Goal: Book appointment/travel/reservation: Register for event/course

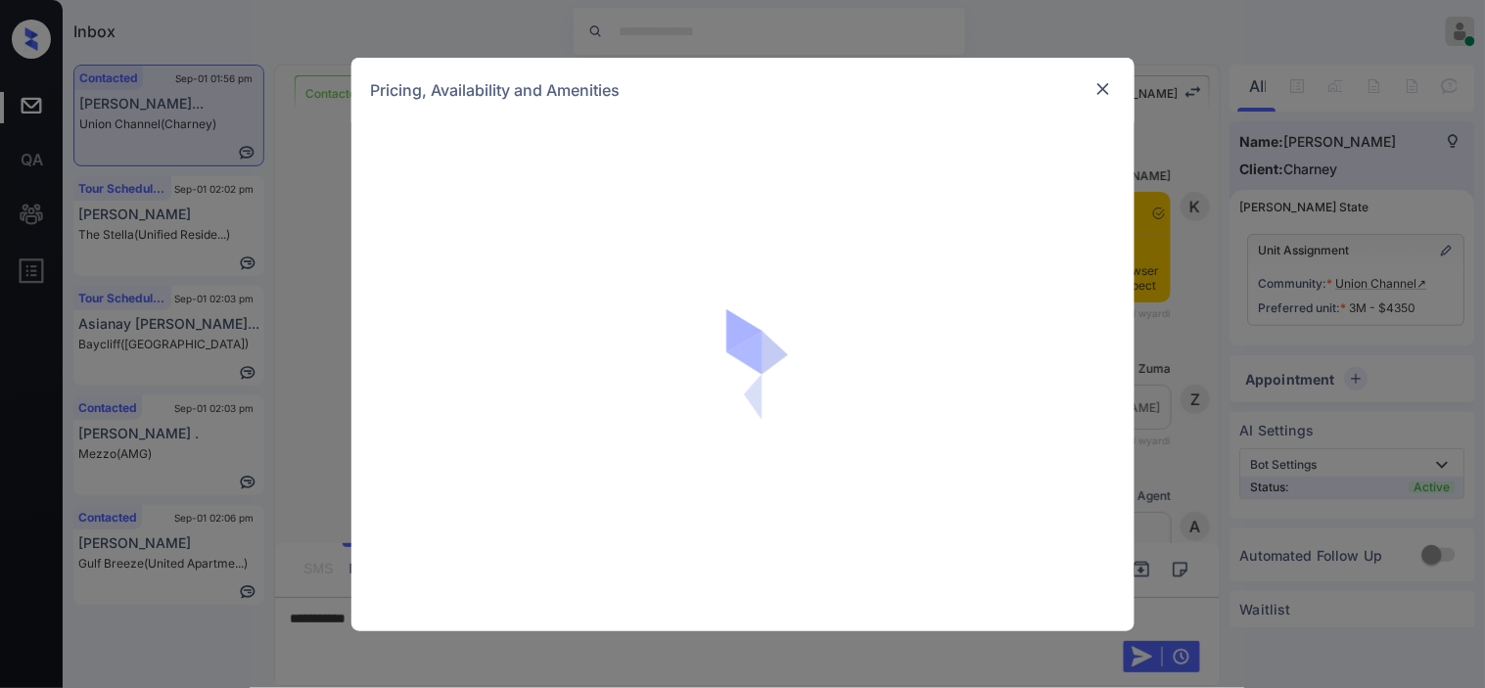
scroll to position [3930, 0]
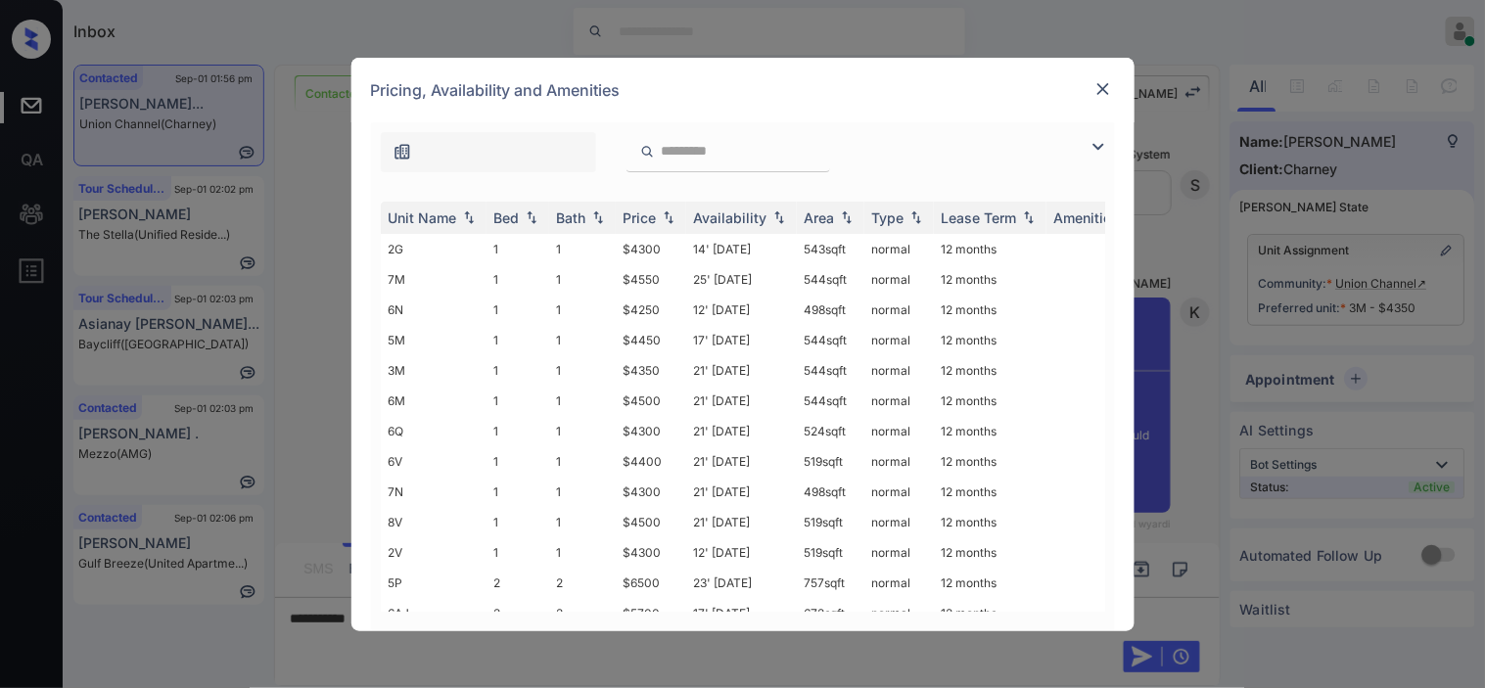
click at [1098, 145] on img at bounding box center [1097, 146] width 23 height 23
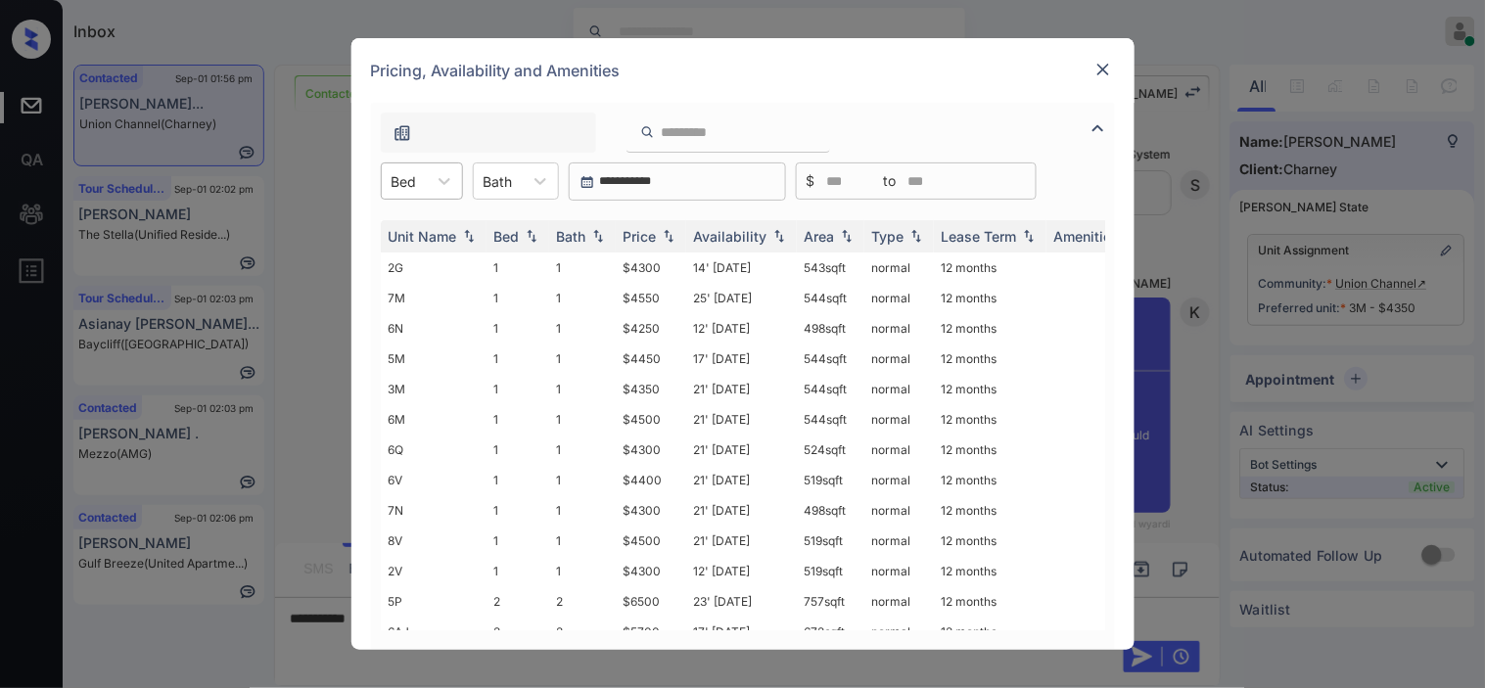
click at [416, 180] on div at bounding box center [403, 181] width 25 height 21
click at [419, 235] on div "1" at bounding box center [422, 228] width 82 height 35
click at [656, 230] on div "Price" at bounding box center [639, 236] width 33 height 17
drag, startPoint x: 605, startPoint y: 268, endPoint x: 671, endPoint y: 268, distance: 66.6
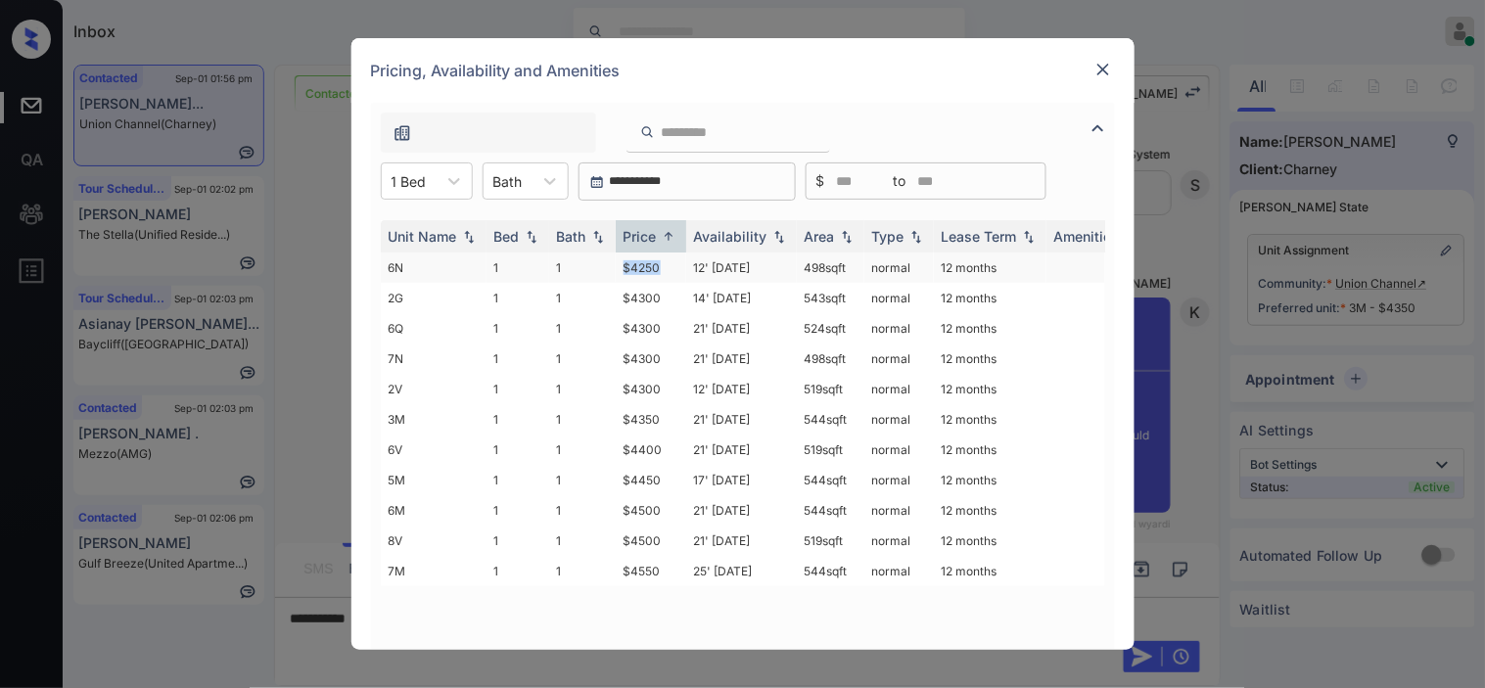
click at [671, 268] on tr "6N 1 1 $4250 12' Aug 25 498 sqft normal 12 months" at bounding box center [892, 268] width 1023 height 30
copy tr "$4250"
click at [1109, 71] on img at bounding box center [1103, 70] width 20 height 20
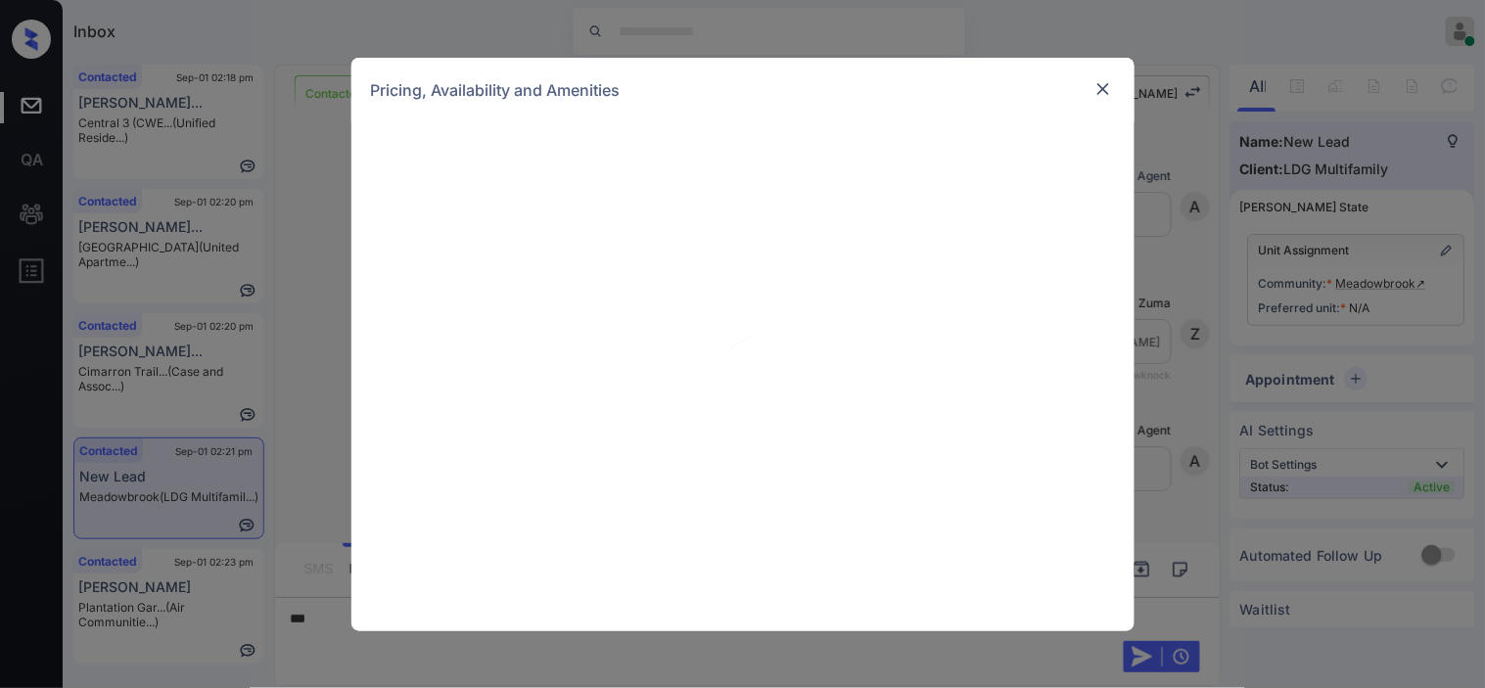
scroll to position [524, 0]
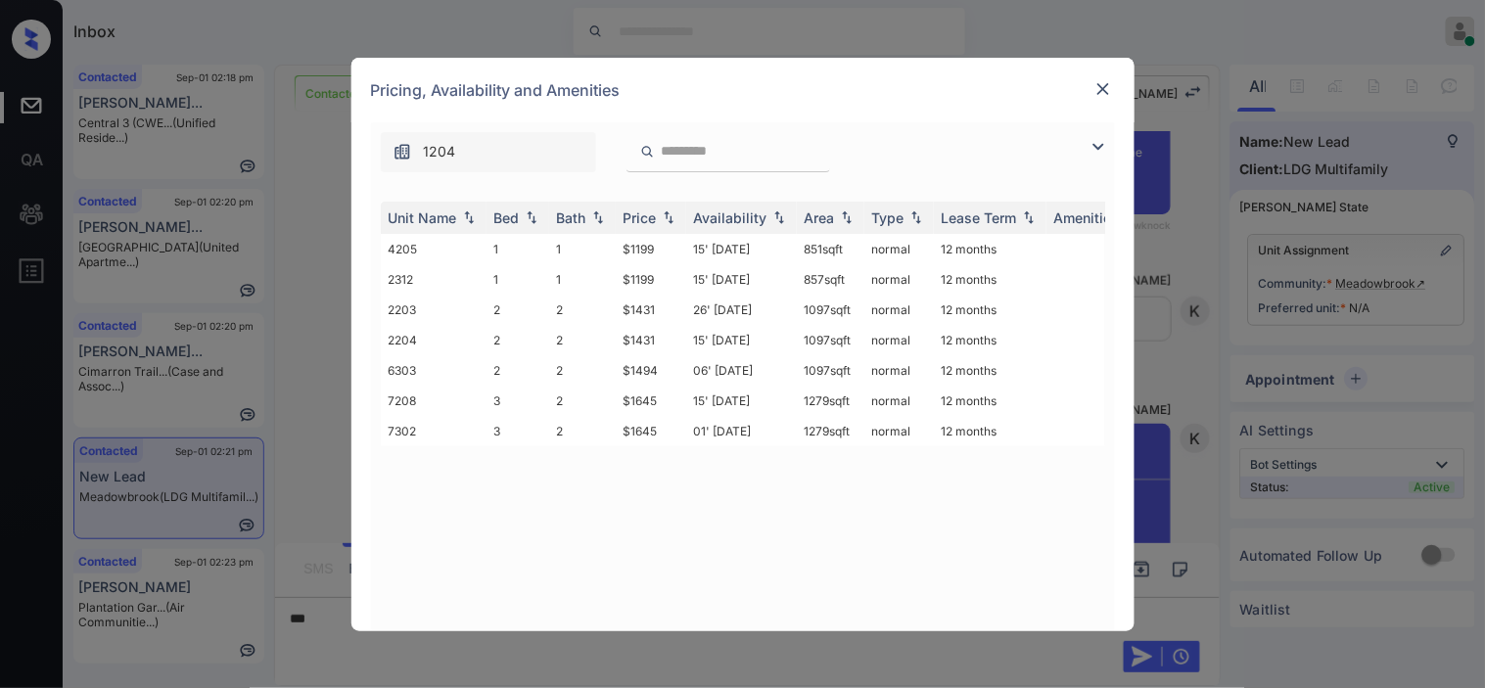
click at [1093, 141] on img at bounding box center [1097, 146] width 23 height 23
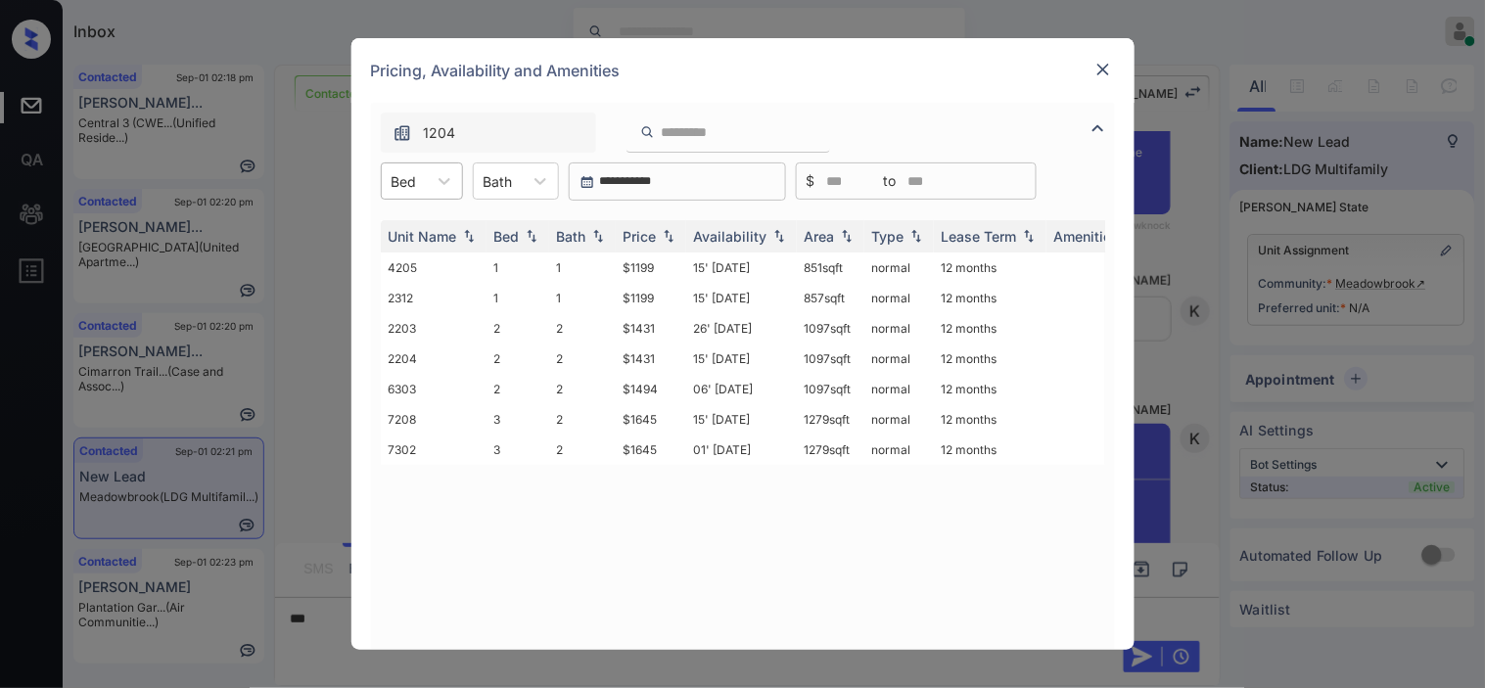
click at [398, 172] on div at bounding box center [403, 181] width 25 height 21
drag, startPoint x: 425, startPoint y: 251, endPoint x: 592, endPoint y: 247, distance: 167.4
click at [426, 252] on div "2" at bounding box center [422, 264] width 82 height 35
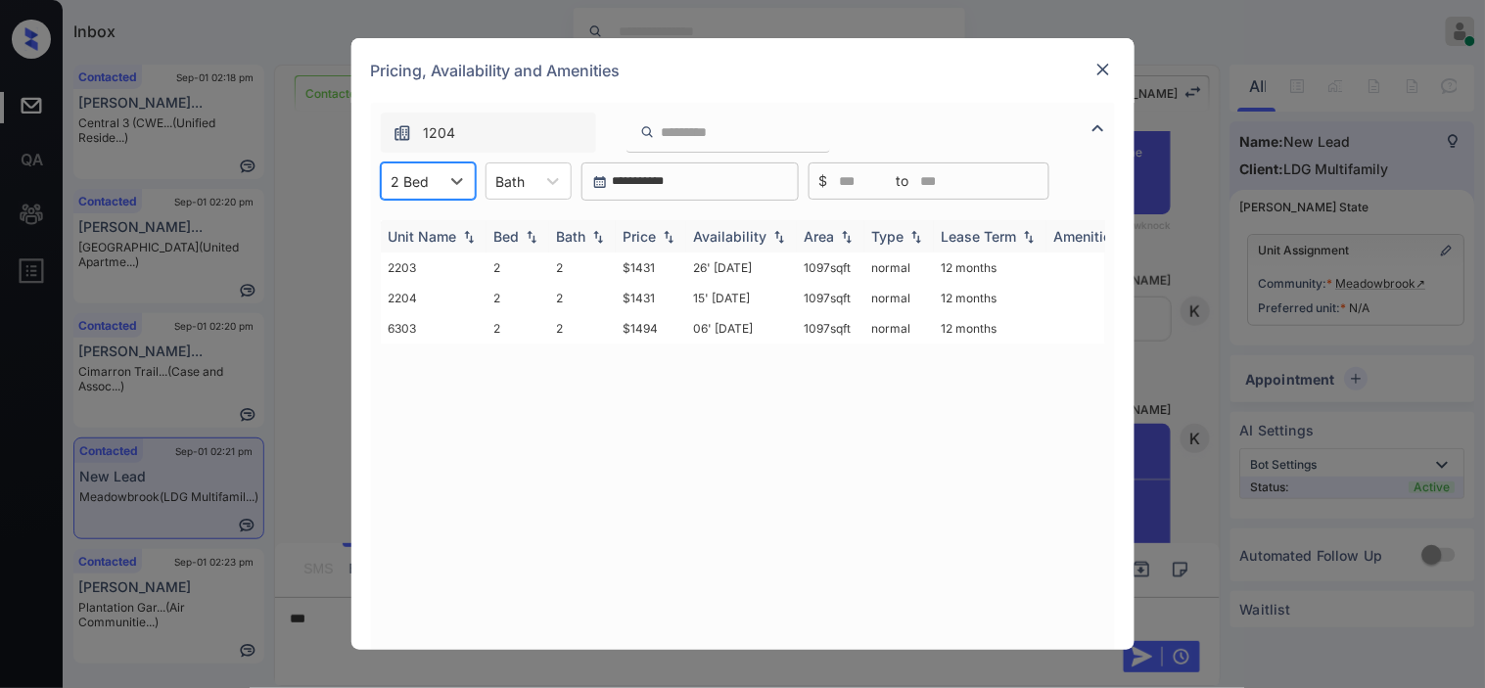
click at [659, 238] on img at bounding box center [669, 237] width 20 height 14
click at [659, 238] on img at bounding box center [669, 236] width 20 height 15
click at [660, 262] on tr "2203 2 2 $1431 26' Aug 25 1097 sqft normal 12 months" at bounding box center [892, 268] width 1023 height 30
copy tr "$1431"
click at [638, 269] on td "$1431" at bounding box center [651, 268] width 70 height 30
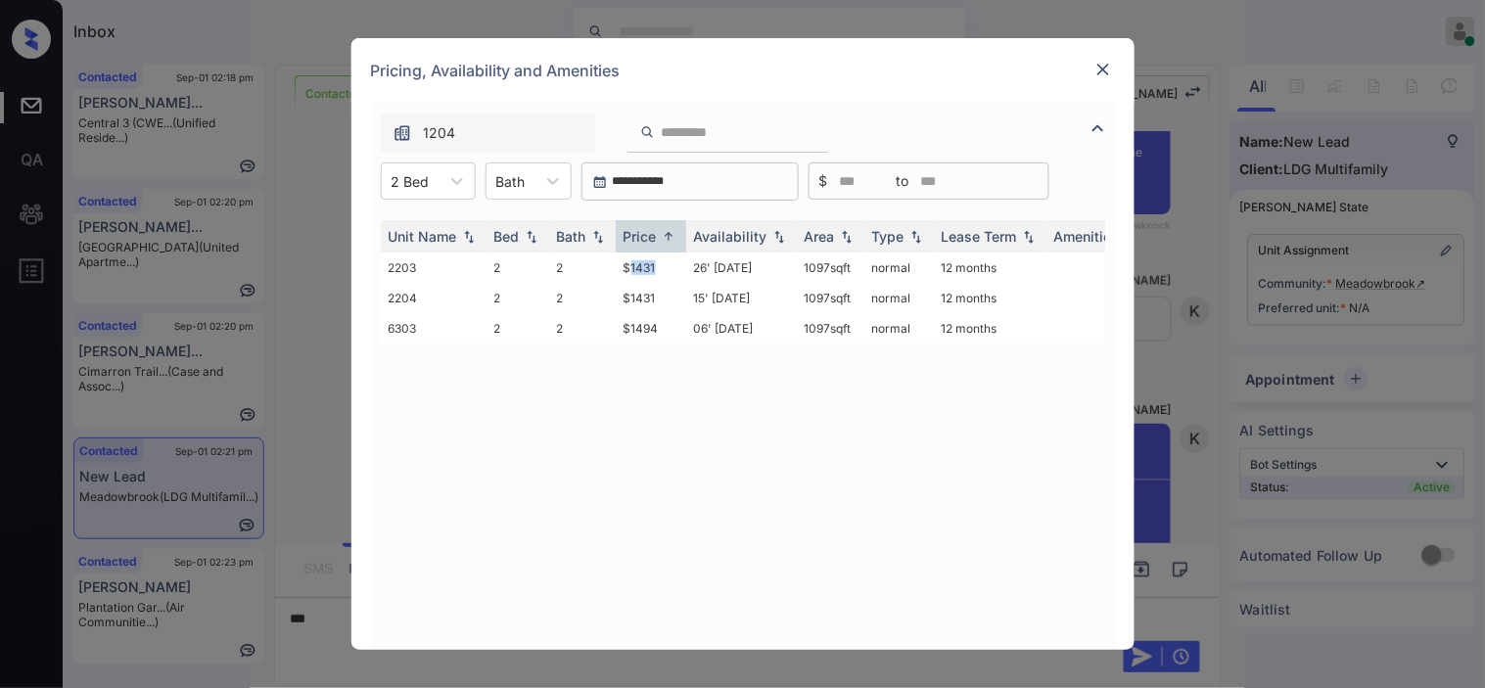
drag, startPoint x: 638, startPoint y: 269, endPoint x: 907, endPoint y: 160, distance: 290.6
click at [644, 269] on td "$1431" at bounding box center [651, 268] width 70 height 30
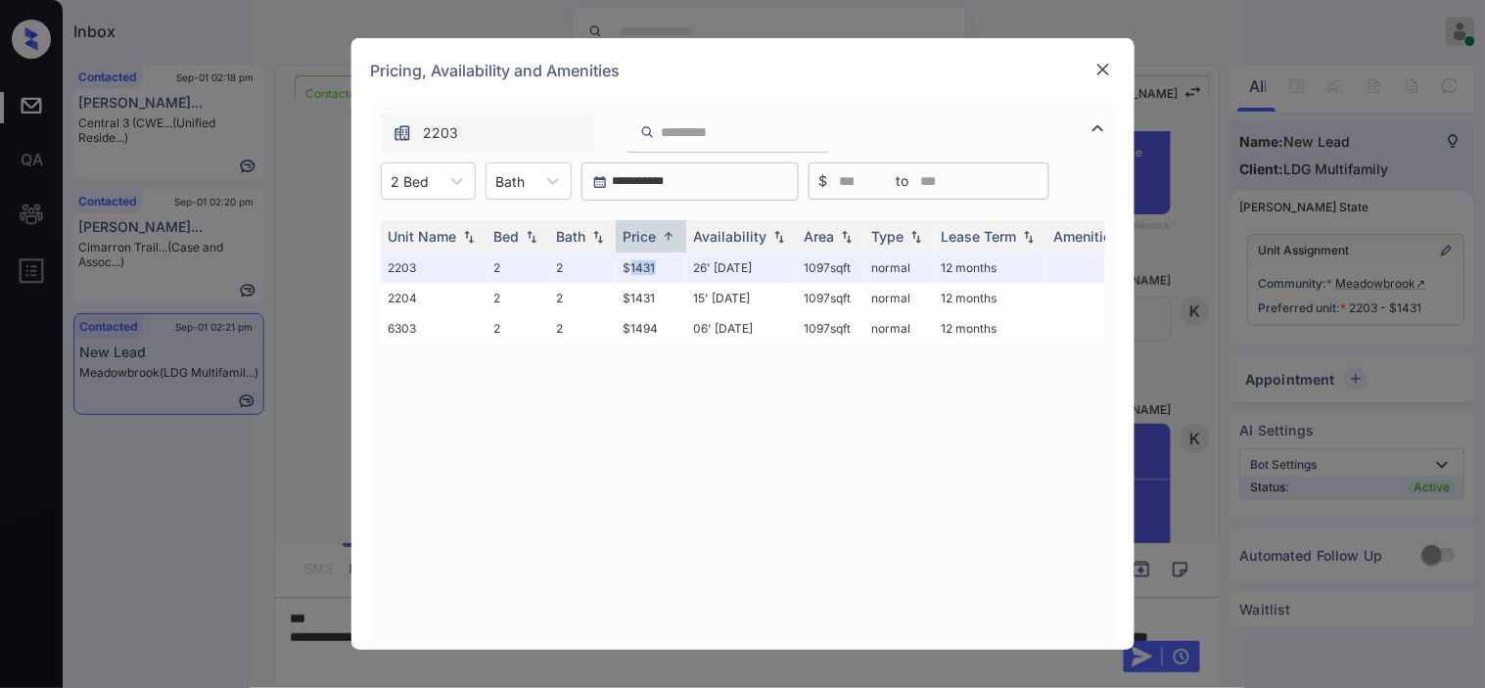
click at [1104, 62] on img at bounding box center [1103, 70] width 20 height 20
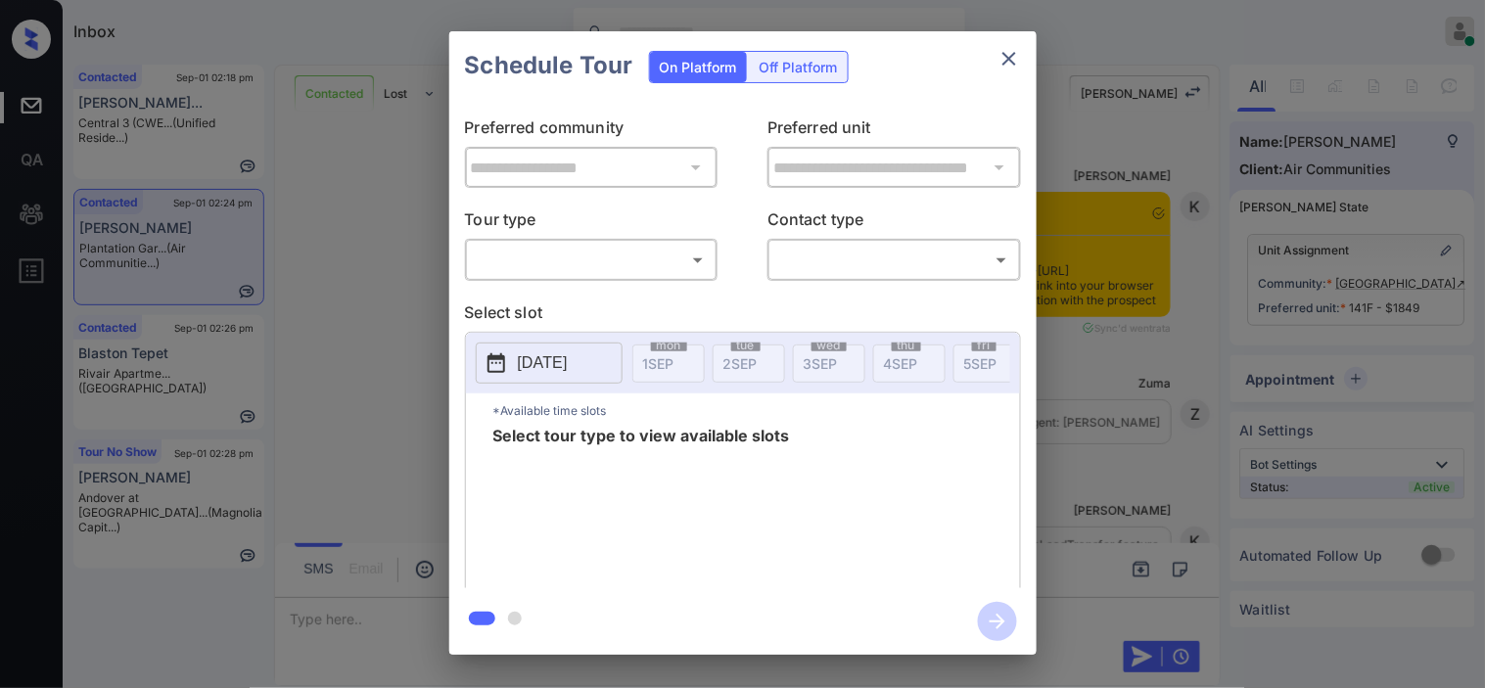
click at [565, 272] on body "Inbox Kristine Capara Online Set yourself offline Set yourself on break Profile…" at bounding box center [742, 344] width 1485 height 688
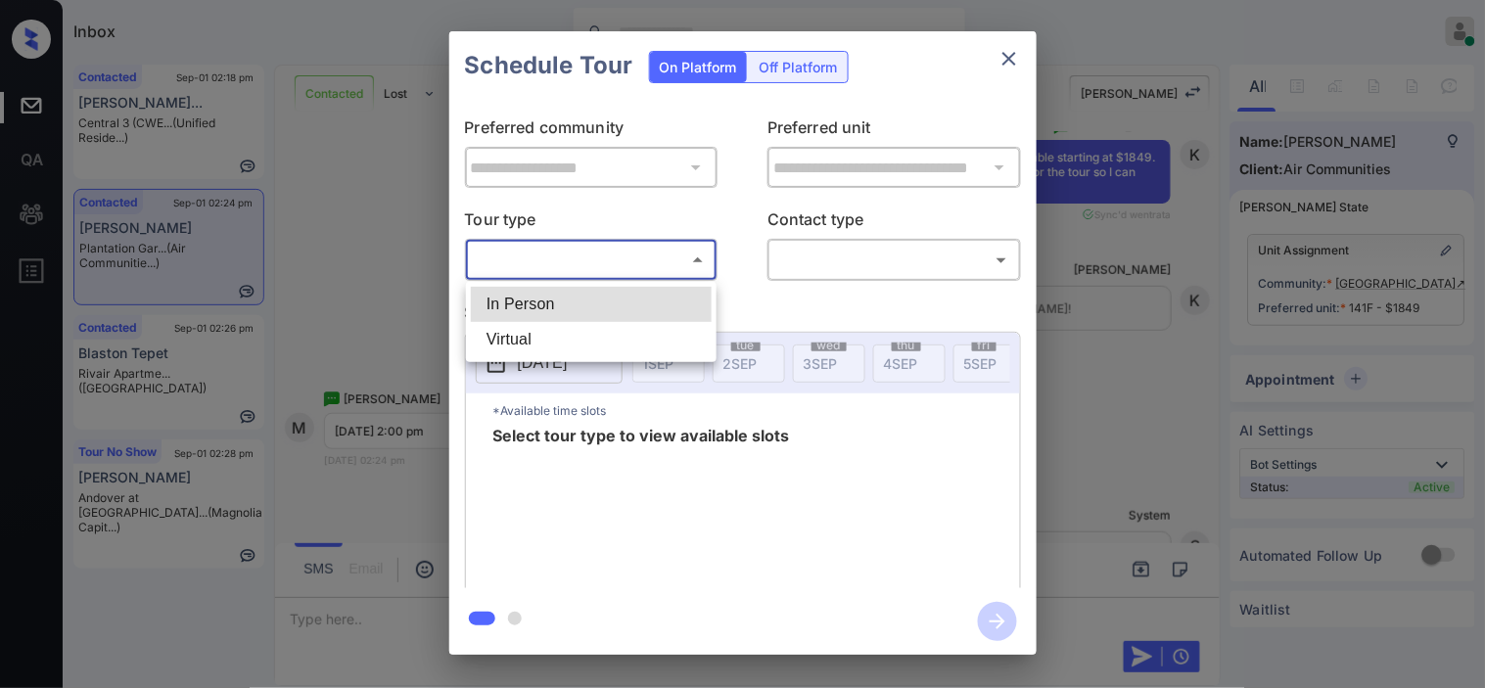
click at [582, 295] on li "In Person" at bounding box center [591, 304] width 241 height 35
type input "********"
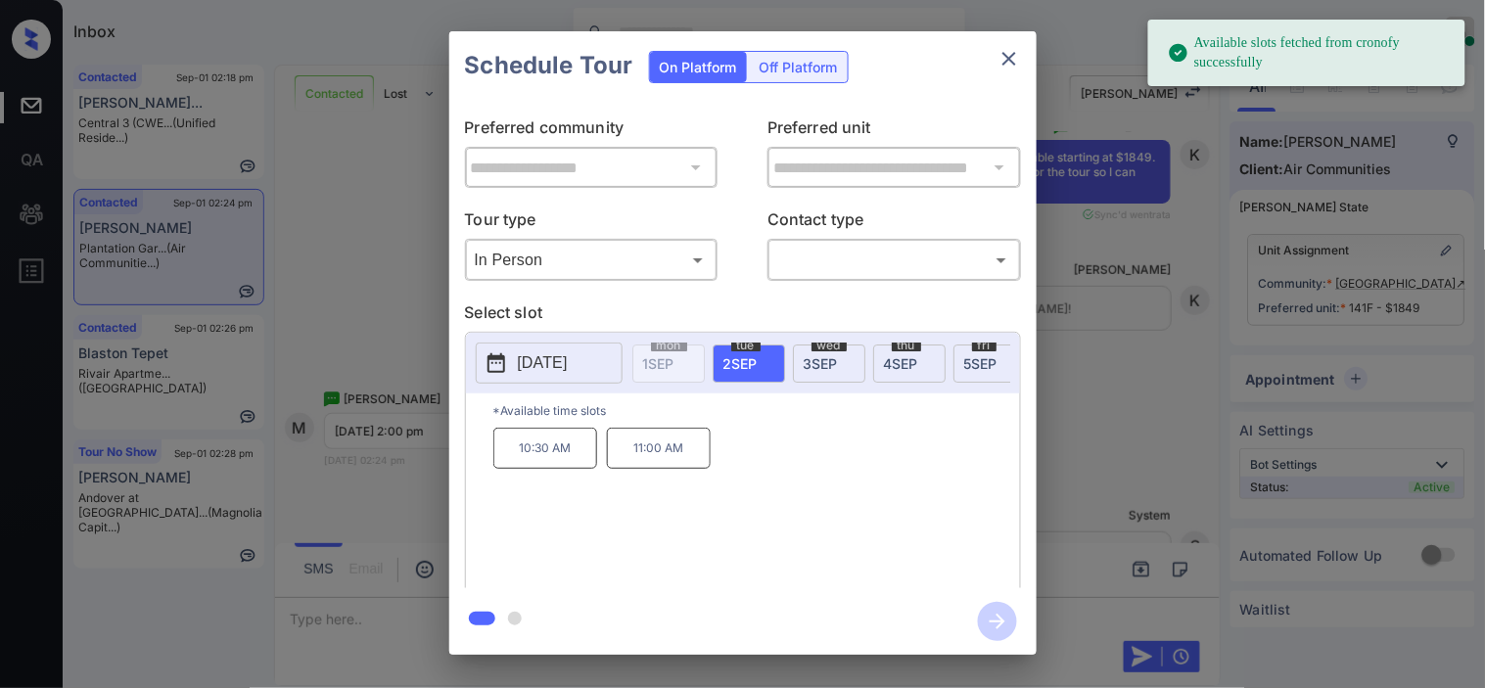
click at [516, 362] on button "2025-09-02" at bounding box center [549, 363] width 147 height 41
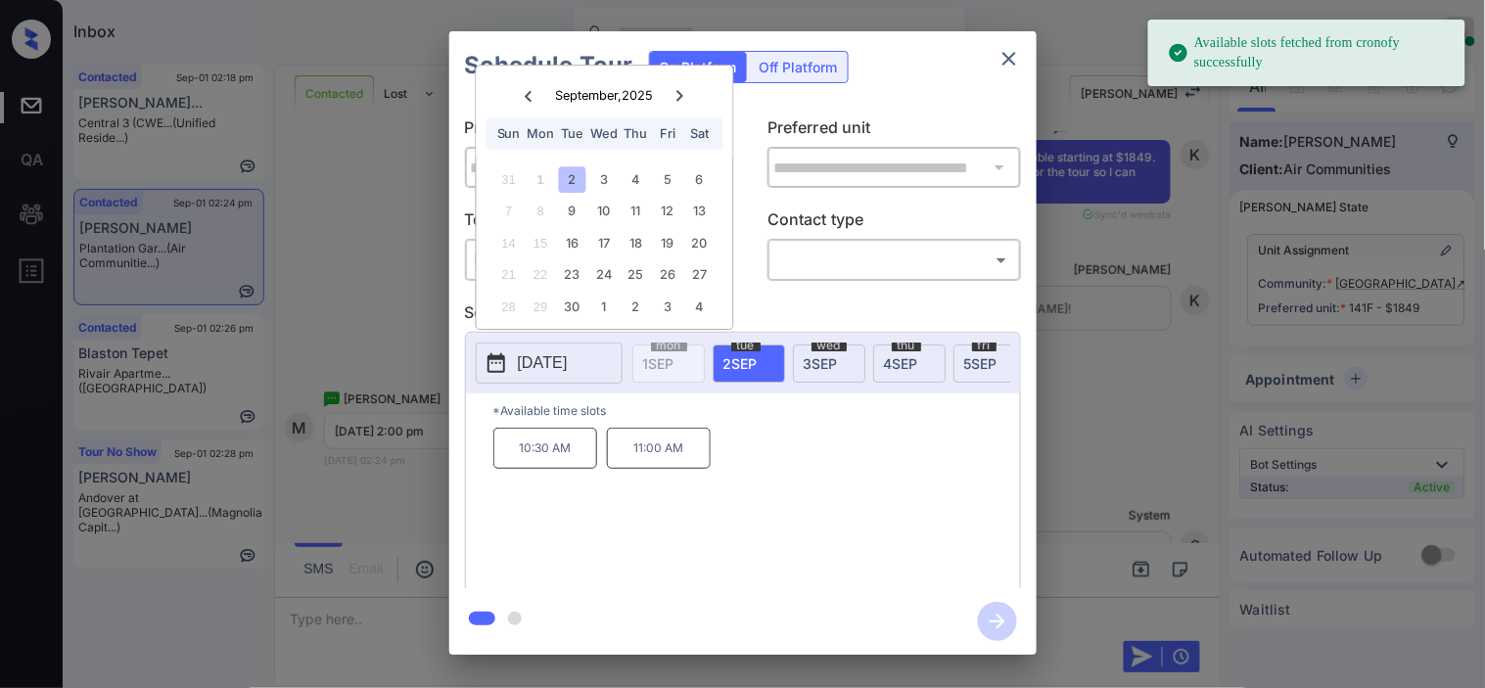
click at [710, 216] on div "13" at bounding box center [699, 212] width 26 height 26
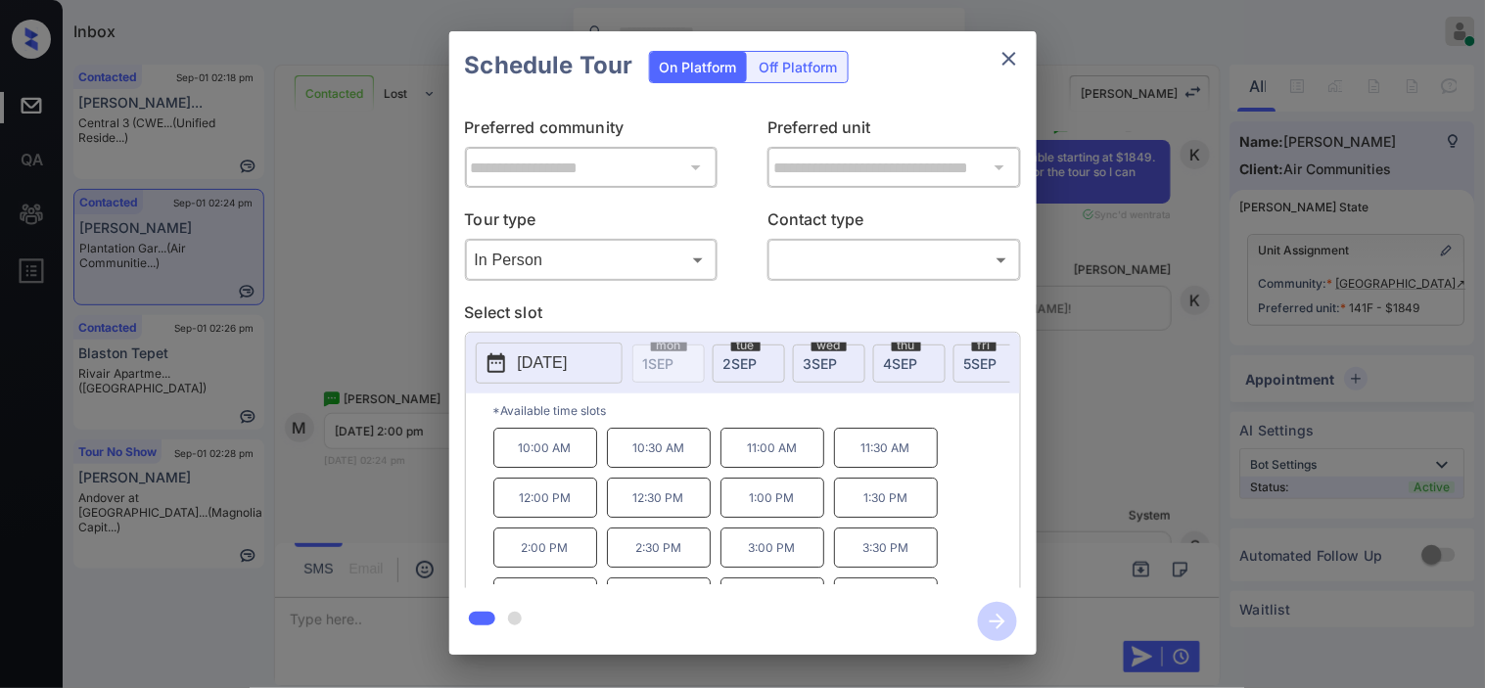
click at [365, 311] on div "**********" at bounding box center [742, 343] width 1485 height 686
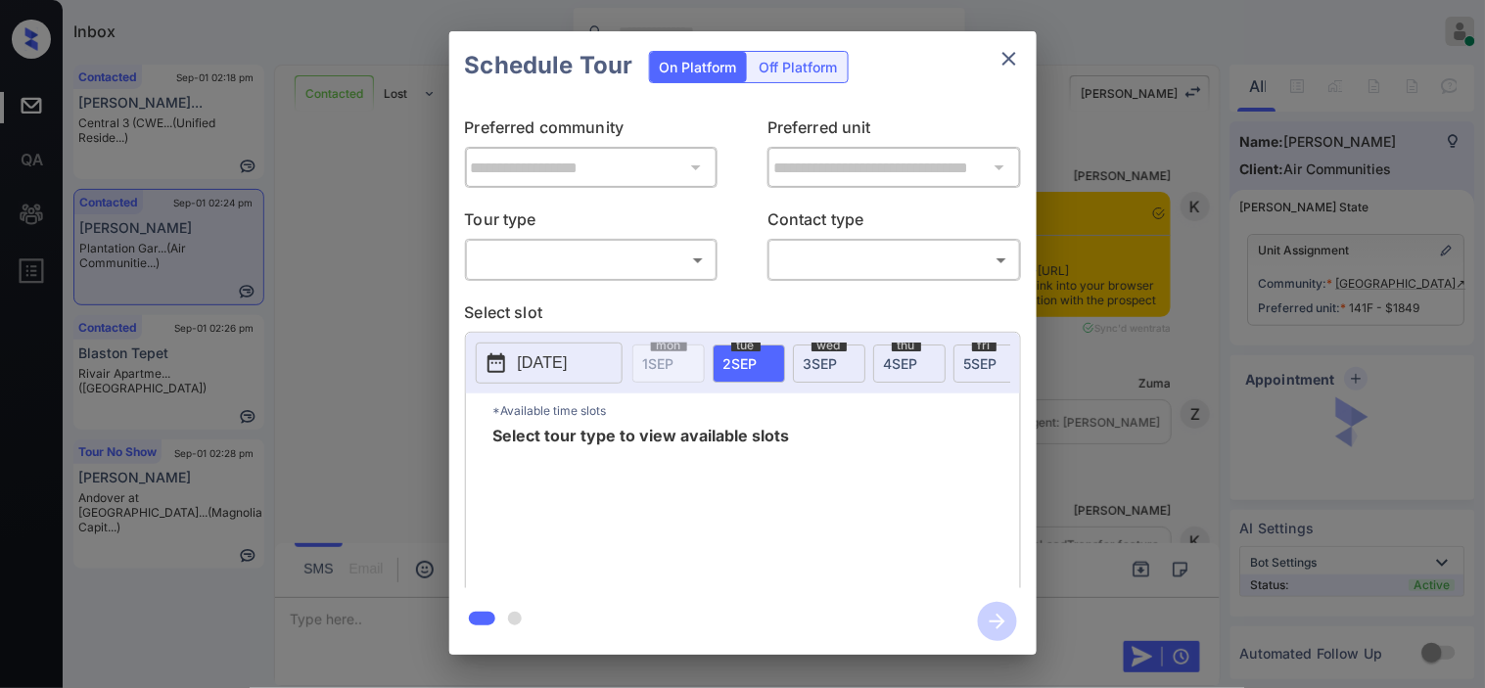
scroll to position [5251, 0]
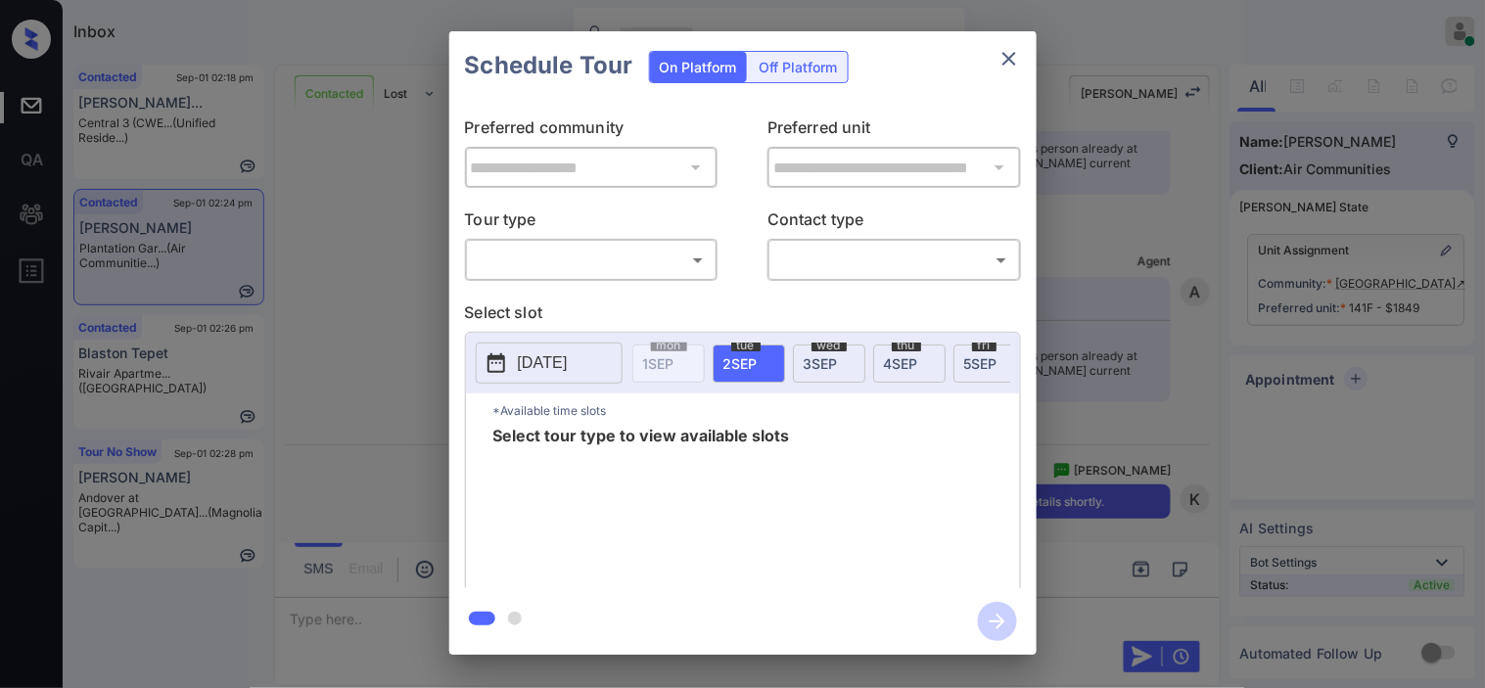
click at [638, 259] on body "Inbox Kristine Capara Online Set yourself offline Set yourself on break Profile…" at bounding box center [742, 344] width 1485 height 688
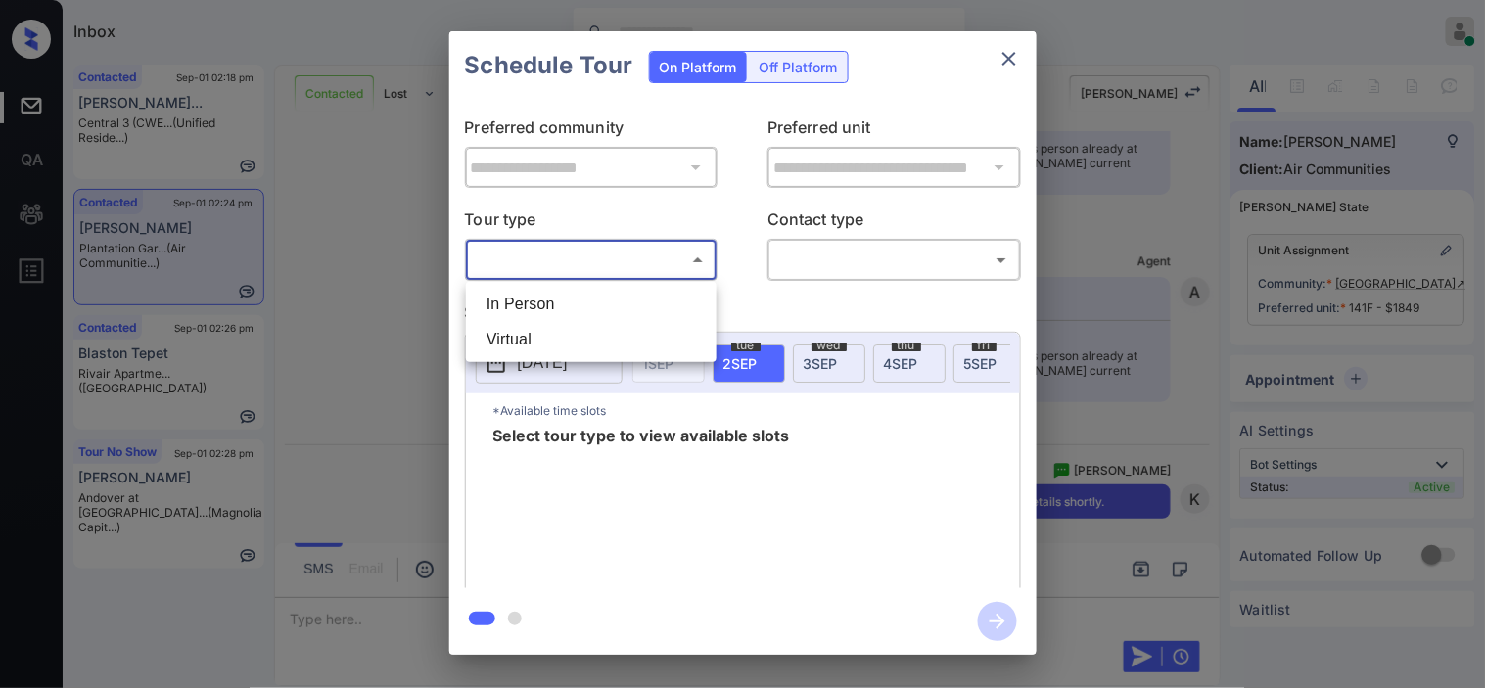
click at [630, 295] on li "In Person" at bounding box center [591, 304] width 241 height 35
type input "********"
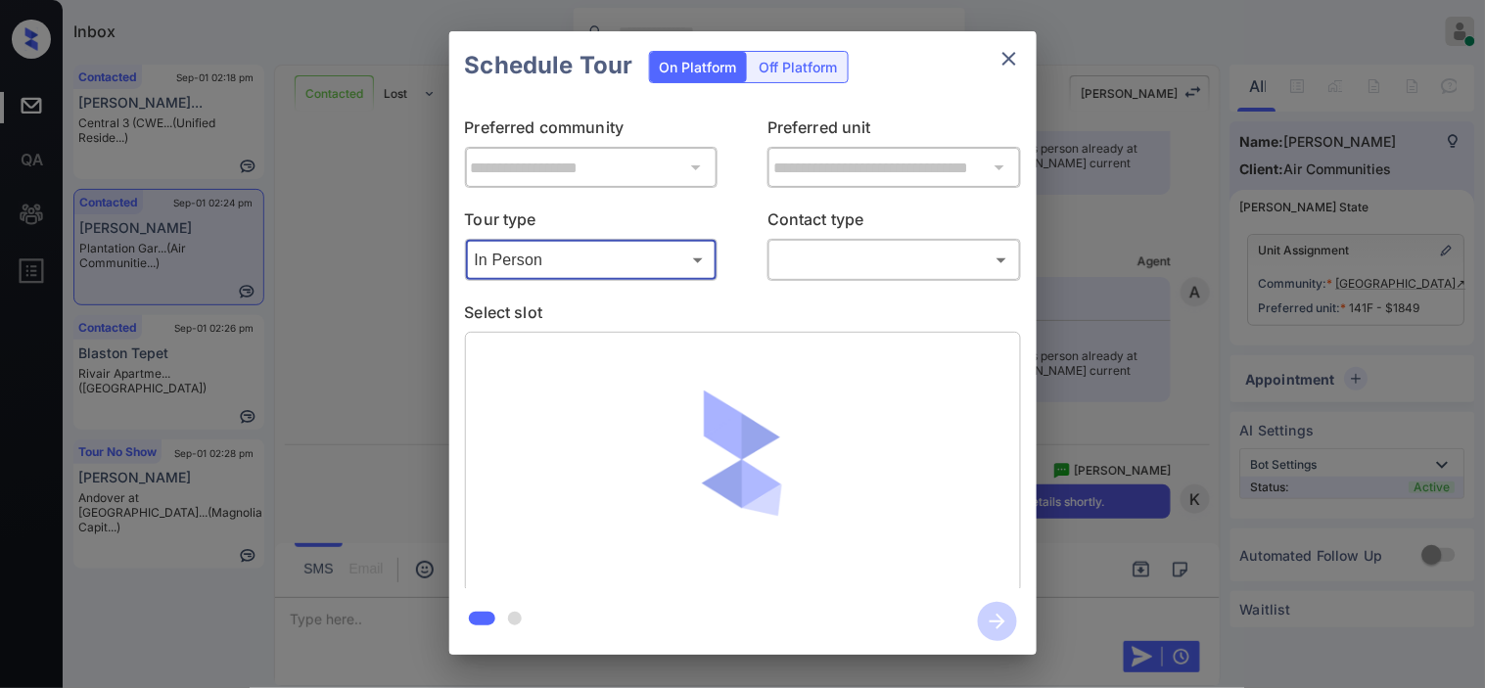
click at [797, 250] on body "Inbox Kristine Capara Online Set yourself offline Set yourself on break Profile…" at bounding box center [742, 344] width 1485 height 688
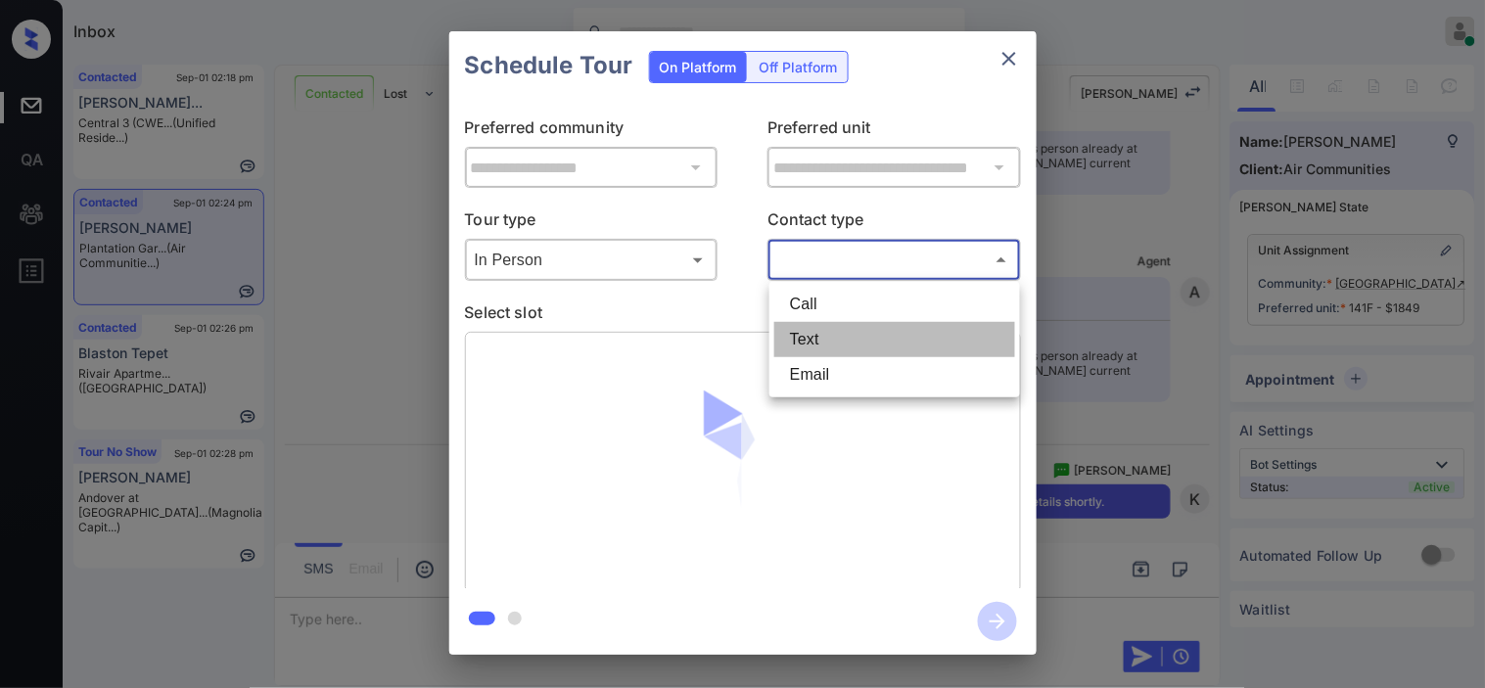
click at [808, 340] on li "Text" at bounding box center [894, 339] width 241 height 35
type input "****"
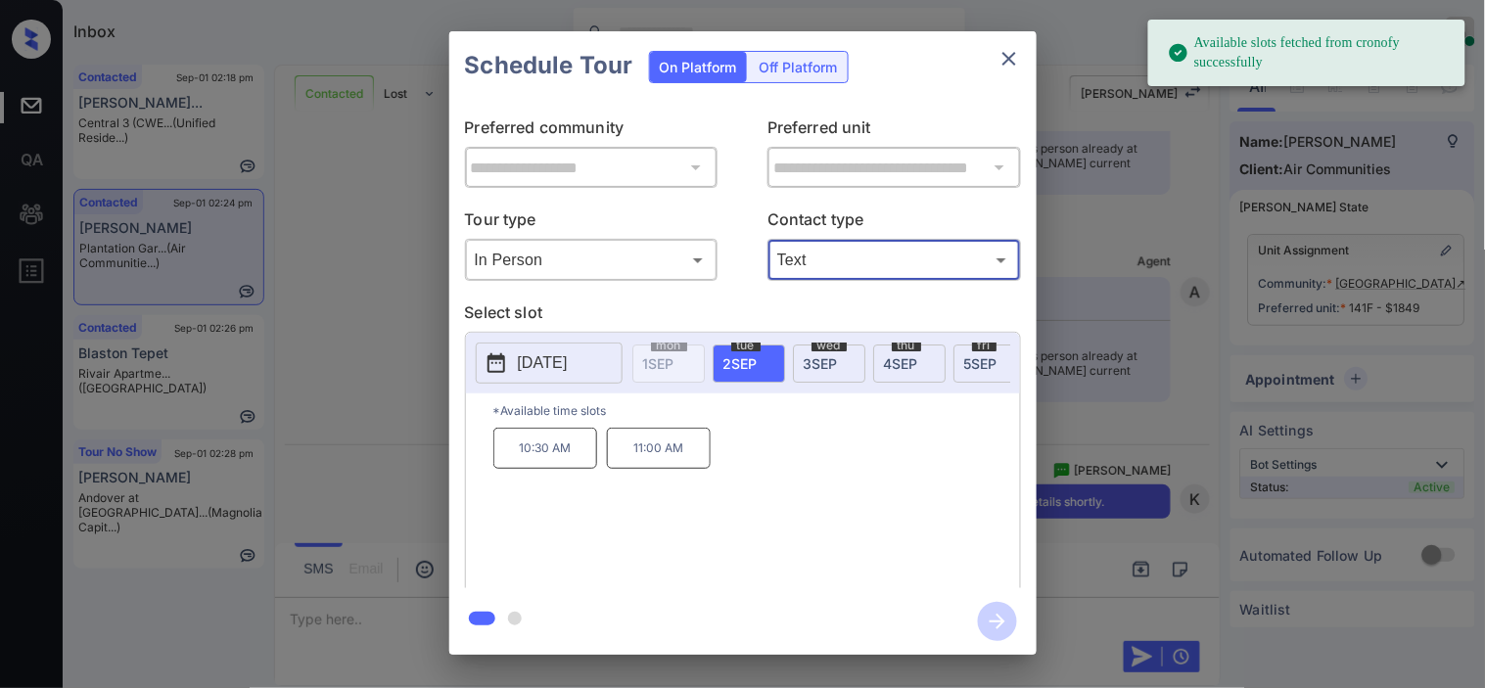
click at [492, 365] on icon at bounding box center [495, 362] width 23 height 23
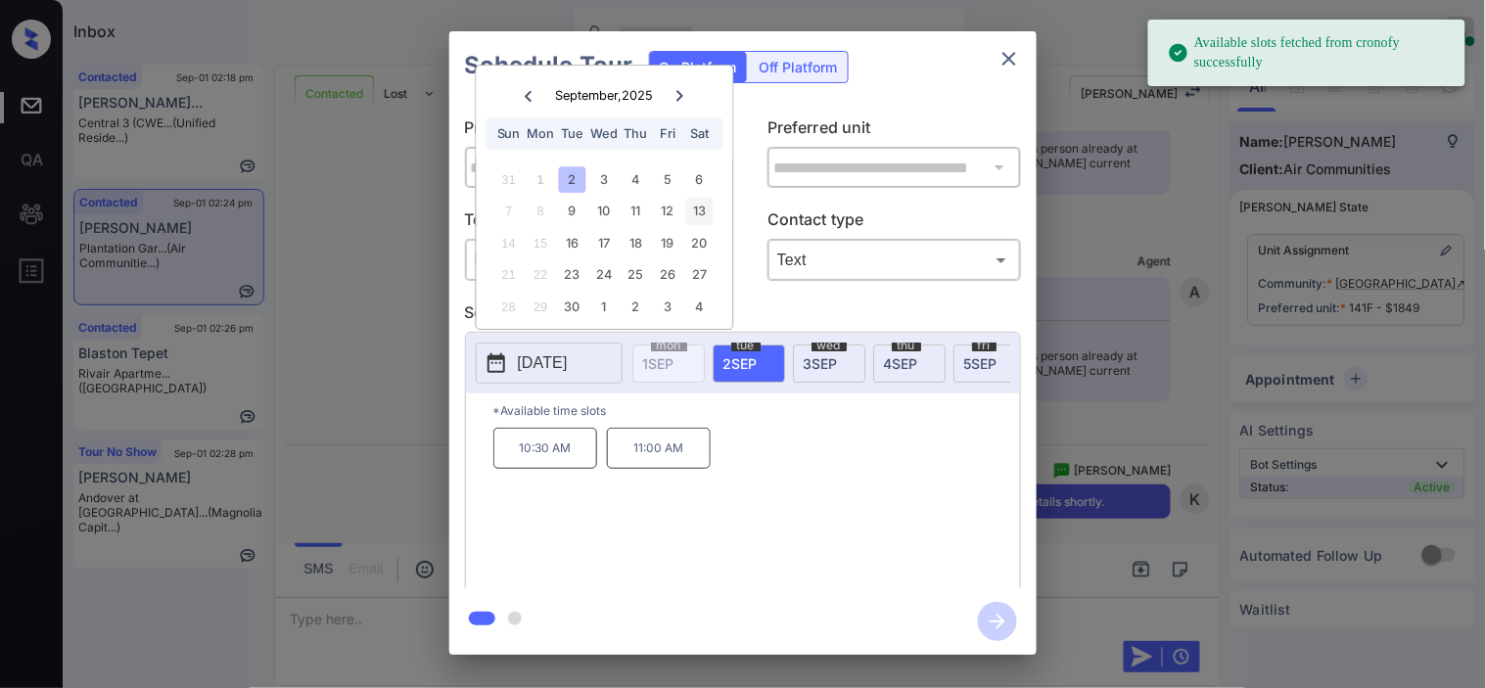
click at [693, 215] on div "13" at bounding box center [699, 212] width 26 height 26
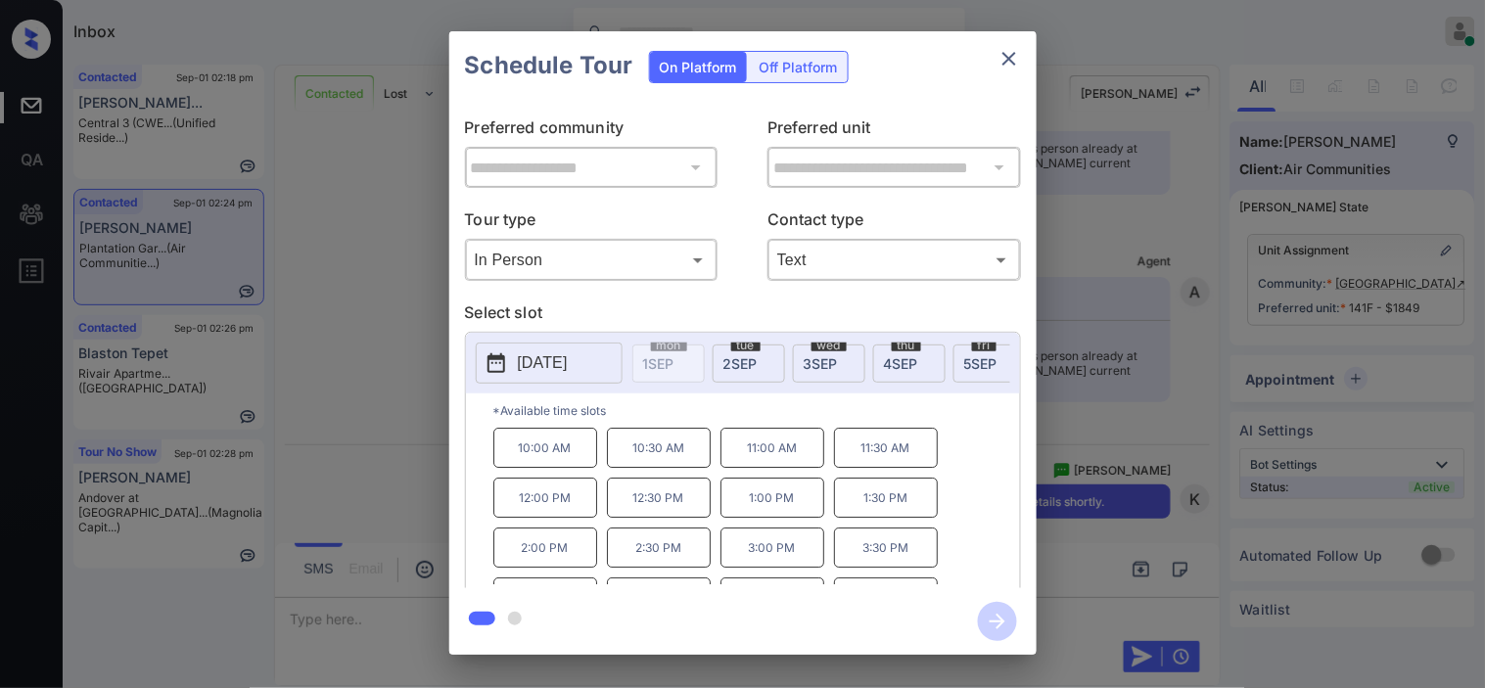
click at [542, 568] on p "2:00 PM" at bounding box center [545, 548] width 104 height 40
click at [1002, 623] on icon "button" at bounding box center [997, 621] width 39 height 39
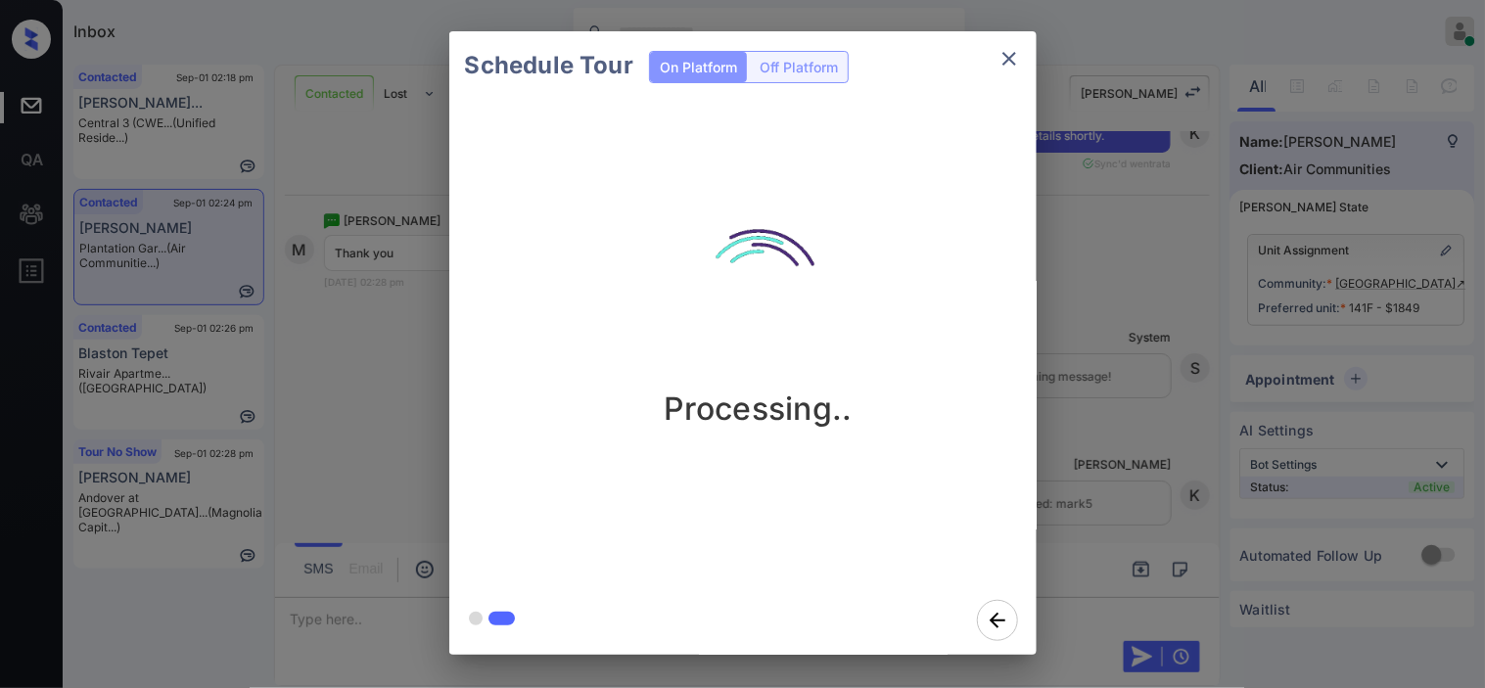
scroll to position [5624, 0]
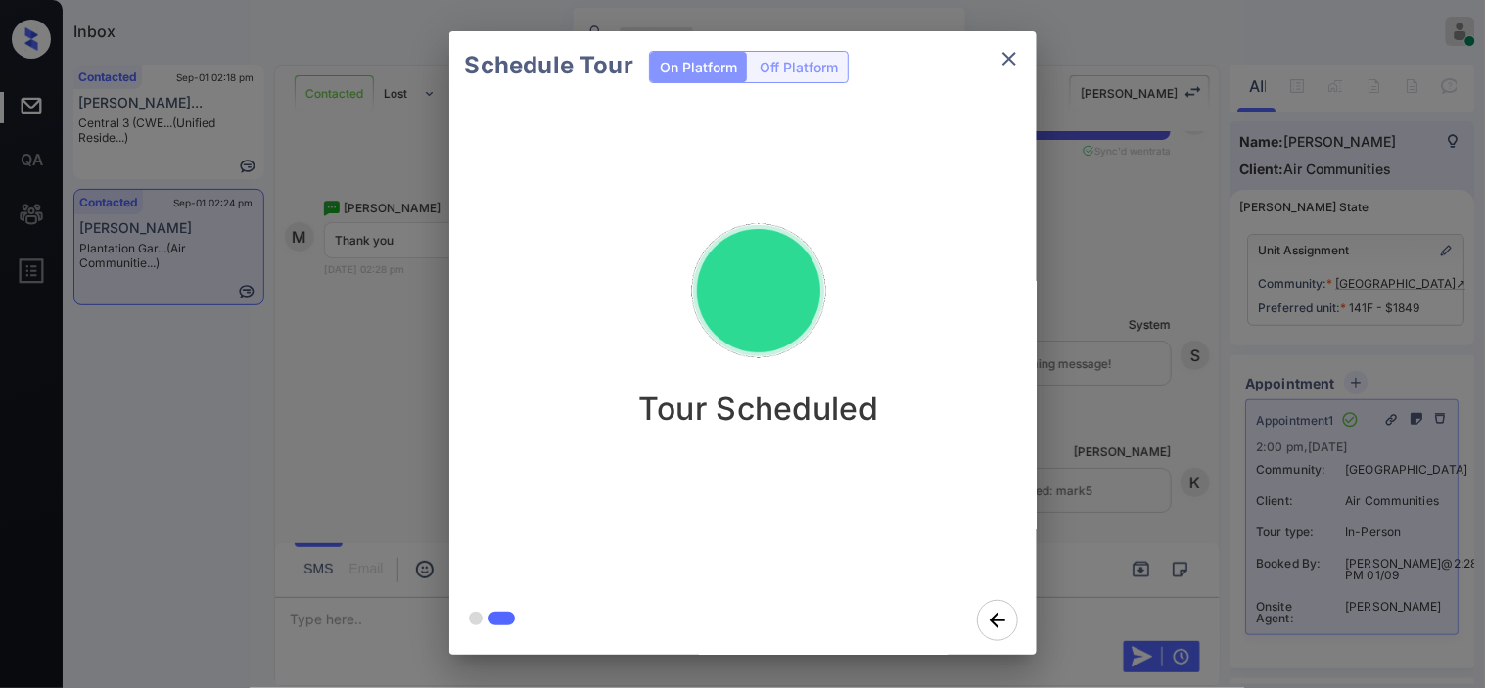
click at [1114, 379] on div "Schedule Tour On Platform Off Platform Tour Scheduled" at bounding box center [742, 343] width 1485 height 686
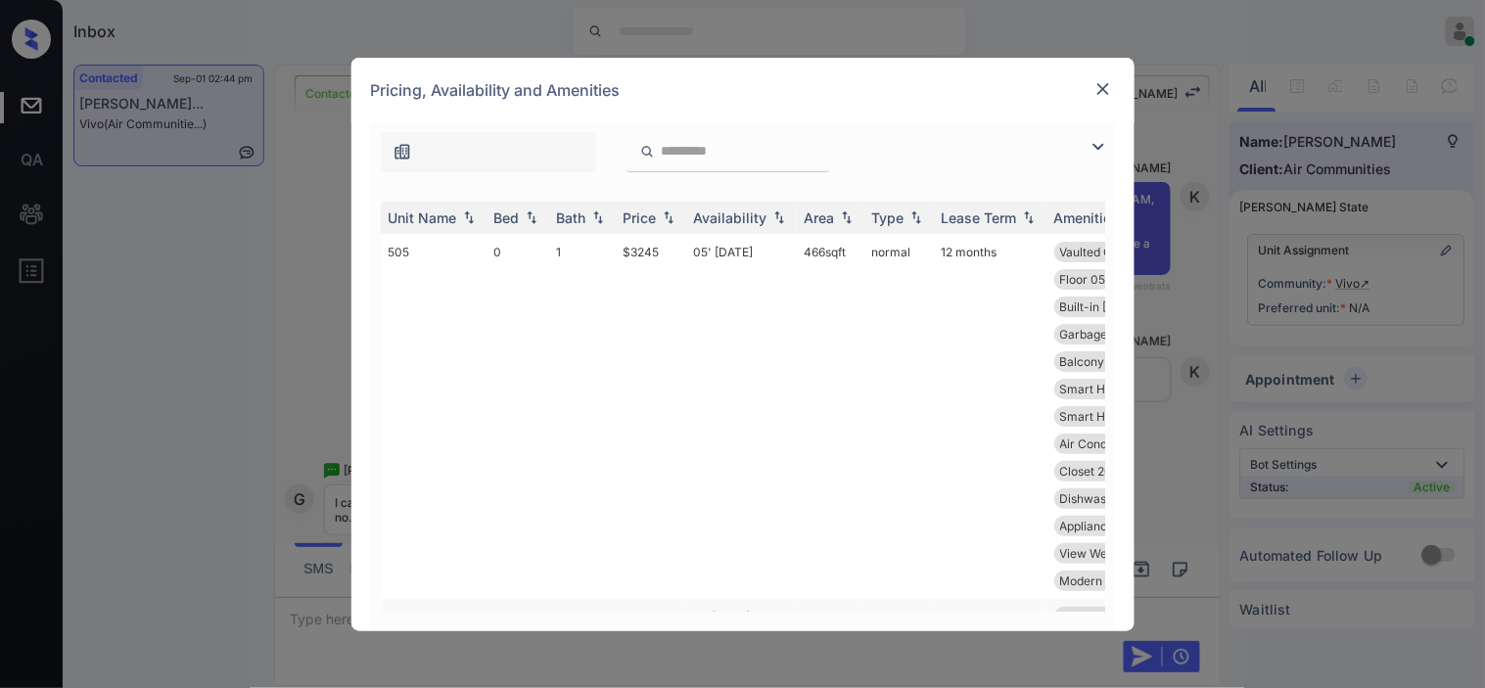
scroll to position [326, 0]
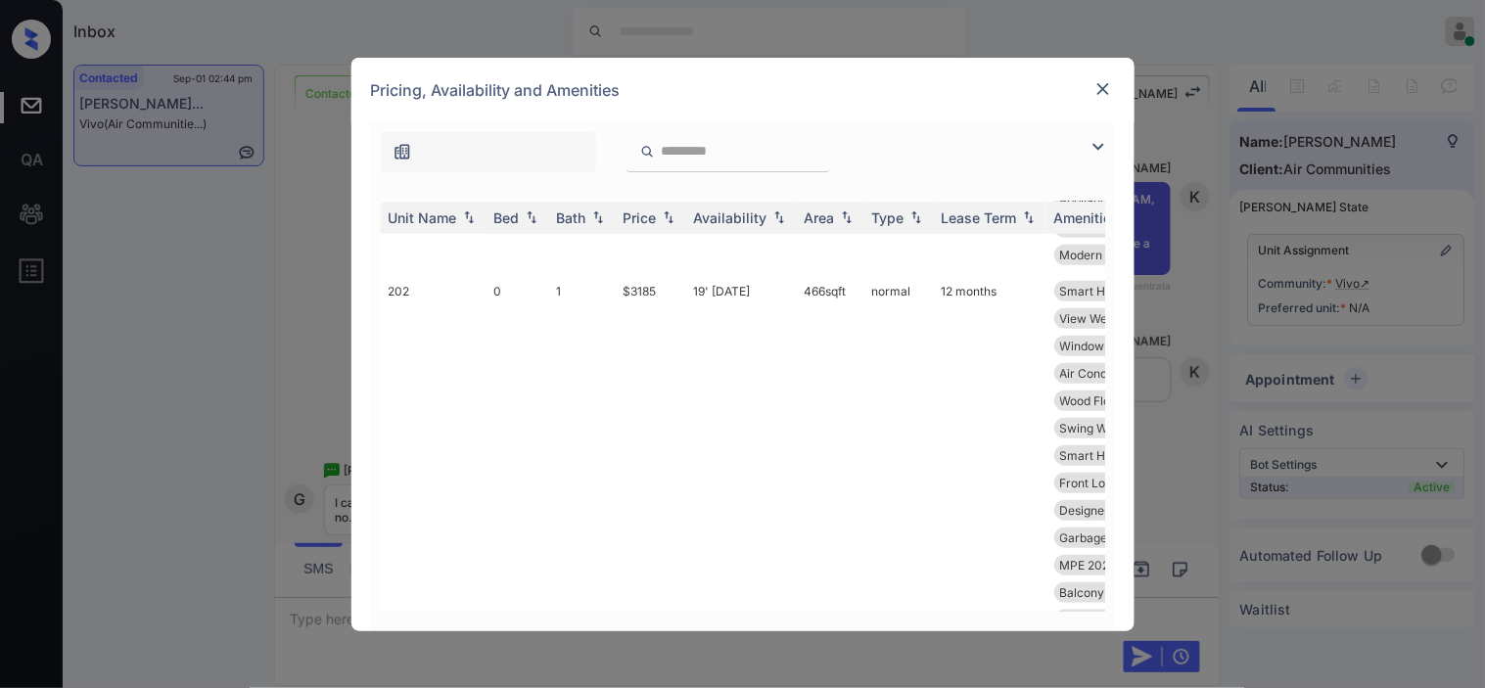
click at [1107, 143] on img at bounding box center [1097, 146] width 23 height 23
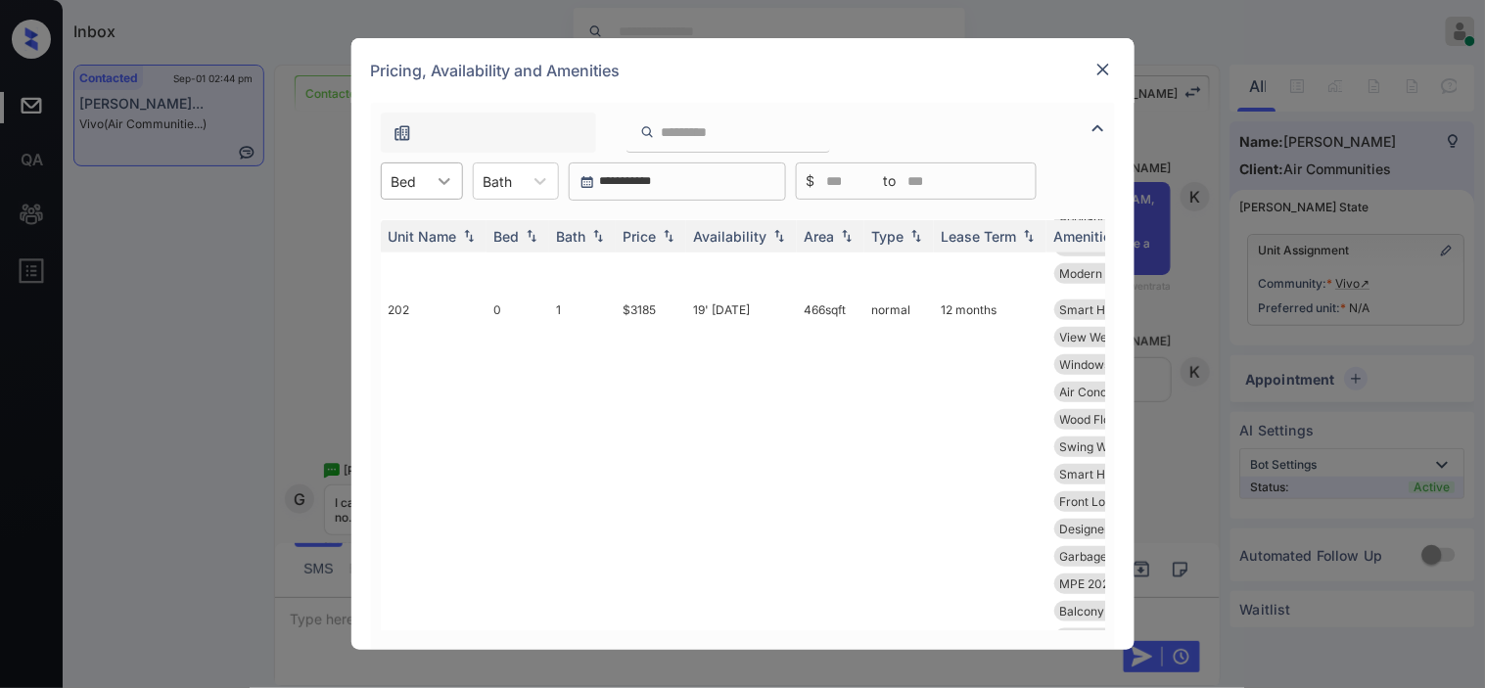
click at [435, 180] on icon at bounding box center [445, 181] width 20 height 20
click at [418, 226] on div "0" at bounding box center [422, 228] width 82 height 35
click at [672, 232] on img at bounding box center [669, 237] width 20 height 14
click at [672, 232] on img at bounding box center [669, 236] width 20 height 15
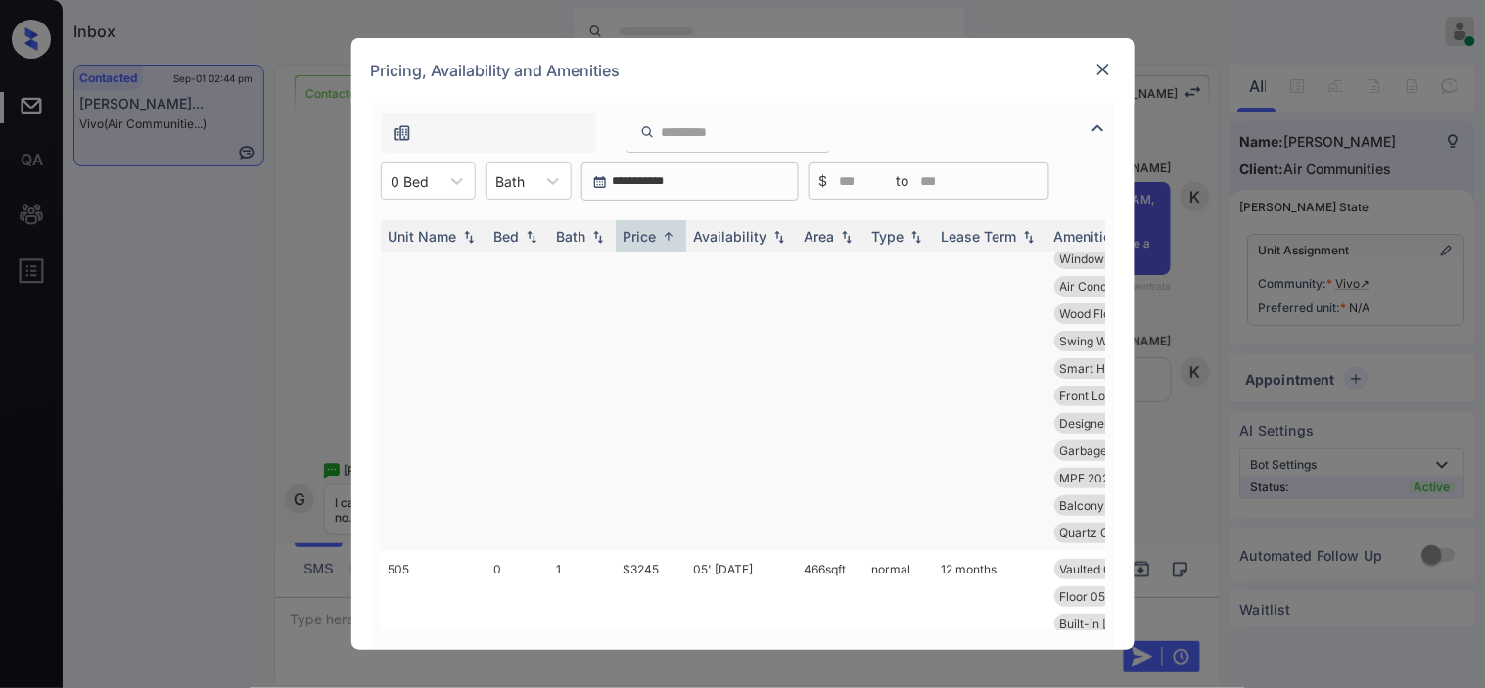
scroll to position [0, 0]
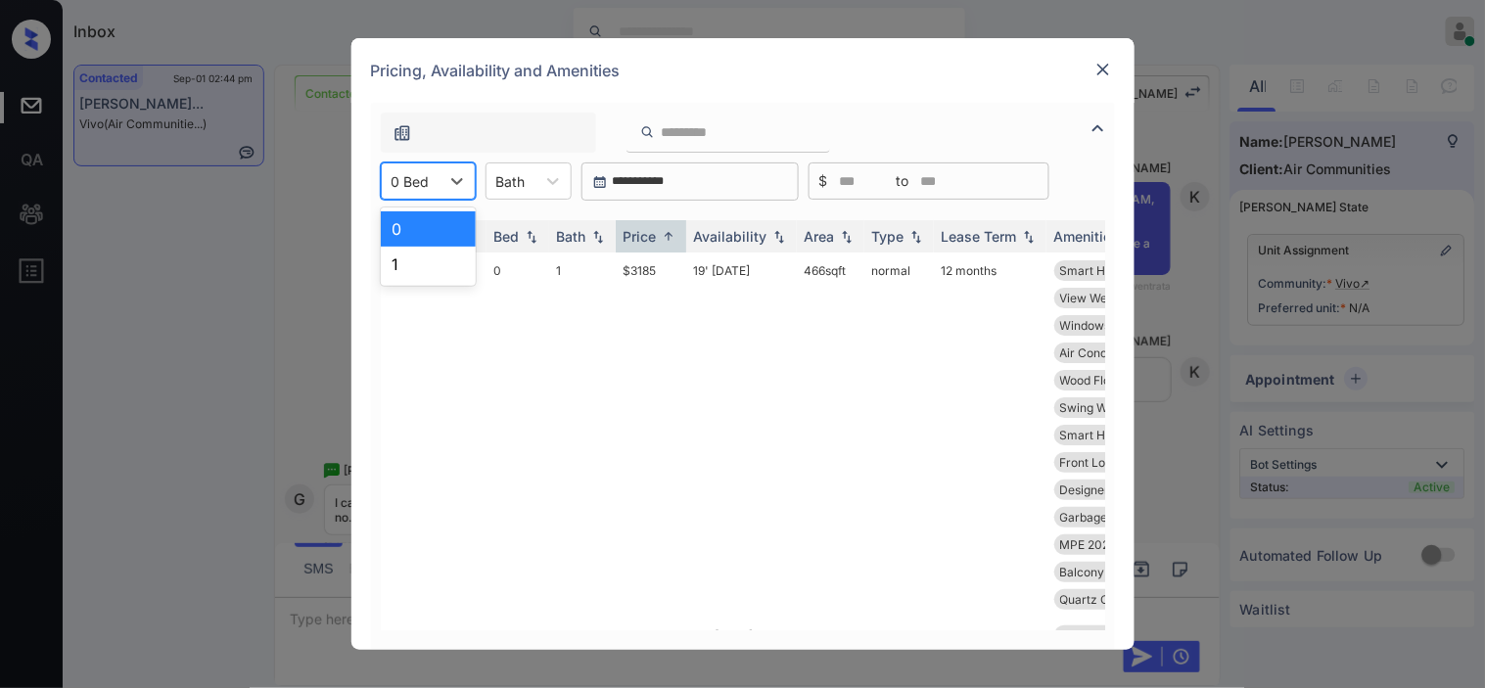
drag, startPoint x: 454, startPoint y: 178, endPoint x: 445, endPoint y: 232, distance: 54.5
click at [450, 198] on div at bounding box center [456, 180] width 35 height 35
click at [436, 268] on div "1" at bounding box center [428, 264] width 95 height 35
click at [662, 264] on td "$4350" at bounding box center [651, 435] width 70 height 365
drag, startPoint x: 662, startPoint y: 264, endPoint x: 933, endPoint y: 210, distance: 276.4
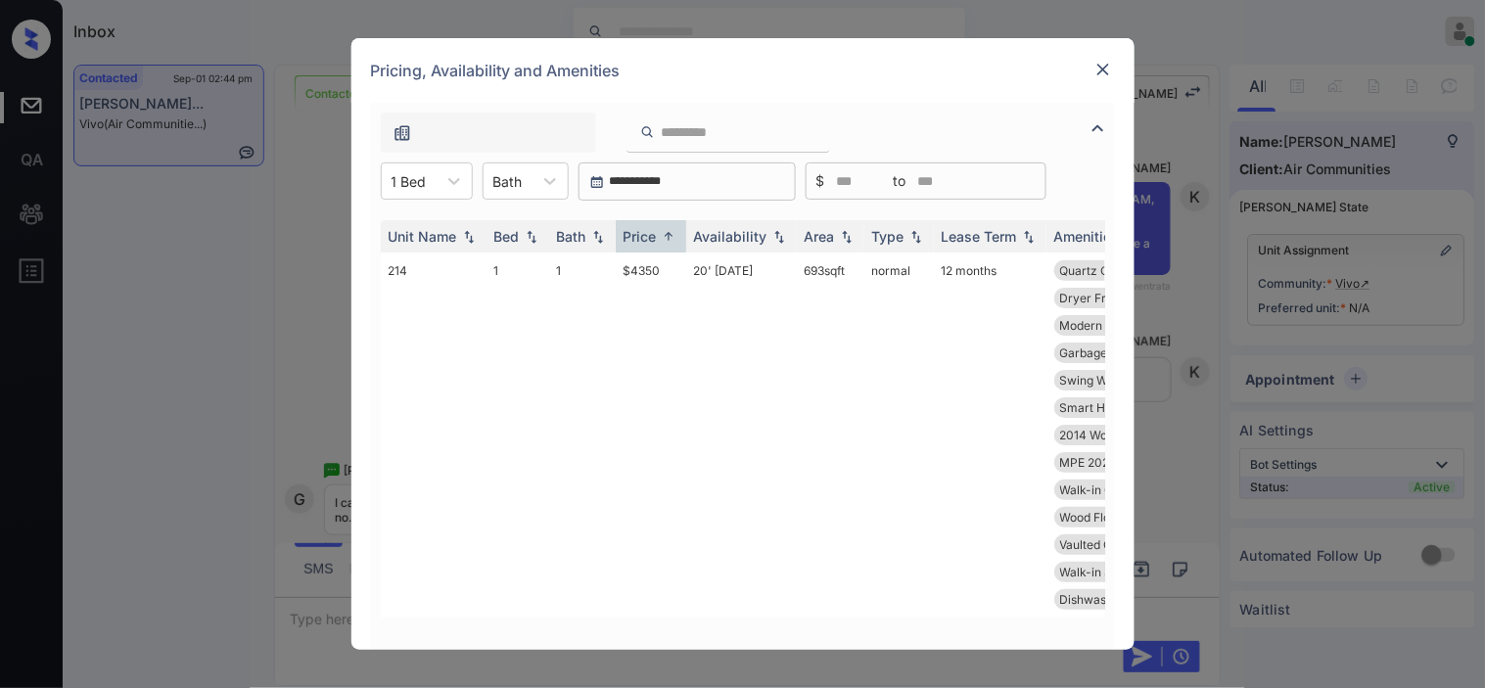
click at [666, 264] on td "$4350" at bounding box center [651, 435] width 70 height 365
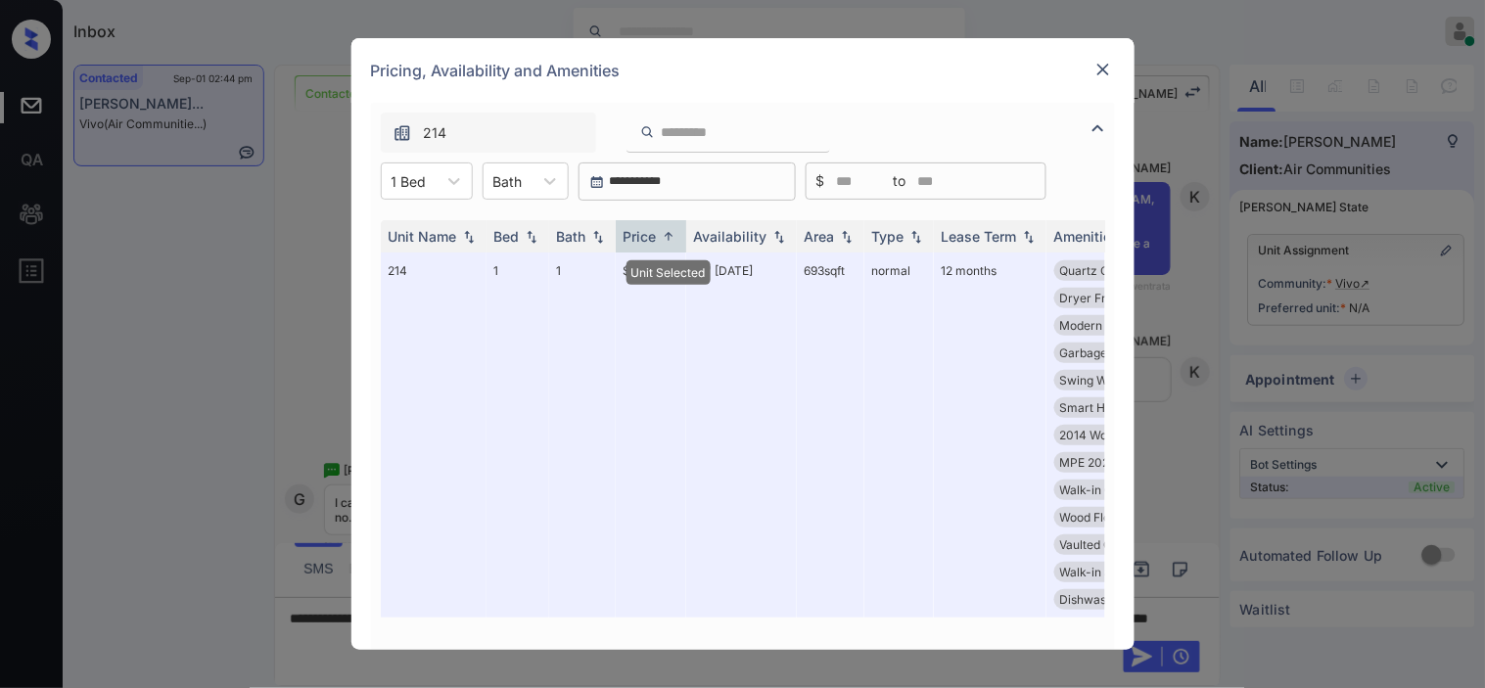
click at [1093, 66] on img at bounding box center [1103, 70] width 20 height 20
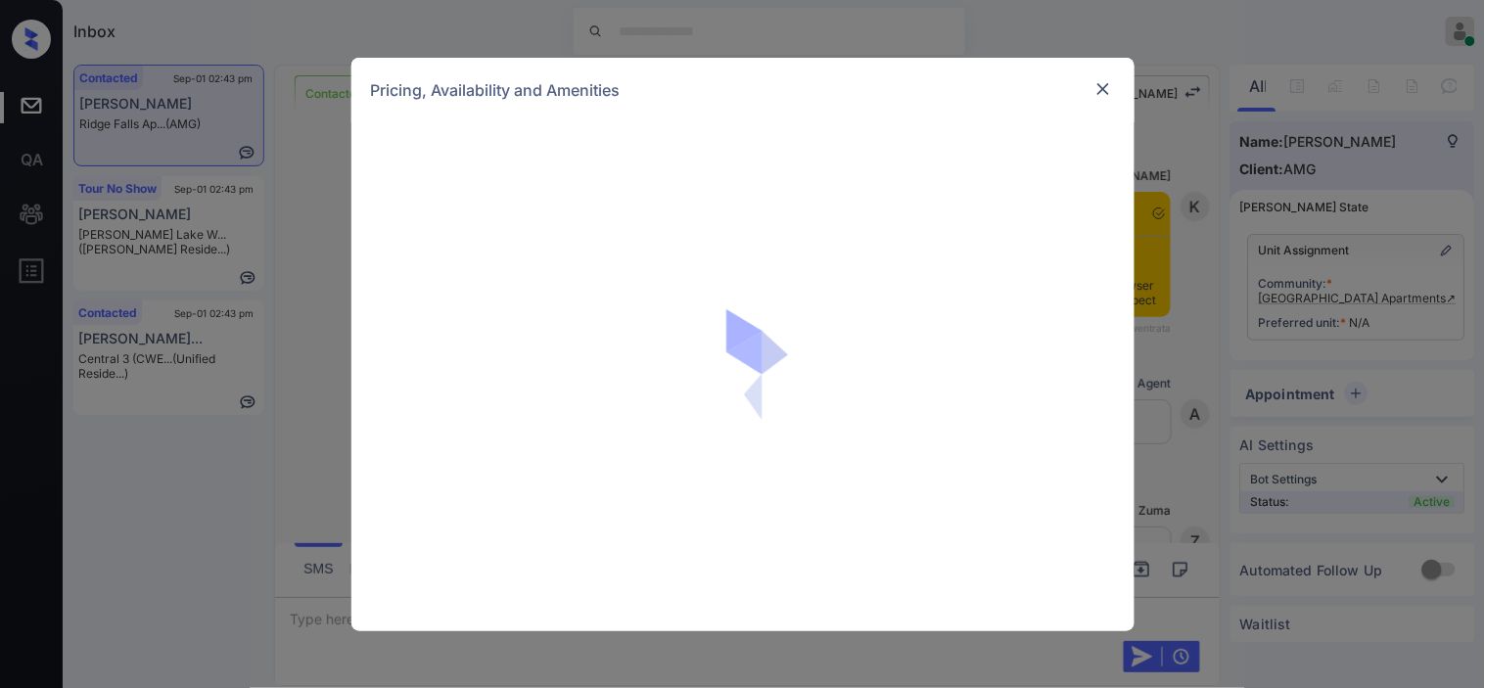
scroll to position [3120, 0]
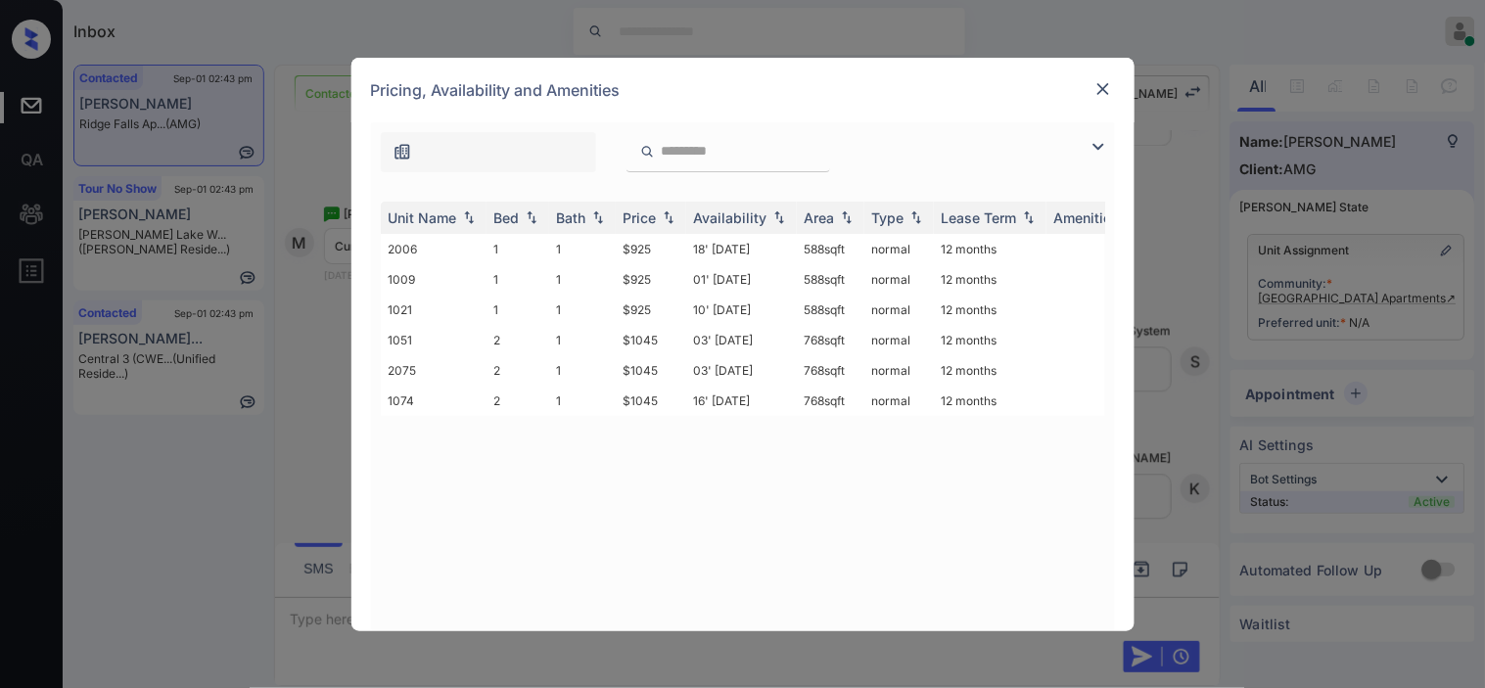
click at [1111, 154] on div at bounding box center [1102, 146] width 23 height 23
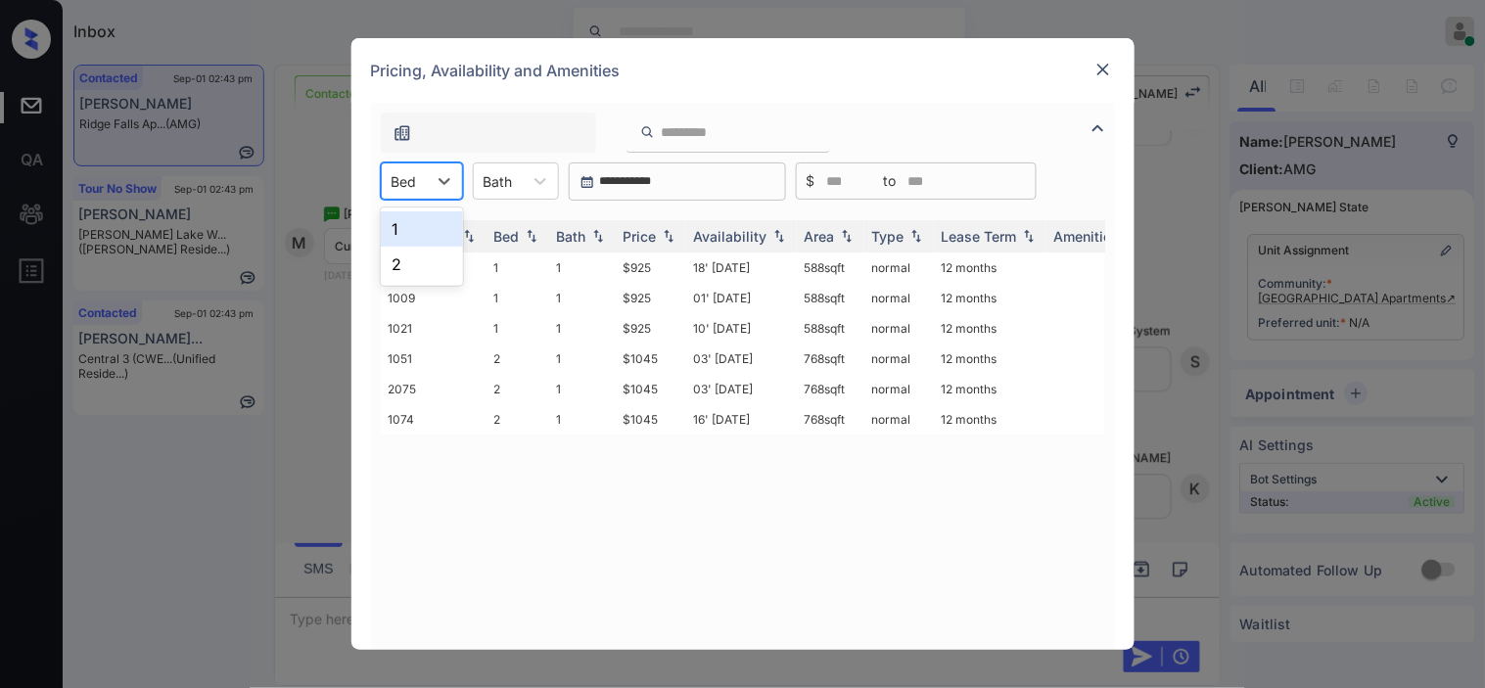
drag, startPoint x: 426, startPoint y: 191, endPoint x: 428, endPoint y: 236, distance: 45.1
click at [428, 194] on div "Bed" at bounding box center [422, 180] width 82 height 37
click at [429, 256] on div "2" at bounding box center [422, 264] width 82 height 35
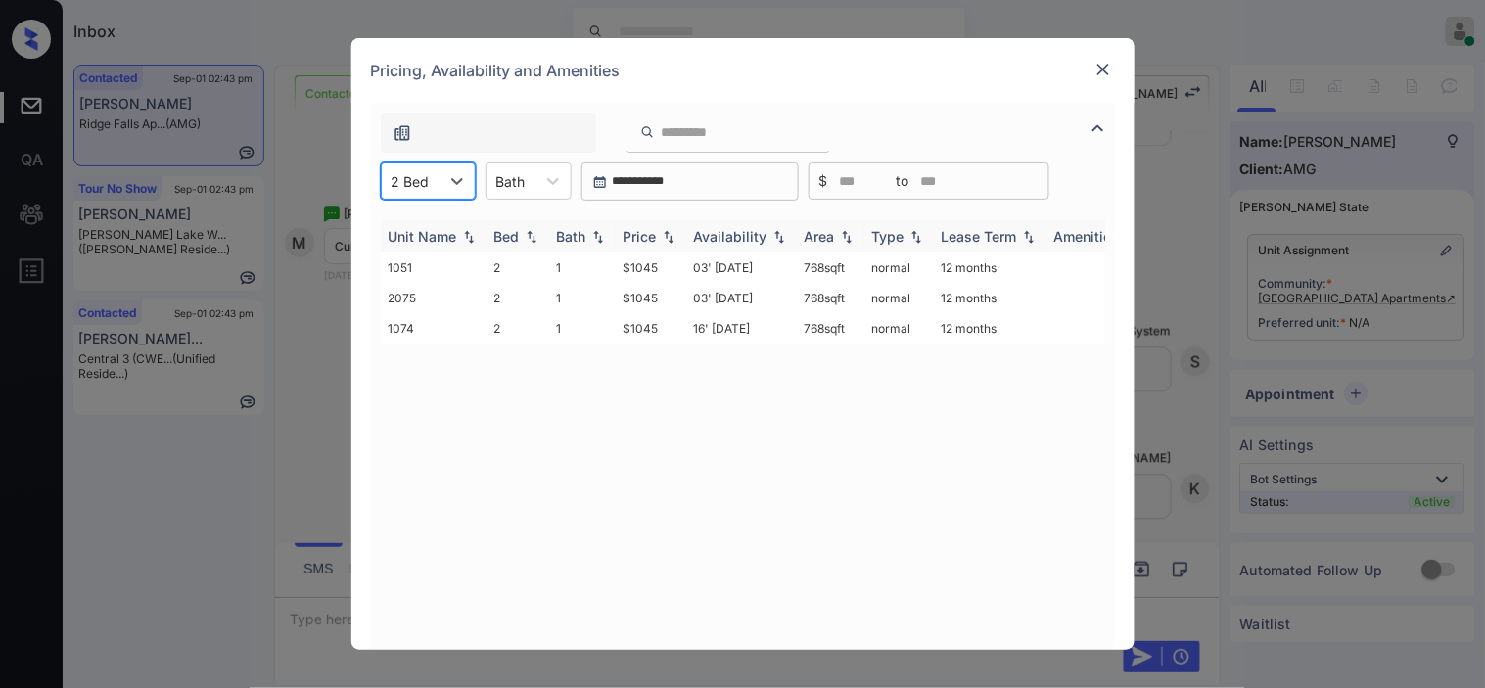
click at [664, 230] on img at bounding box center [669, 237] width 20 height 14
click at [664, 229] on img at bounding box center [669, 236] width 20 height 15
drag, startPoint x: 620, startPoint y: 261, endPoint x: 692, endPoint y: 270, distance: 73.0
click at [692, 270] on tr "1051 2 1 $1045 03' Sep 25 768 sqft normal 12 months" at bounding box center [892, 268] width 1023 height 30
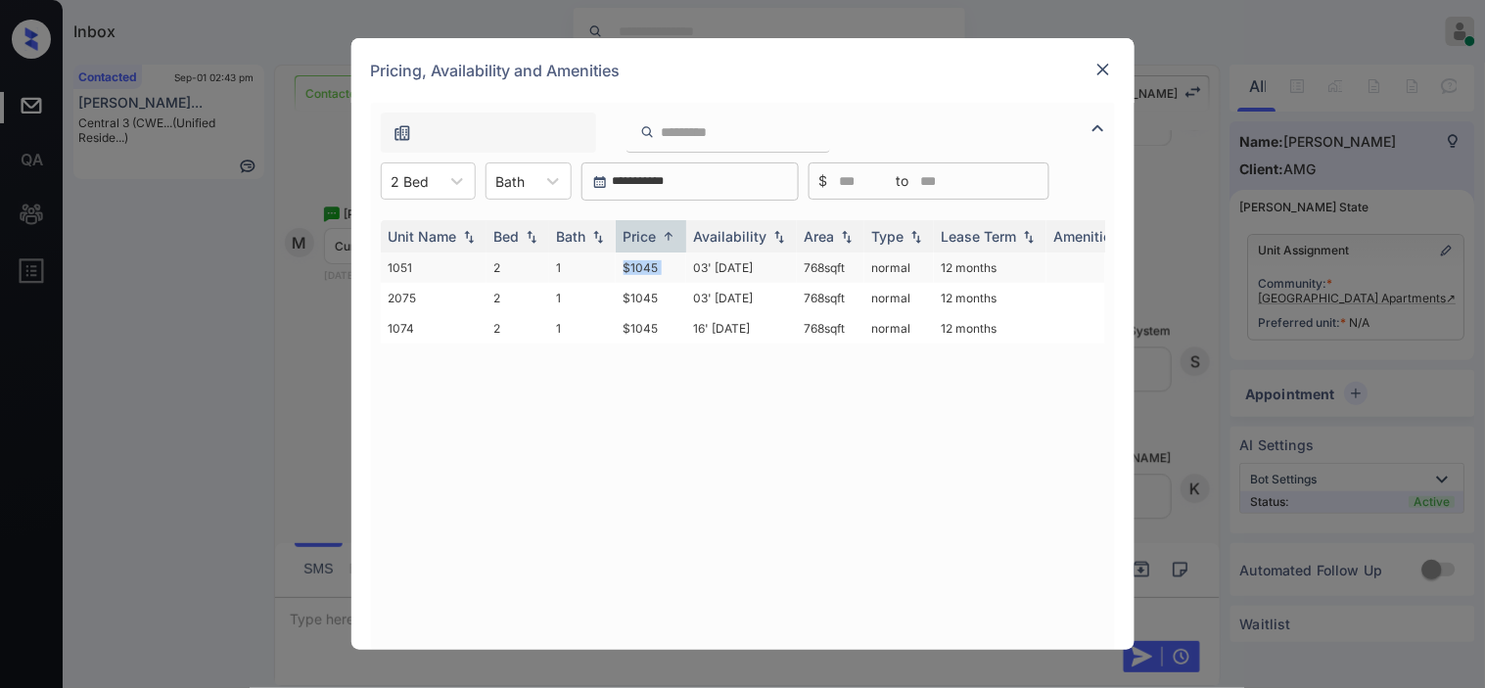
copy td "$1045"
click at [1106, 72] on img at bounding box center [1103, 70] width 20 height 20
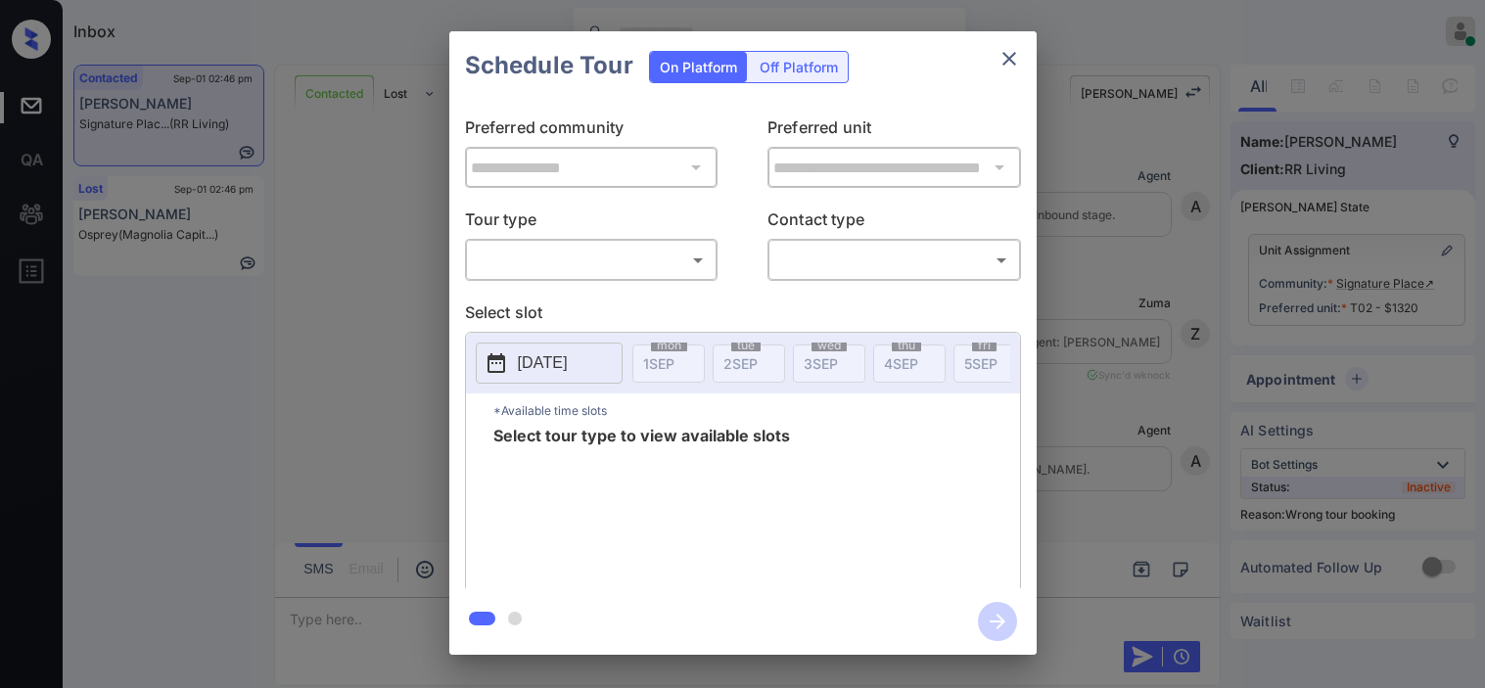
click at [611, 257] on body "Inbox [PERSON_NAME] Online Set yourself offline Set yourself on break Profile S…" at bounding box center [742, 344] width 1485 height 688
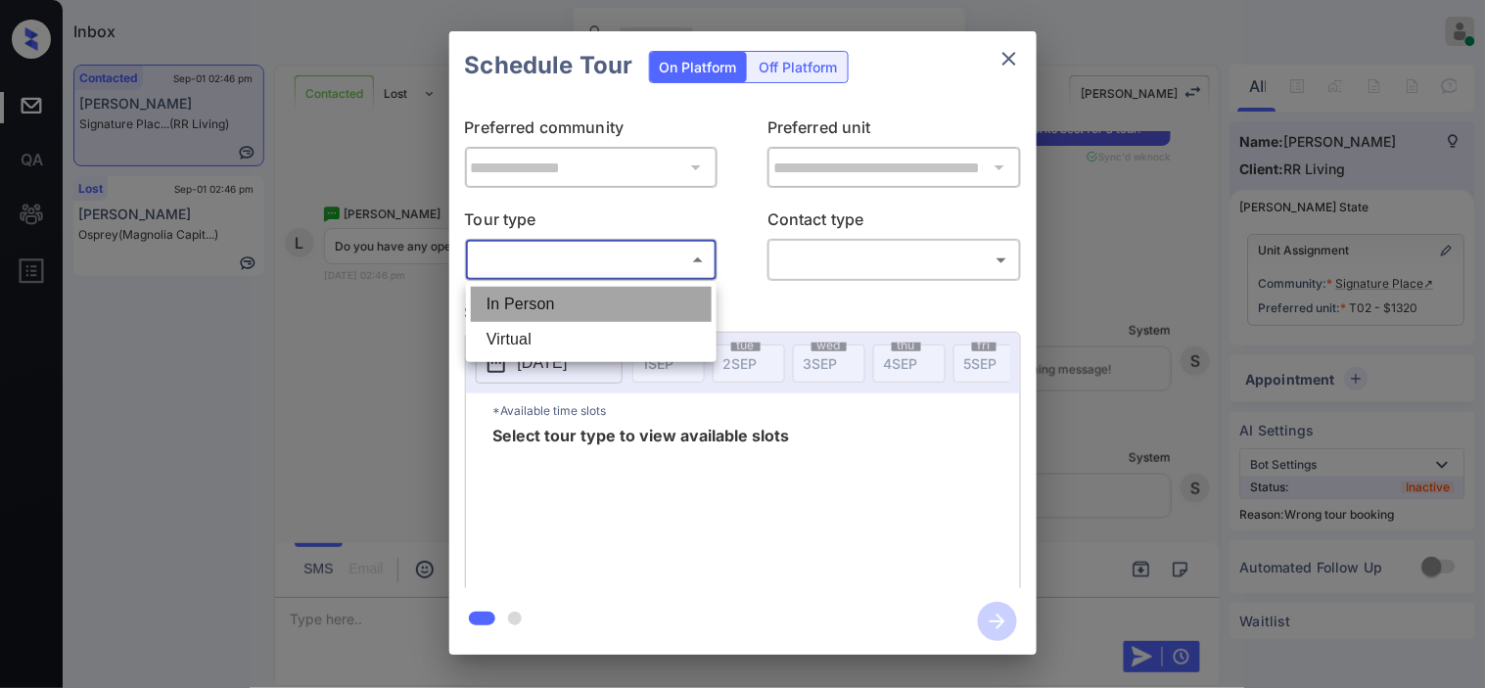
click at [600, 300] on li "In Person" at bounding box center [591, 304] width 241 height 35
type input "********"
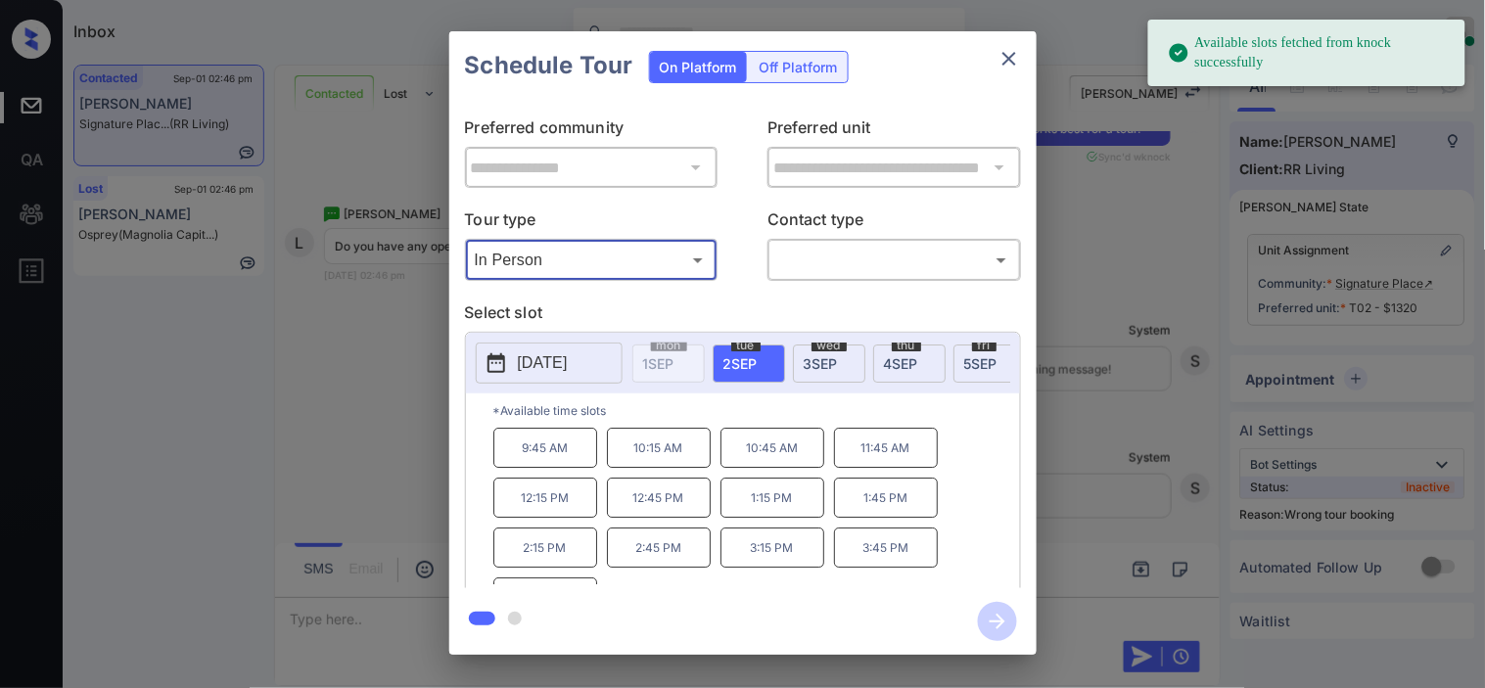
drag, startPoint x: 520, startPoint y: 369, endPoint x: 615, endPoint y: 353, distance: 96.2
click at [520, 368] on p "2025-09-02" at bounding box center [543, 362] width 50 height 23
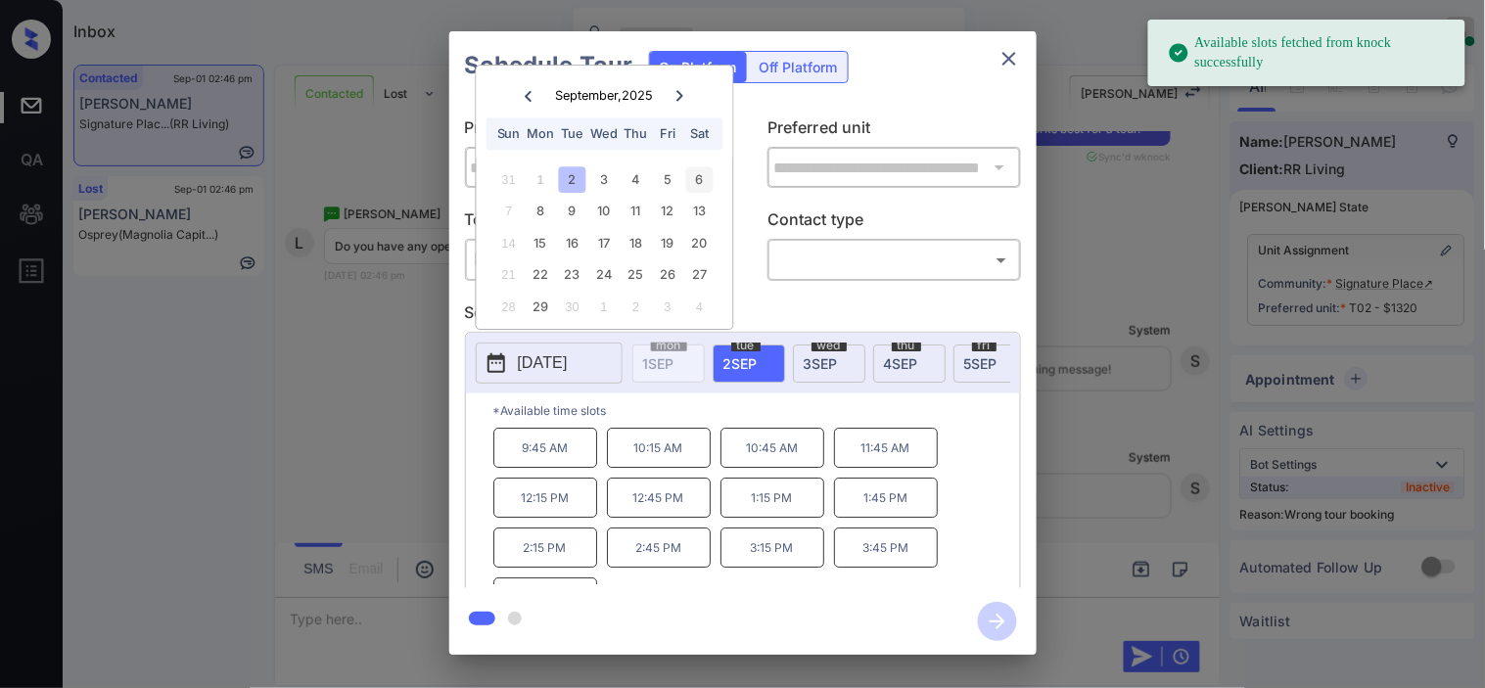
click at [707, 187] on div "6" at bounding box center [699, 179] width 26 height 26
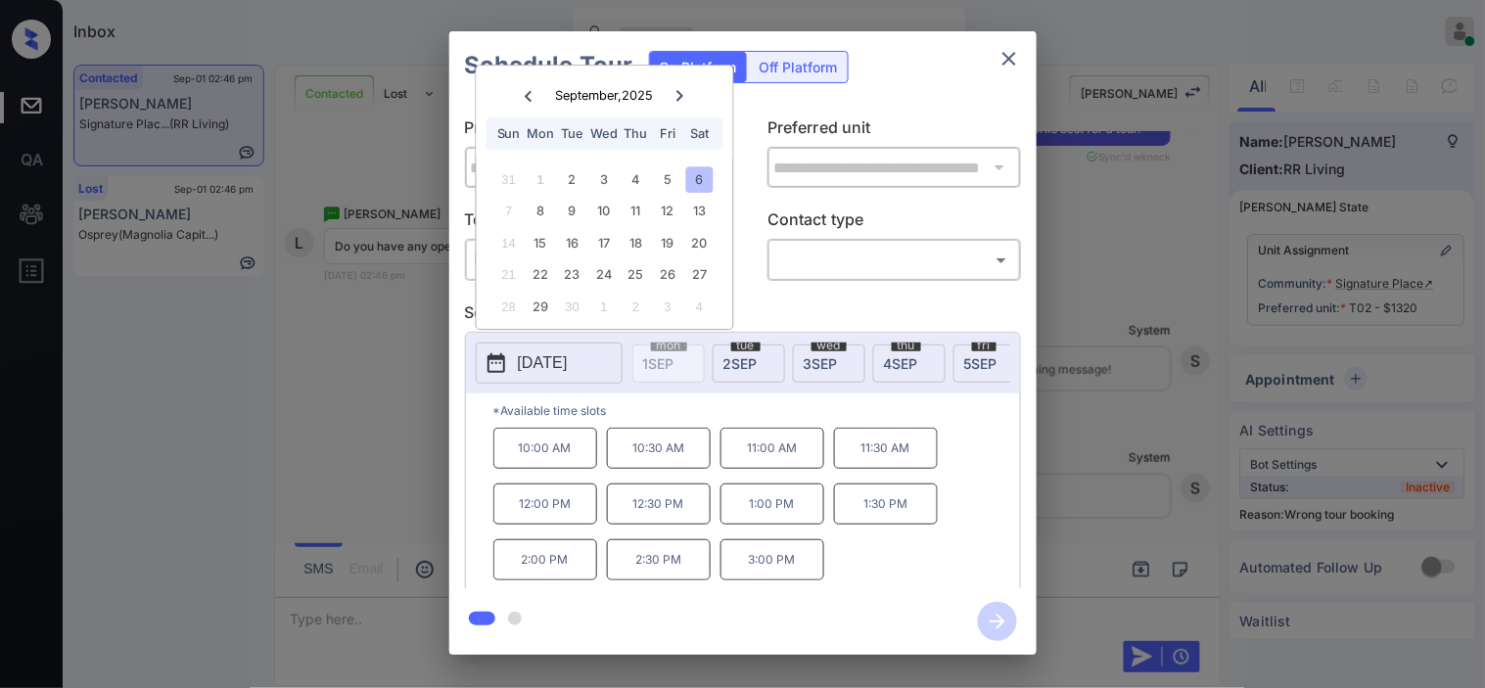
click at [364, 517] on div "**********" at bounding box center [742, 343] width 1485 height 686
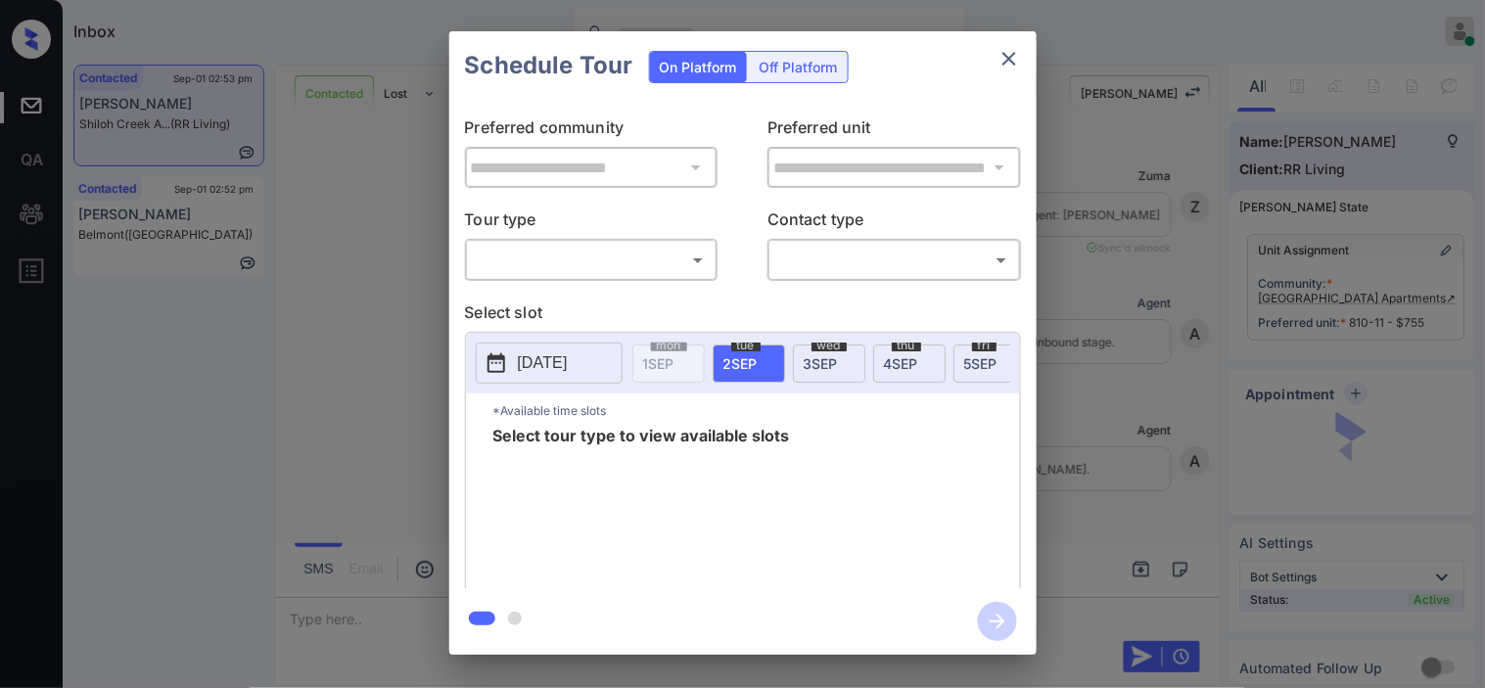
scroll to position [1715, 0]
click at [604, 265] on body "Inbox [PERSON_NAME] Online Set yourself offline Set yourself on break Profile S…" at bounding box center [742, 344] width 1485 height 688
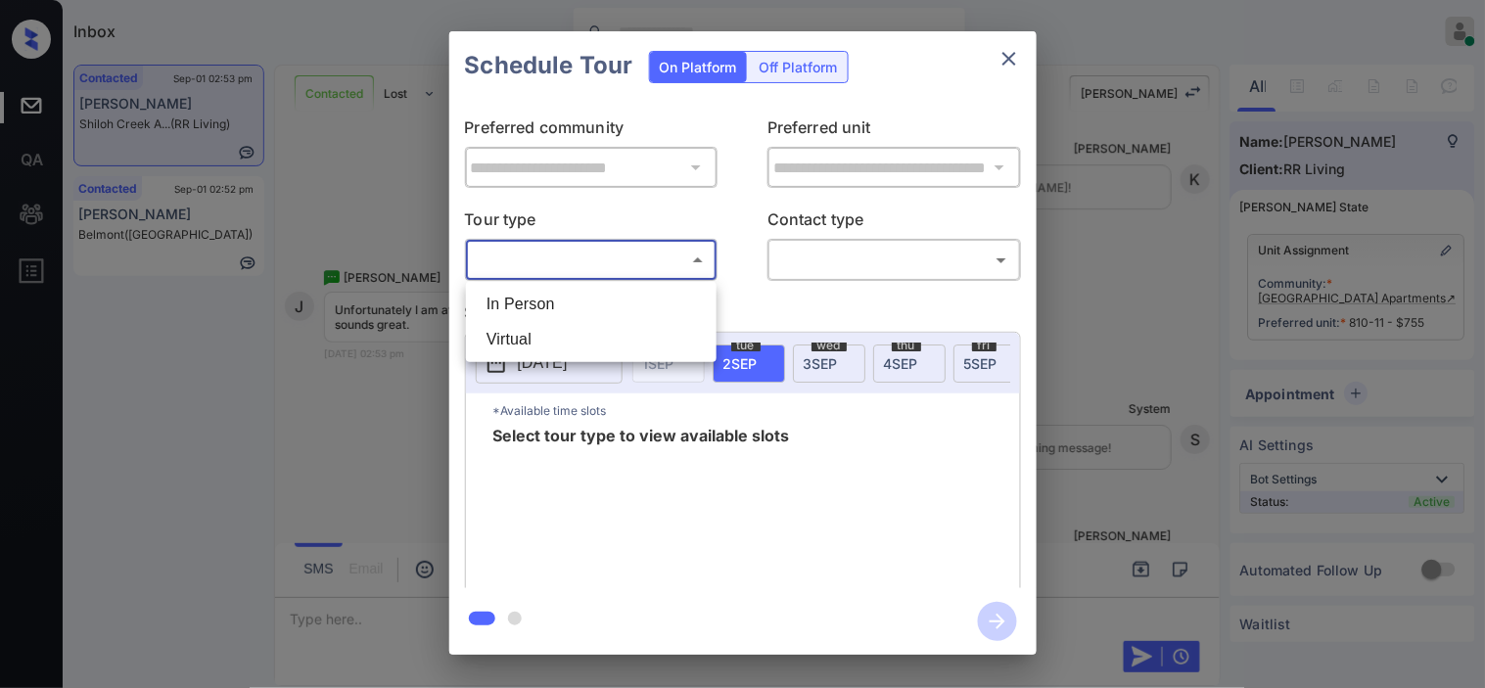
click at [590, 296] on li "In Person" at bounding box center [591, 304] width 241 height 35
type input "********"
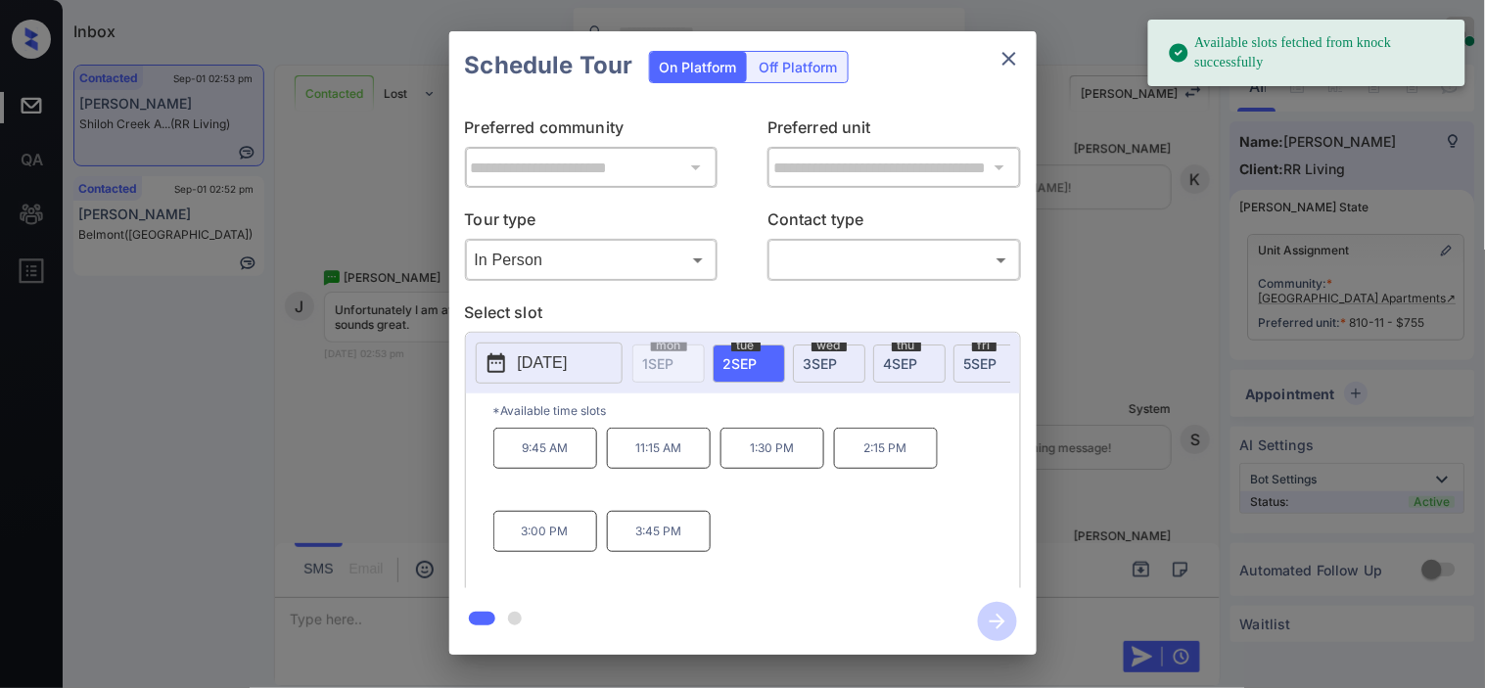
click at [497, 348] on button "2025-09-02" at bounding box center [549, 363] width 147 height 41
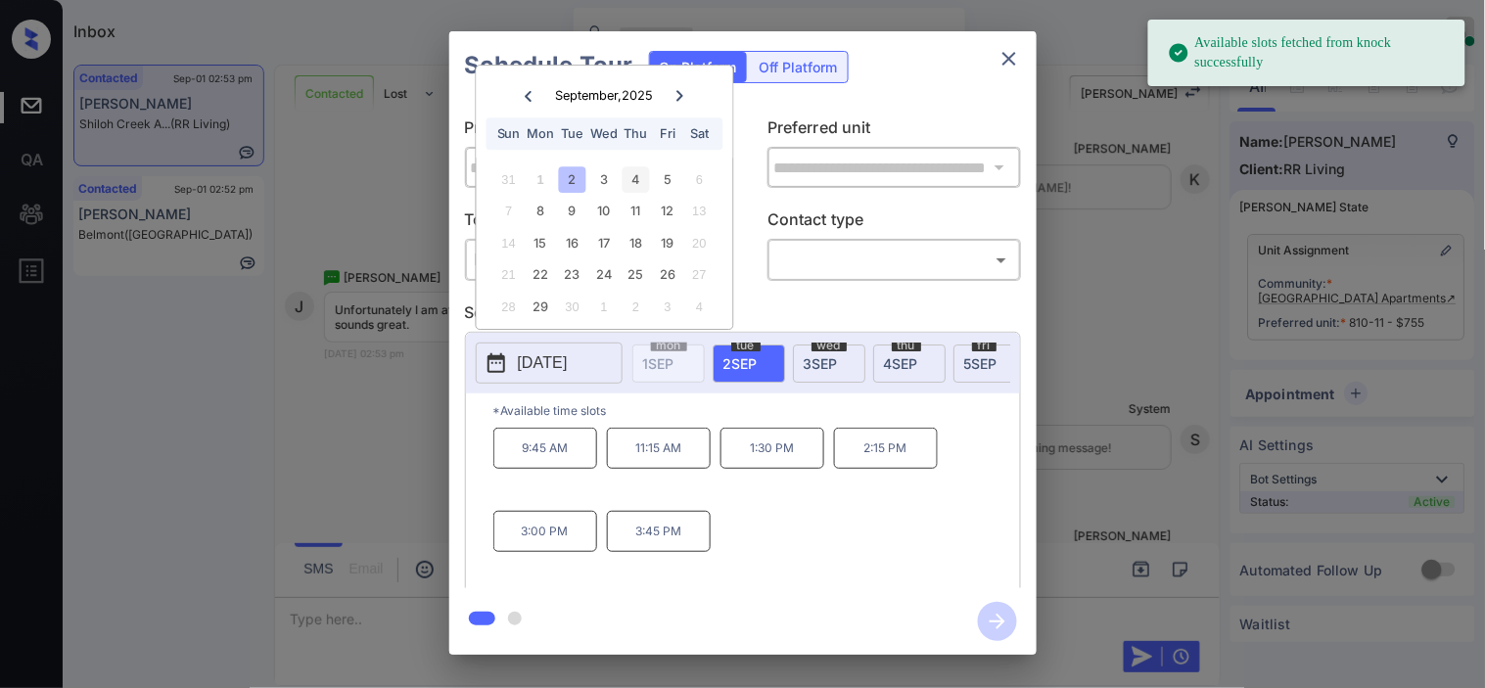
click at [634, 184] on div "4" at bounding box center [635, 179] width 26 height 26
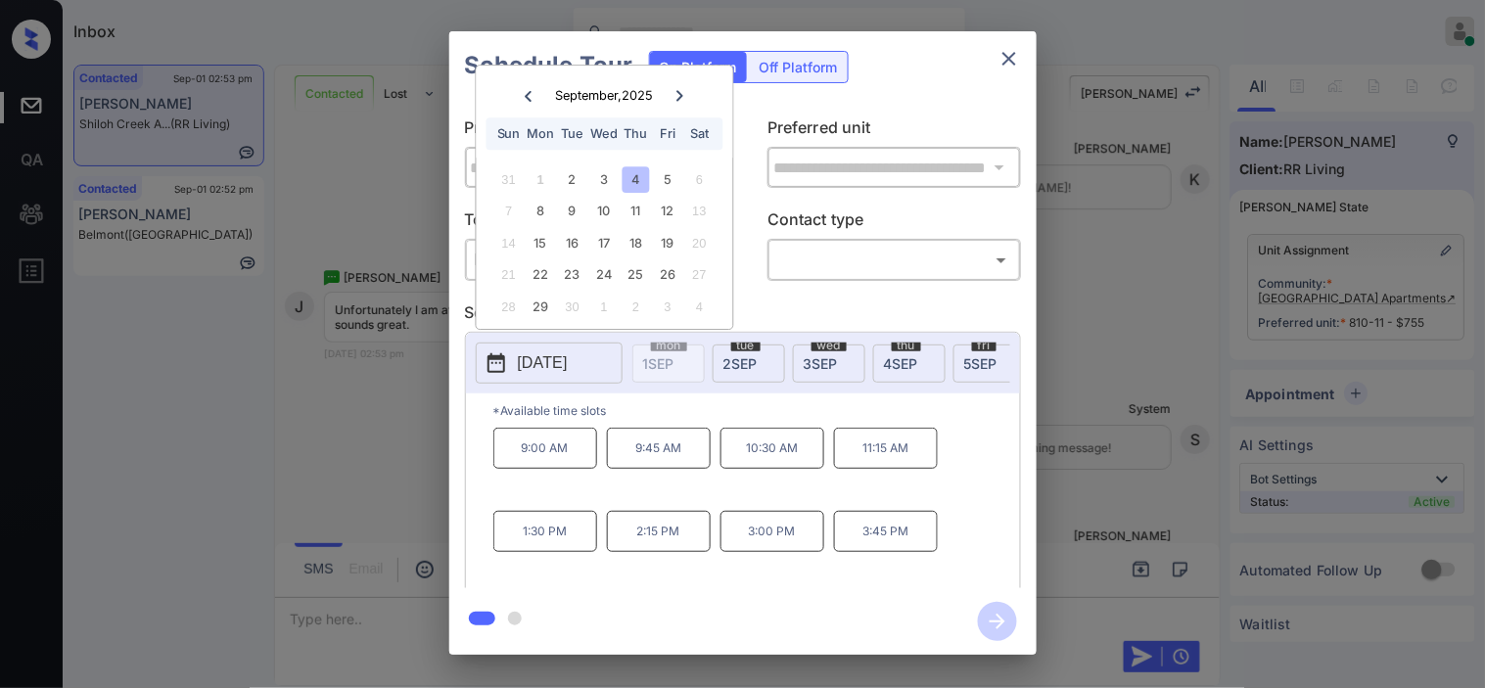
click at [377, 433] on div "**********" at bounding box center [742, 343] width 1485 height 686
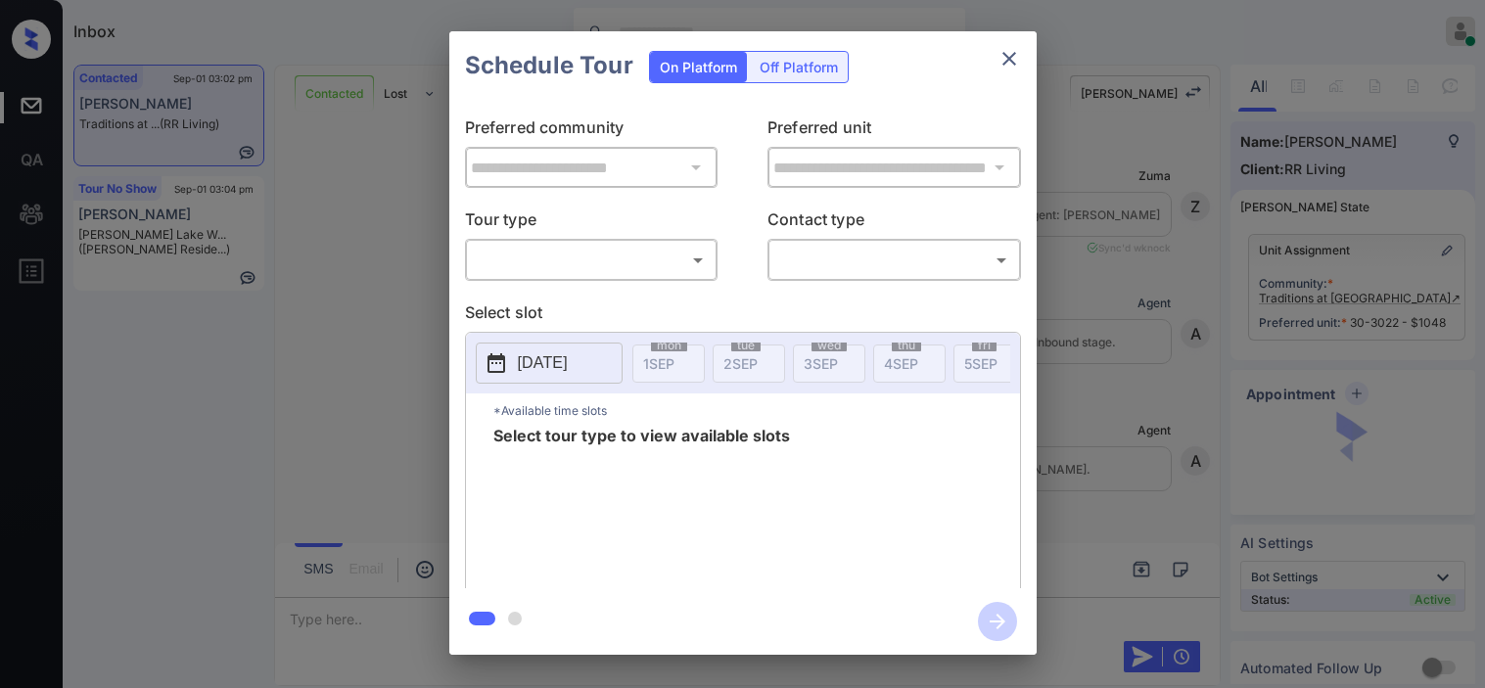
click at [1078, 306] on div "**********" at bounding box center [742, 343] width 1485 height 686
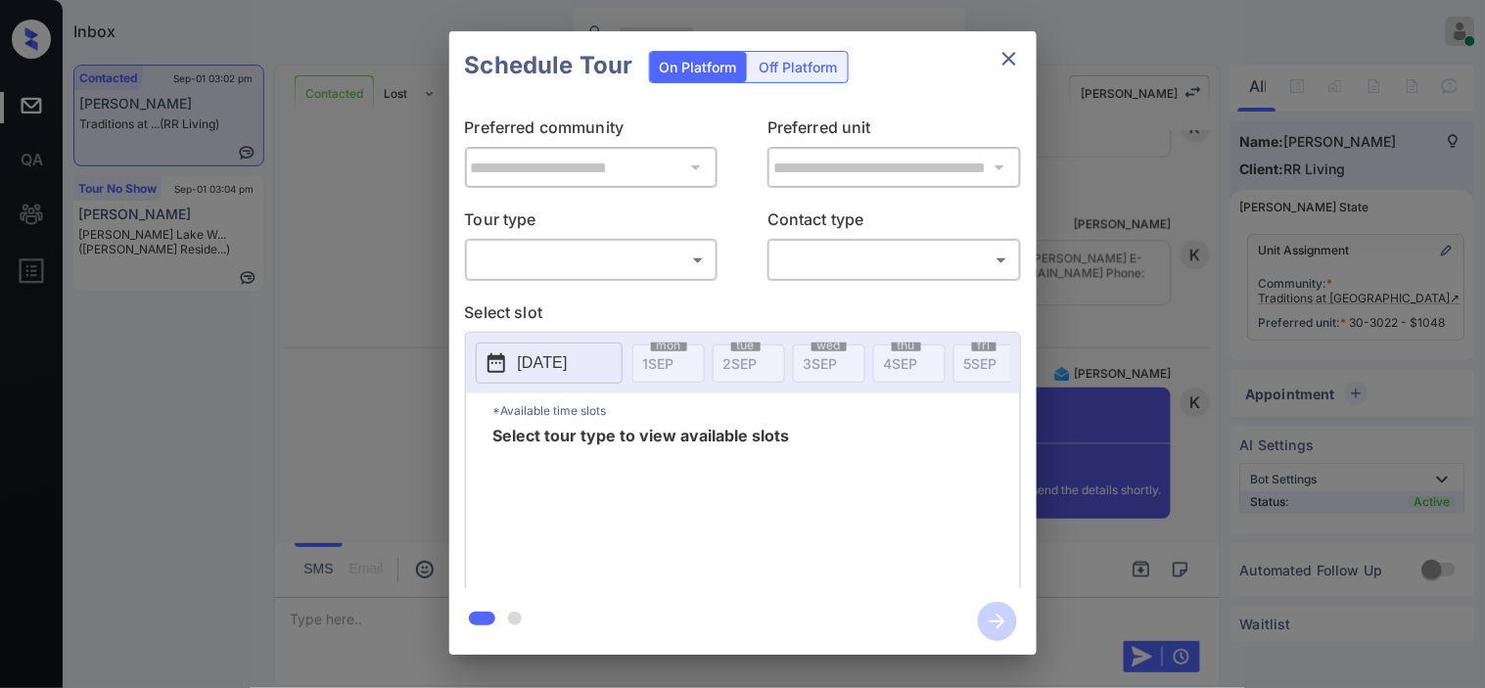
click at [565, 254] on body "Inbox Kristine Capara Online Set yourself offline Set yourself on break Profile…" at bounding box center [742, 344] width 1485 height 688
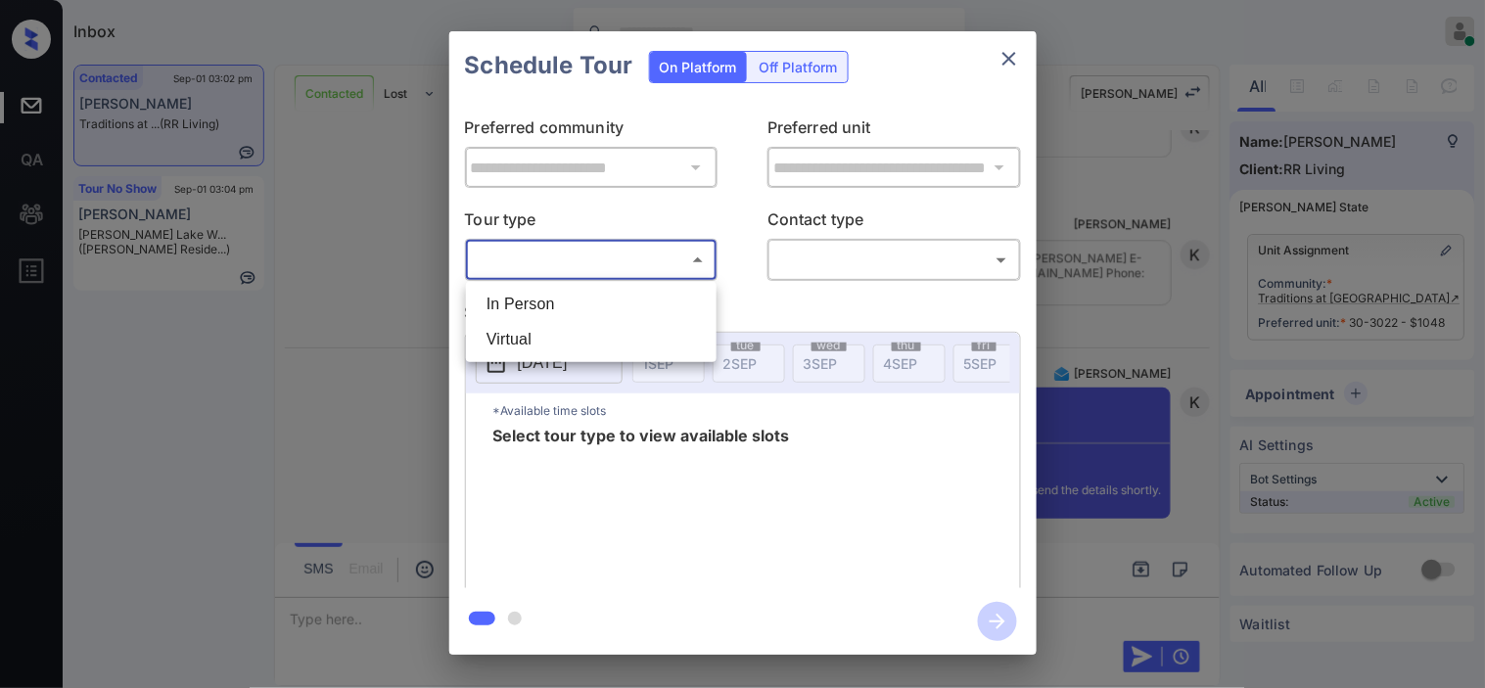
click at [566, 299] on li "In Person" at bounding box center [591, 304] width 241 height 35
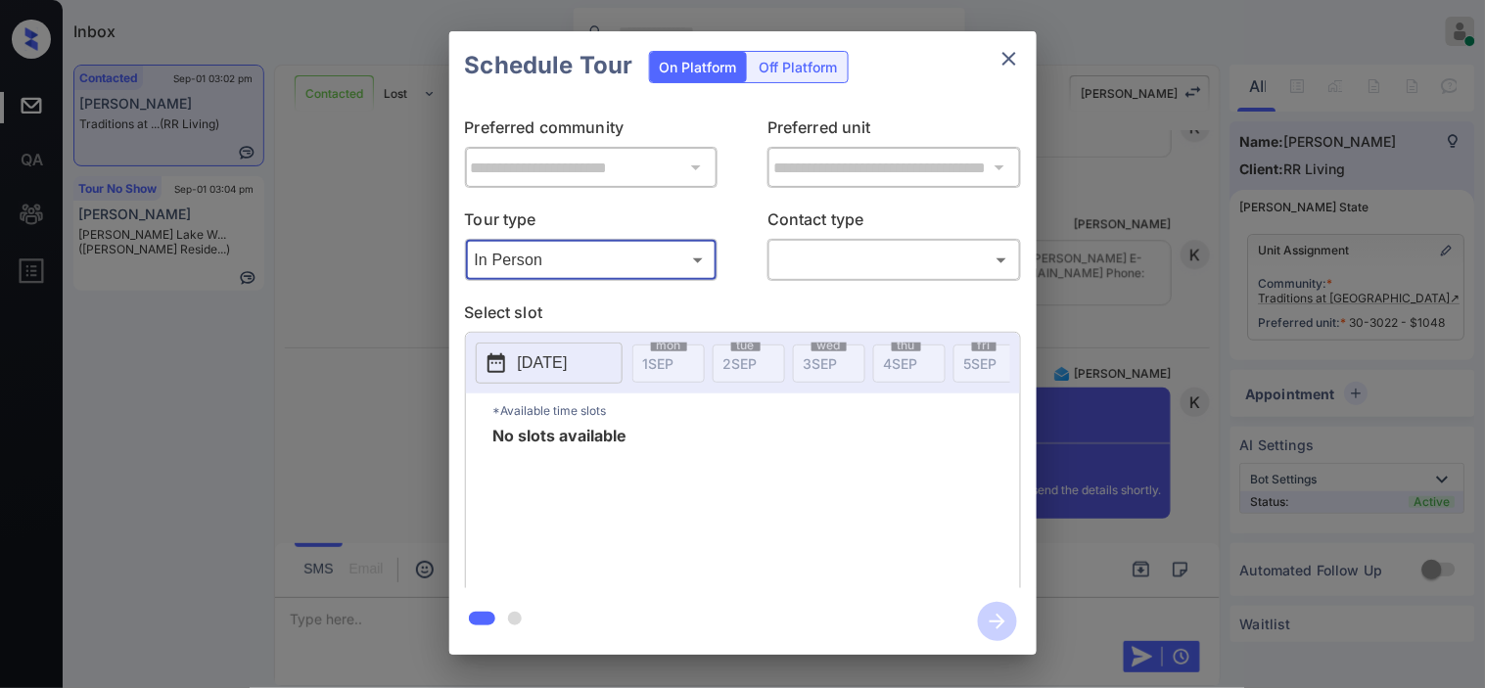
type input "********"
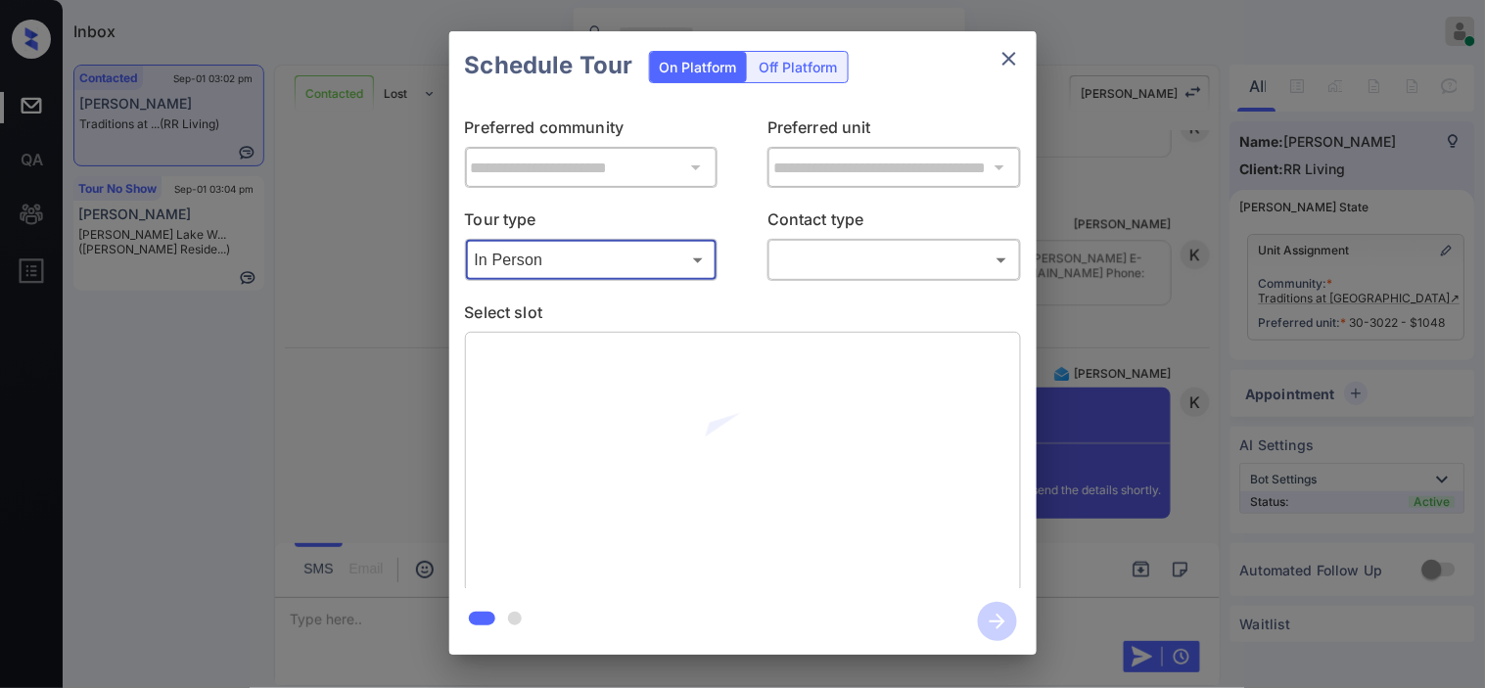
click at [776, 265] on body "Inbox Kristine Capara Online Set yourself offline Set yourself on break Profile…" at bounding box center [742, 344] width 1485 height 688
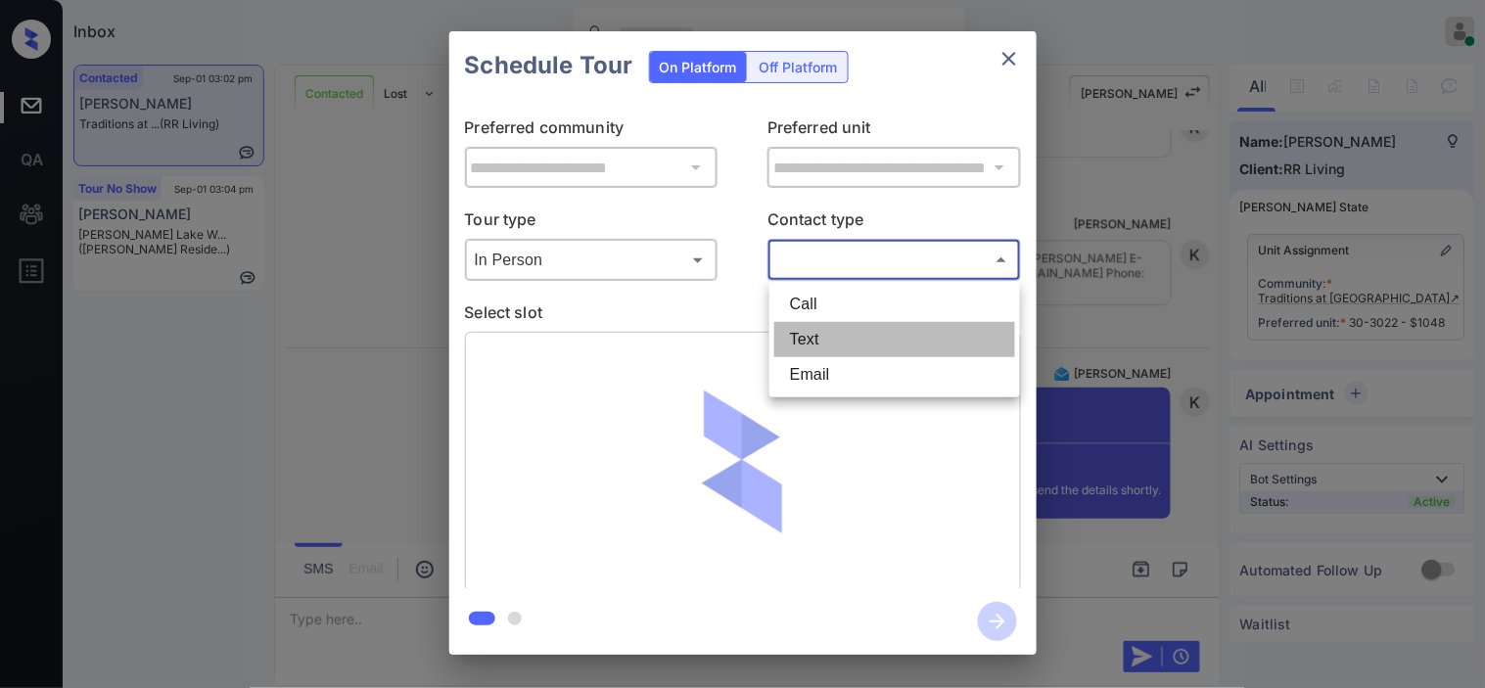
drag, startPoint x: 921, startPoint y: 333, endPoint x: 1063, endPoint y: 343, distance: 142.2
click at [932, 336] on li "Text" at bounding box center [894, 339] width 241 height 35
type input "****"
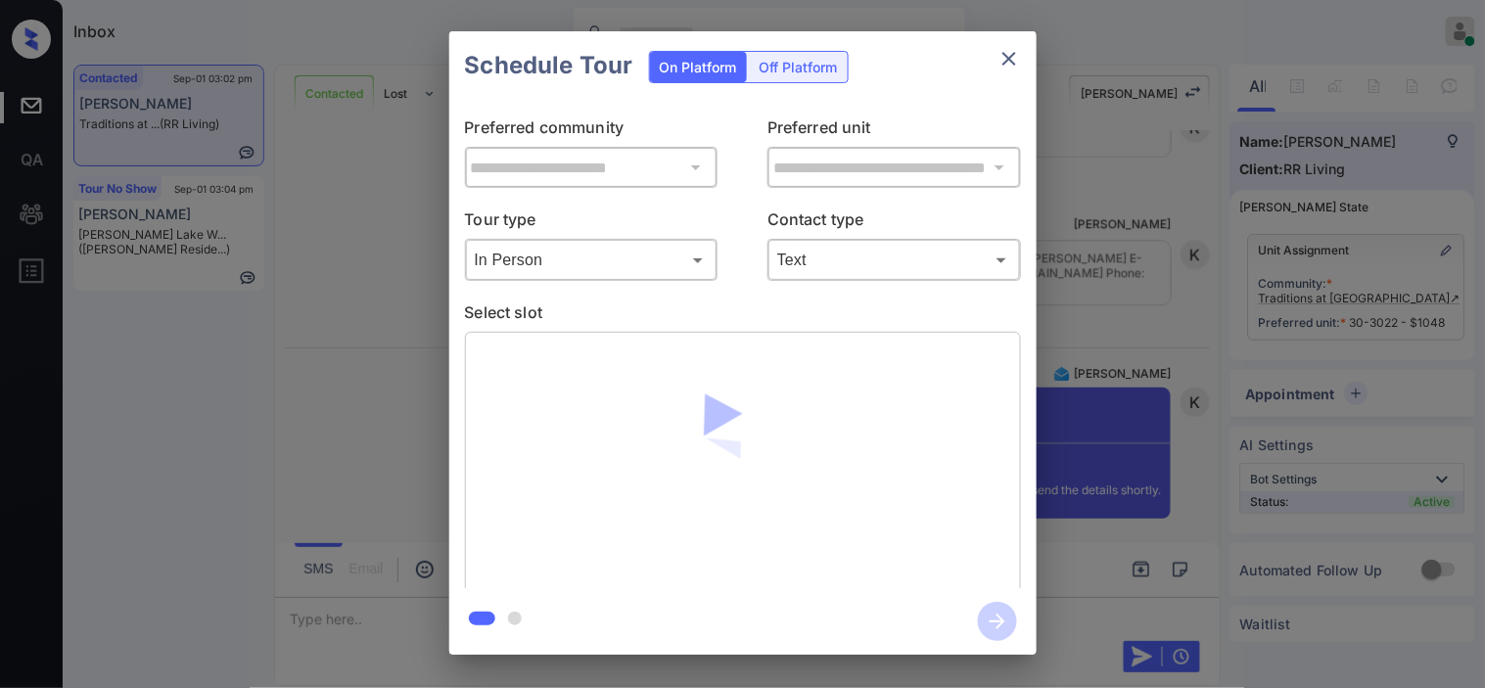
drag, startPoint x: 1079, startPoint y: 343, endPoint x: 1167, endPoint y: 457, distance: 144.5
click at [1080, 343] on div at bounding box center [742, 344] width 1485 height 688
click at [1162, 478] on div "**********" at bounding box center [742, 343] width 1485 height 686
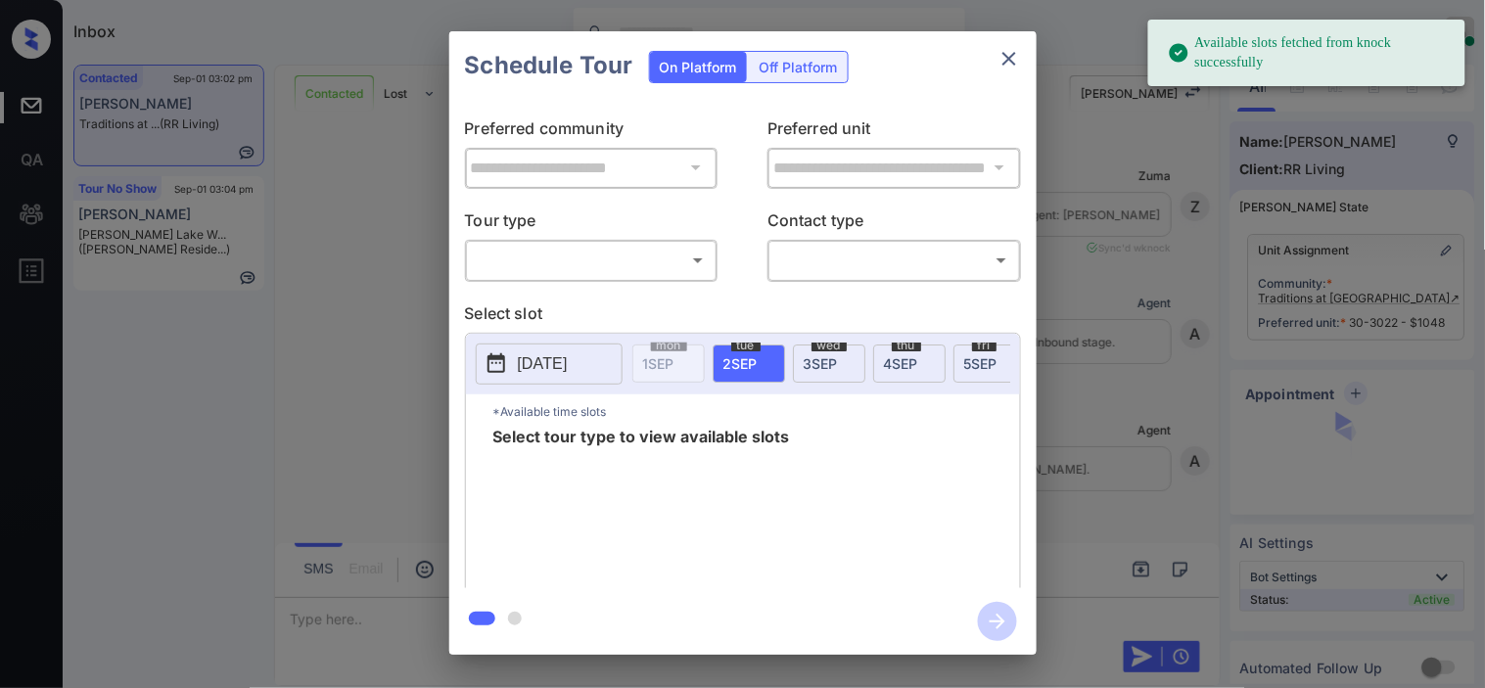
scroll to position [9117, 0]
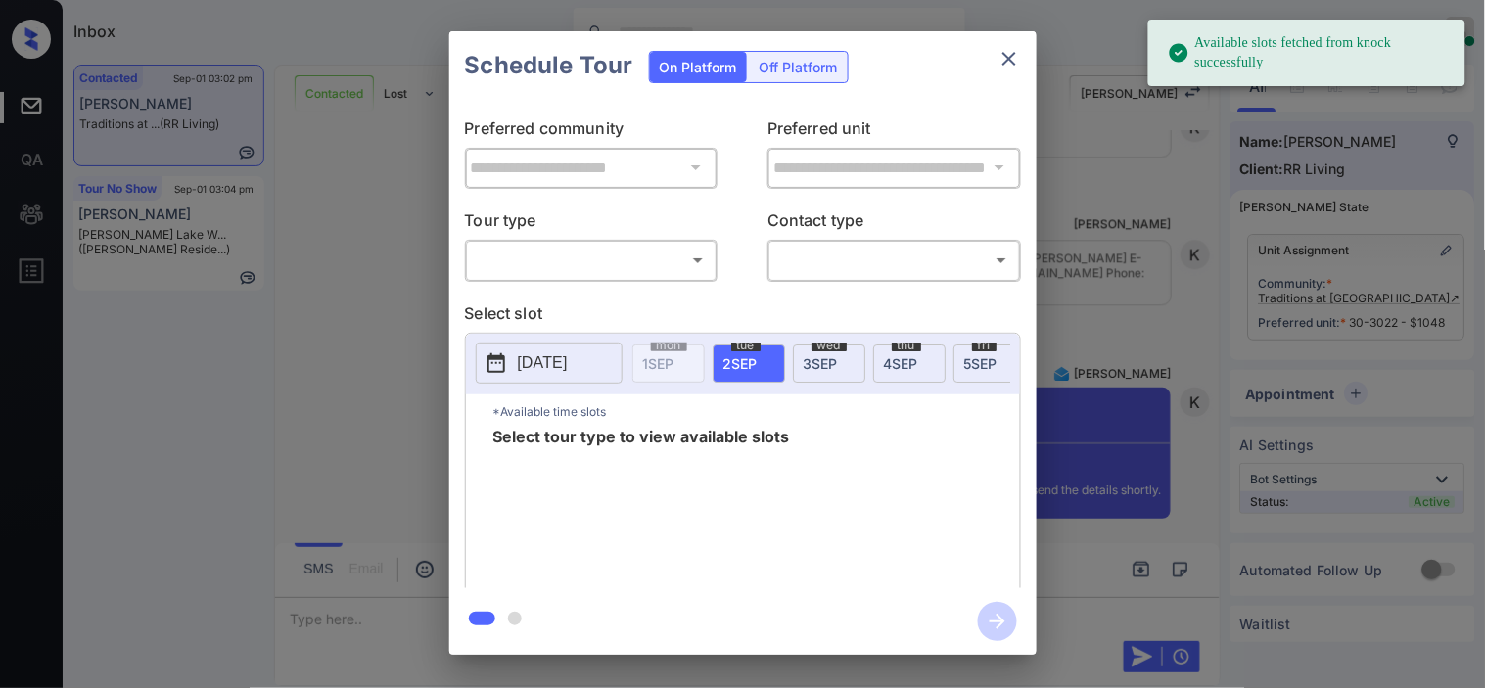
click at [689, 268] on body "Available slots fetched from knock successfully Inbox [PERSON_NAME] Online Set …" at bounding box center [742, 344] width 1485 height 688
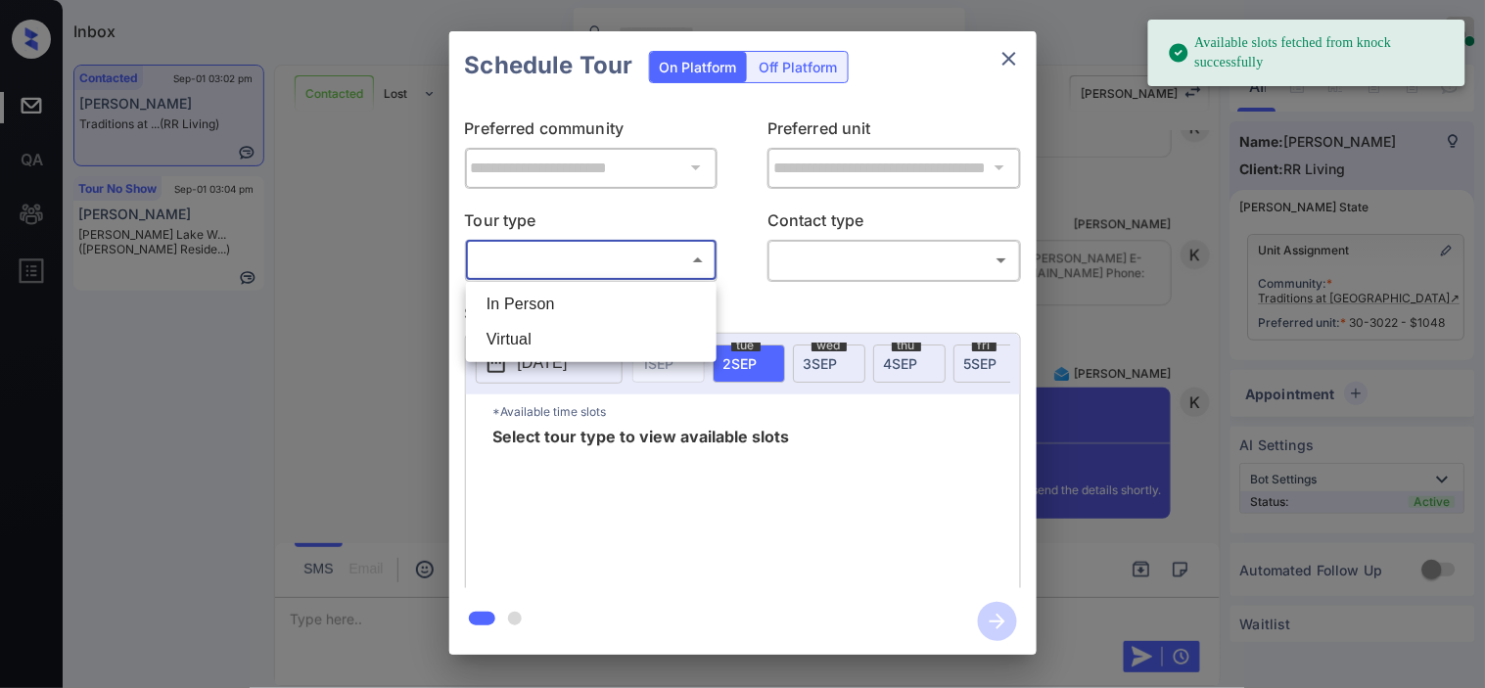
click at [664, 299] on li "In Person" at bounding box center [591, 304] width 241 height 35
type input "********"
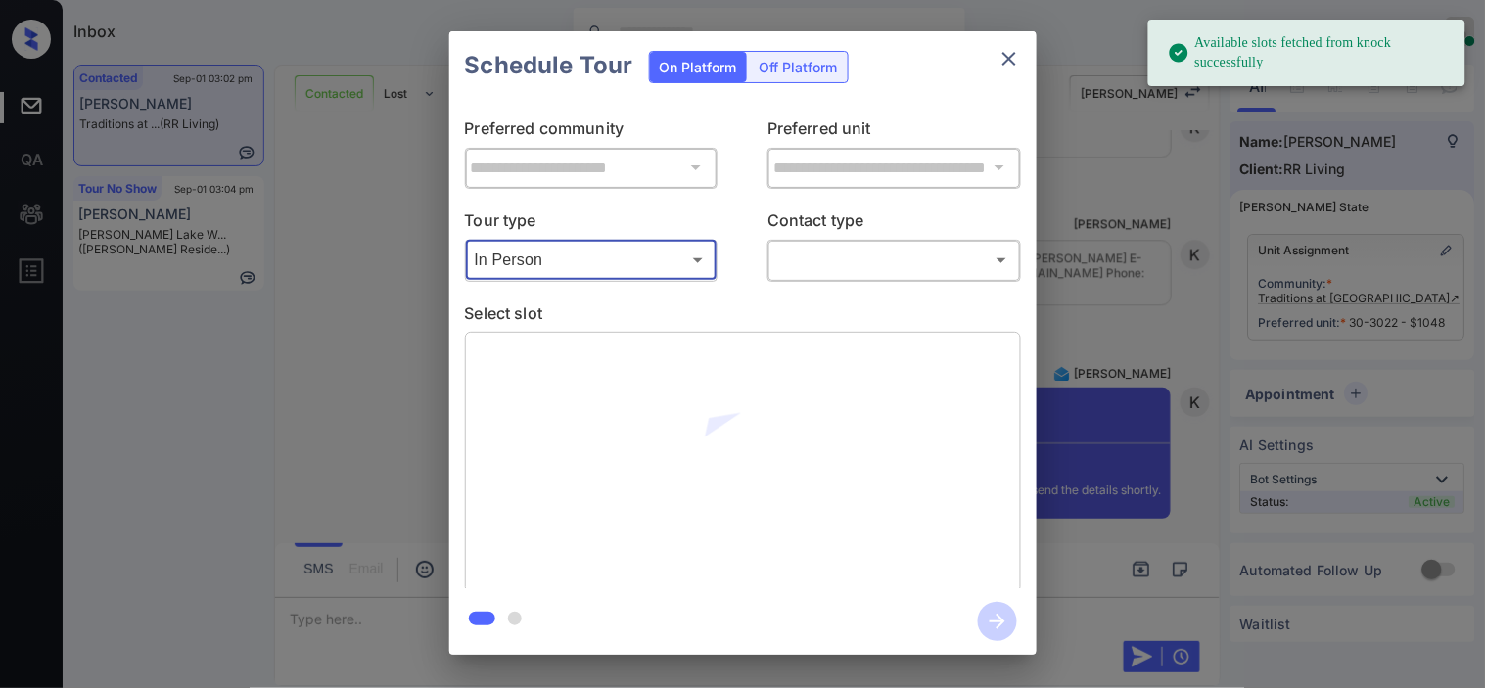
click at [850, 281] on div "**********" at bounding box center [742, 344] width 587 height 488
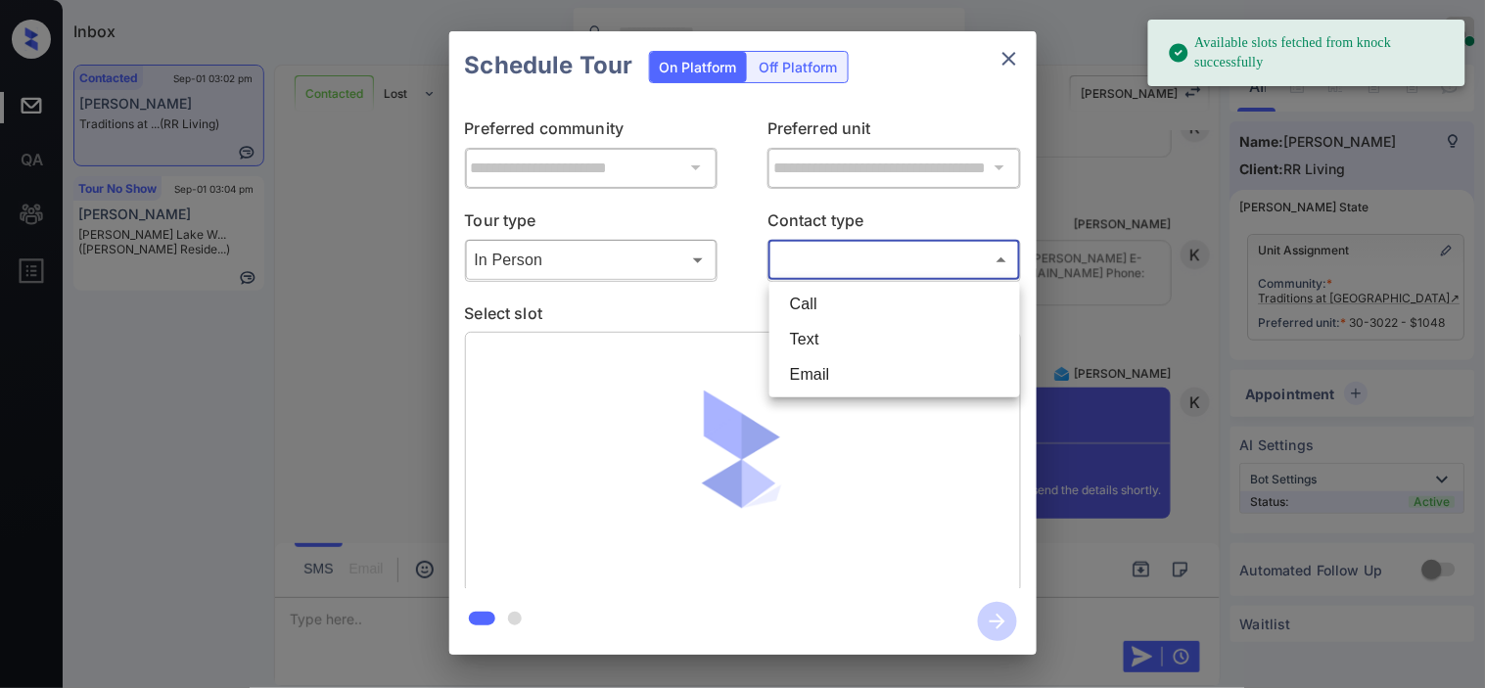
click at [849, 267] on body "Available slots fetched from knock successfully Inbox Kristine Capara Online Se…" at bounding box center [742, 344] width 1485 height 688
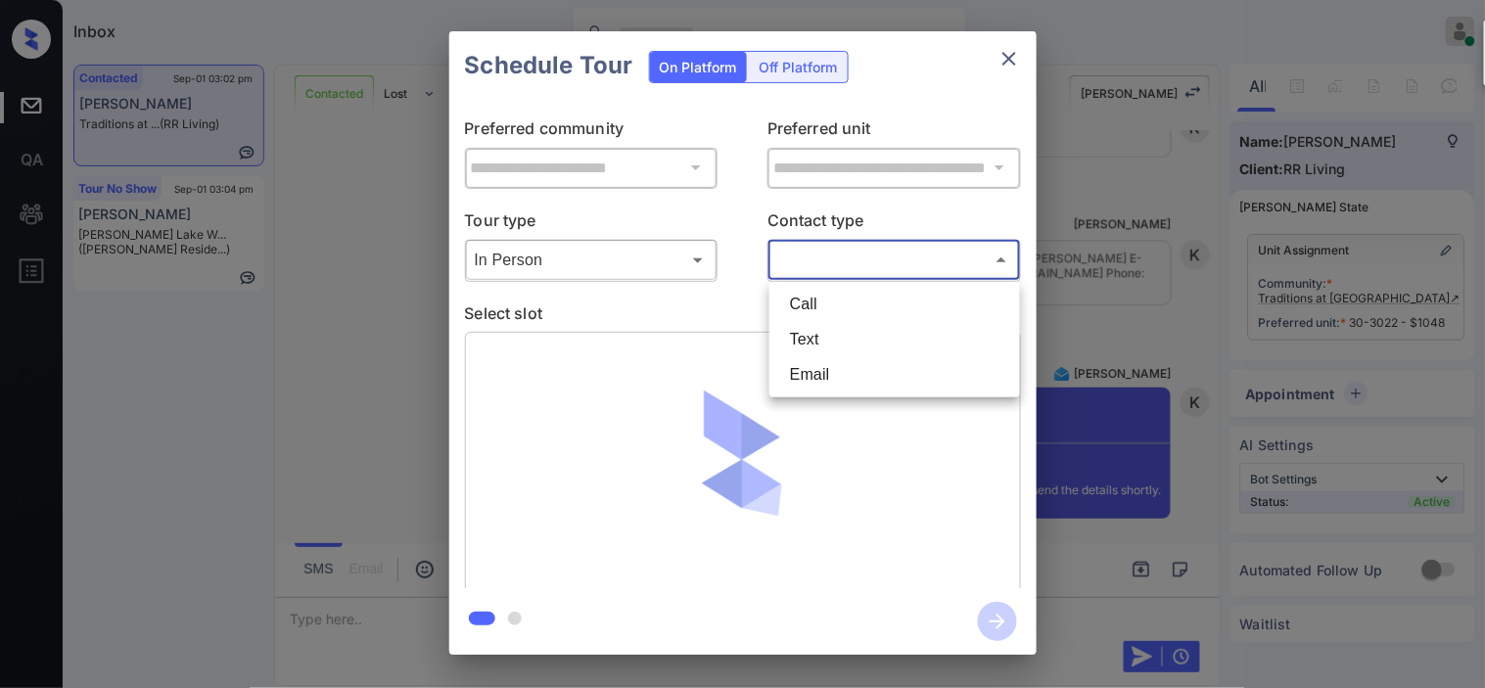
click at [827, 338] on li "Text" at bounding box center [894, 339] width 241 height 35
type input "****"
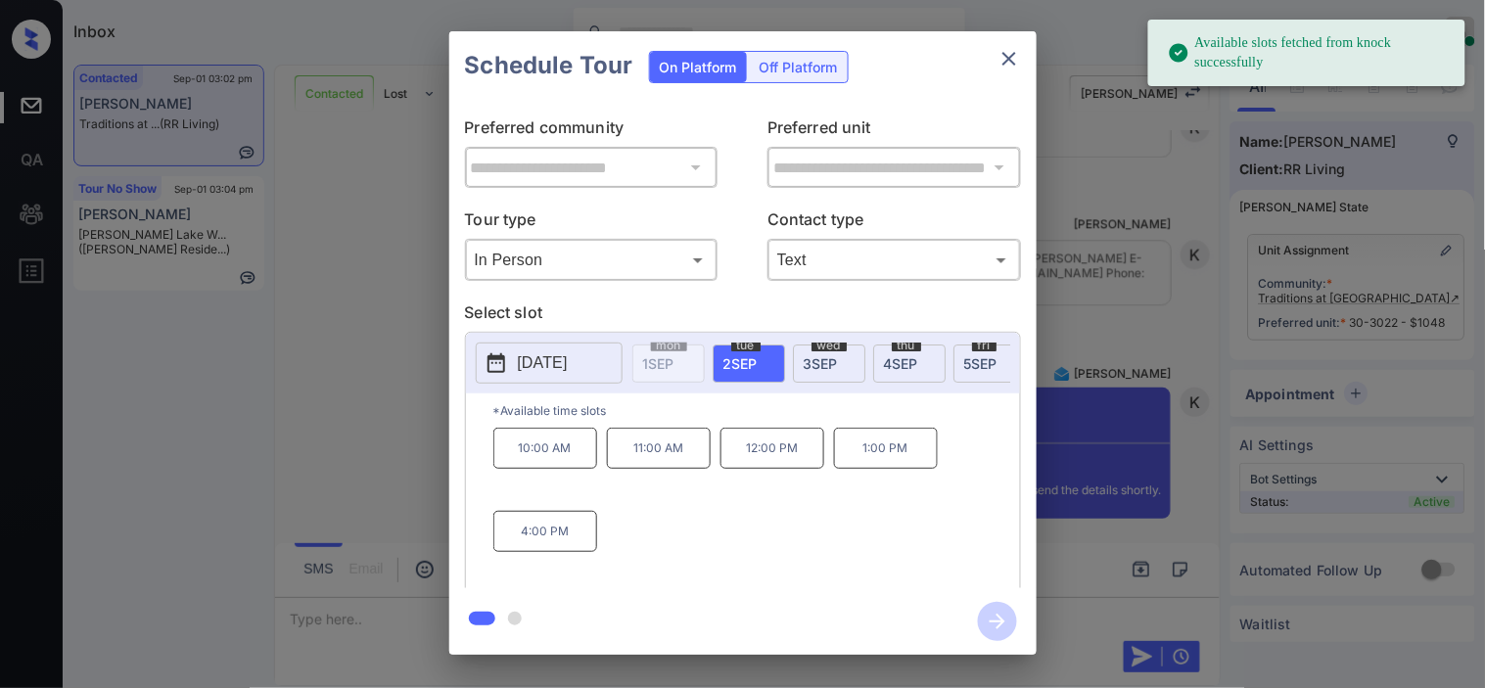
click at [514, 374] on button "[DATE]" at bounding box center [549, 363] width 147 height 41
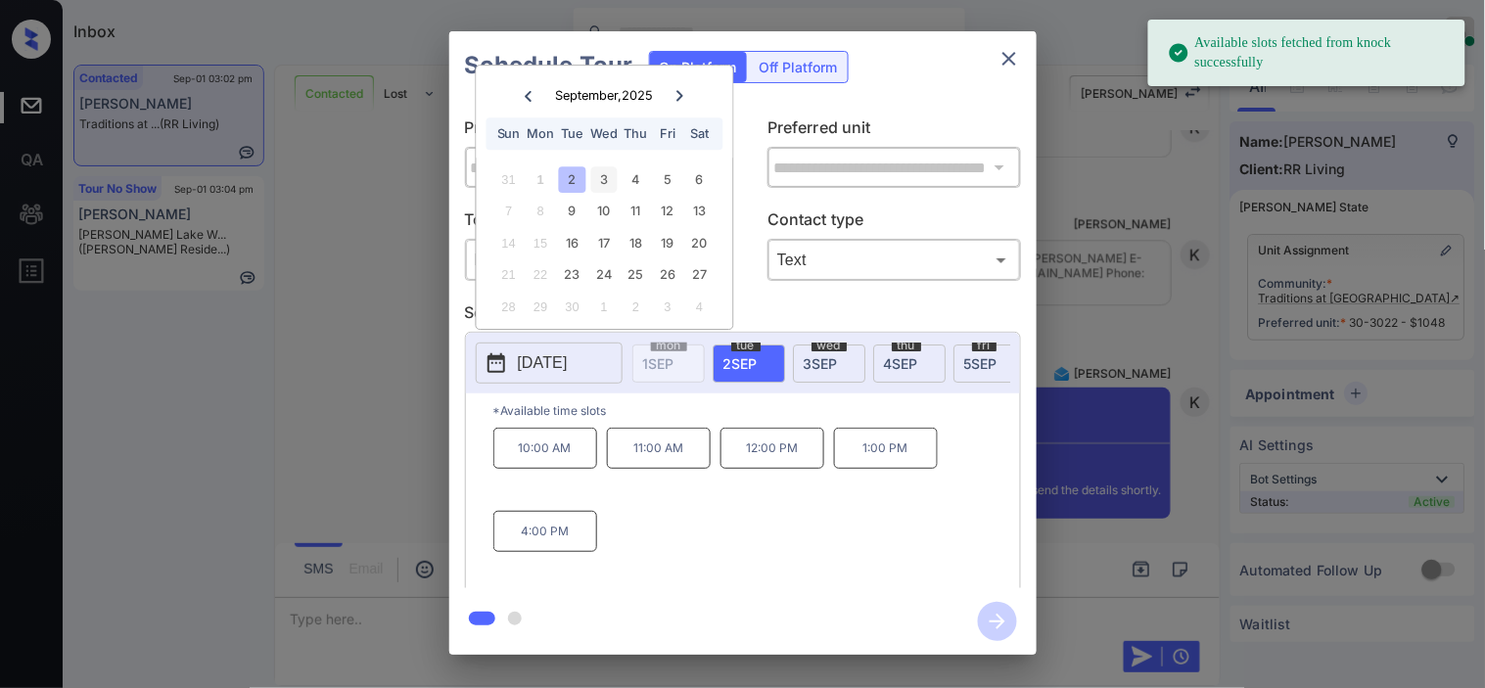
click at [600, 178] on div "3" at bounding box center [604, 179] width 26 height 26
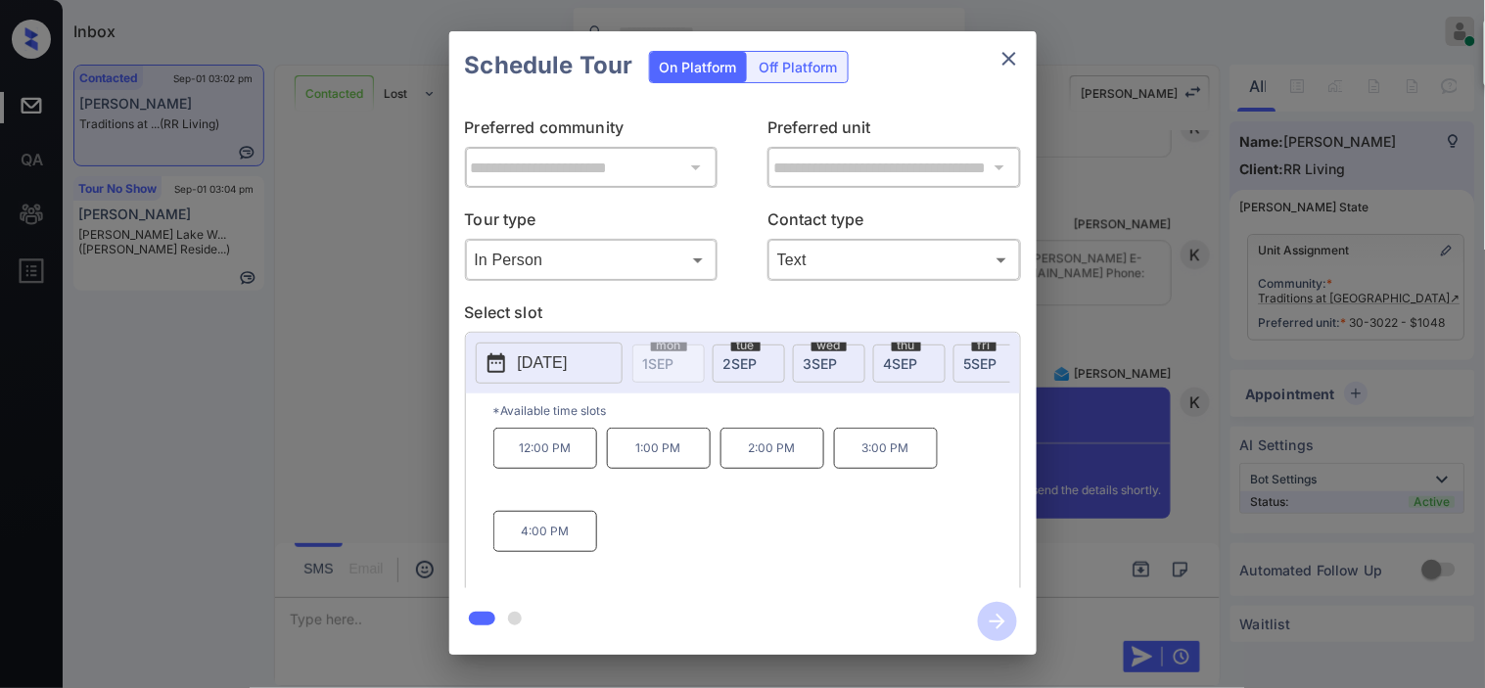
click at [680, 464] on p "1:00 PM" at bounding box center [659, 448] width 104 height 41
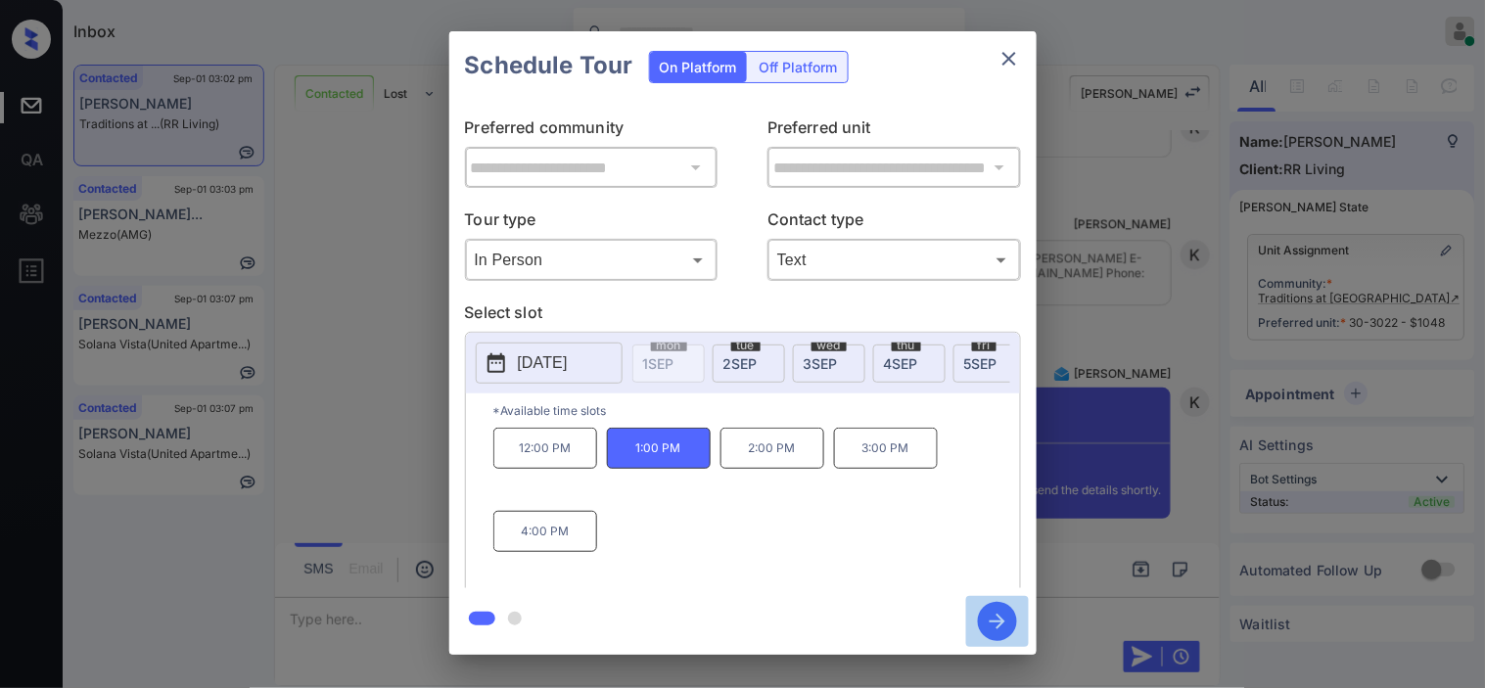
click at [1012, 613] on icon "button" at bounding box center [997, 621] width 39 height 39
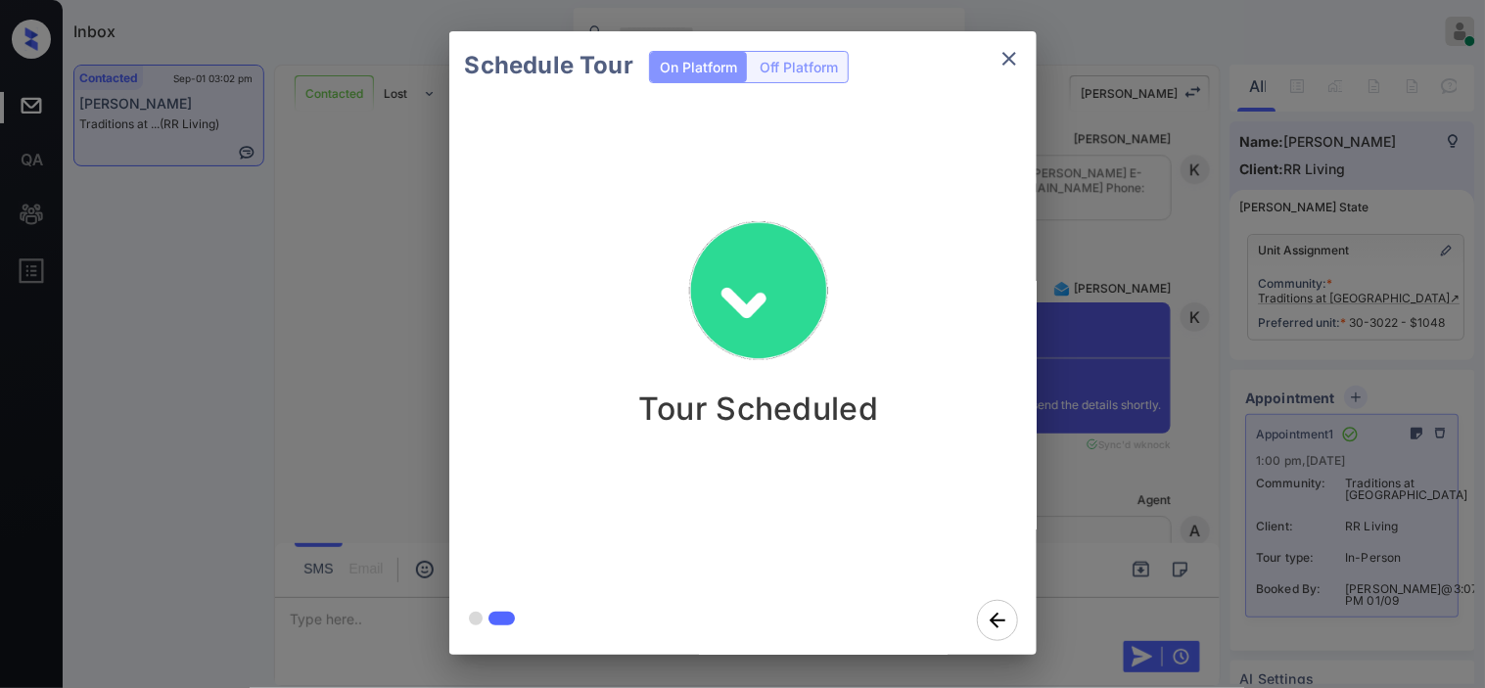
click at [1047, 259] on div "Schedule Tour On Platform Off Platform Tour Scheduled" at bounding box center [742, 343] width 1485 height 686
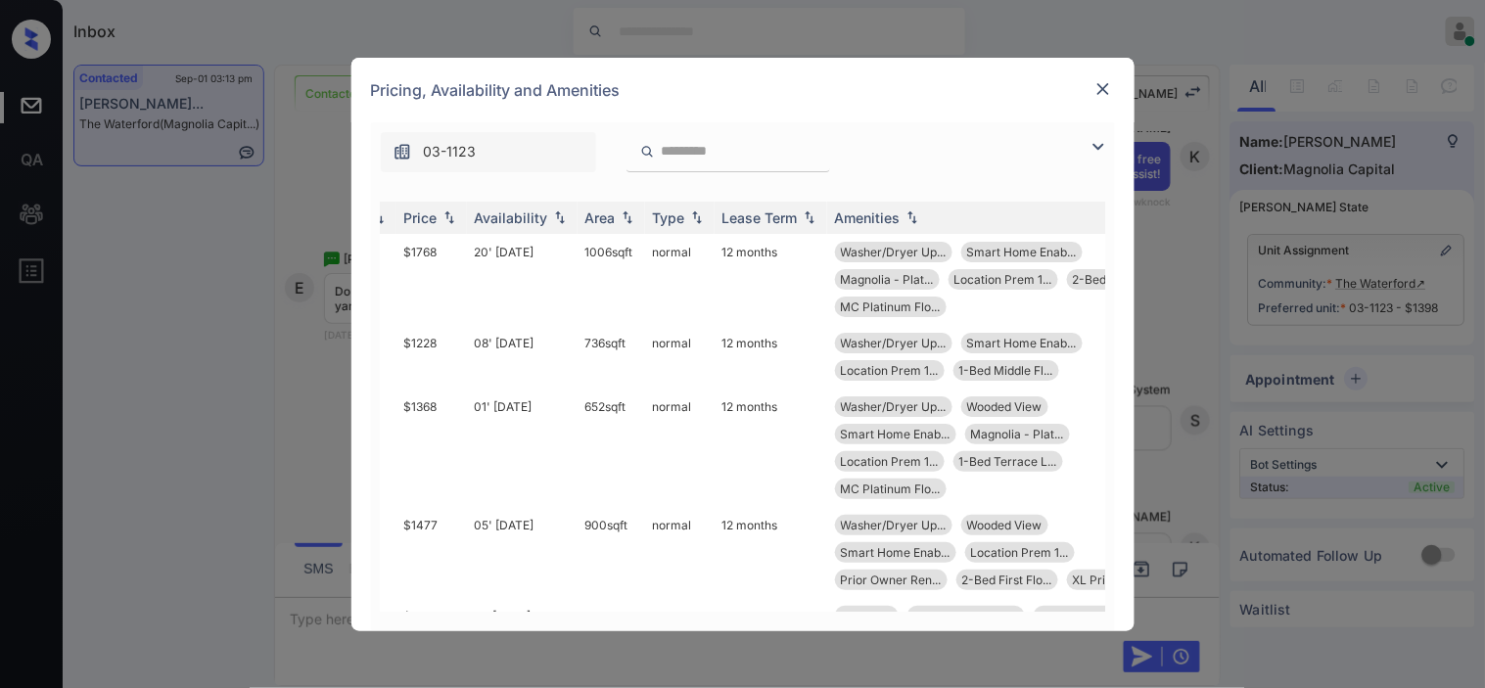
scroll to position [326, 219]
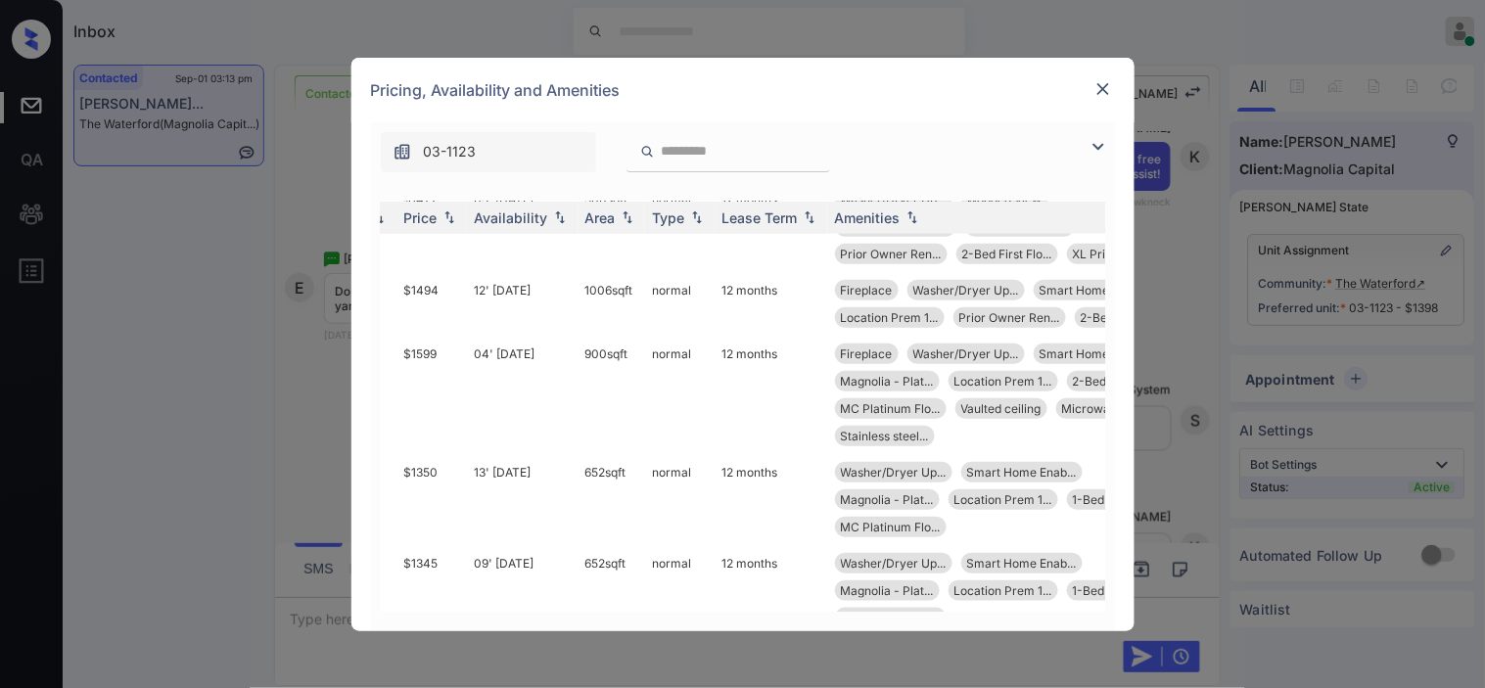
click at [1111, 90] on img at bounding box center [1103, 89] width 20 height 20
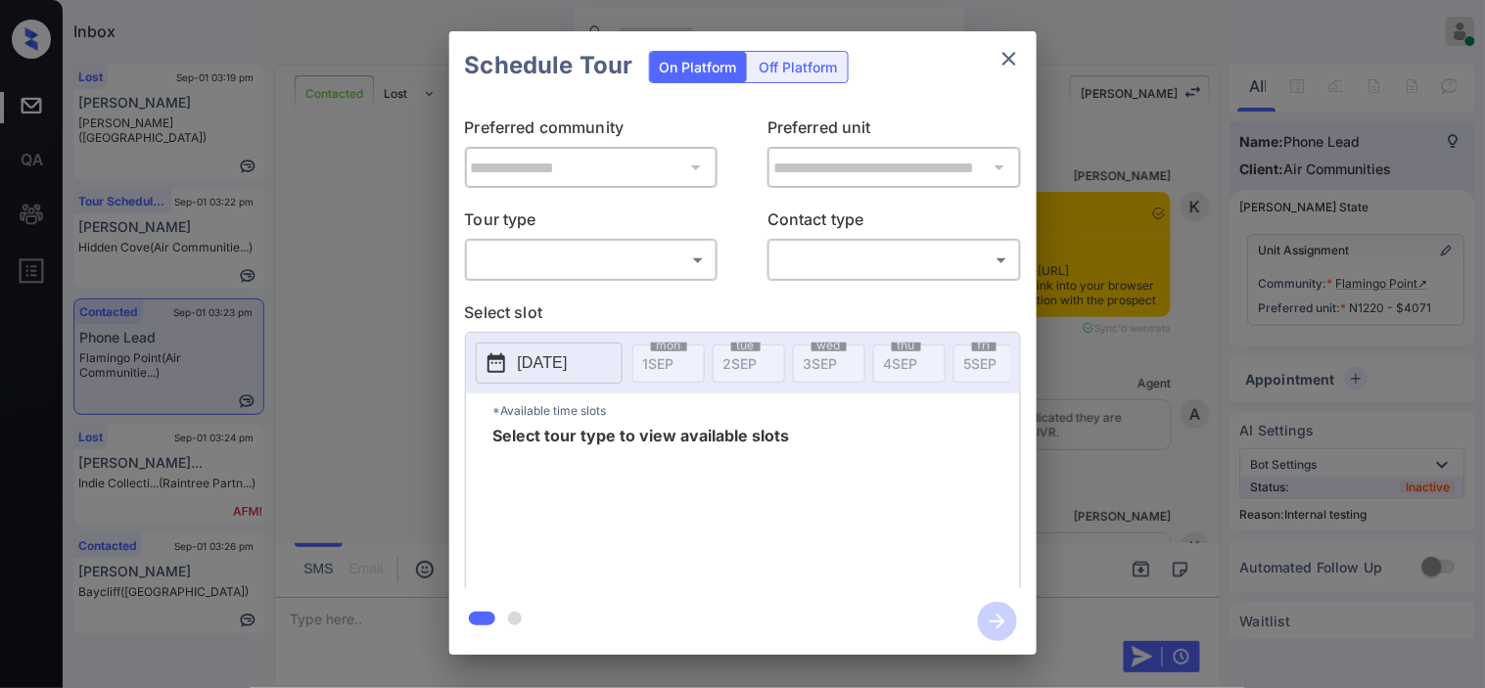
click at [578, 259] on body "Inbox [PERSON_NAME] Online Set yourself offline Set yourself on break Profile S…" at bounding box center [742, 344] width 1485 height 688
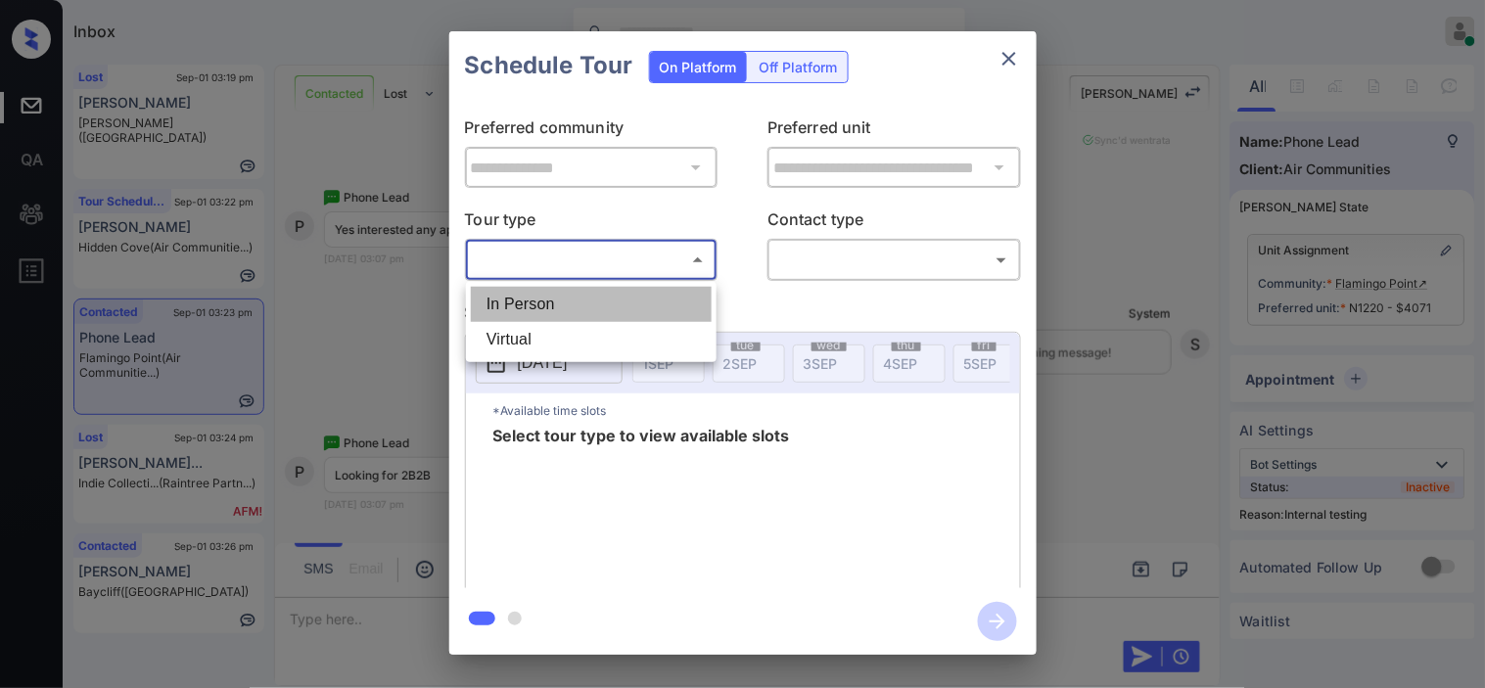
click at [563, 298] on li "In Person" at bounding box center [591, 304] width 241 height 35
type input "********"
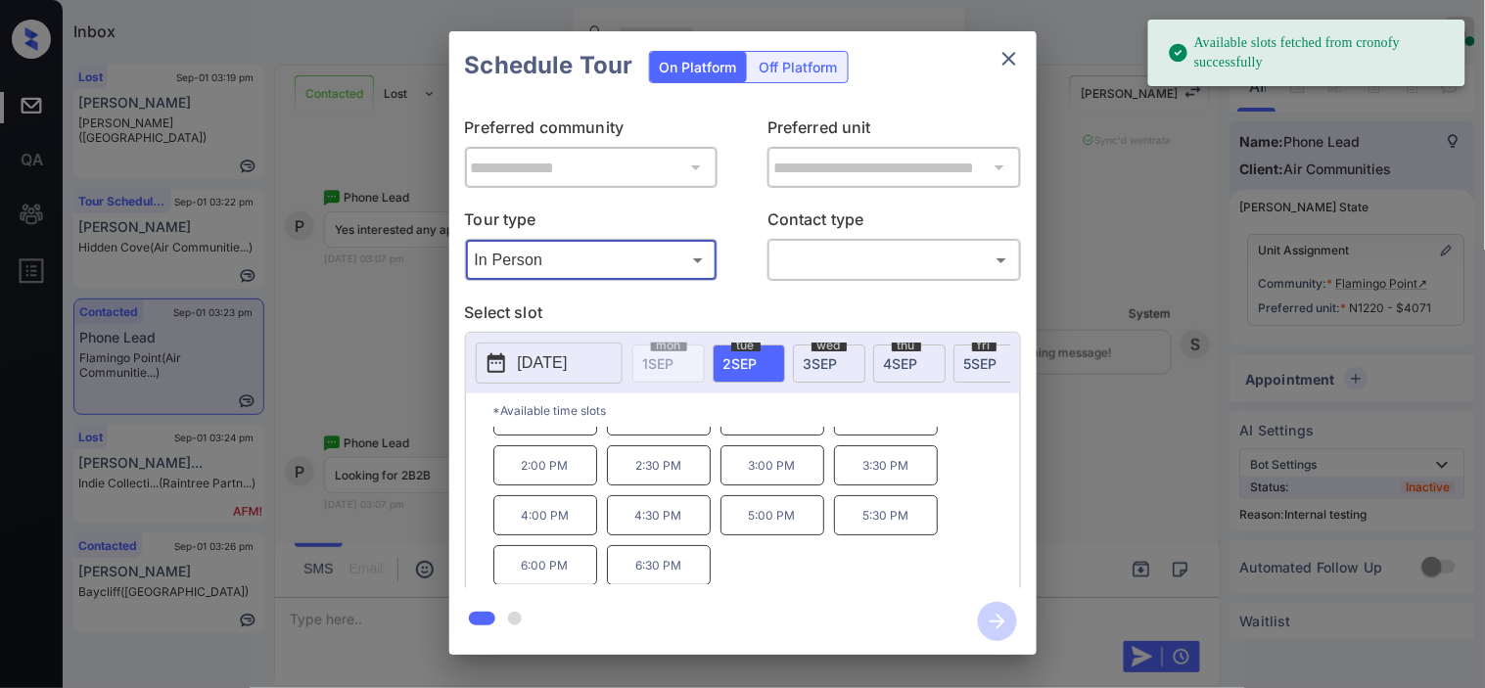
scroll to position [83, 0]
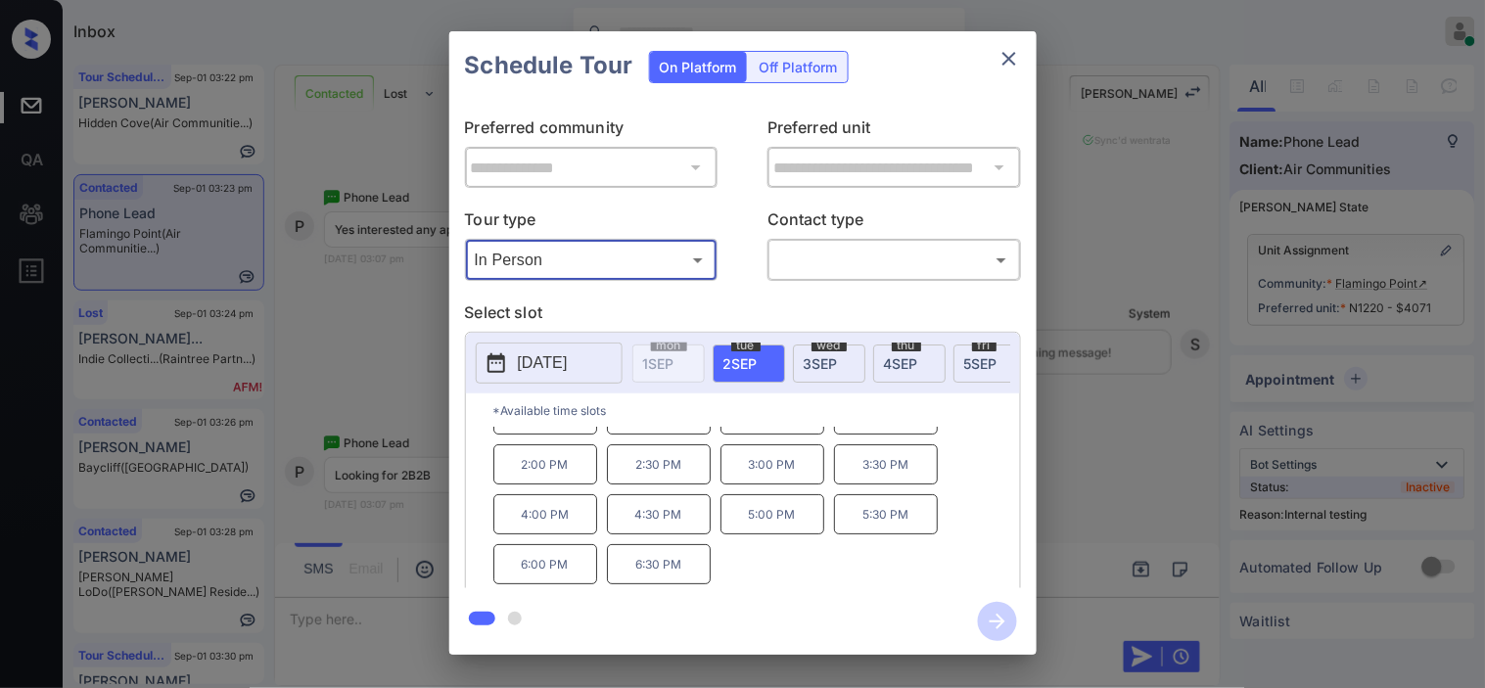
click at [1013, 55] on icon "close" at bounding box center [1009, 59] width 14 height 14
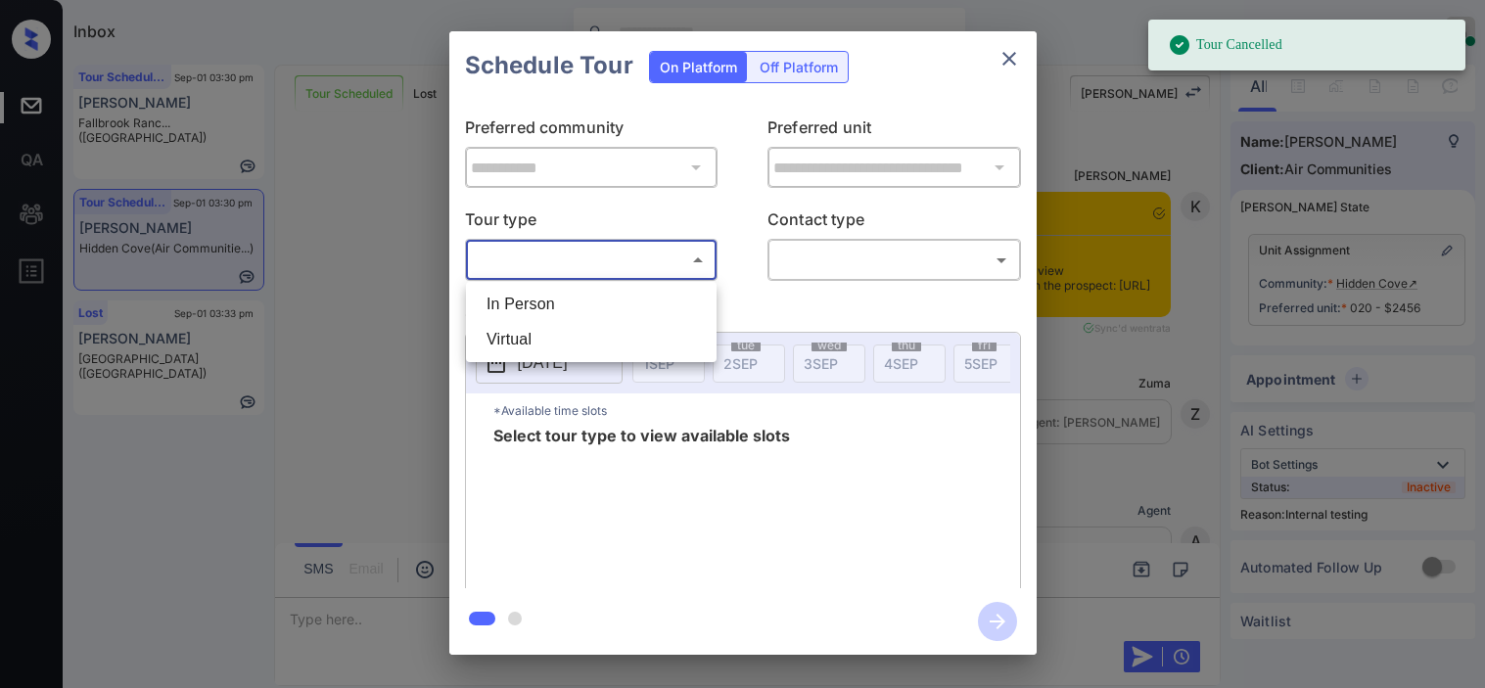
click at [601, 274] on body "Tour Cancelled Inbox Kristine Capara Online Set yourself offline Set yourself o…" at bounding box center [742, 344] width 1485 height 688
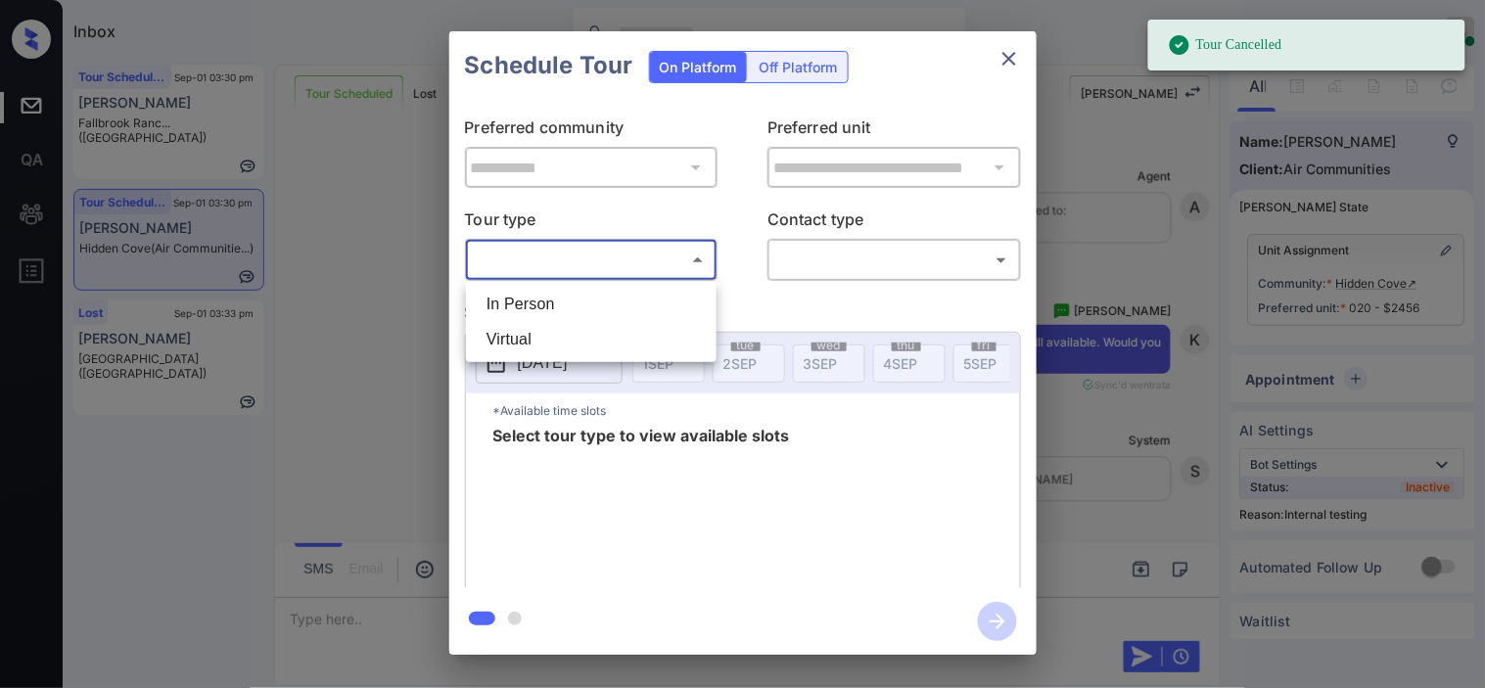
click at [594, 314] on li "In Person" at bounding box center [591, 304] width 241 height 35
type input "********"
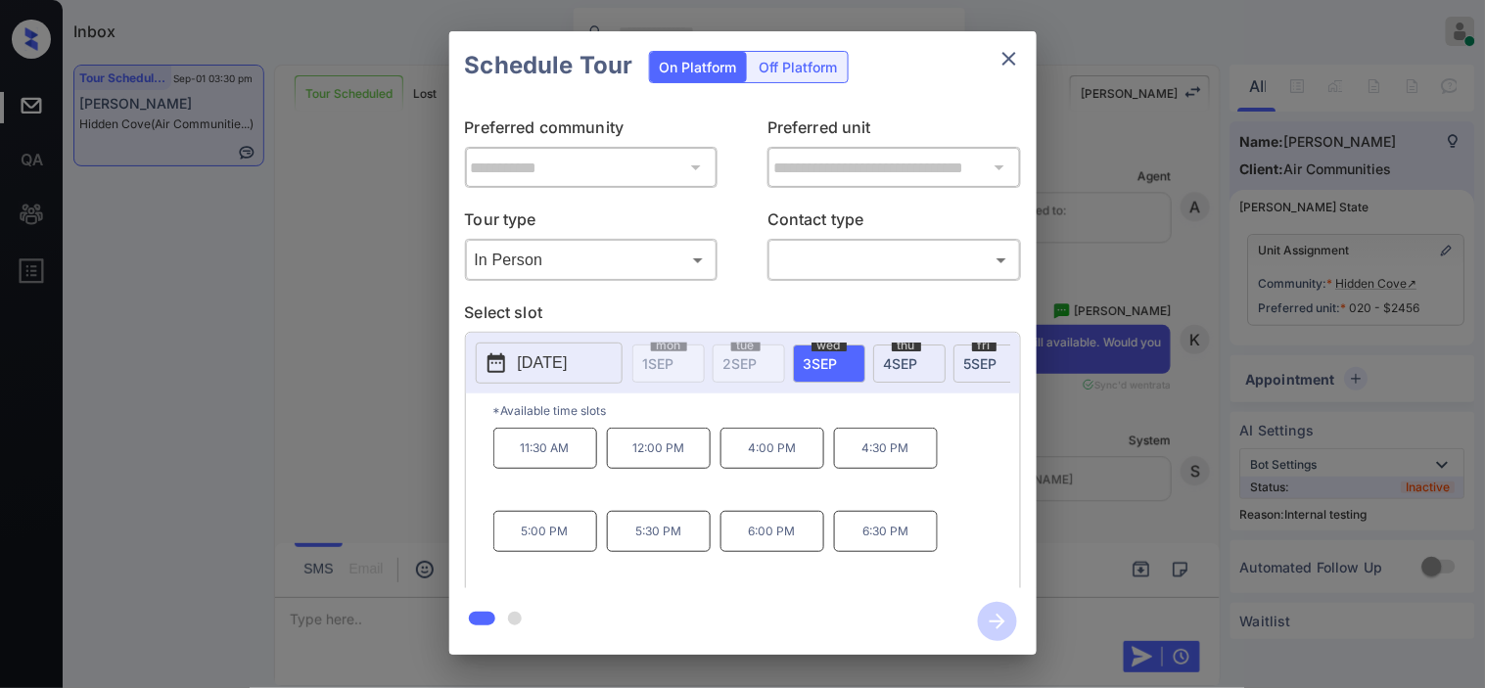
click at [396, 468] on div "**********" at bounding box center [742, 343] width 1485 height 686
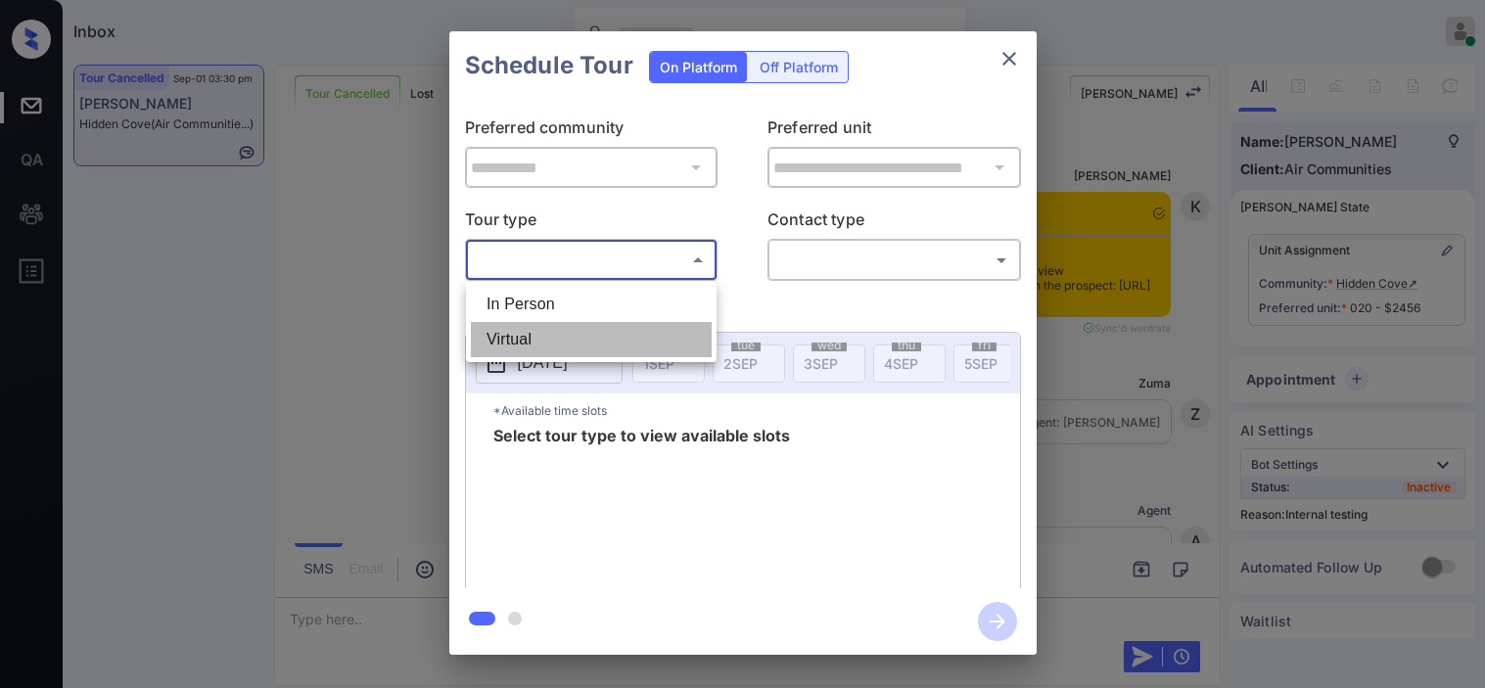
click at [584, 315] on ul "In Person Virtual" at bounding box center [591, 322] width 251 height 80
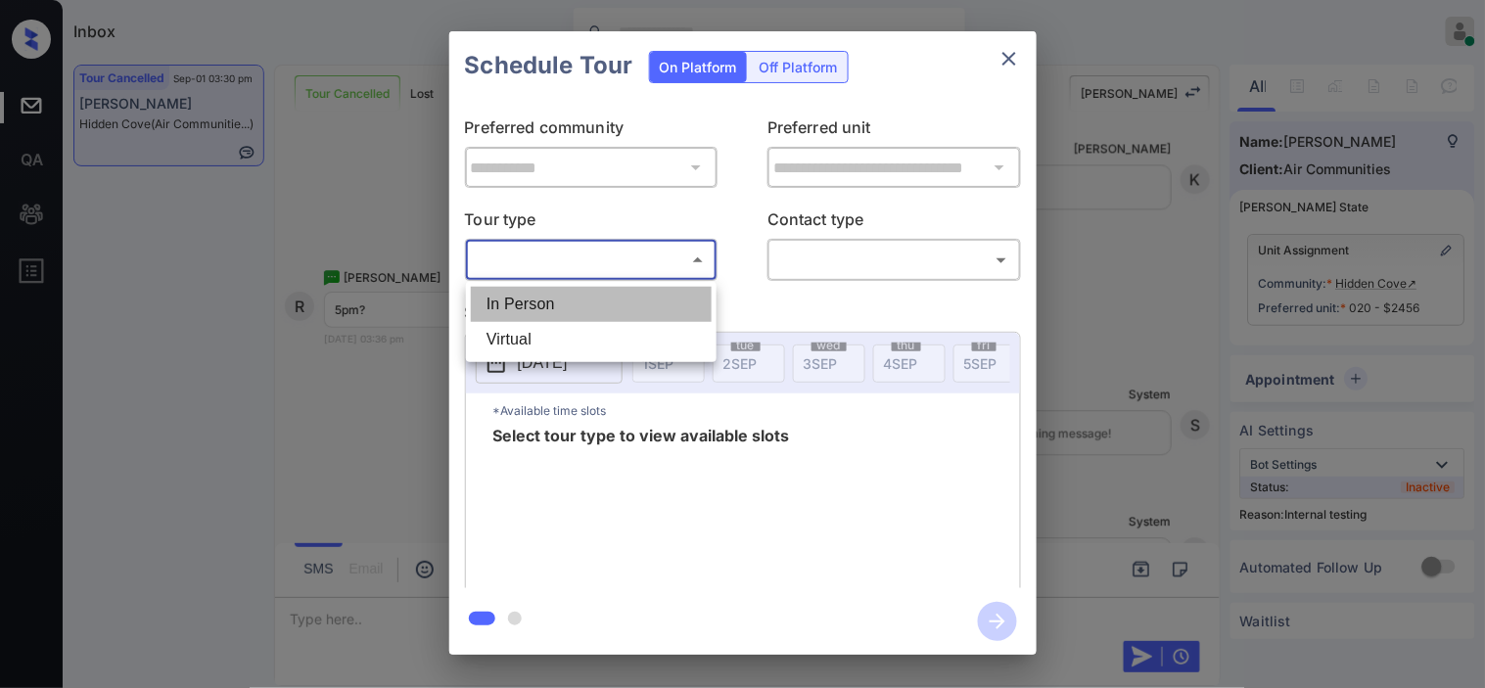
click at [583, 301] on li "In Person" at bounding box center [591, 304] width 241 height 35
type input "********"
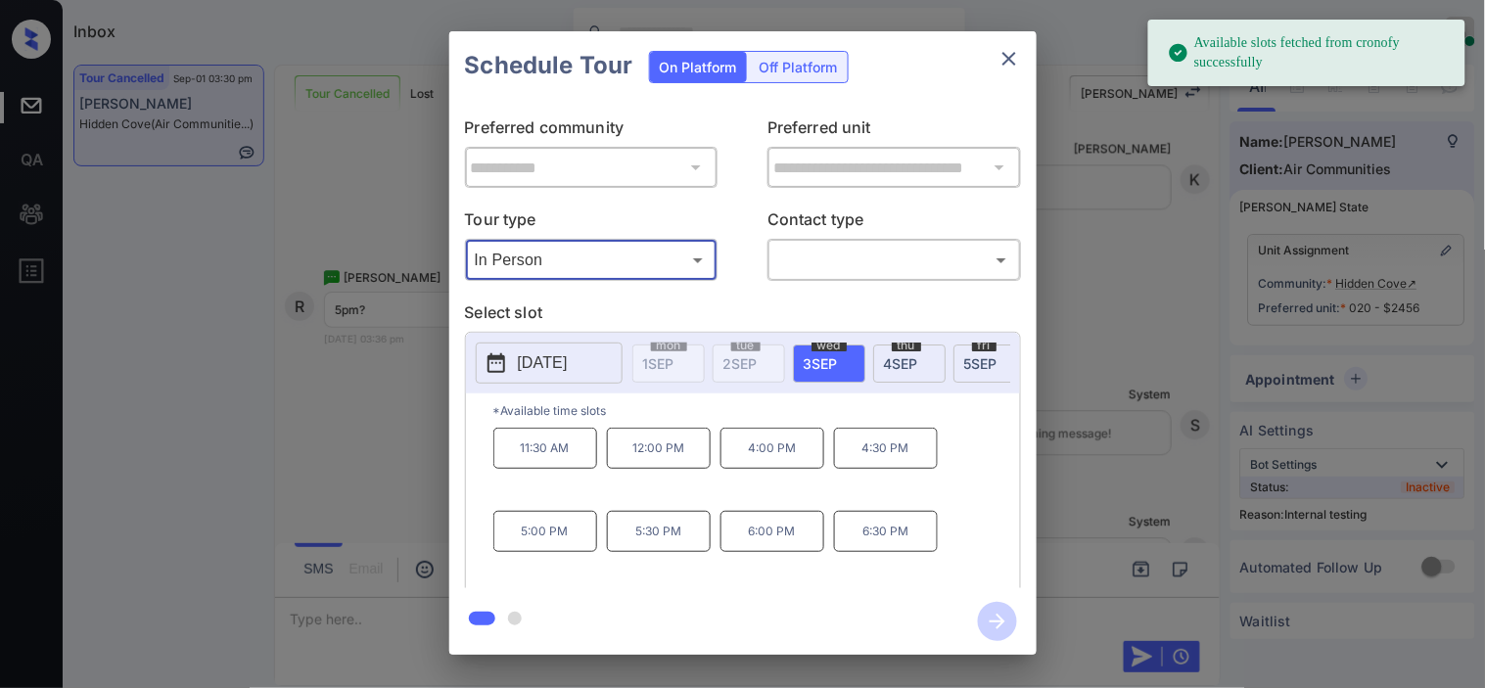
click at [511, 358] on button "[DATE]" at bounding box center [549, 363] width 147 height 41
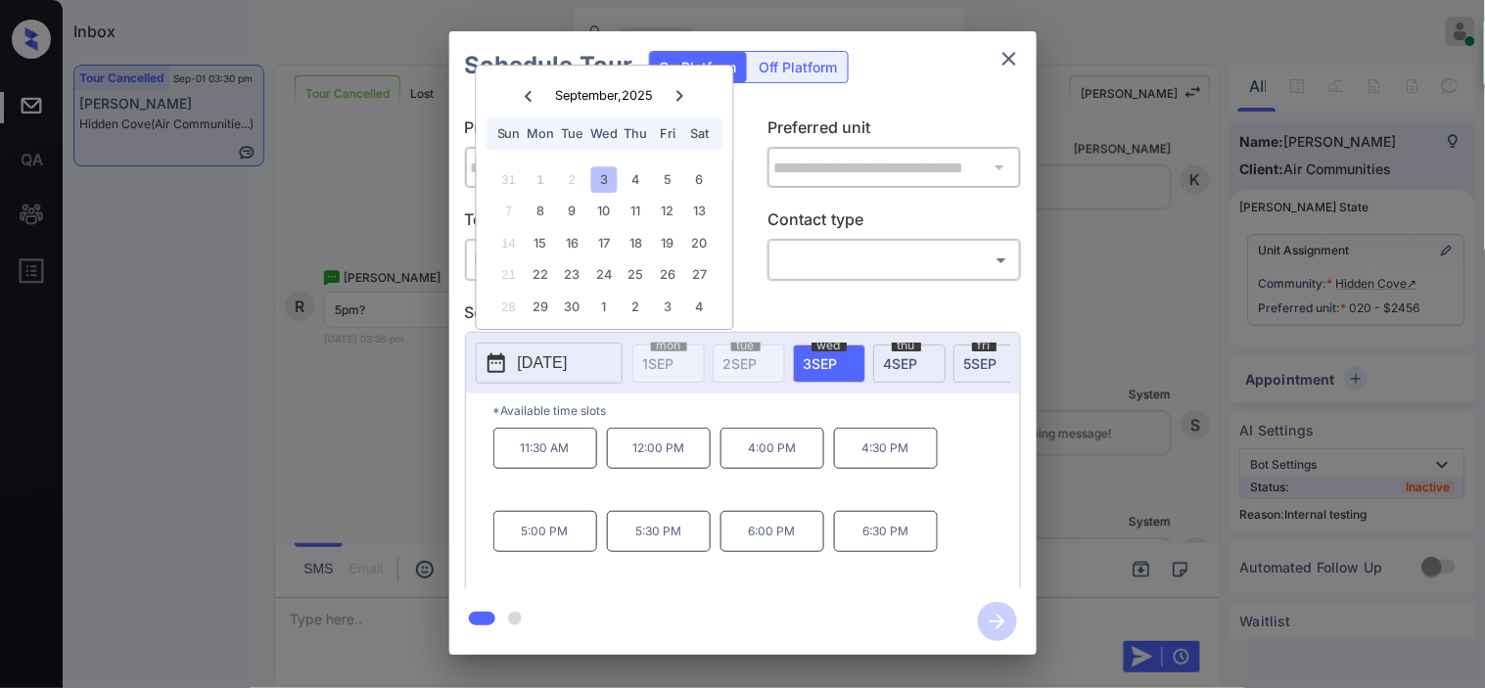
click at [395, 414] on div "**********" at bounding box center [742, 343] width 1485 height 686
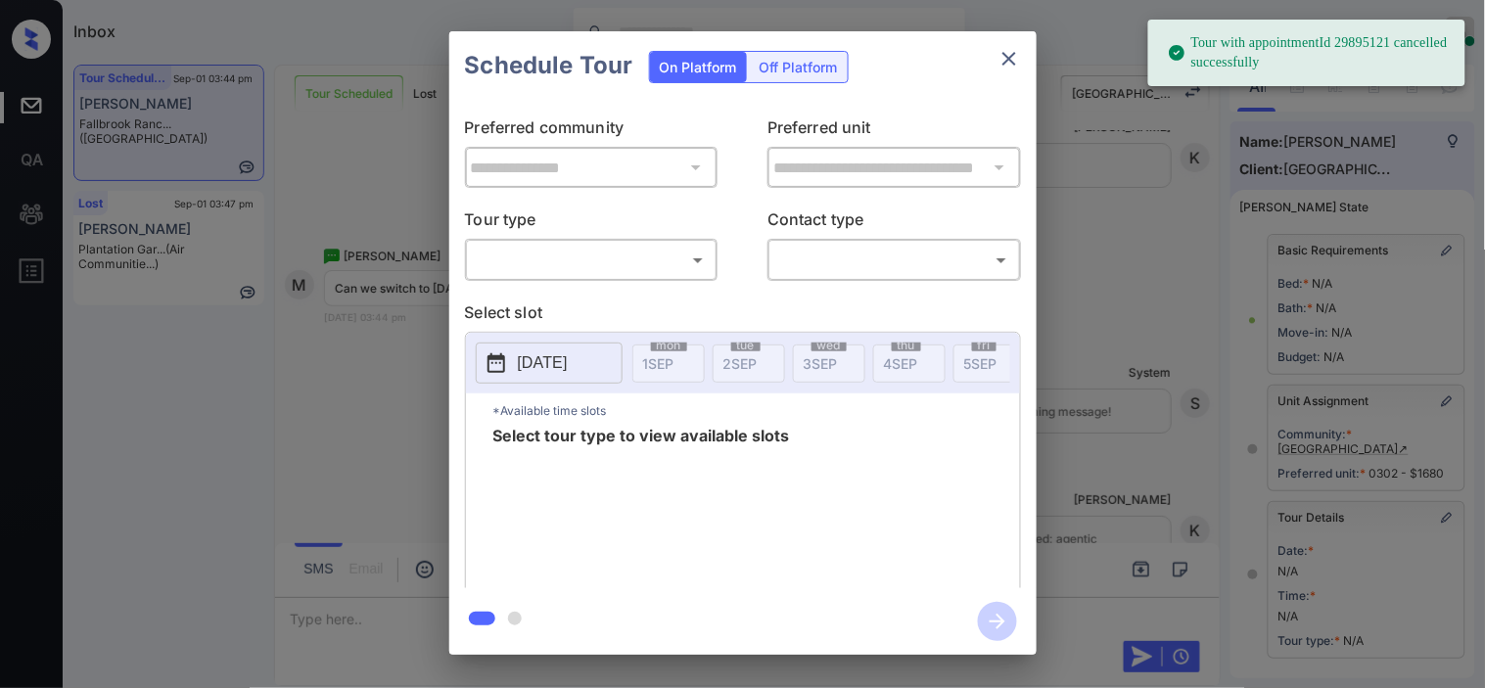
scroll to position [278, 0]
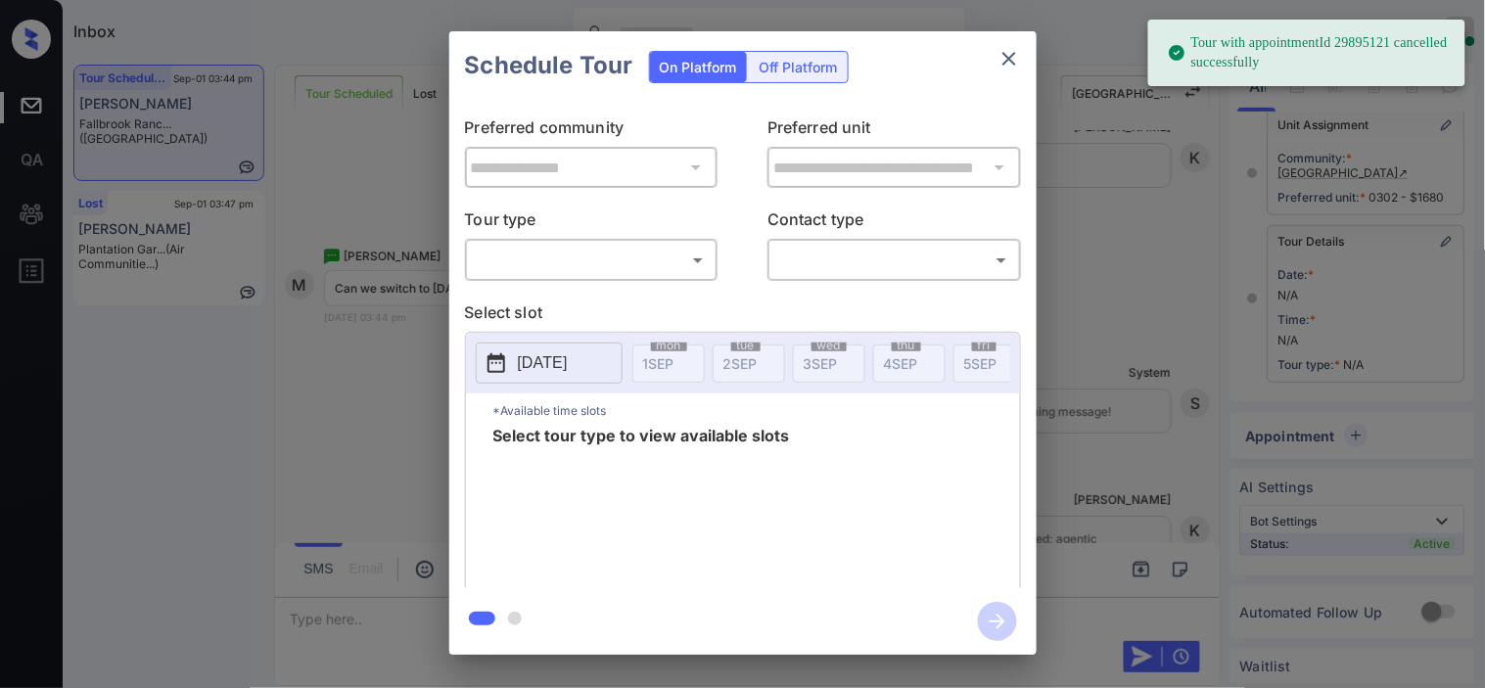
click at [546, 264] on body "Tour with appointmentId 29895121 cancelled successfully Inbox Kristine Capara O…" at bounding box center [742, 344] width 1485 height 688
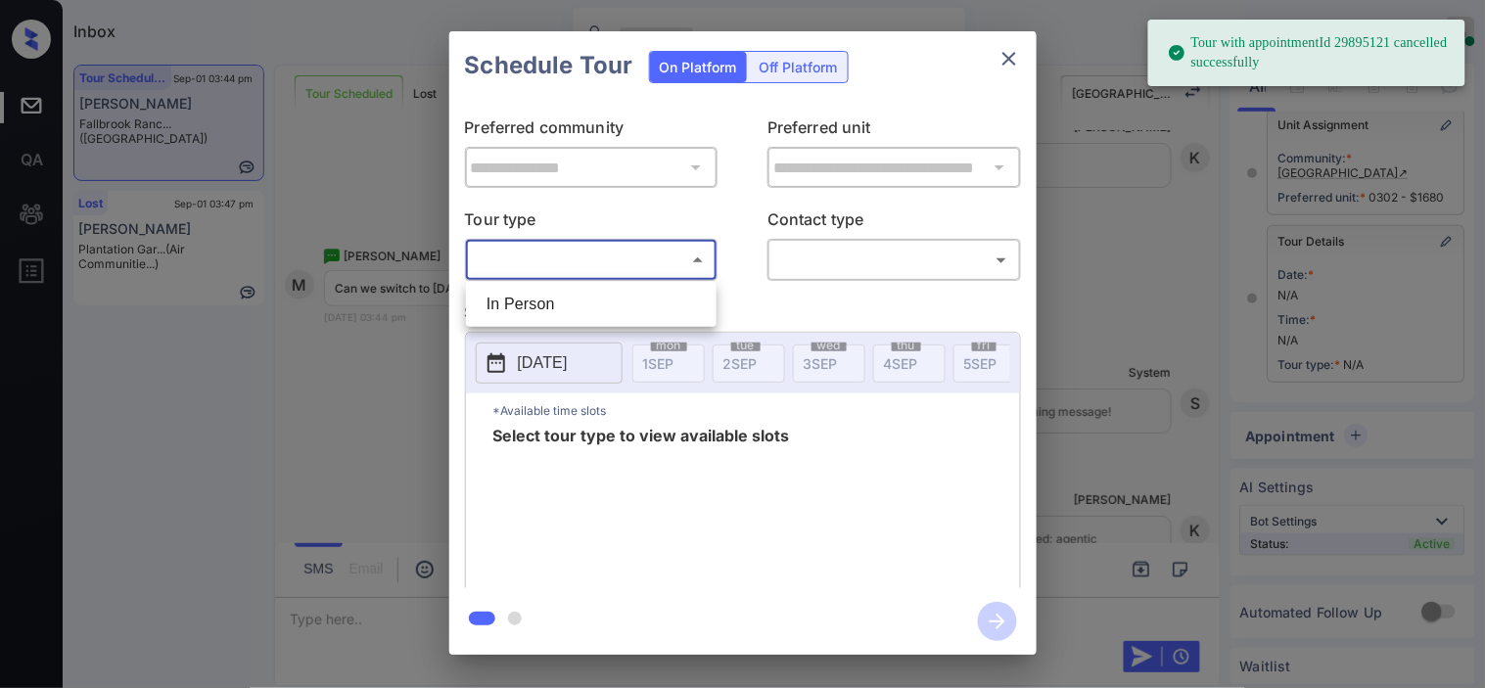
click at [544, 296] on li "In Person" at bounding box center [591, 304] width 241 height 35
type input "********"
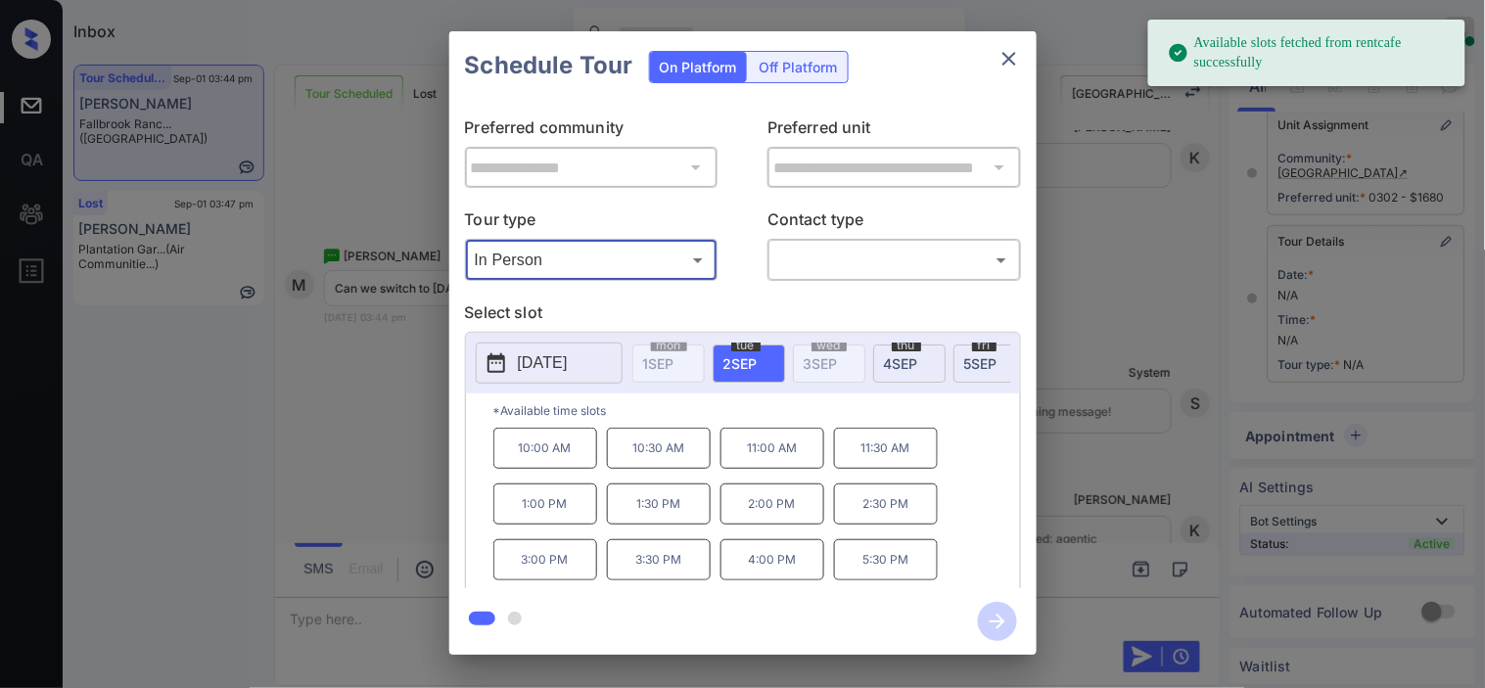
click at [568, 360] on p "2025-09-02" at bounding box center [543, 362] width 50 height 23
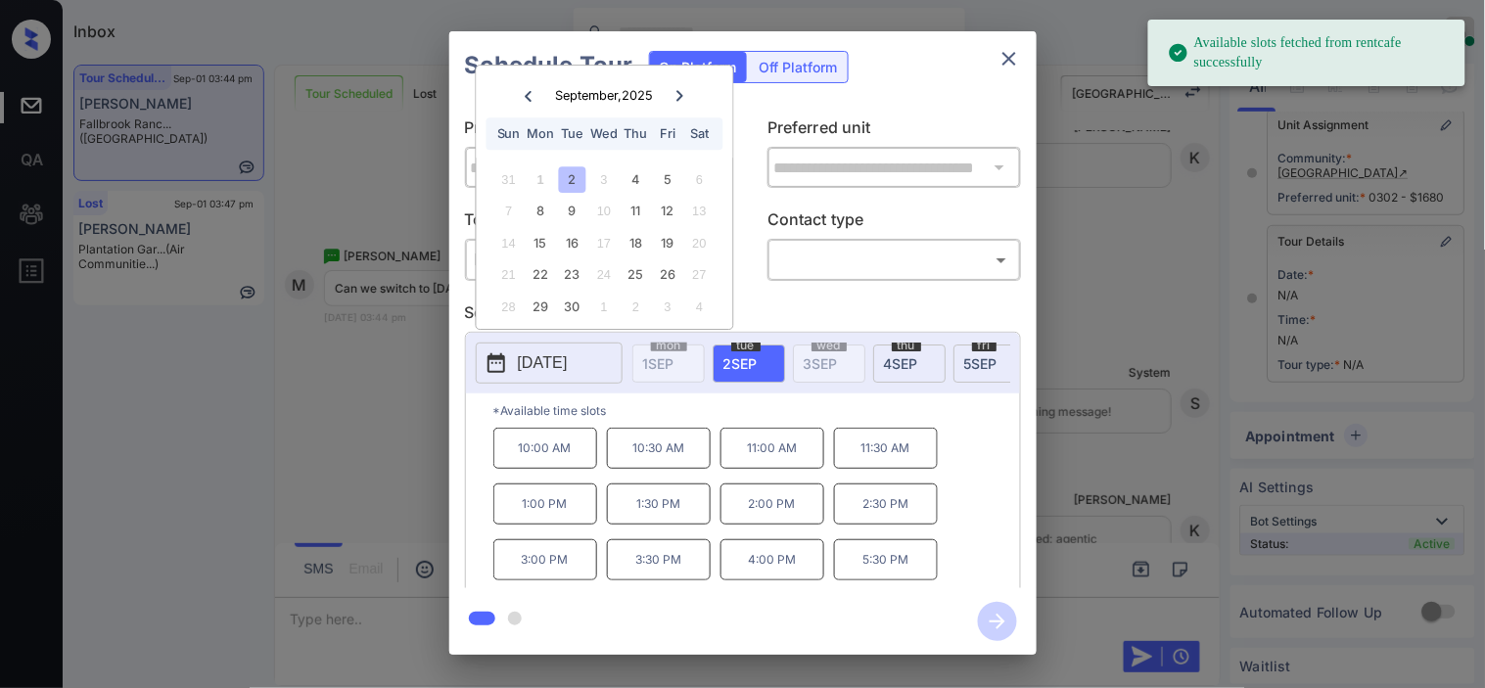
click at [603, 179] on div "3" at bounding box center [604, 179] width 26 height 26
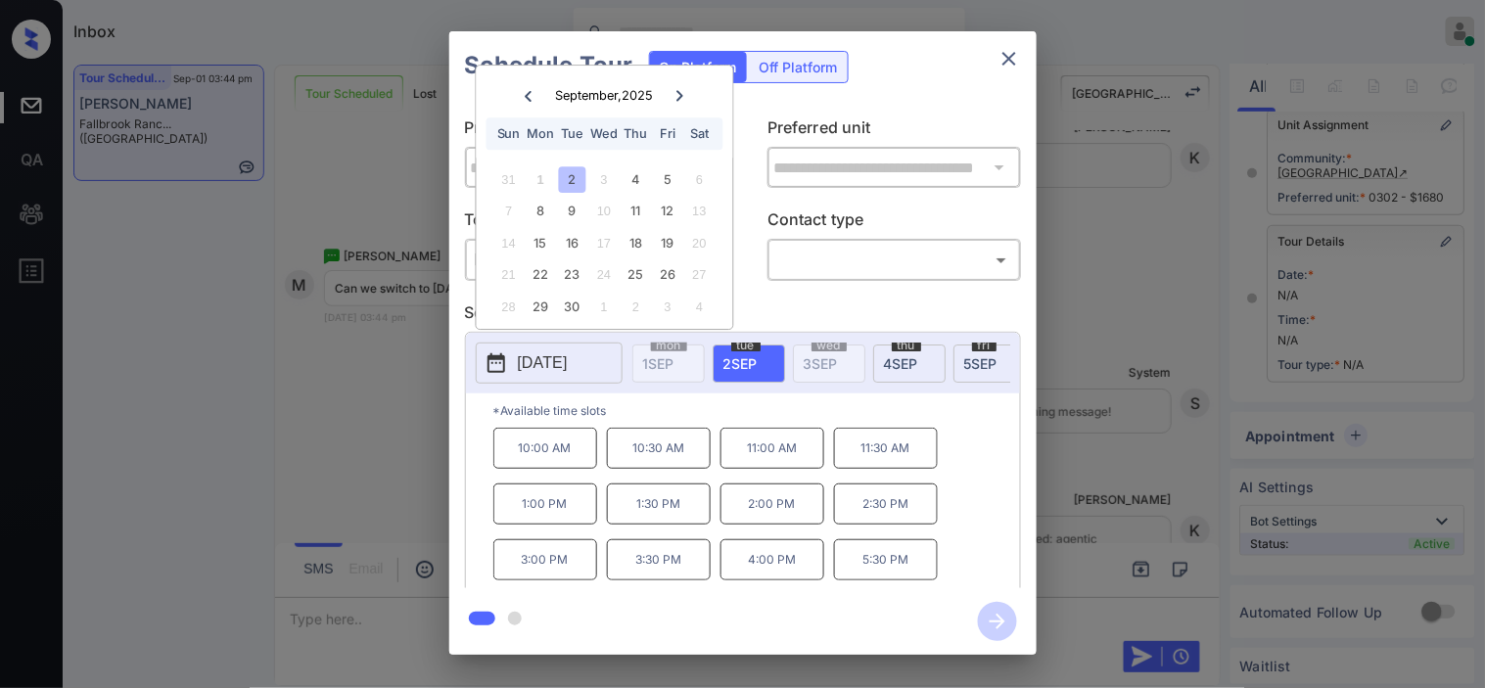
drag, startPoint x: 341, startPoint y: 584, endPoint x: 344, endPoint y: 624, distance: 40.2
click at [344, 624] on div "**********" at bounding box center [742, 343] width 1485 height 686
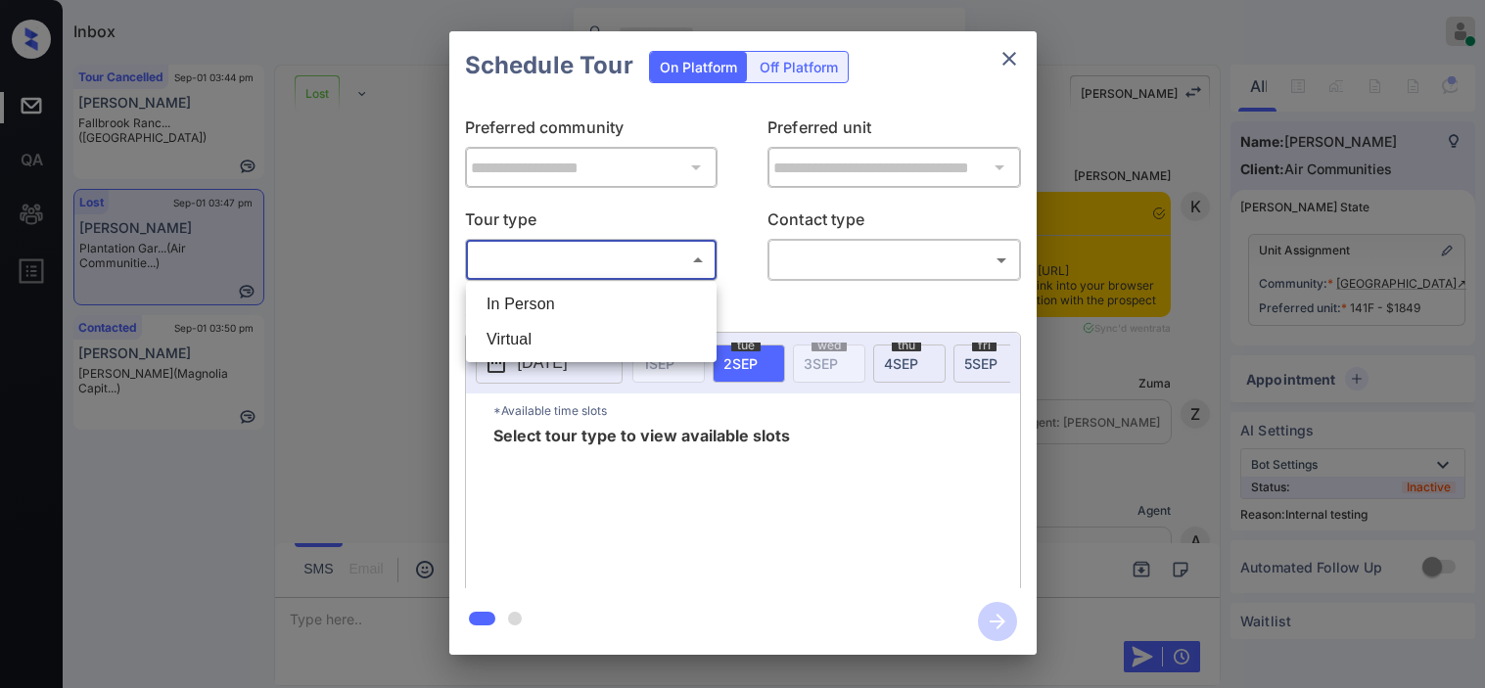
click at [620, 262] on body "Inbox [PERSON_NAME] Online Set yourself offline Set yourself on break Profile S…" at bounding box center [742, 344] width 1485 height 688
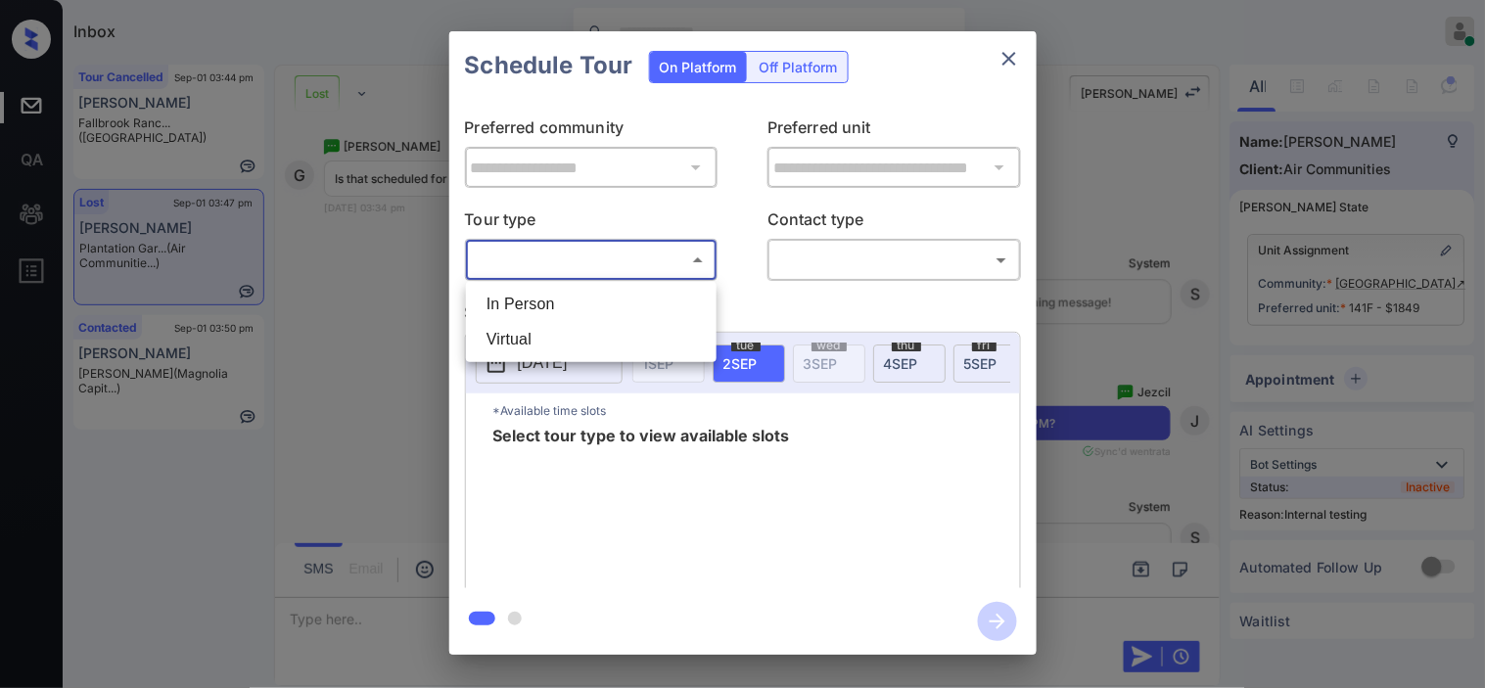
click at [632, 297] on li "In Person" at bounding box center [591, 304] width 241 height 35
type input "********"
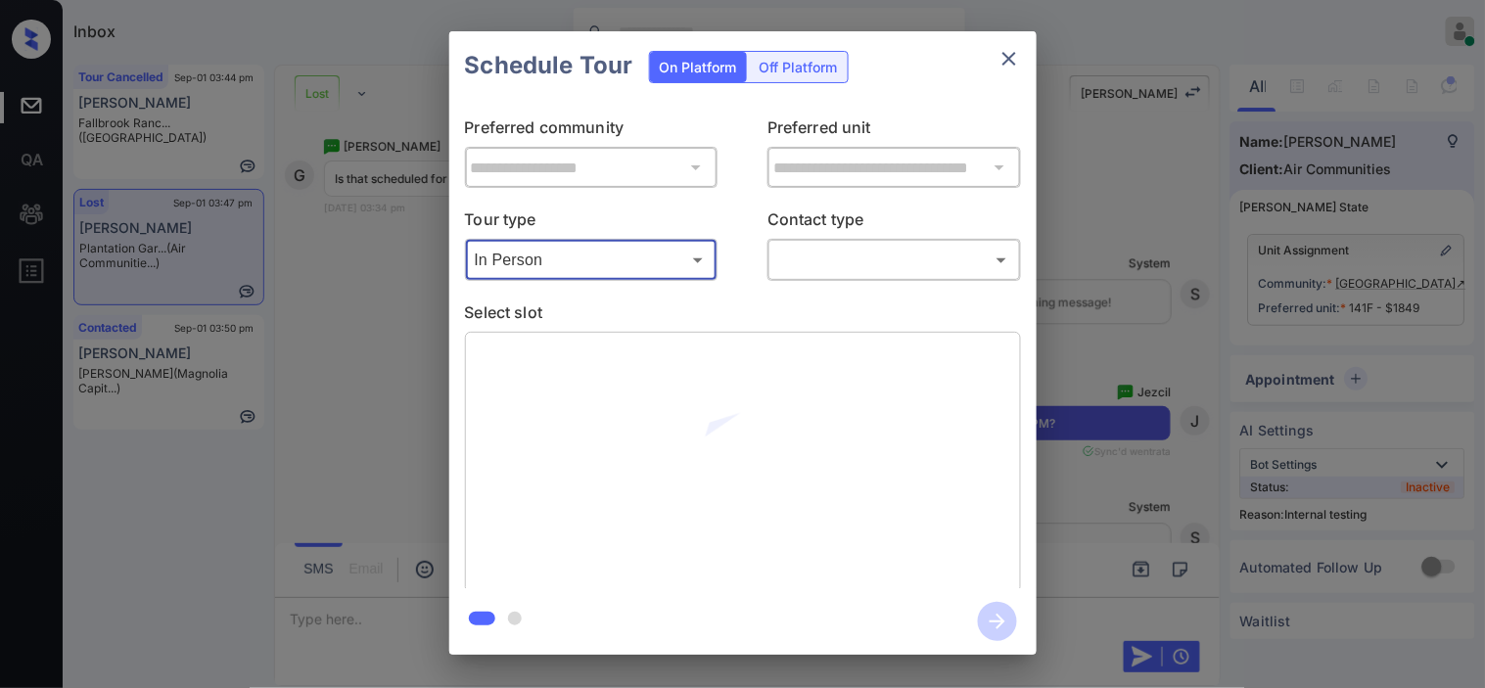
click at [830, 261] on body "Inbox Kristine Capara Online Set yourself offline Set yourself on break Profile…" at bounding box center [742, 344] width 1485 height 688
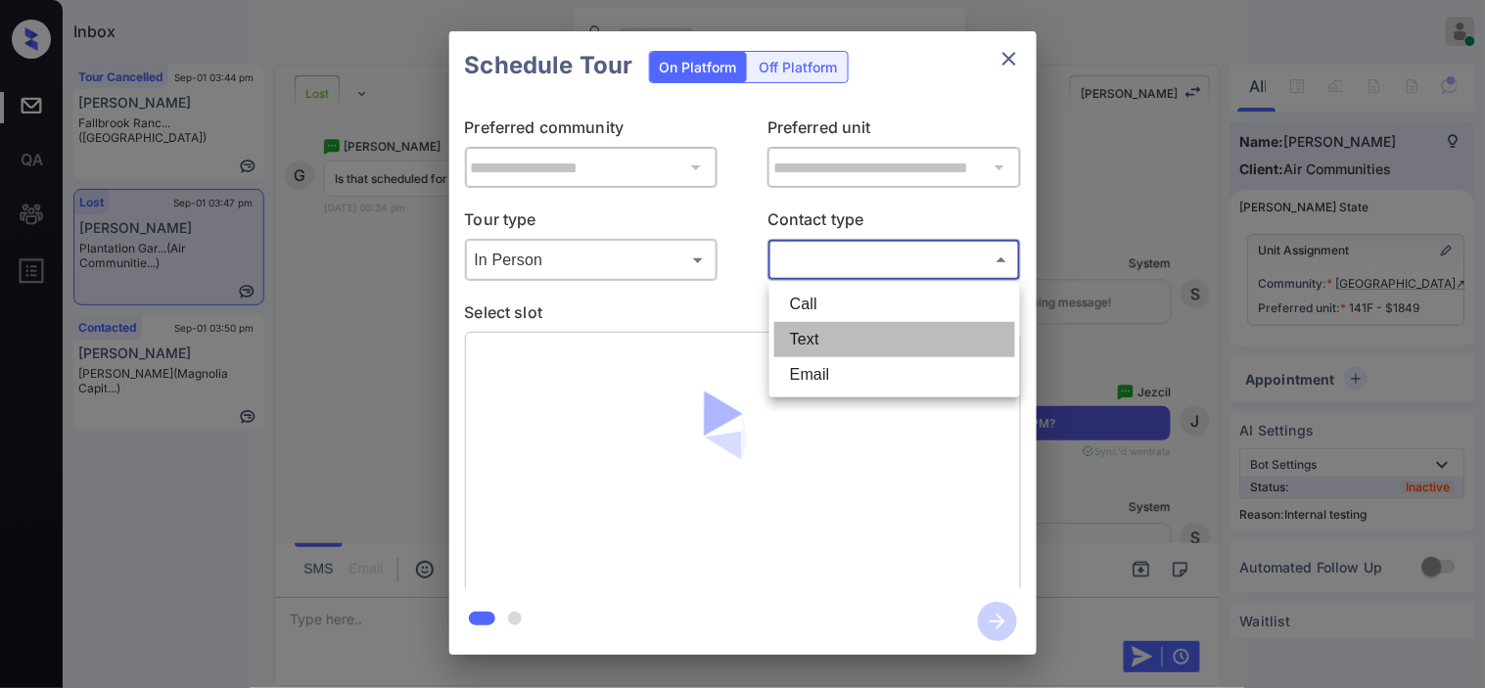
click at [824, 335] on li "Text" at bounding box center [894, 339] width 241 height 35
type input "****"
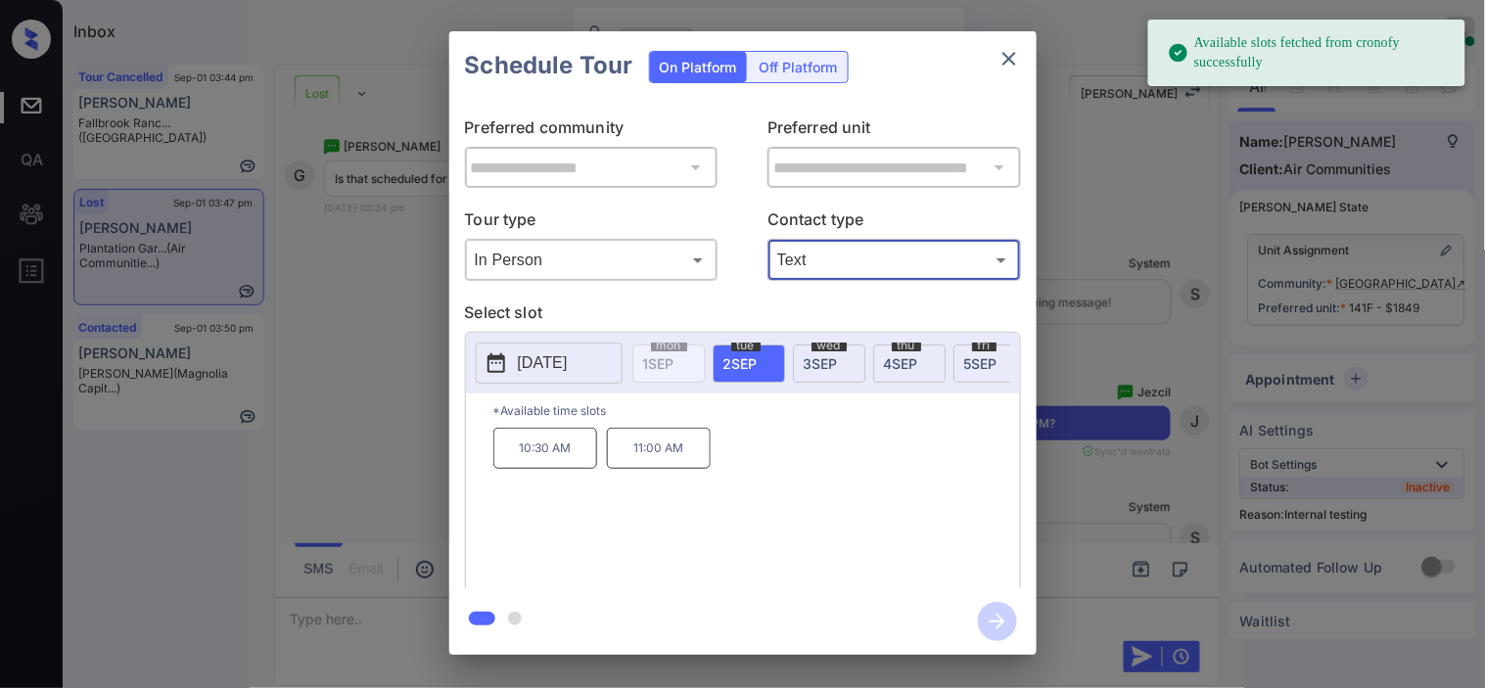
click at [528, 359] on p "2025-09-02" at bounding box center [543, 362] width 50 height 23
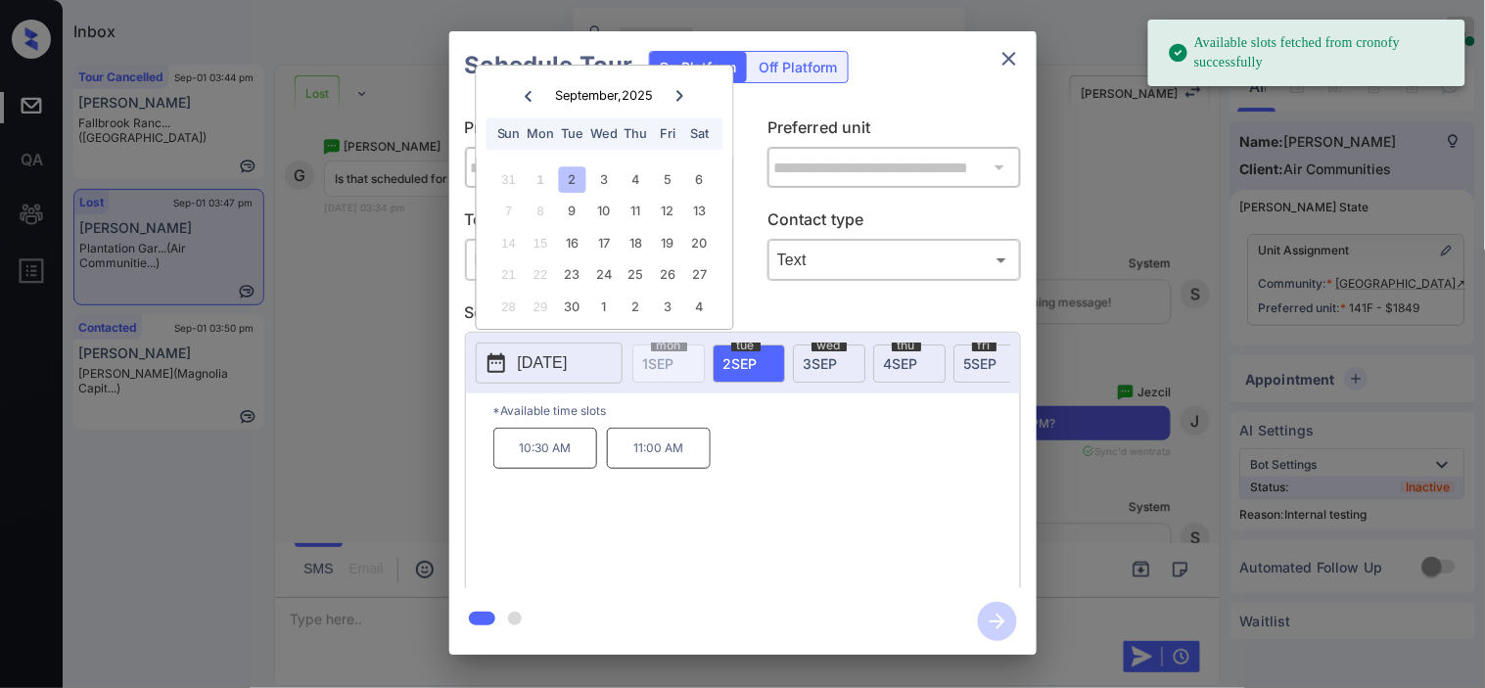
click at [605, 179] on div "3" at bounding box center [604, 179] width 26 height 26
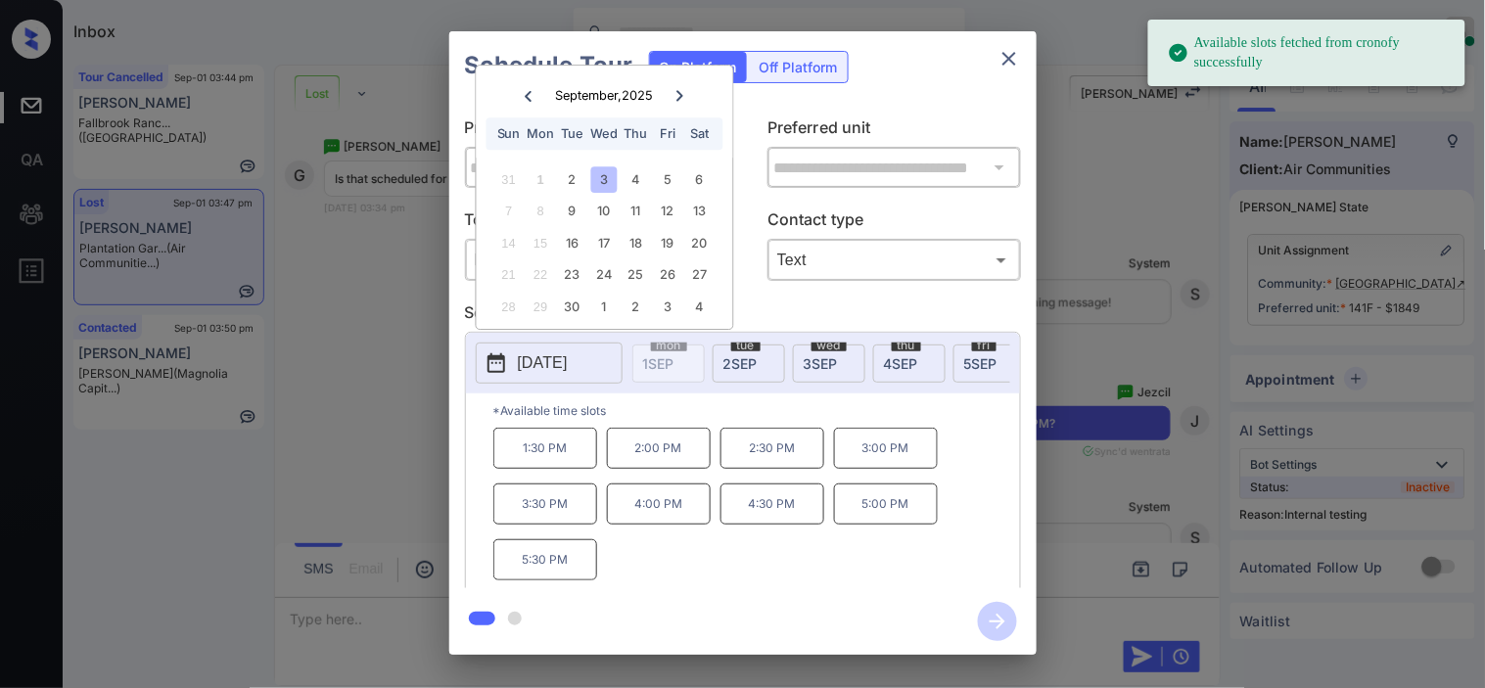
click at [574, 564] on p "5:30 PM" at bounding box center [545, 559] width 104 height 41
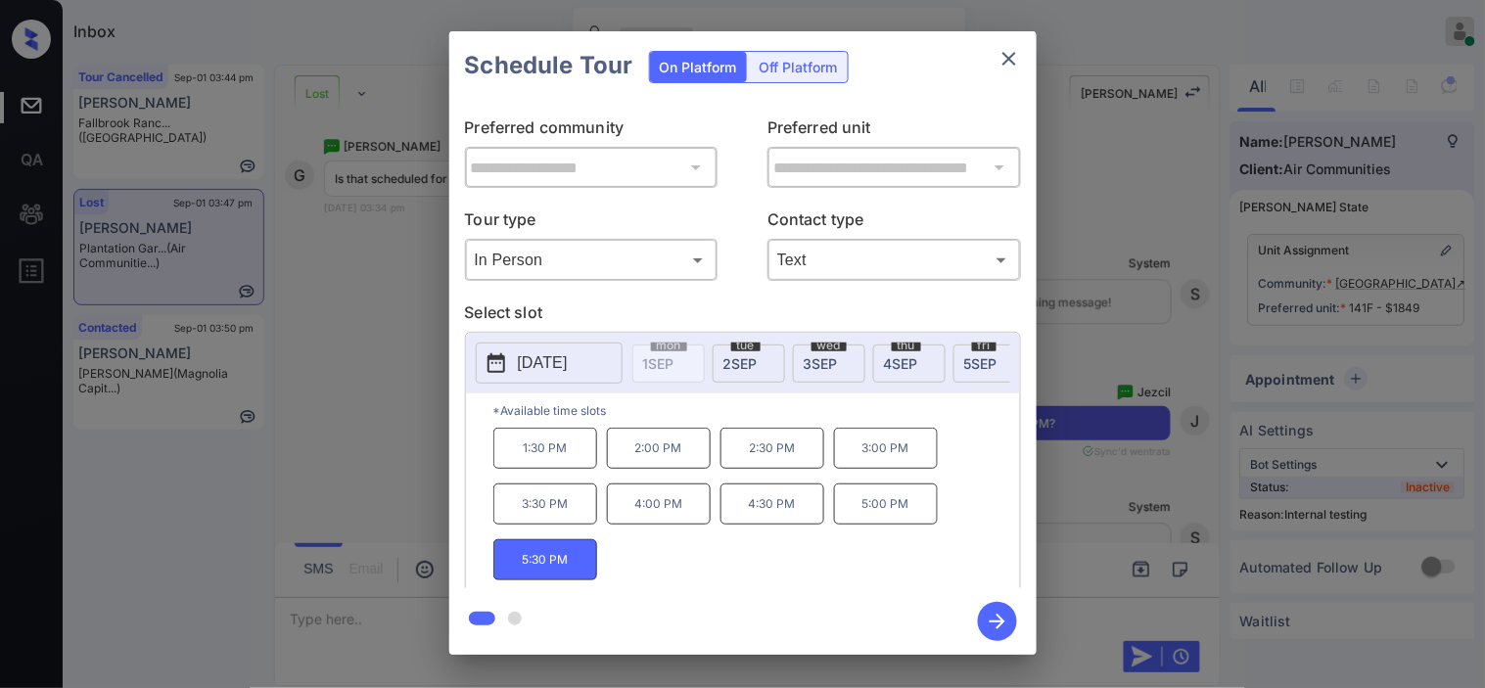
click at [988, 615] on icon "button" at bounding box center [997, 621] width 39 height 39
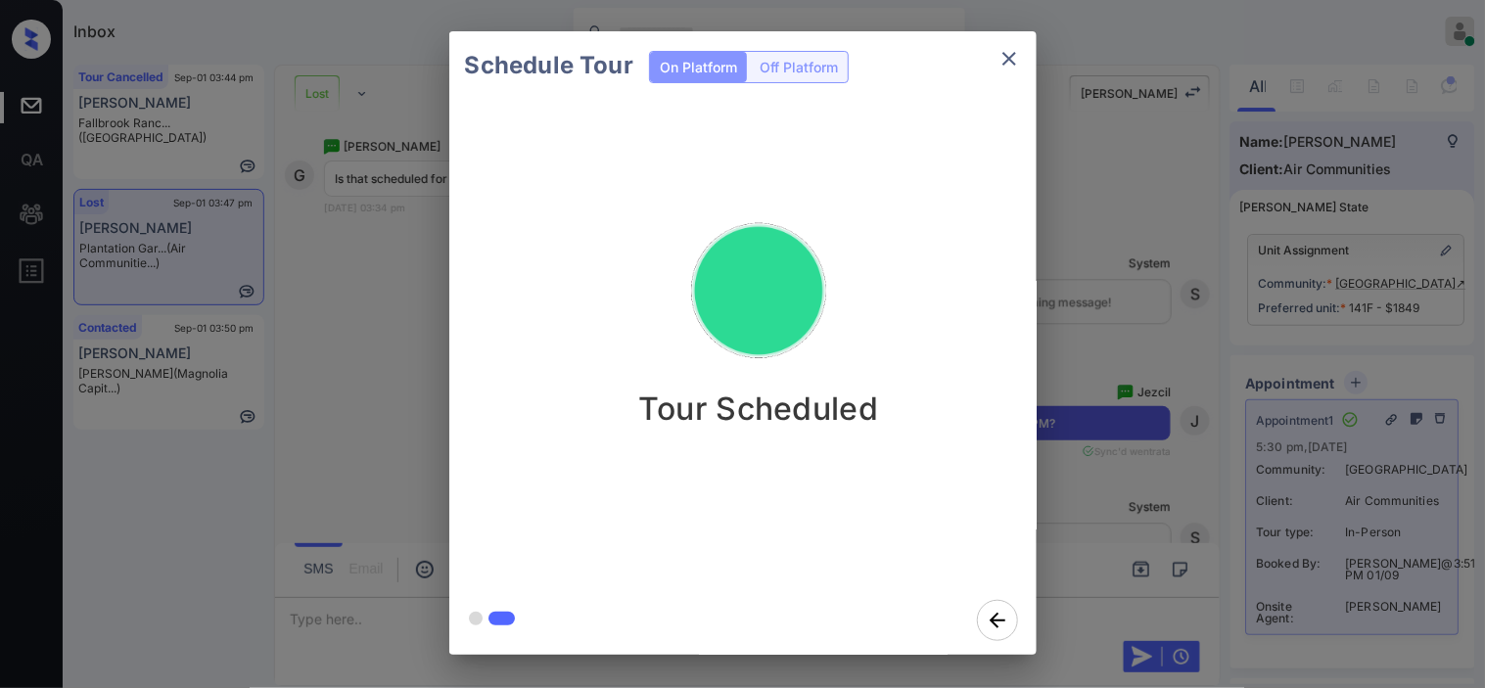
click at [1112, 345] on div "Schedule Tour On Platform Off Platform Tour Scheduled" at bounding box center [742, 343] width 1485 height 686
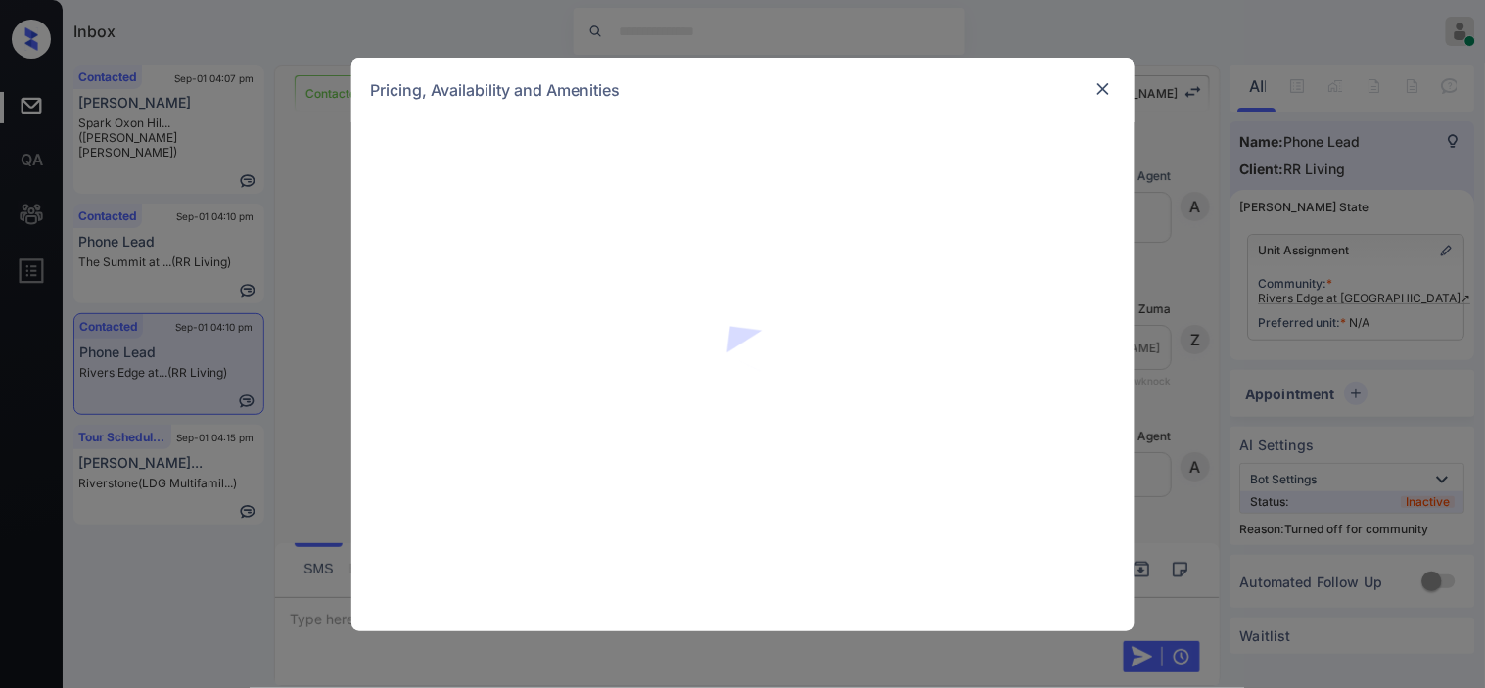
scroll to position [2754, 0]
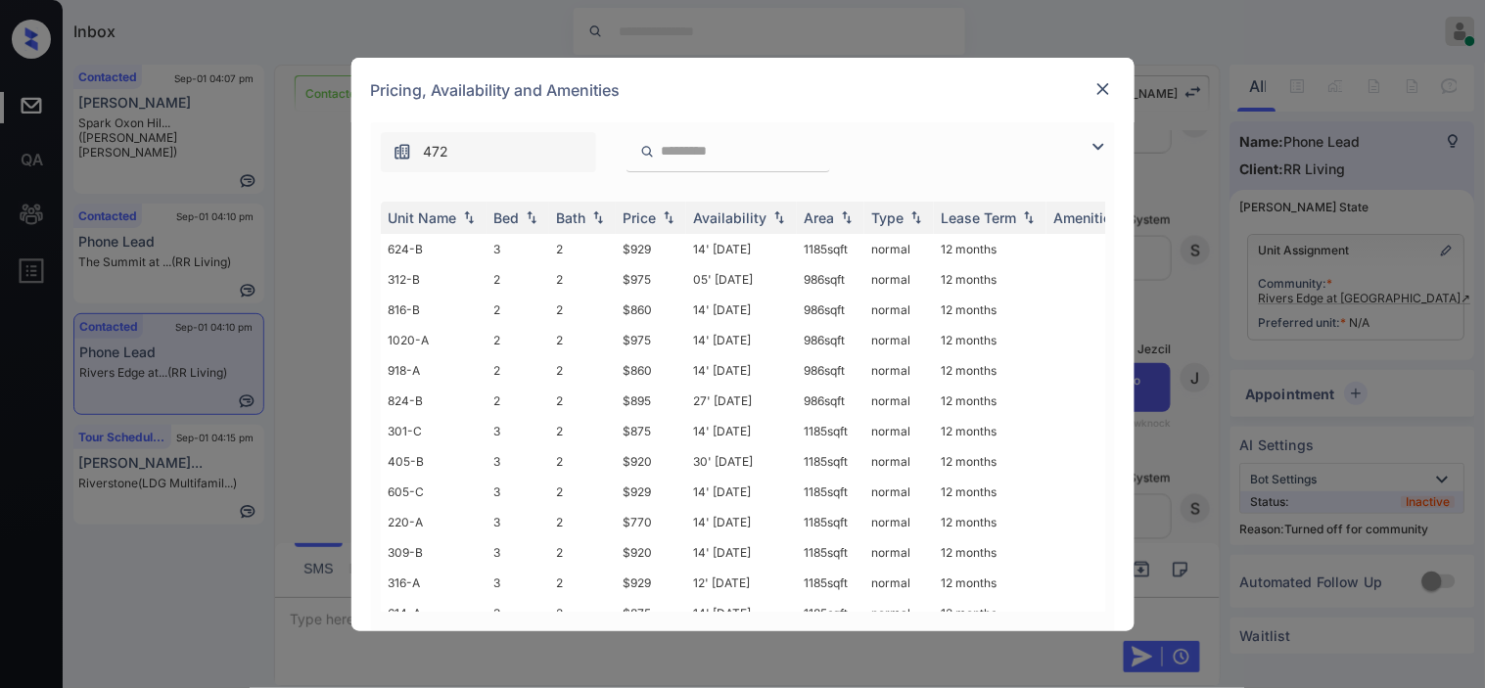
click at [1101, 145] on img at bounding box center [1097, 146] width 23 height 23
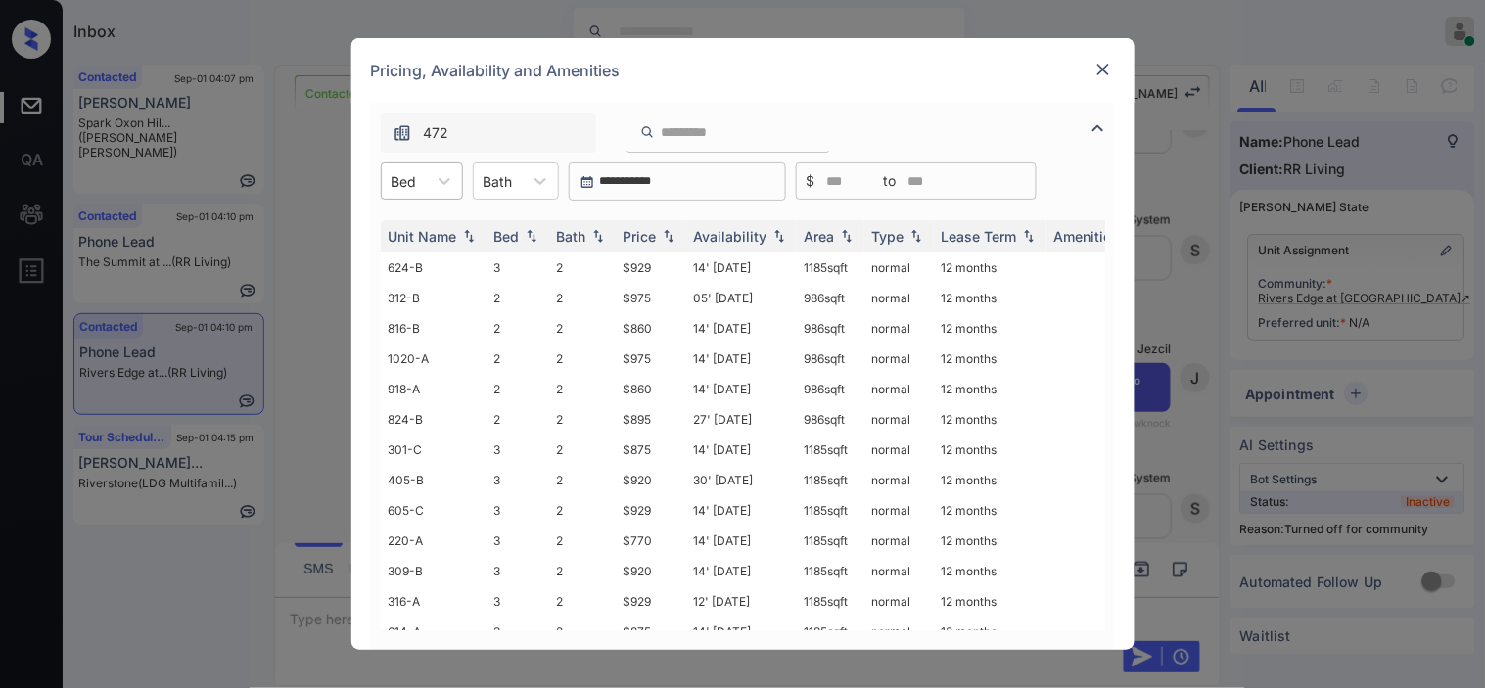
click at [421, 182] on div "Bed" at bounding box center [404, 181] width 45 height 28
click at [440, 247] on div "2" at bounding box center [422, 264] width 82 height 35
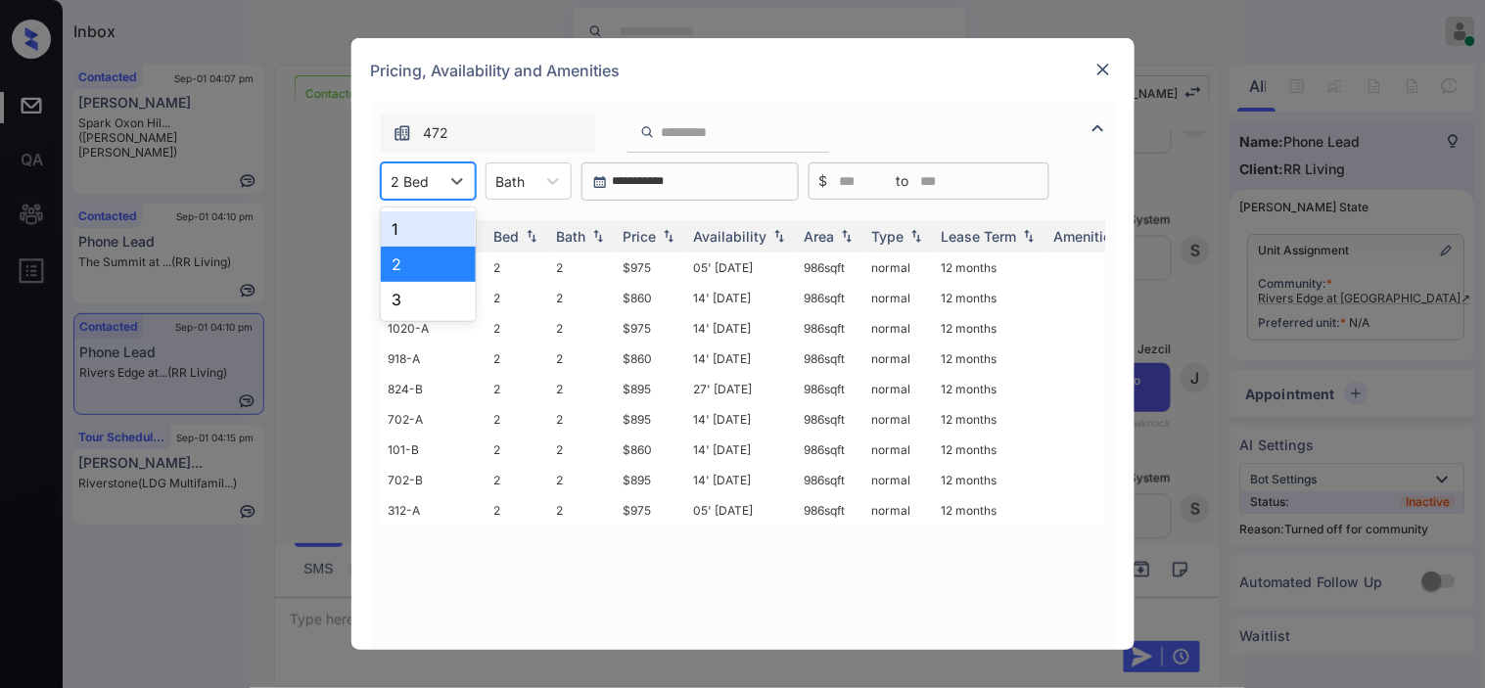
drag, startPoint x: 423, startPoint y: 183, endPoint x: 425, endPoint y: 208, distance: 25.5
click at [425, 187] on div at bounding box center [410, 181] width 38 height 21
drag, startPoint x: 426, startPoint y: 223, endPoint x: 444, endPoint y: 230, distance: 19.8
click at [427, 226] on div "1" at bounding box center [428, 228] width 95 height 35
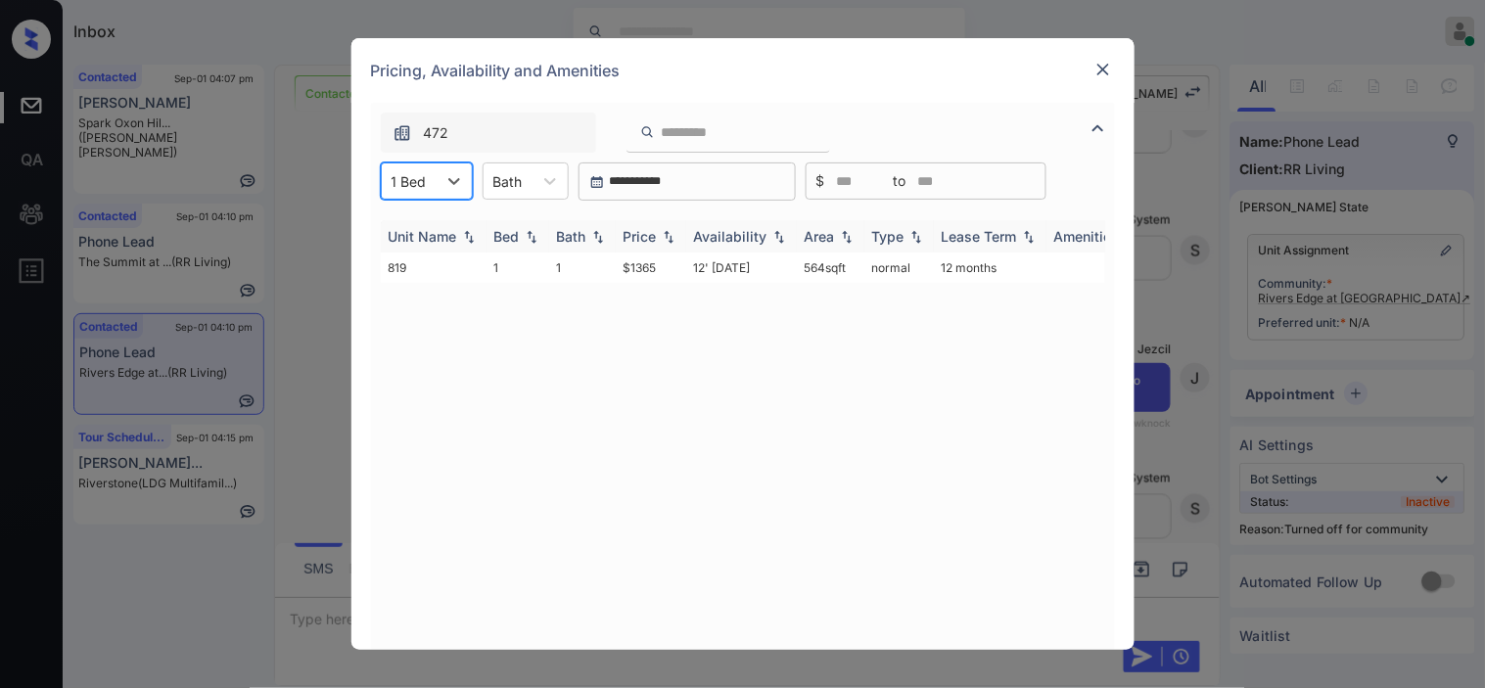
click at [678, 232] on img at bounding box center [669, 237] width 20 height 14
click at [678, 232] on img at bounding box center [669, 236] width 20 height 15
drag, startPoint x: 609, startPoint y: 265, endPoint x: 689, endPoint y: 270, distance: 80.4
click at [689, 270] on tr "819 1 1 $1365 12' Aug 25 564 sqft normal 12 months" at bounding box center [892, 268] width 1023 height 30
copy tr "$1365"
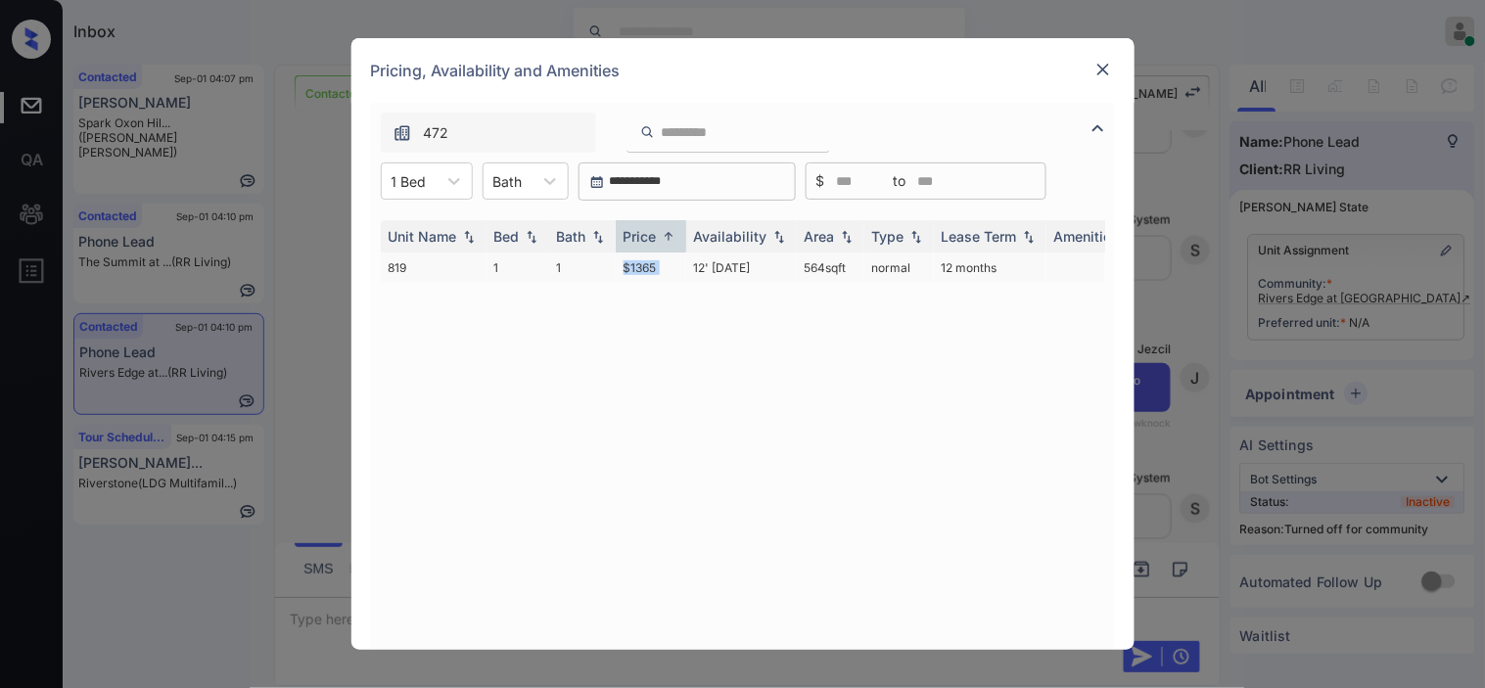
click at [644, 270] on td "$1365" at bounding box center [651, 268] width 70 height 30
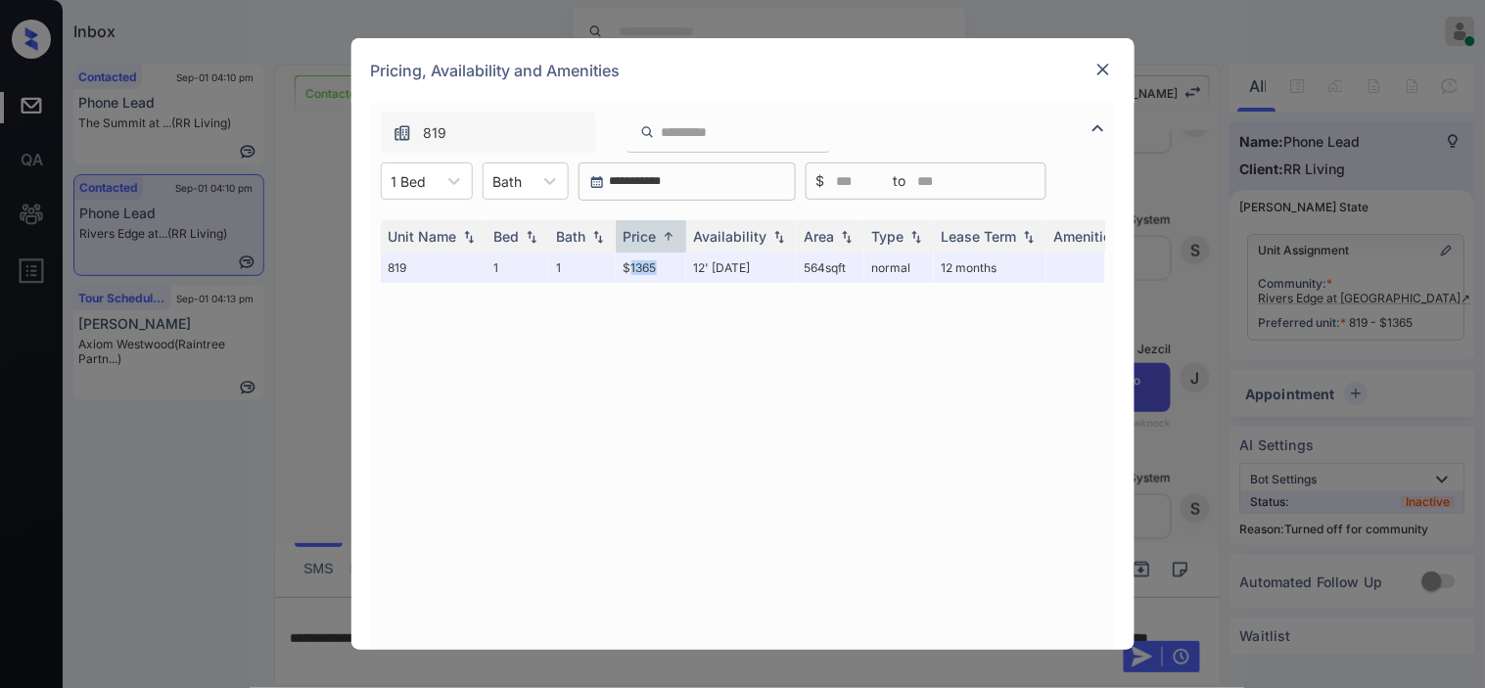
click at [1099, 72] on img at bounding box center [1103, 70] width 20 height 20
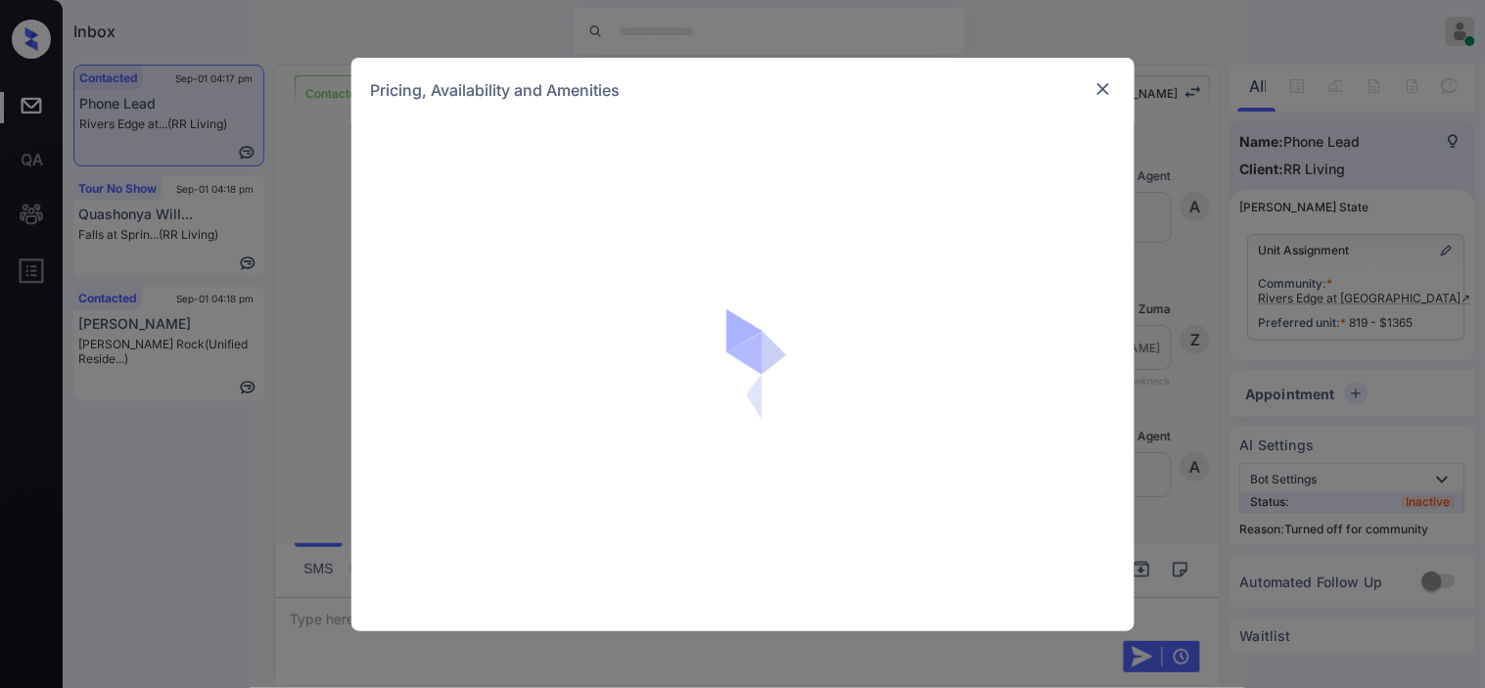
scroll to position [3749, 0]
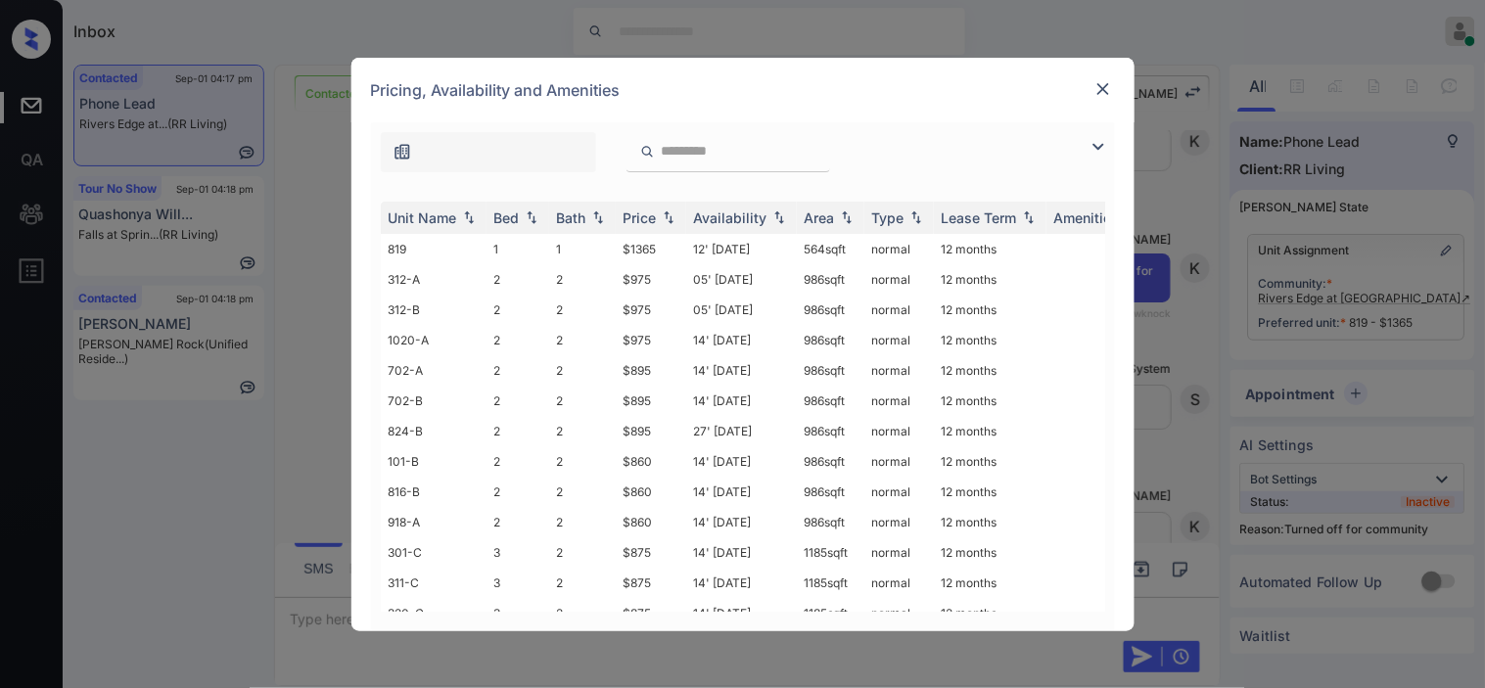
click at [1098, 144] on img at bounding box center [1097, 146] width 23 height 23
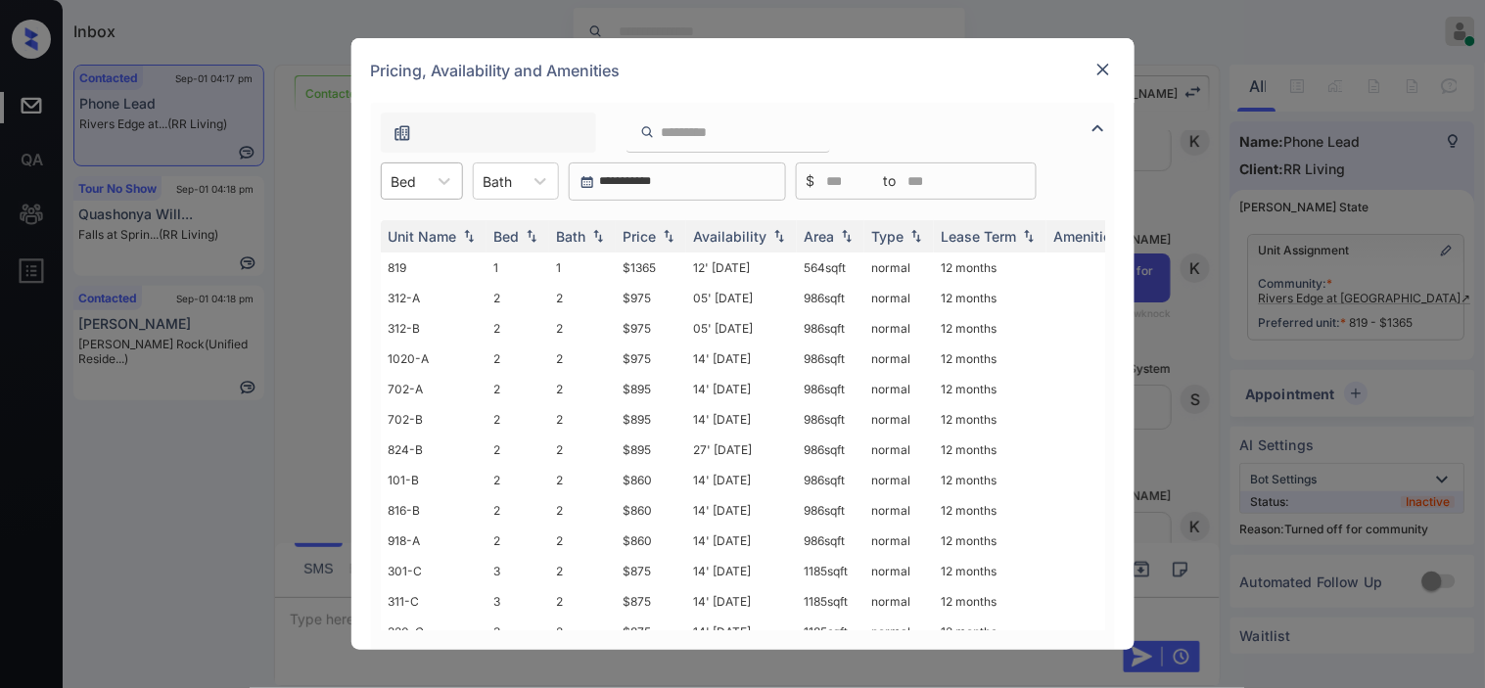
click at [425, 169] on div "Bed" at bounding box center [404, 181] width 45 height 28
click at [419, 226] on div "1" at bounding box center [422, 228] width 82 height 35
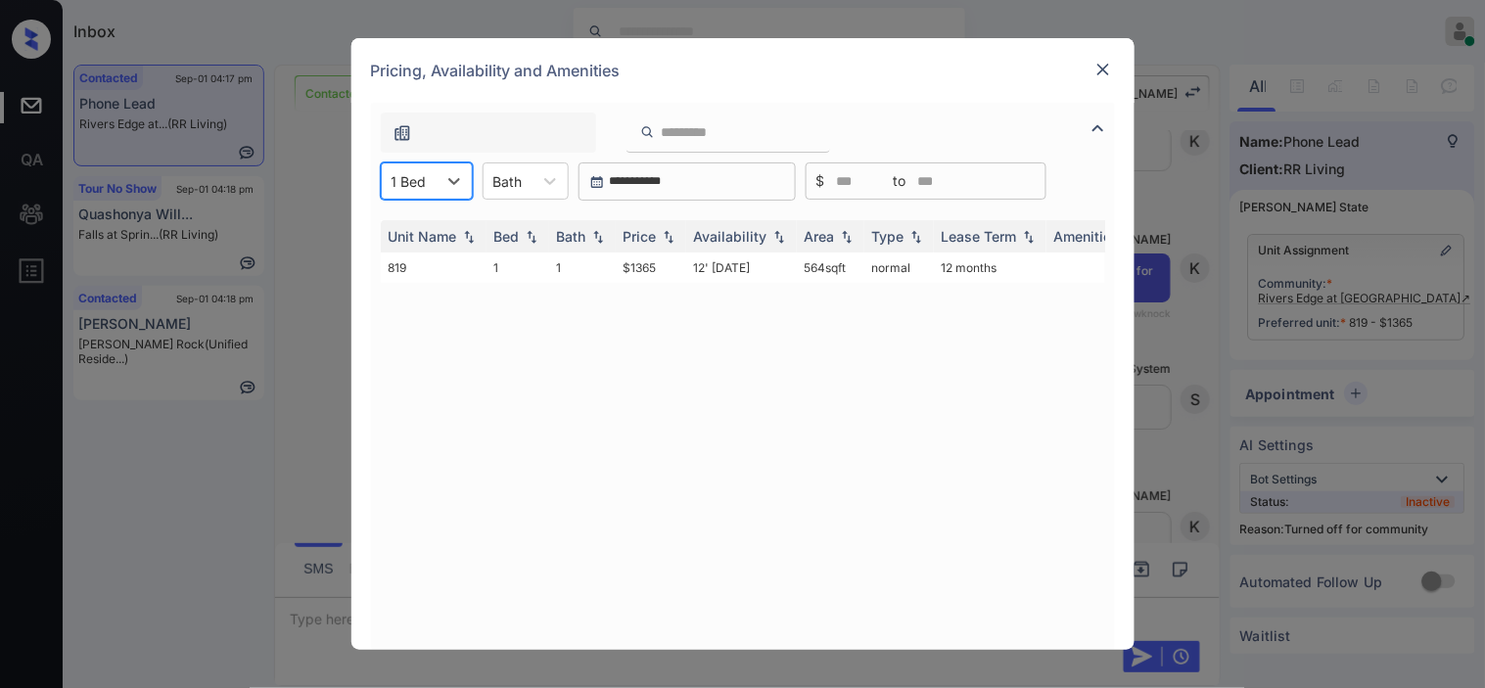
click at [1110, 69] on img at bounding box center [1103, 70] width 20 height 20
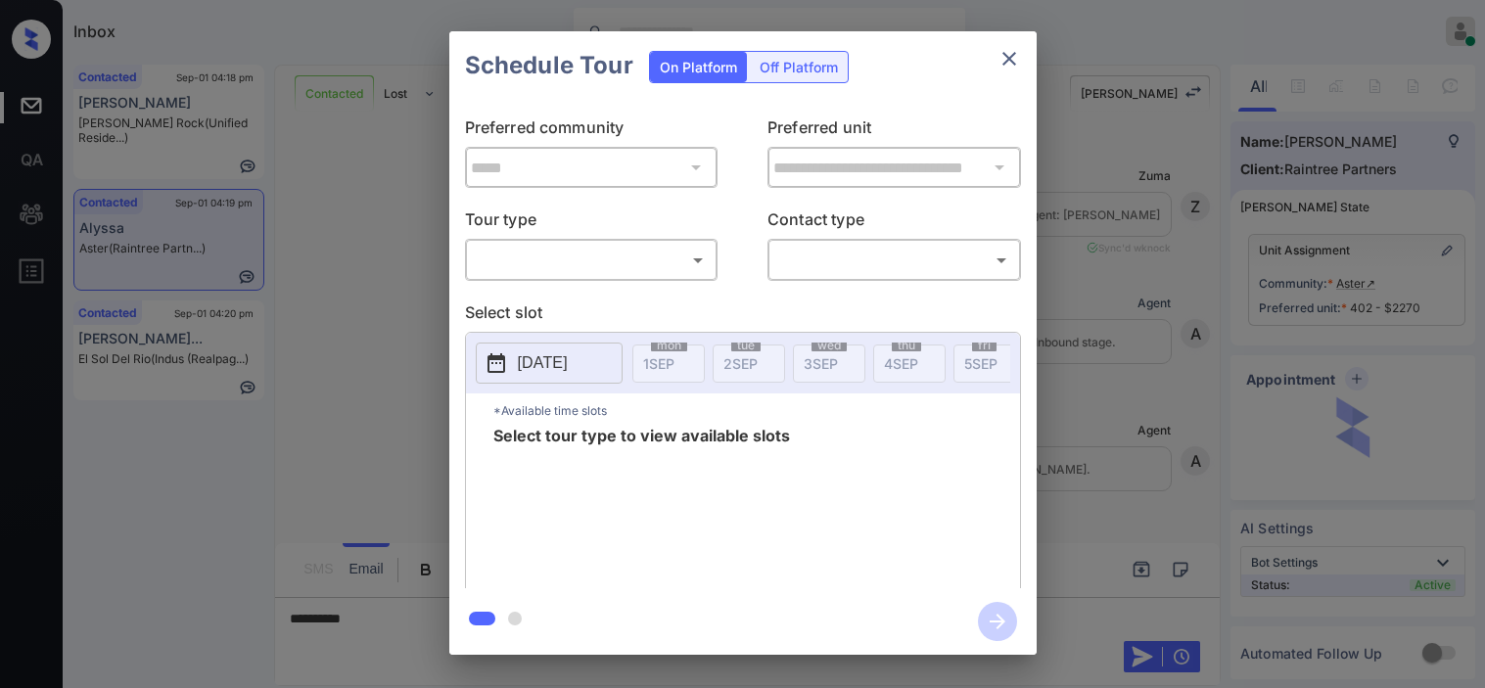
click at [564, 266] on body "Inbox [PERSON_NAME] Online Set yourself offline Set yourself on break Profile S…" at bounding box center [742, 344] width 1485 height 688
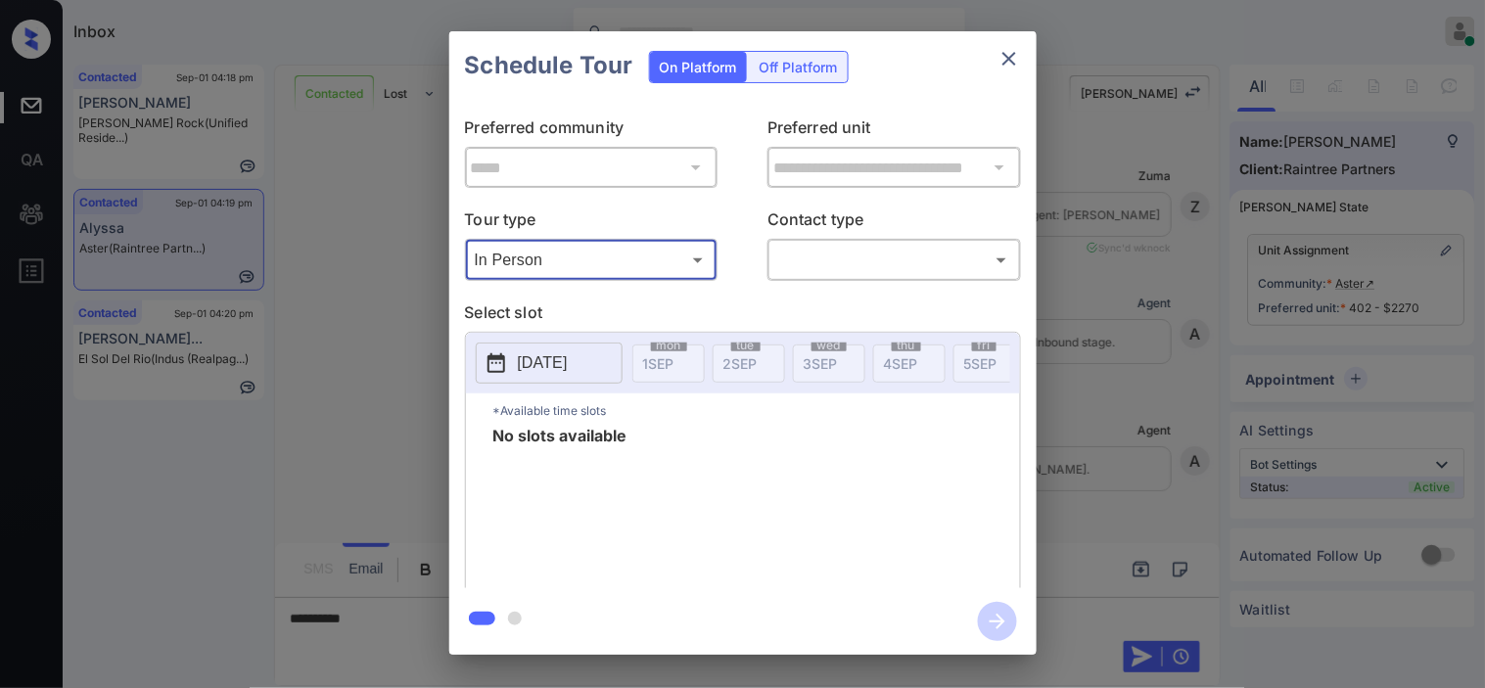
type input "********"
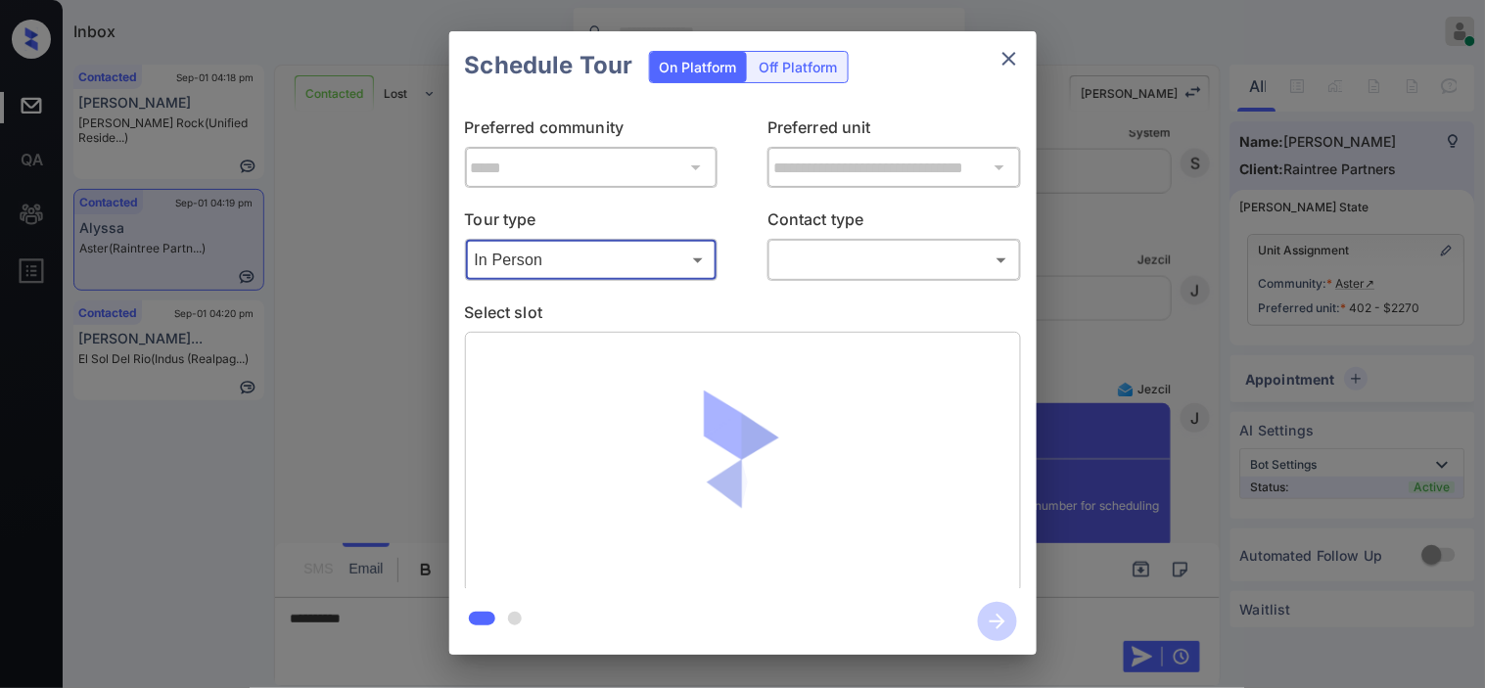
click at [804, 254] on body "Inbox [PERSON_NAME] Online Set yourself offline Set yourself on break Profile S…" at bounding box center [742, 344] width 1485 height 688
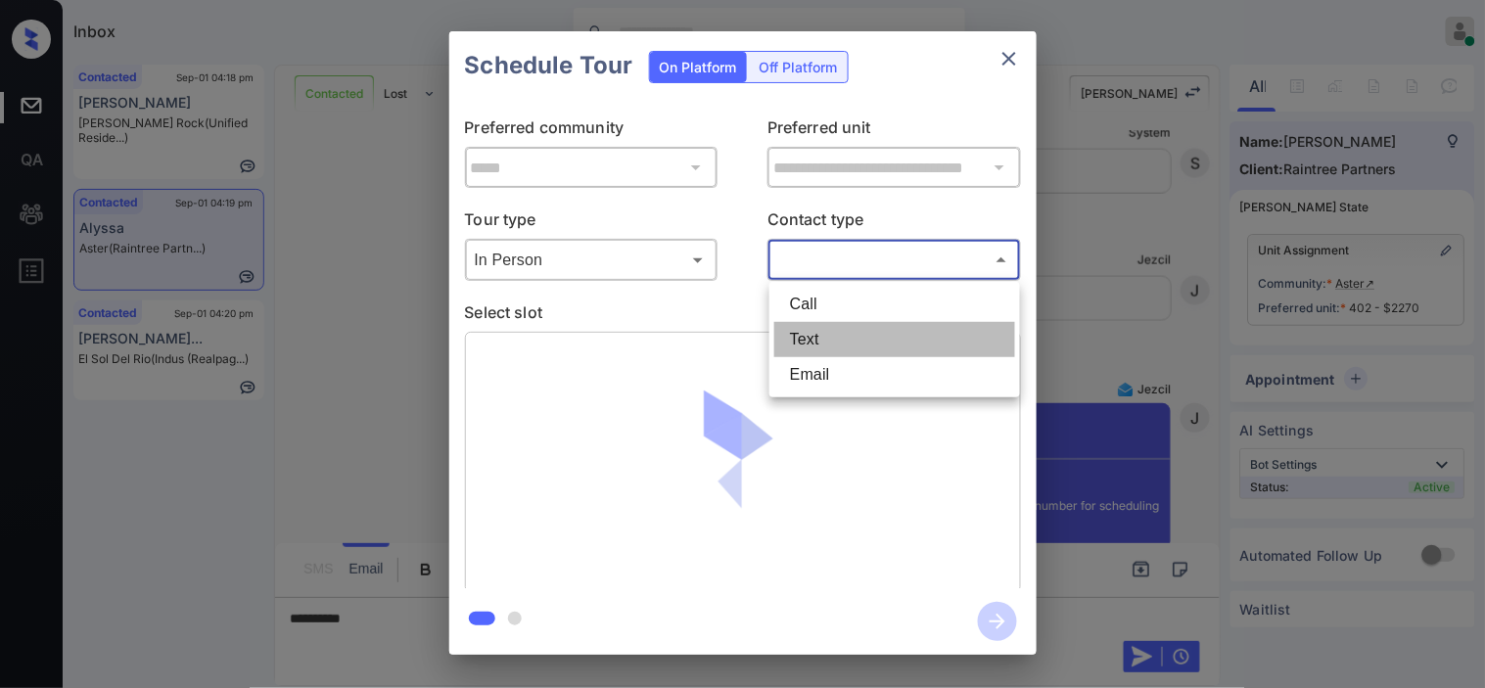
click at [800, 329] on li "Text" at bounding box center [894, 339] width 241 height 35
type input "****"
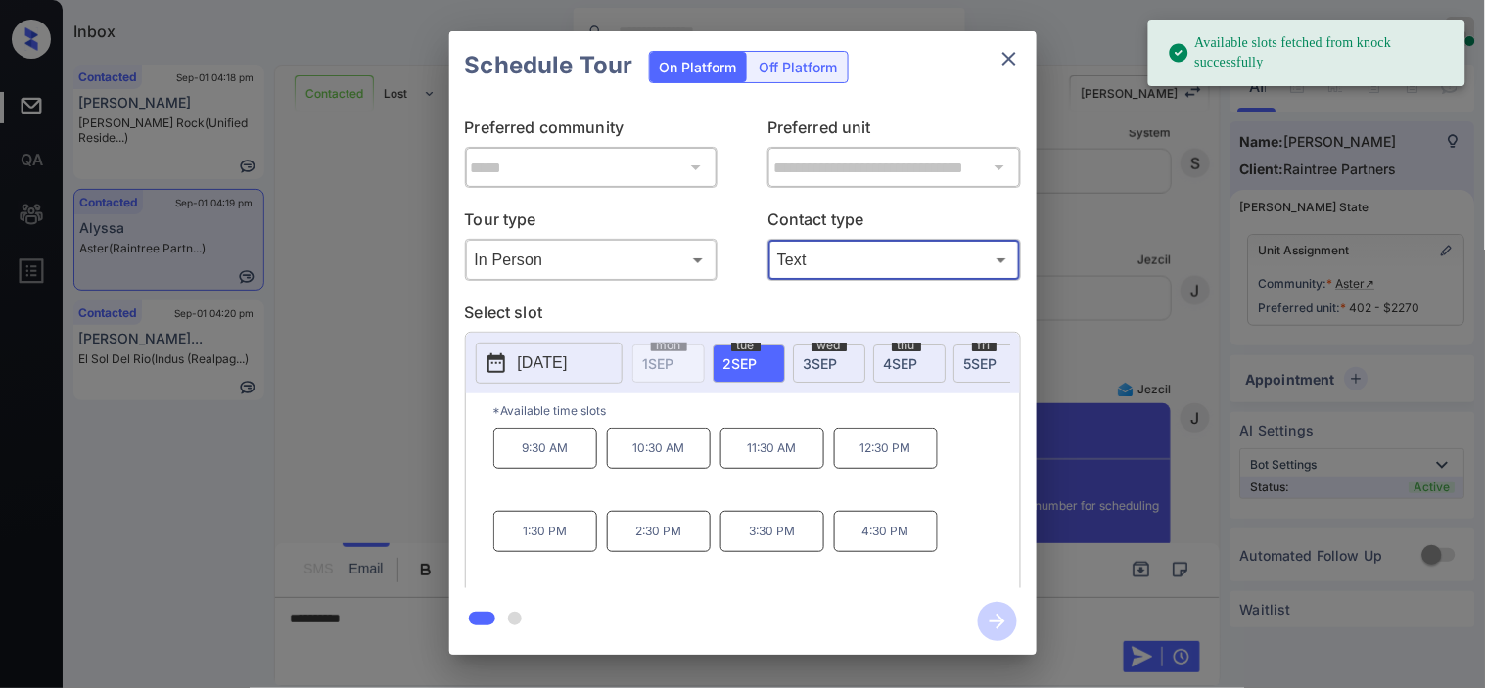
click at [546, 356] on p "[DATE]" at bounding box center [543, 362] width 50 height 23
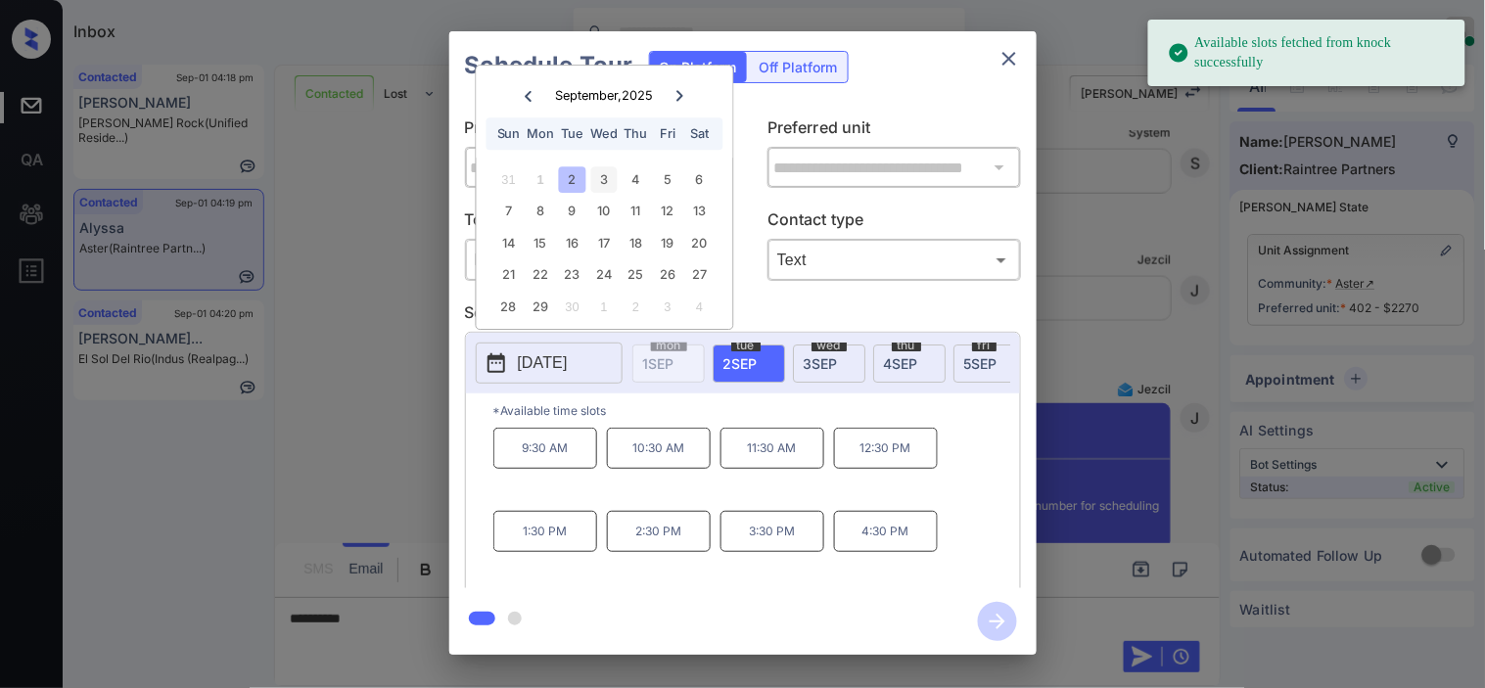
click at [614, 186] on div "3" at bounding box center [604, 179] width 26 height 26
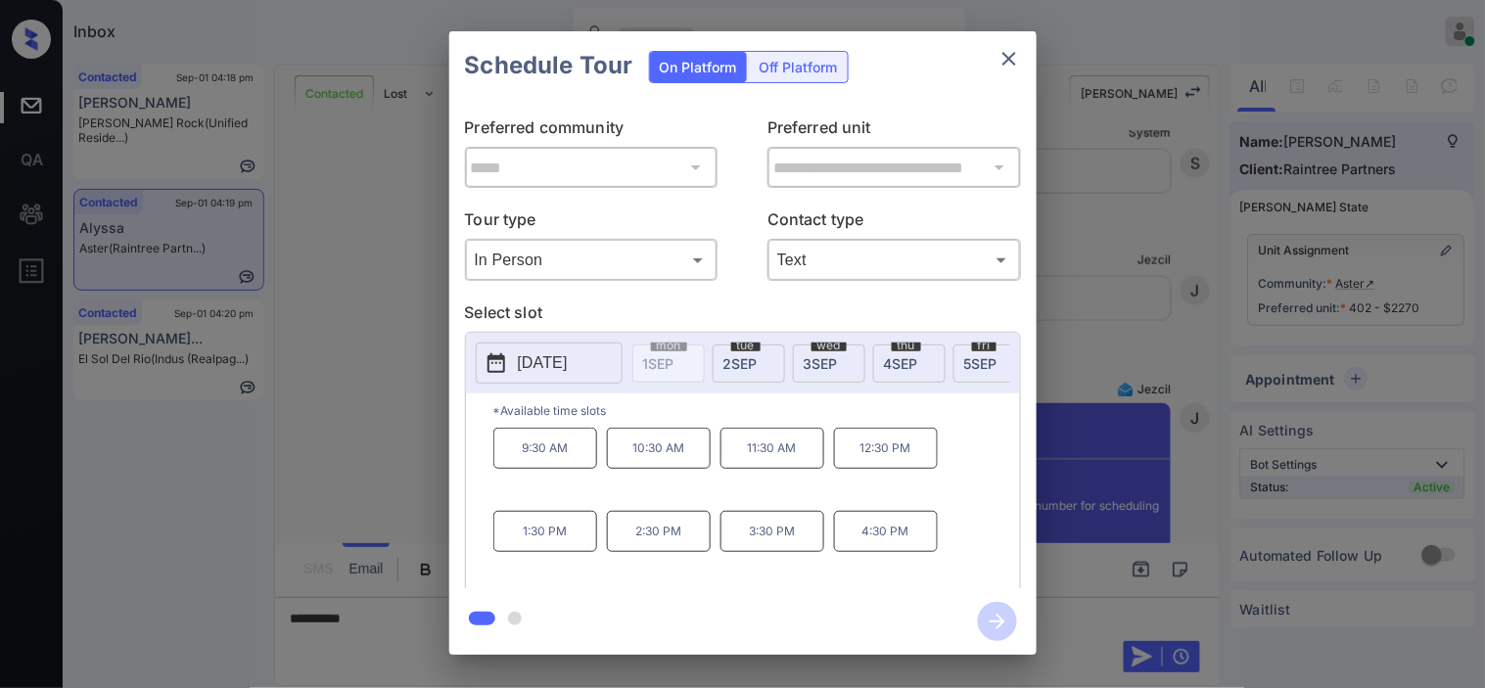
click at [392, 360] on div "**********" at bounding box center [742, 343] width 1485 height 686
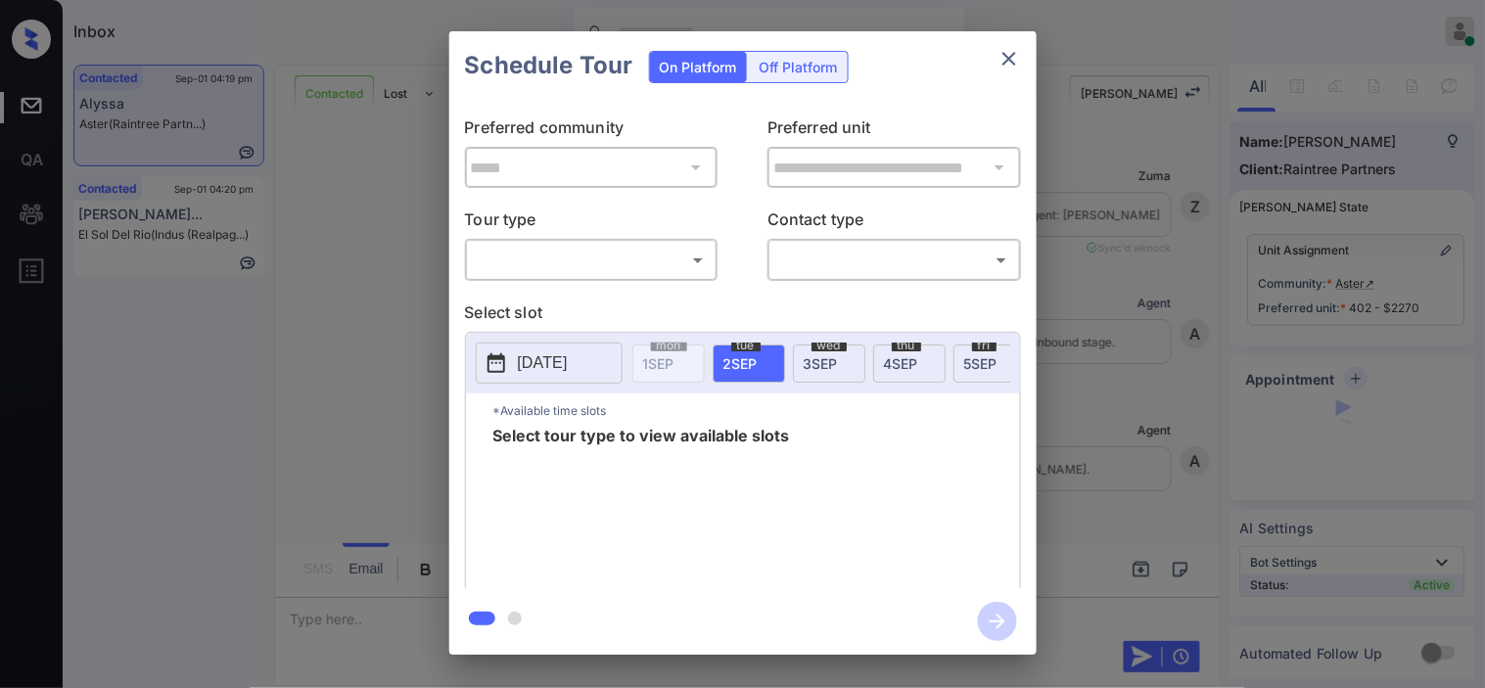
scroll to position [5561, 0]
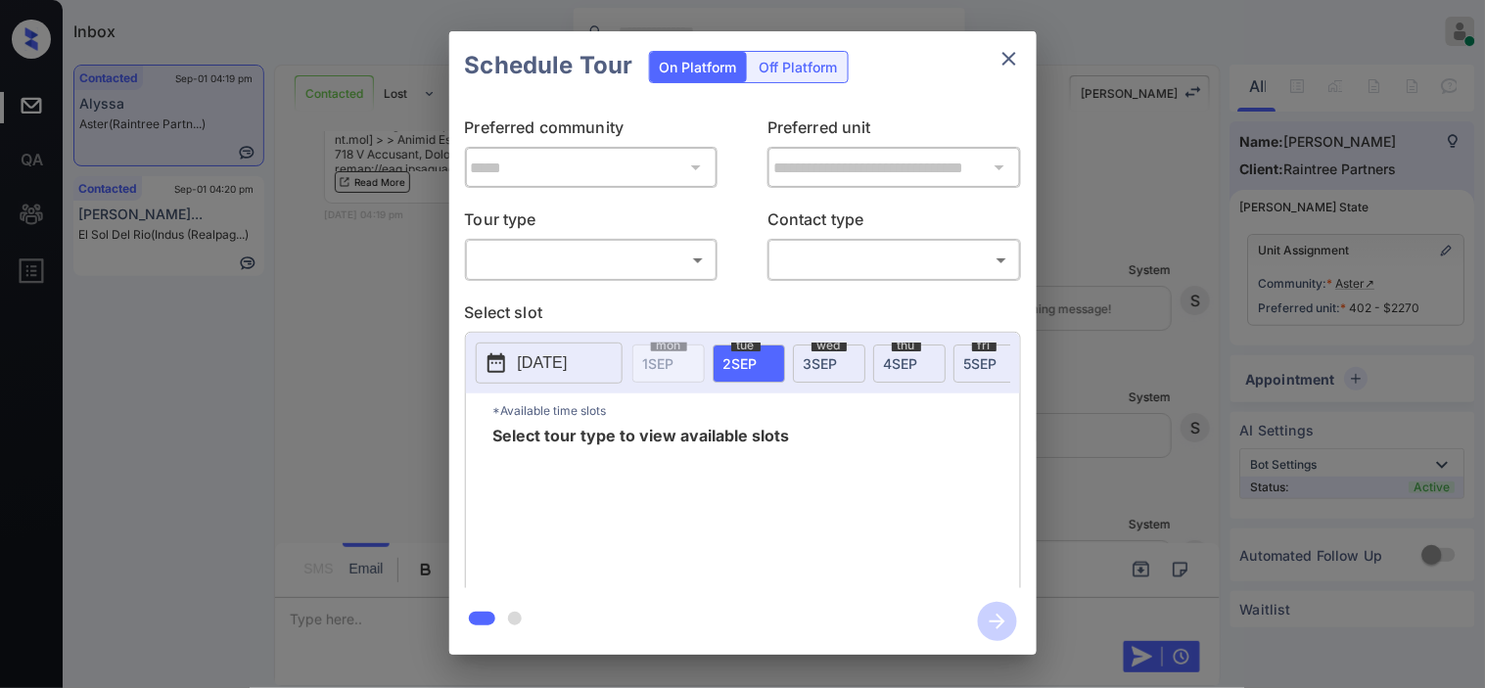
click at [669, 265] on body "Inbox Kristine Capara Online Set yourself offline Set yourself on break Profile…" at bounding box center [742, 344] width 1485 height 688
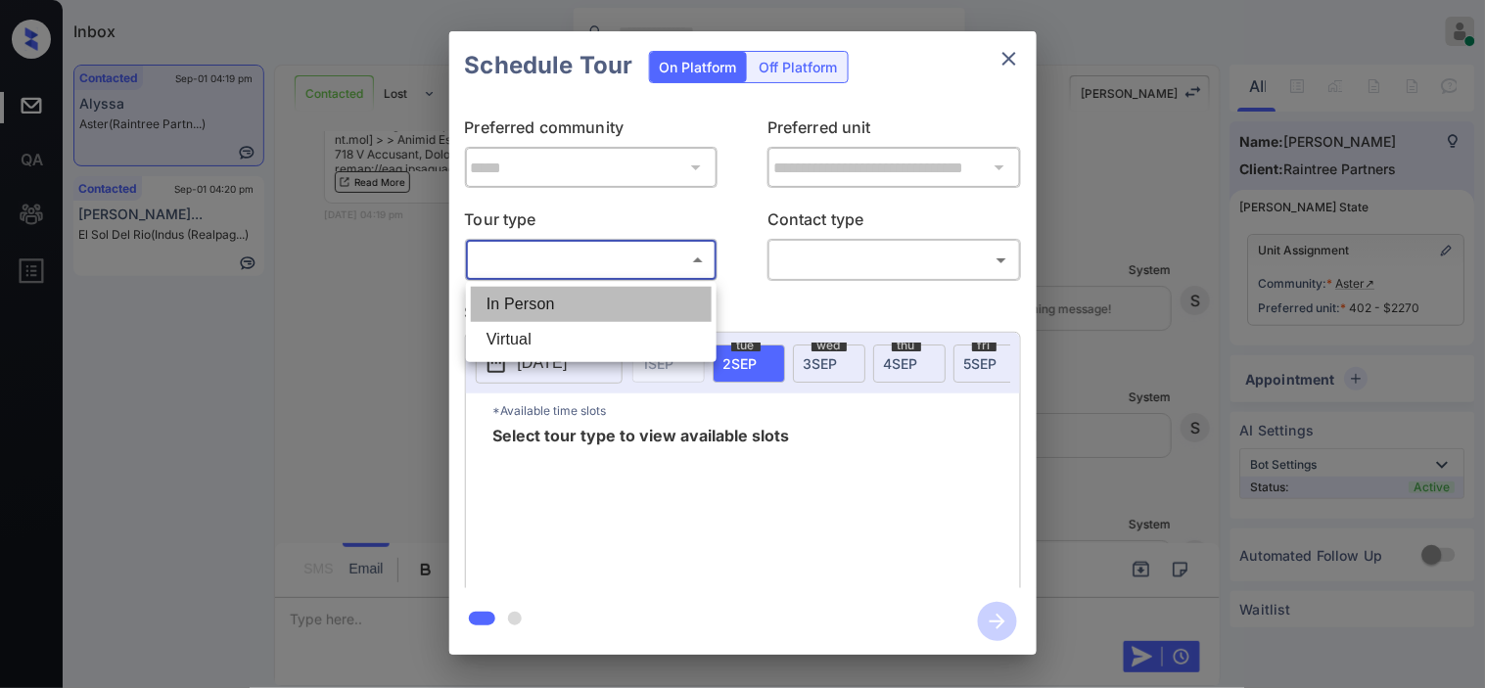
click at [652, 291] on li "In Person" at bounding box center [591, 304] width 241 height 35
type input "********"
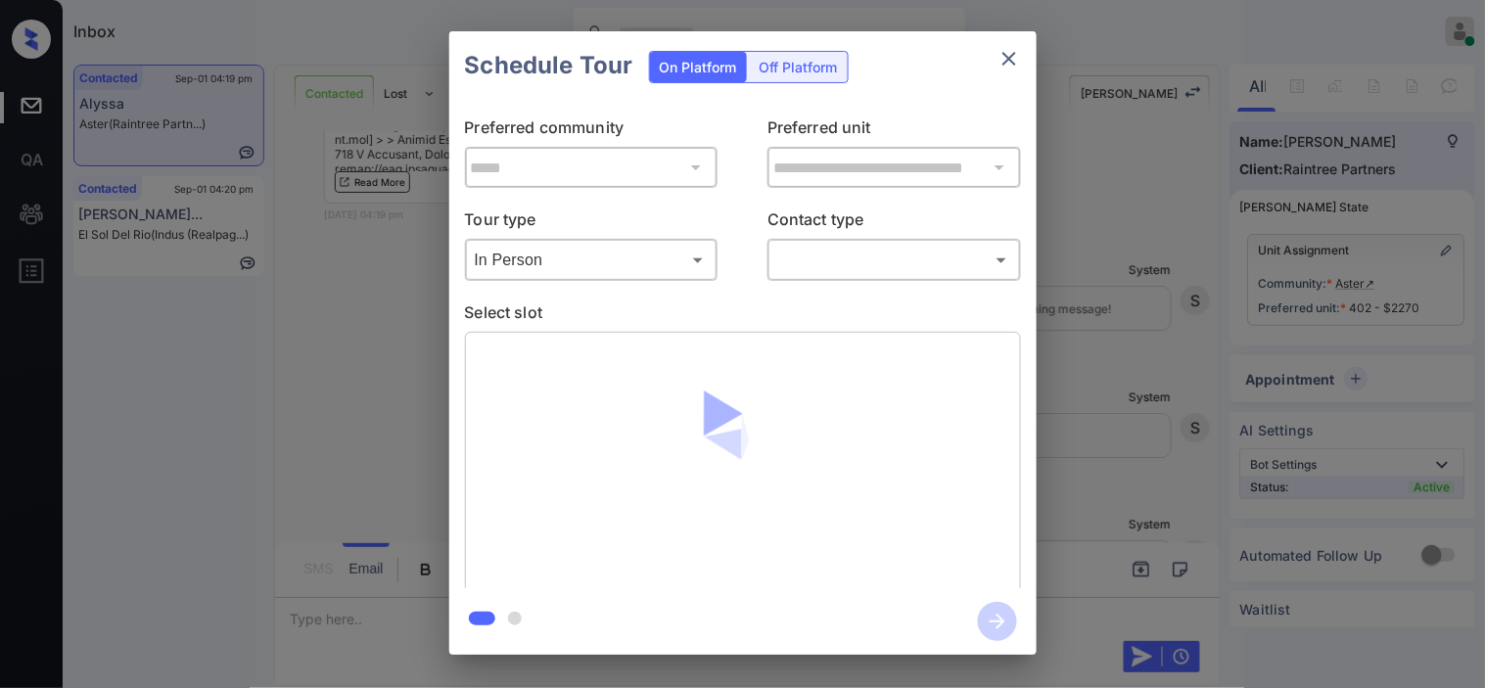
click at [828, 269] on body "Inbox Kristine Capara Online Set yourself offline Set yourself on break Profile…" at bounding box center [742, 344] width 1485 height 688
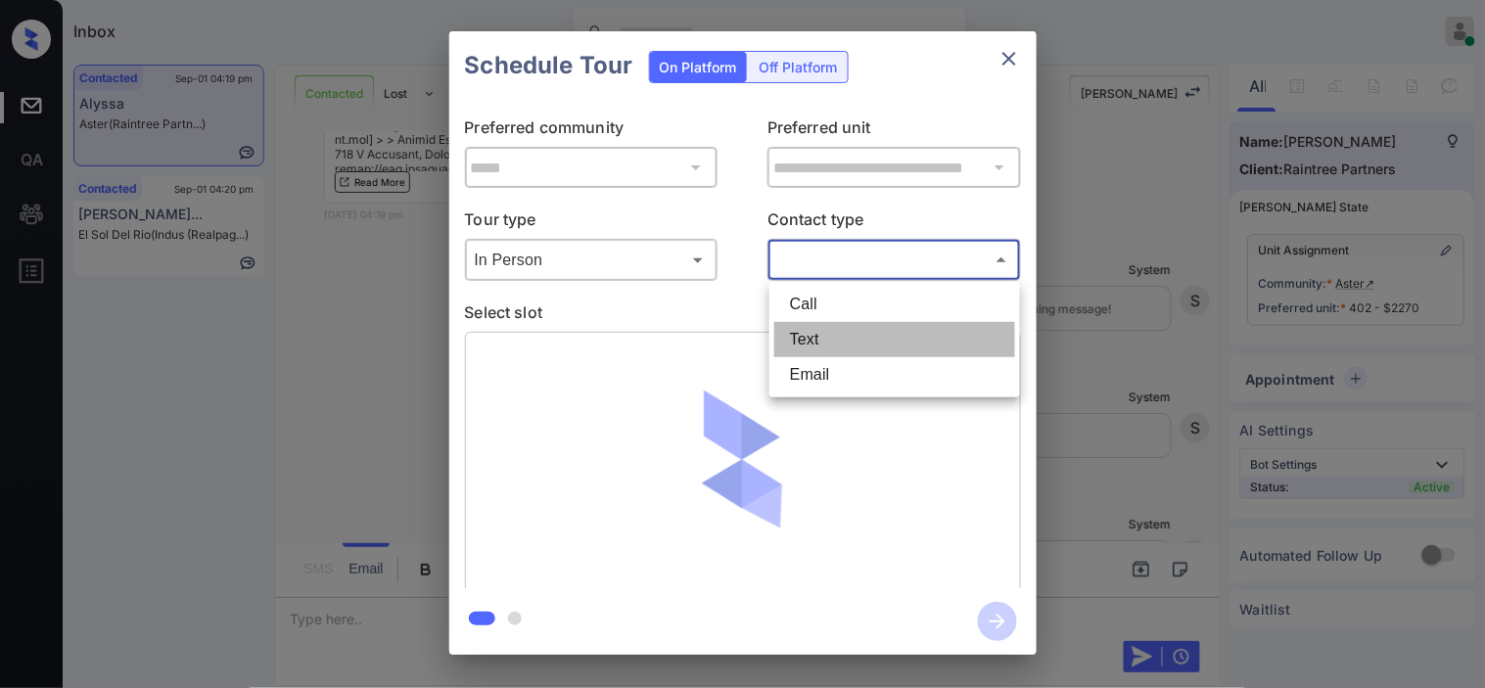
click at [826, 339] on li "Text" at bounding box center [894, 339] width 241 height 35
type input "****"
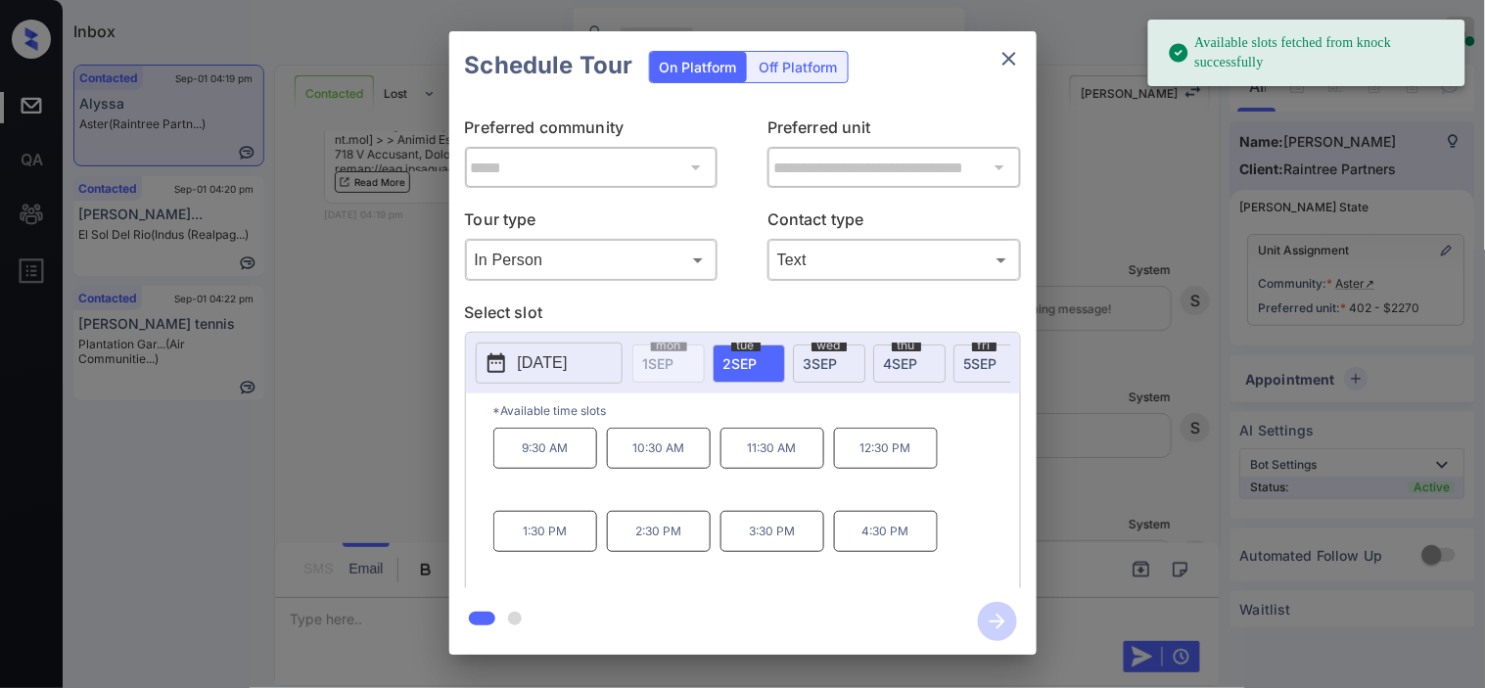
click at [501, 362] on icon at bounding box center [495, 362] width 23 height 23
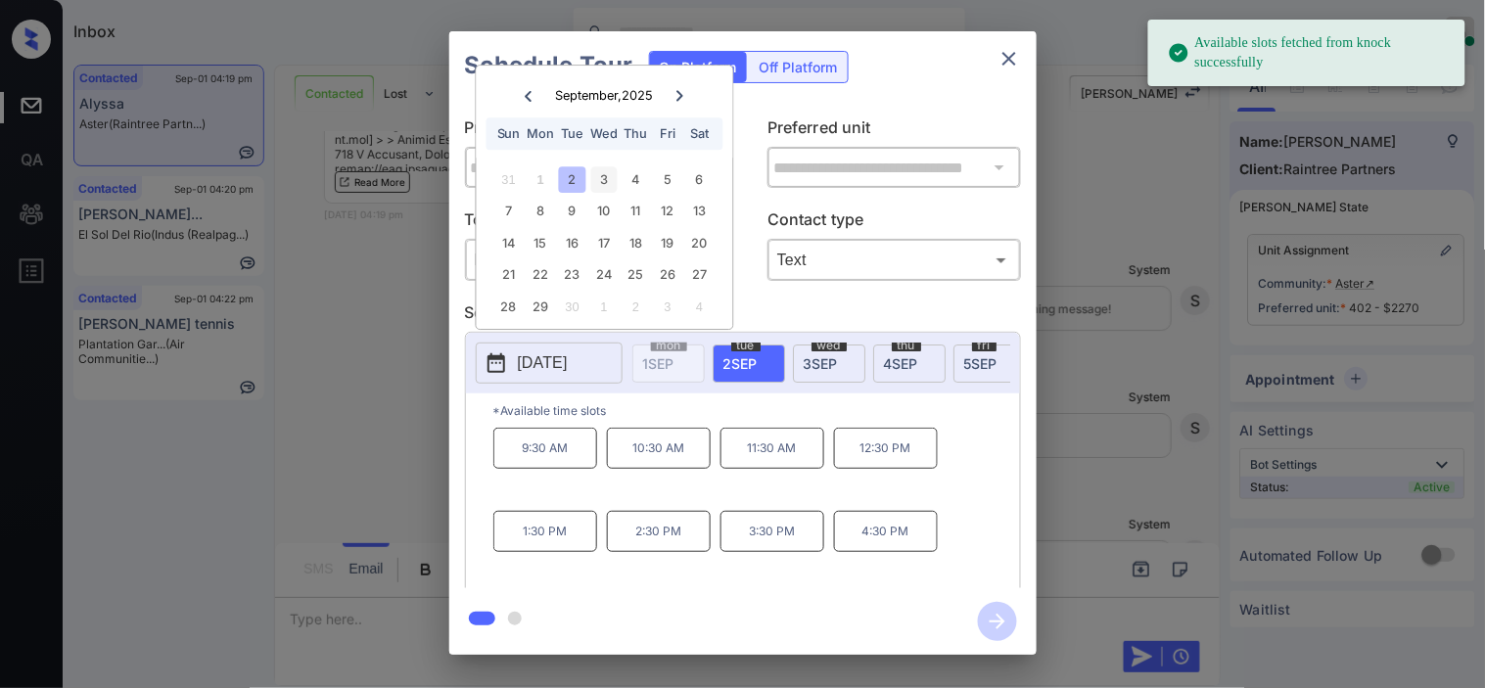
click at [602, 179] on div "3" at bounding box center [604, 179] width 26 height 26
click at [666, 552] on p "2:30 PM" at bounding box center [659, 531] width 104 height 41
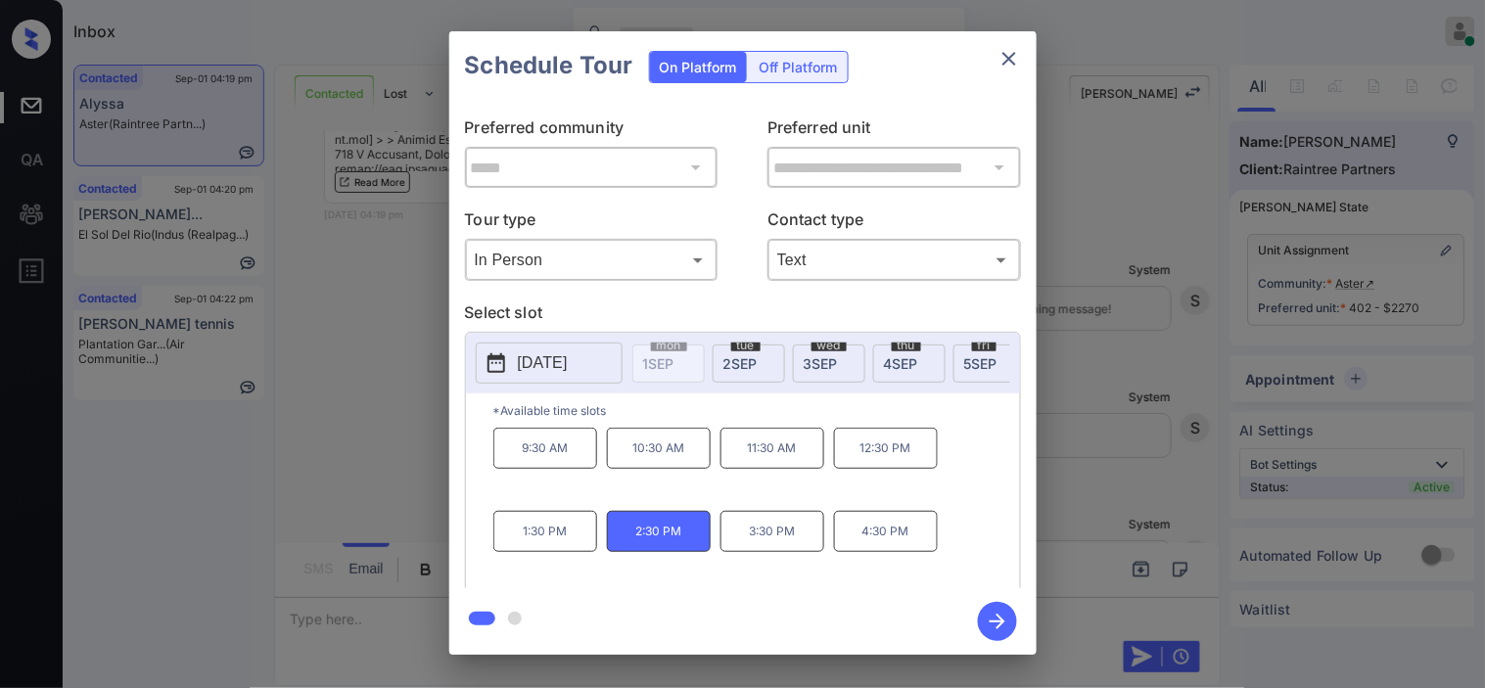
click at [670, 260] on body "Inbox Kristine Capara Online Set yourself offline Set yourself on break Profile…" at bounding box center [742, 344] width 1485 height 688
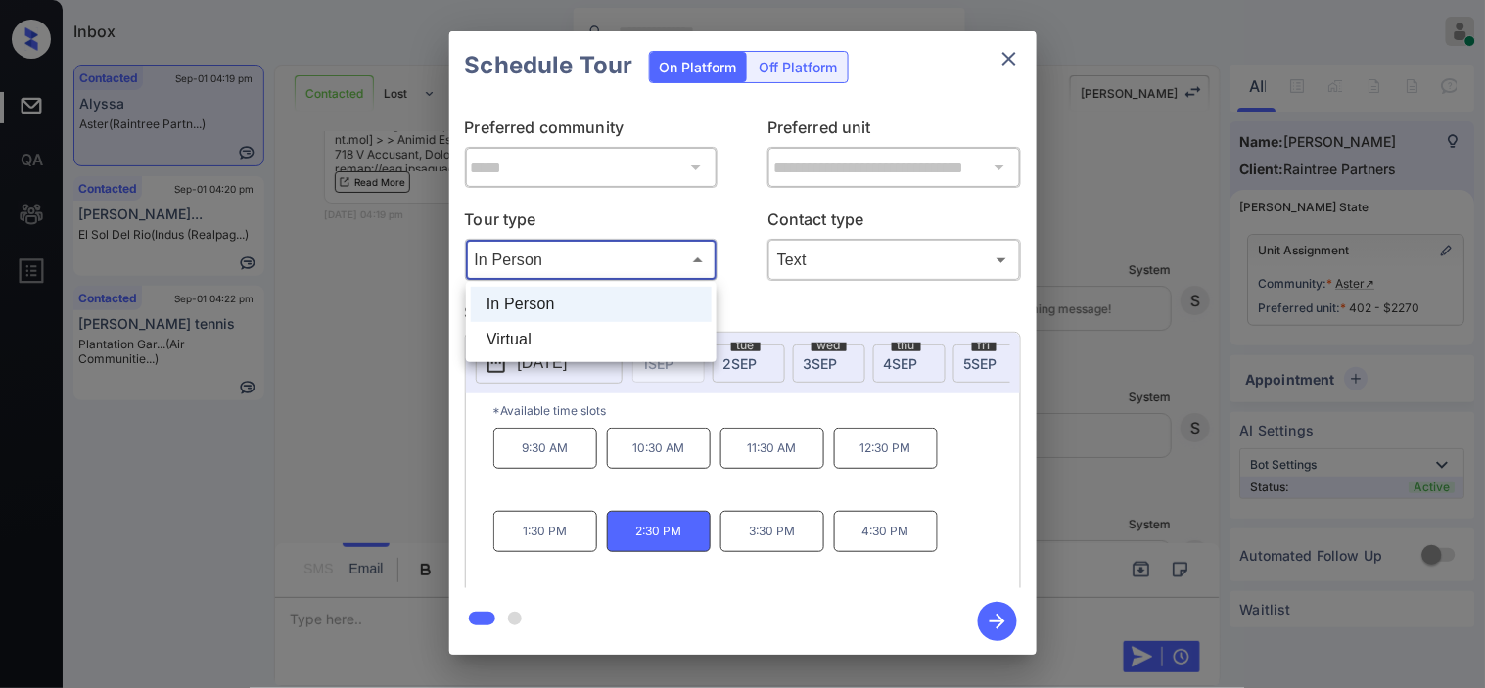
click at [801, 600] on div at bounding box center [742, 344] width 1485 height 688
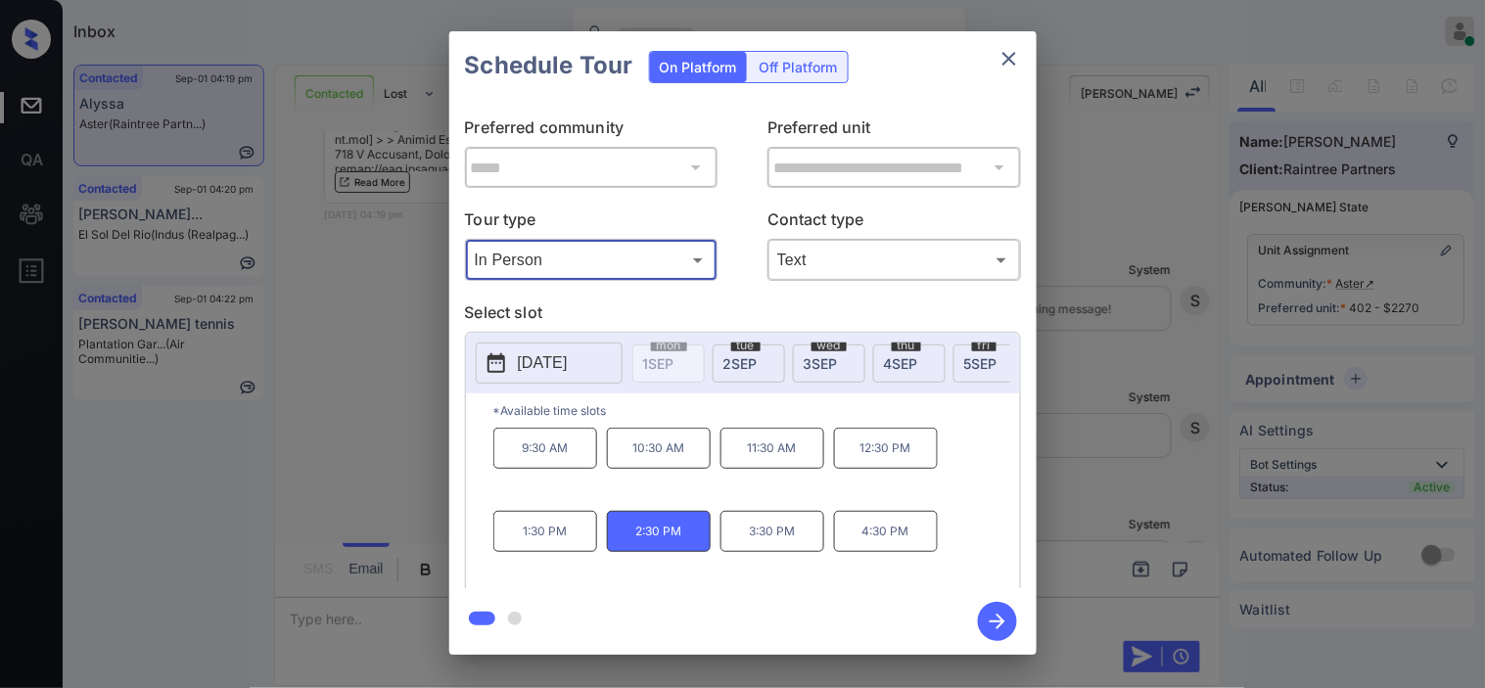
click at [984, 612] on icon "button" at bounding box center [997, 621] width 39 height 39
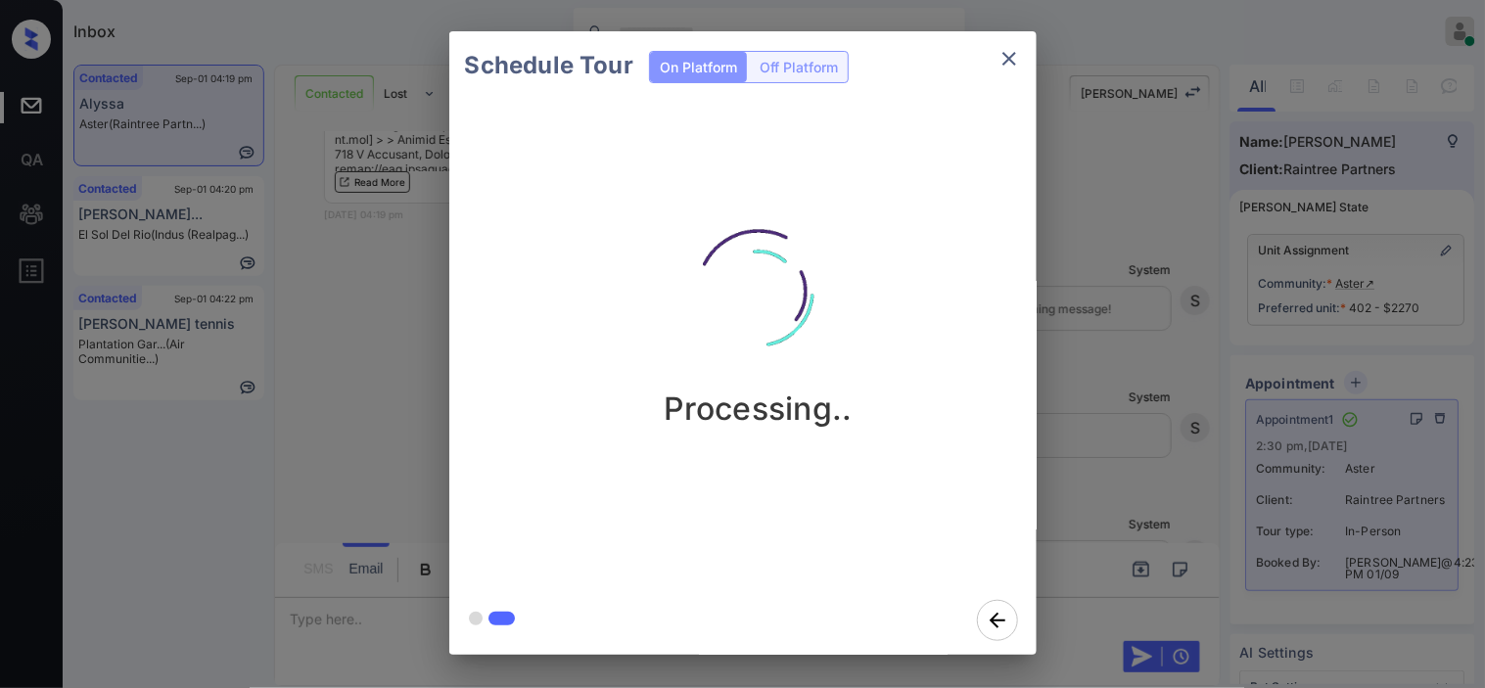
click at [1091, 357] on div "Schedule Tour On Platform Off Platform Processing.." at bounding box center [742, 343] width 1485 height 686
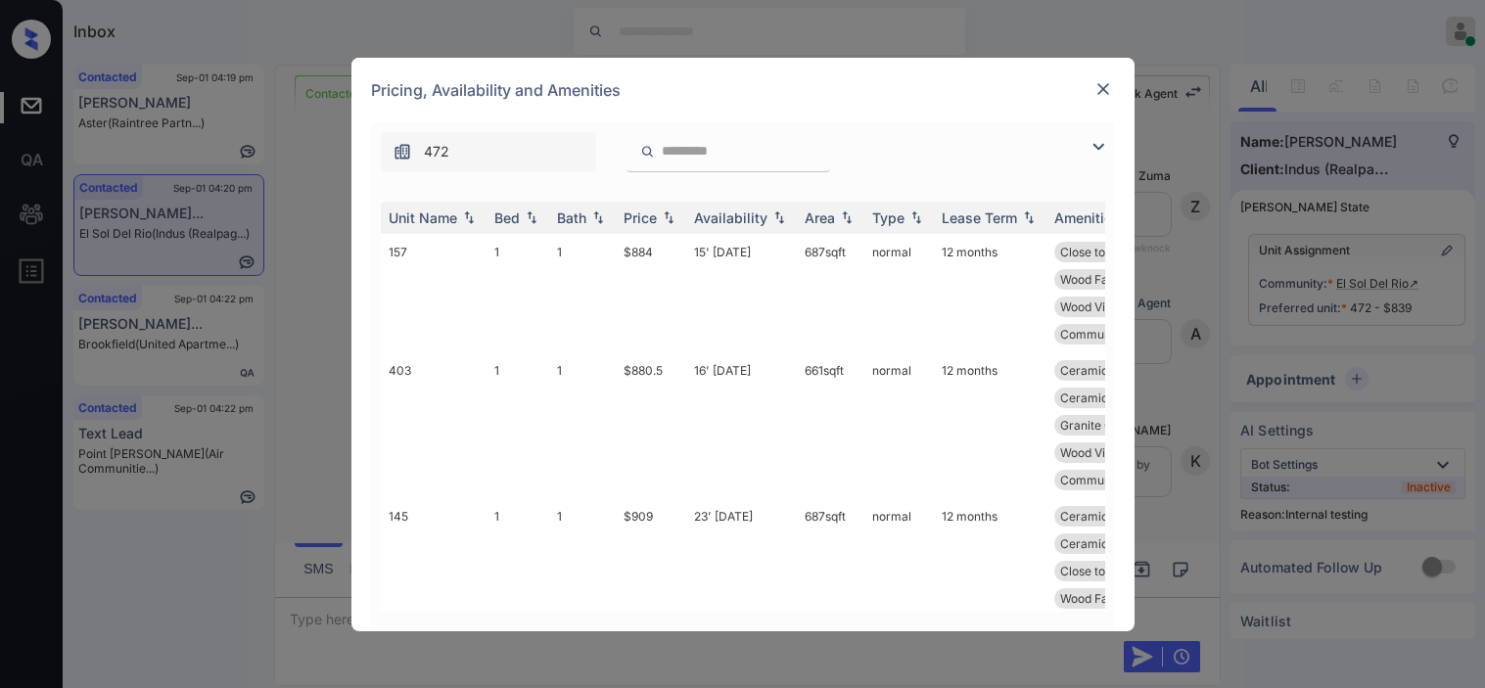
click at [1096, 142] on img at bounding box center [1097, 146] width 23 height 23
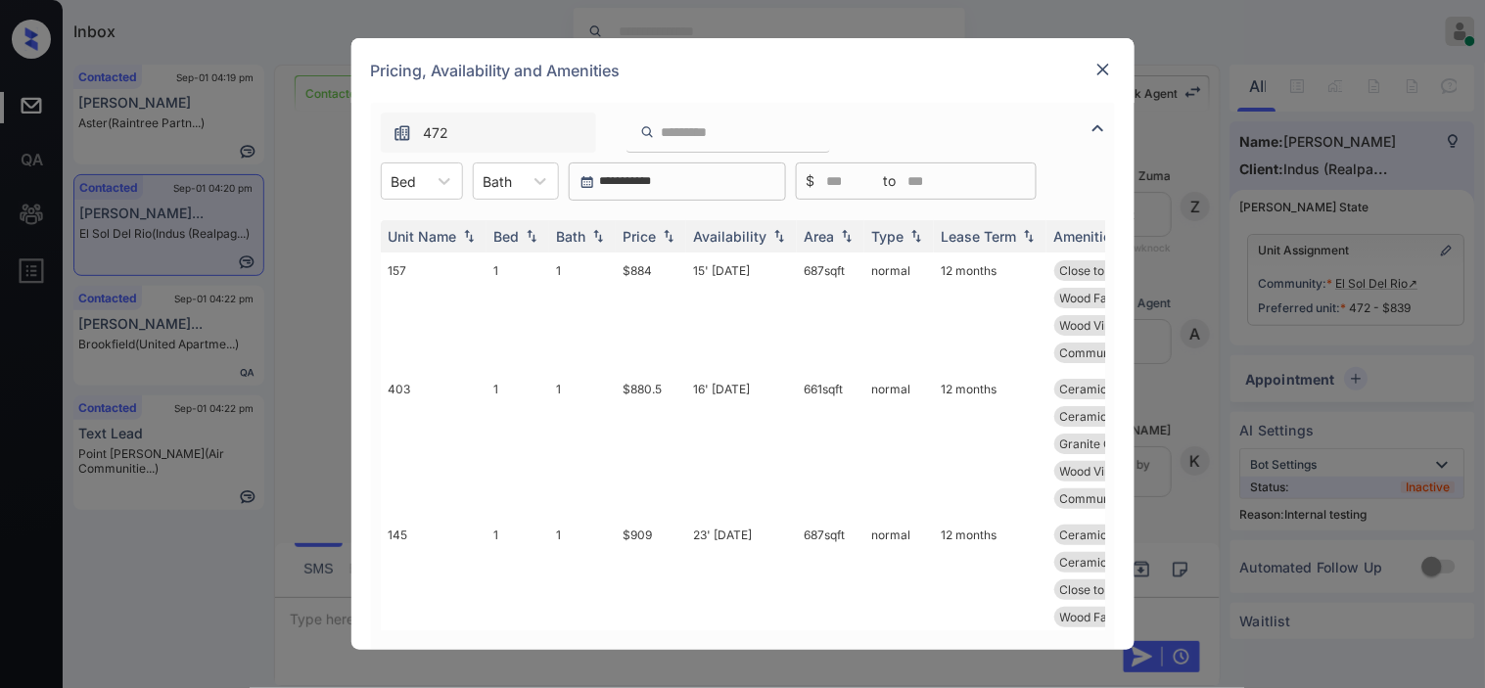
scroll to position [3371, 0]
click at [413, 180] on div at bounding box center [403, 181] width 25 height 21
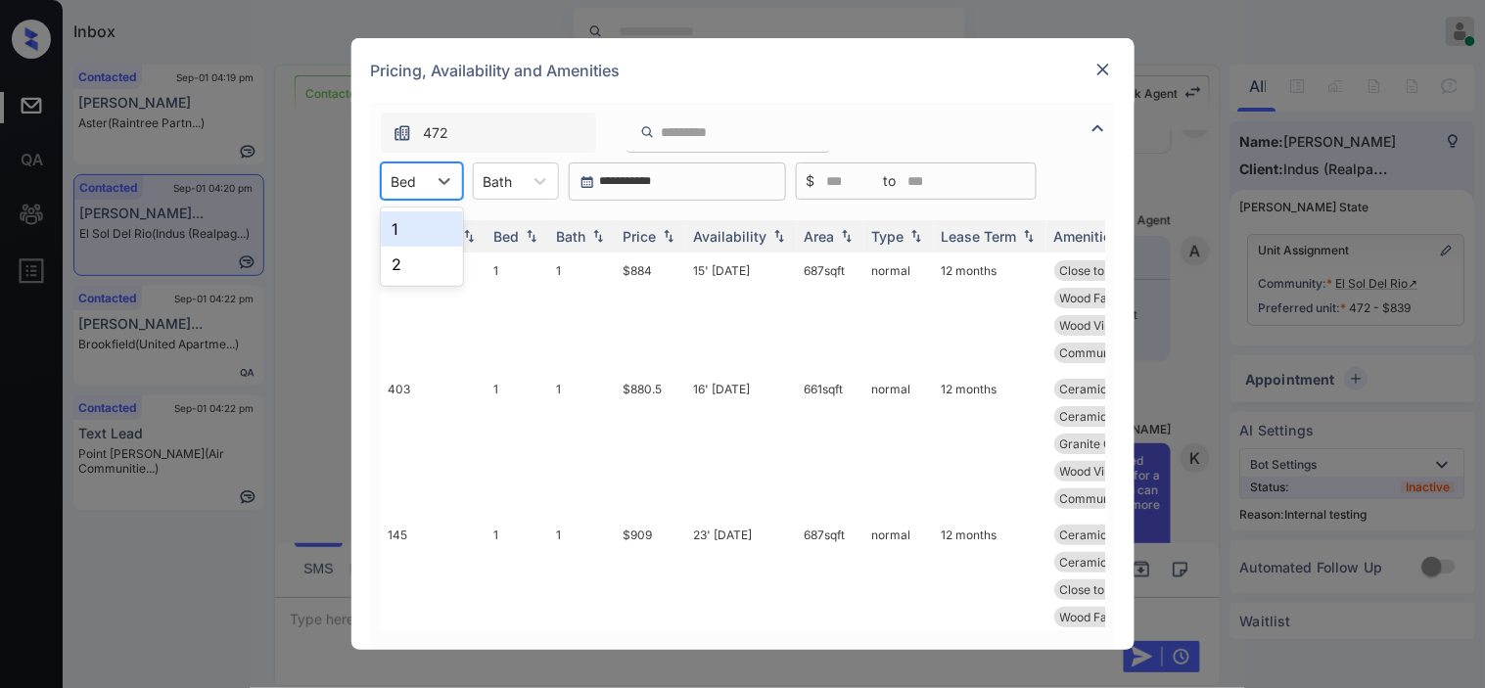
click at [429, 226] on div "1" at bounding box center [422, 228] width 82 height 35
click at [669, 232] on img at bounding box center [669, 237] width 20 height 14
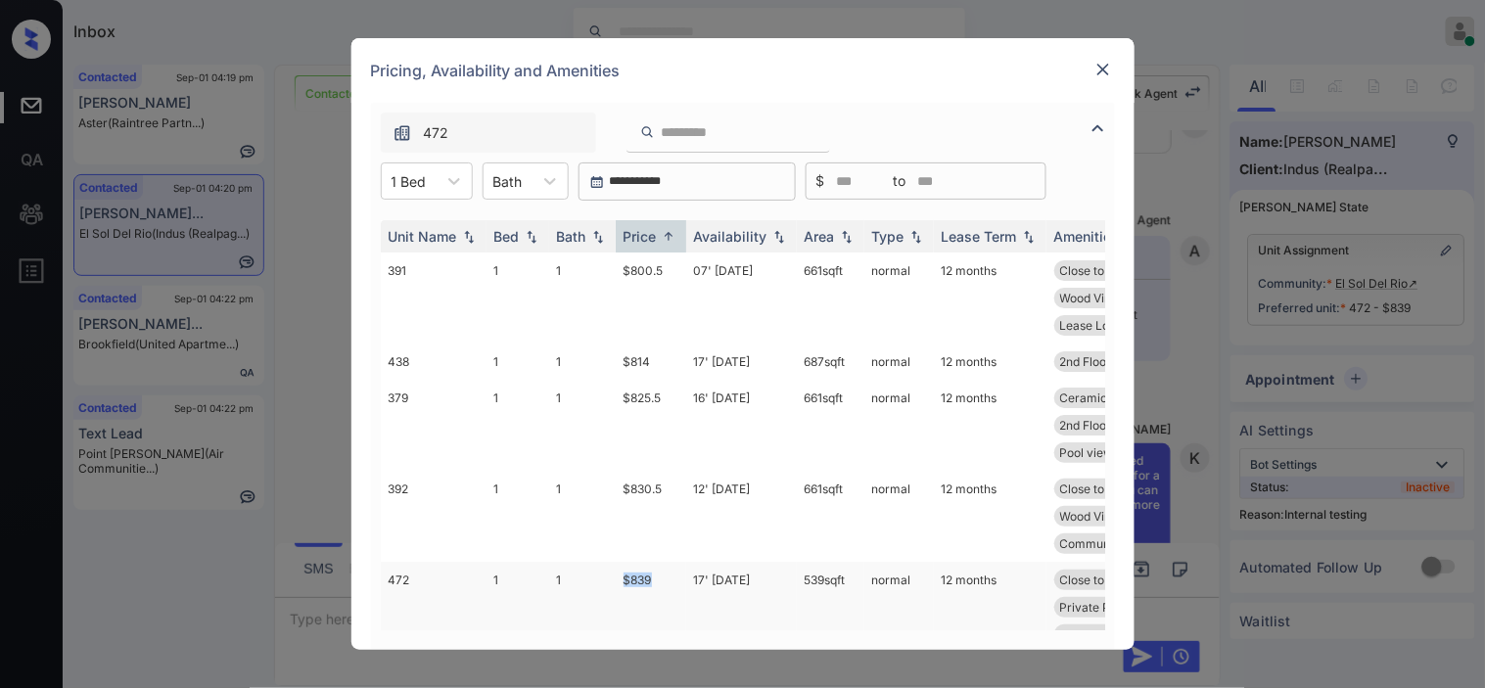
drag, startPoint x: 650, startPoint y: 571, endPoint x: 662, endPoint y: 571, distance: 11.7
click at [662, 571] on tr "472 1 1 $839 17' Aug 25 539 sqft normal 12 months Close to Parkin... Granite Co…" at bounding box center [892, 607] width 1023 height 91
copy tr "$839"
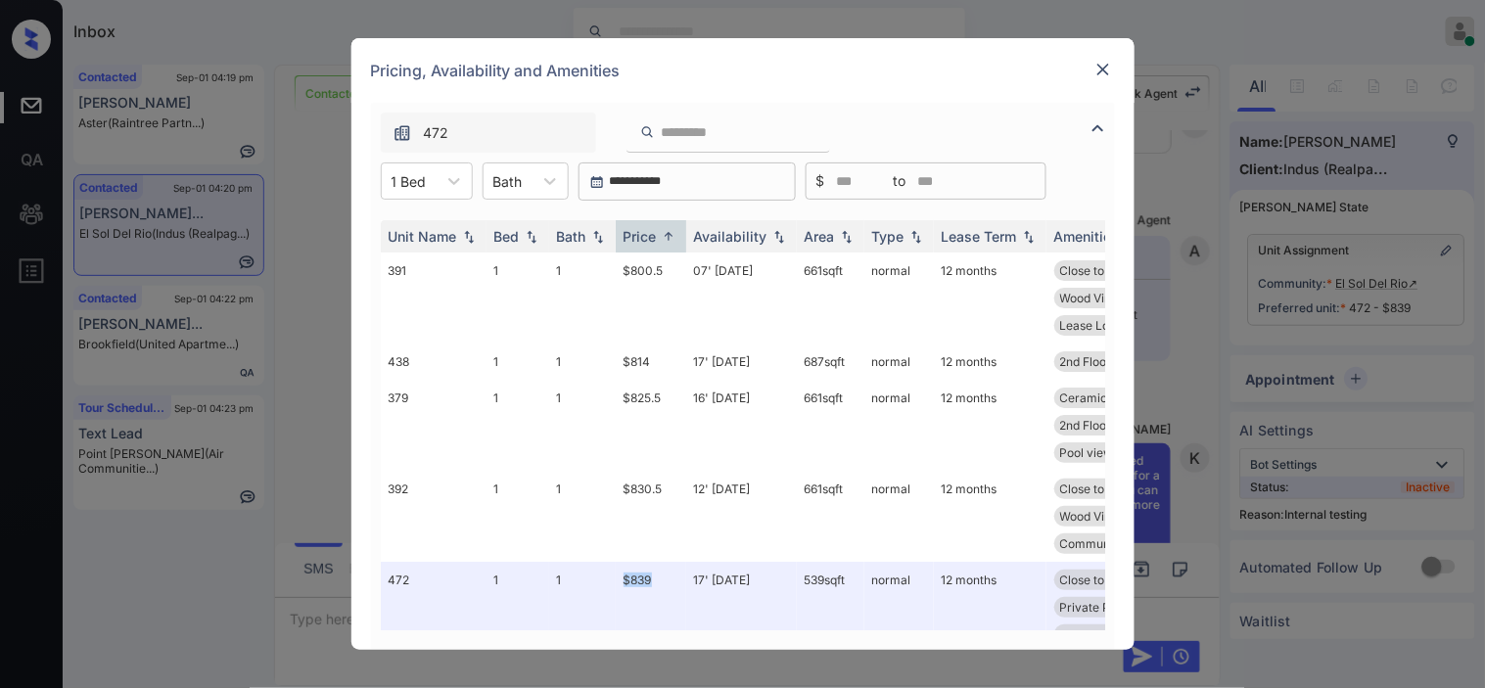
scroll to position [543, 0]
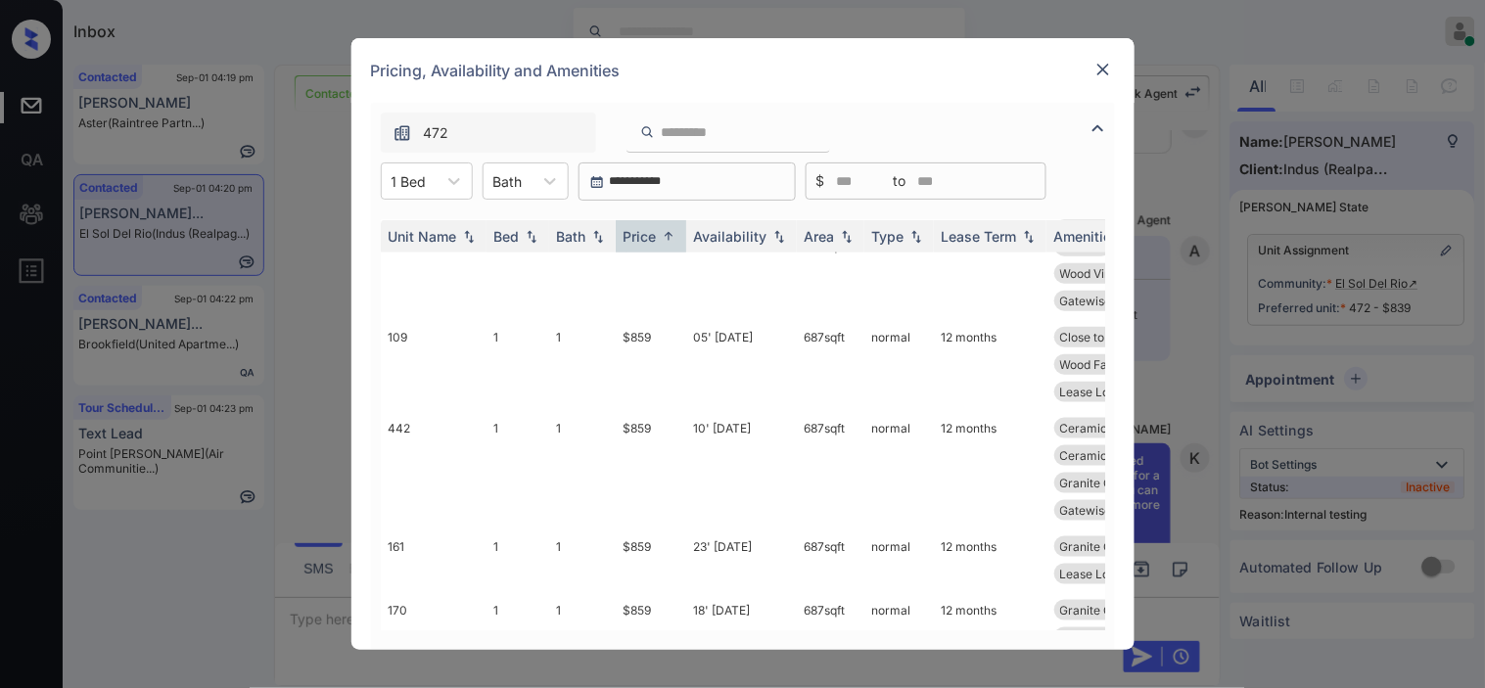
click at [1114, 70] on div "Pricing, Availability and Amenities" at bounding box center [742, 70] width 783 height 65
click at [1103, 64] on img at bounding box center [1103, 70] width 20 height 20
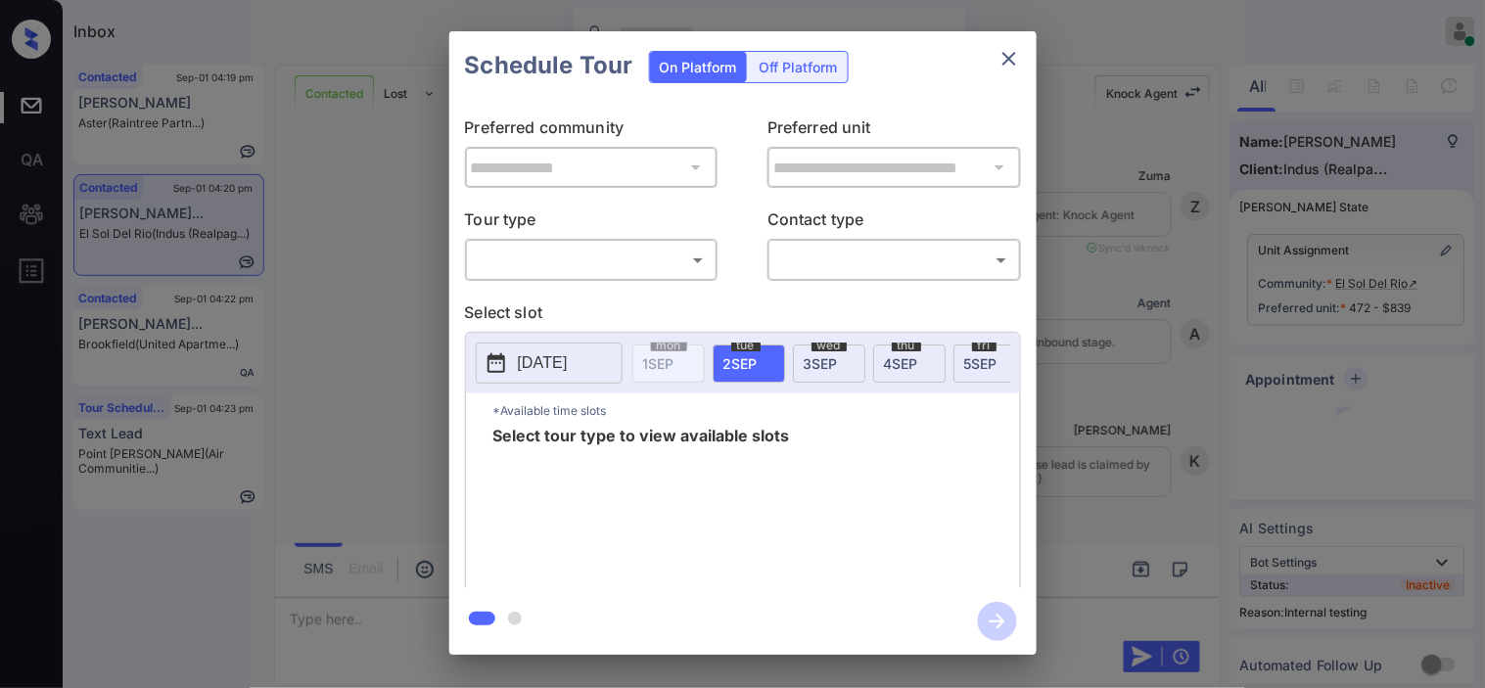
click at [638, 281] on div "**********" at bounding box center [742, 344] width 587 height 488
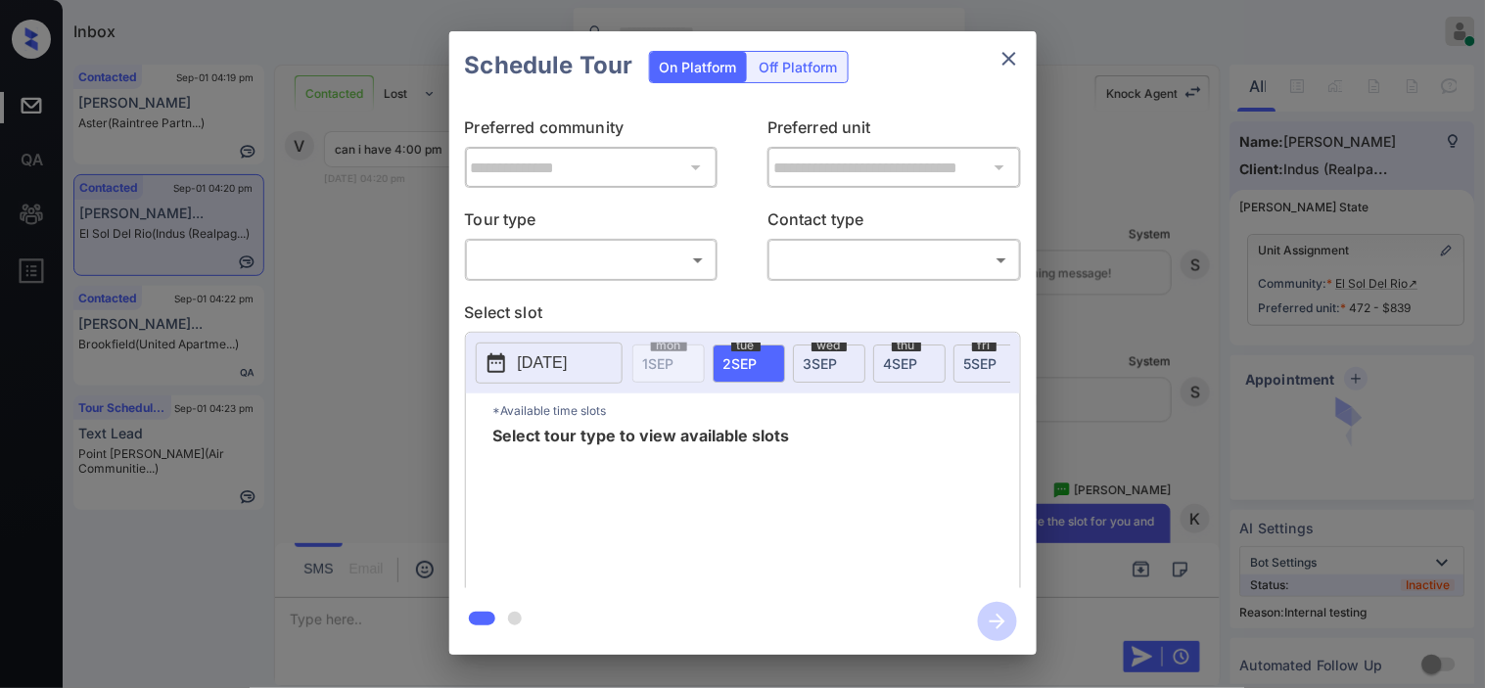
click at [610, 298] on div "**********" at bounding box center [742, 344] width 587 height 488
click at [621, 258] on body "Inbox Kristine Capara Online Set yourself offline Set yourself on break Profile…" at bounding box center [742, 344] width 1485 height 688
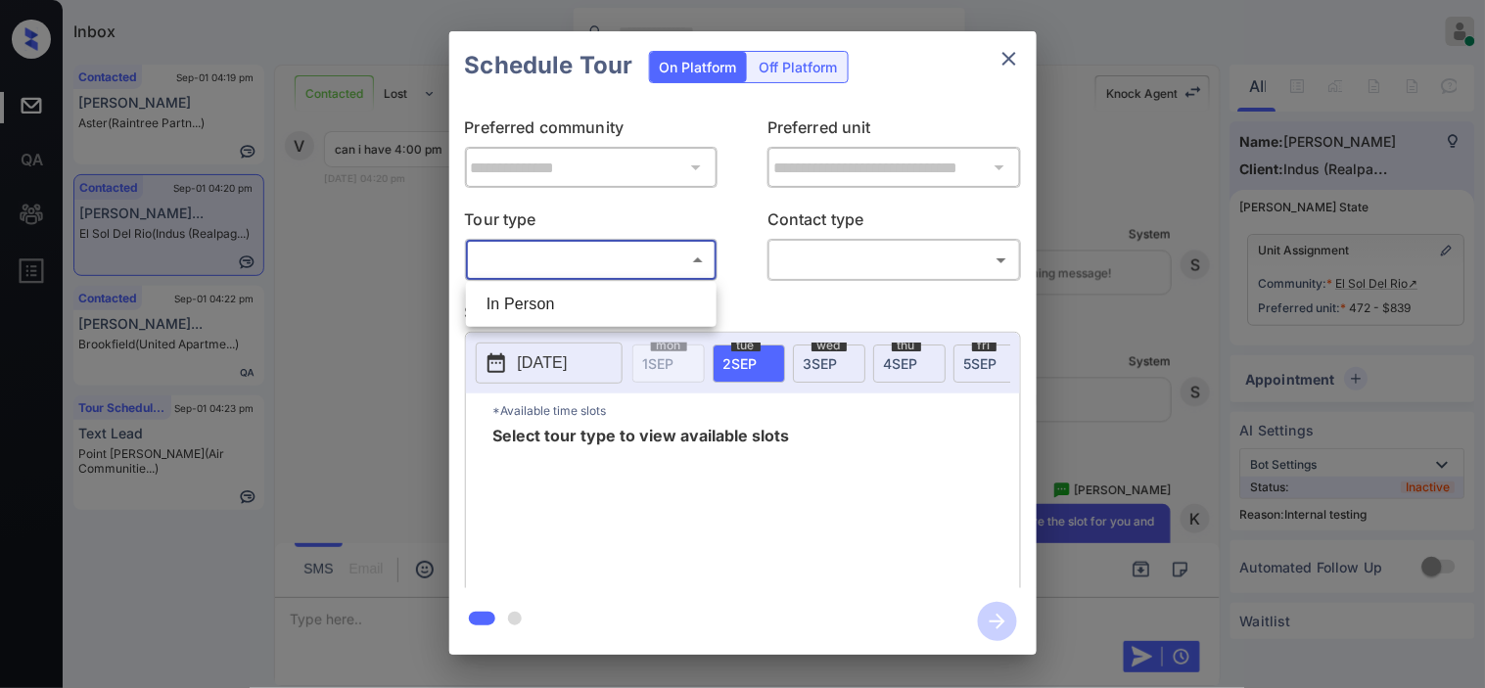
click at [611, 306] on li "In Person" at bounding box center [591, 304] width 241 height 35
type input "********"
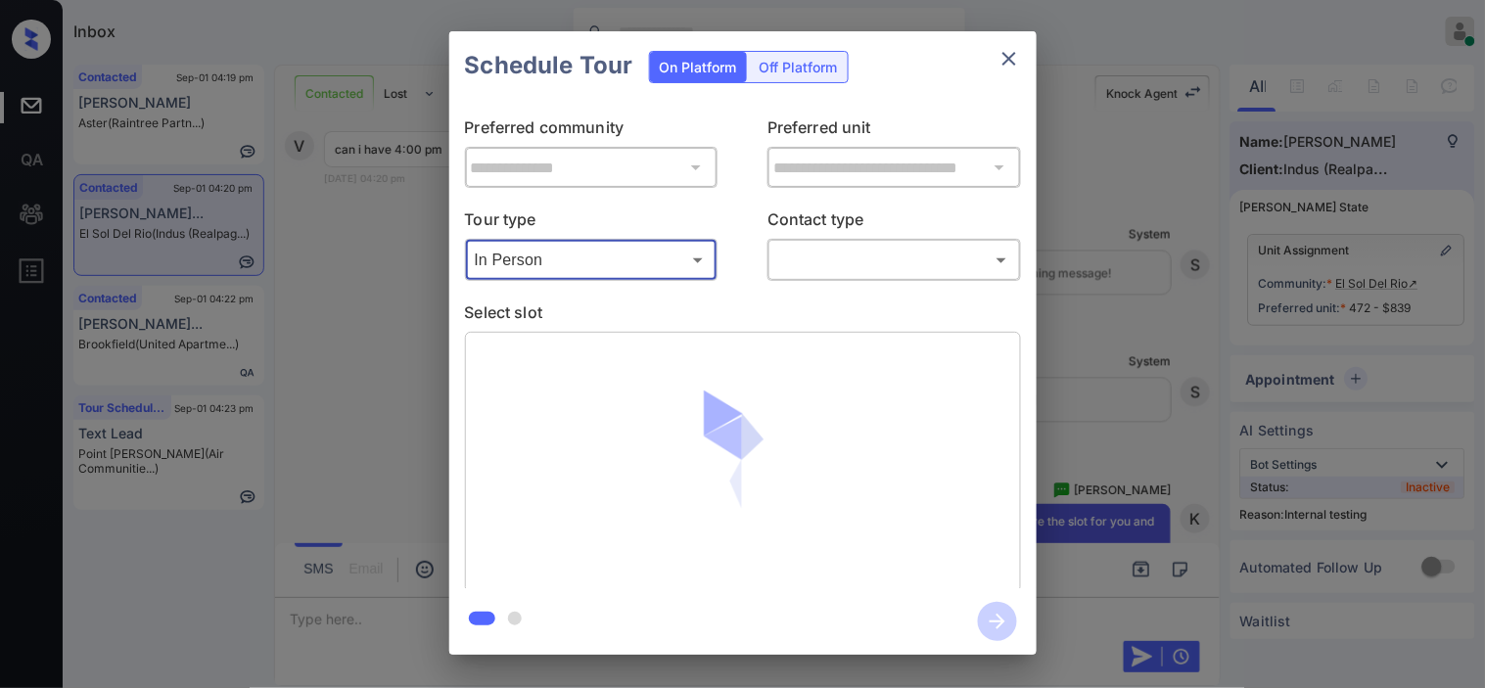
click at [799, 251] on body "Inbox Kristine Capara Online Set yourself offline Set yourself on break Profile…" at bounding box center [742, 344] width 1485 height 688
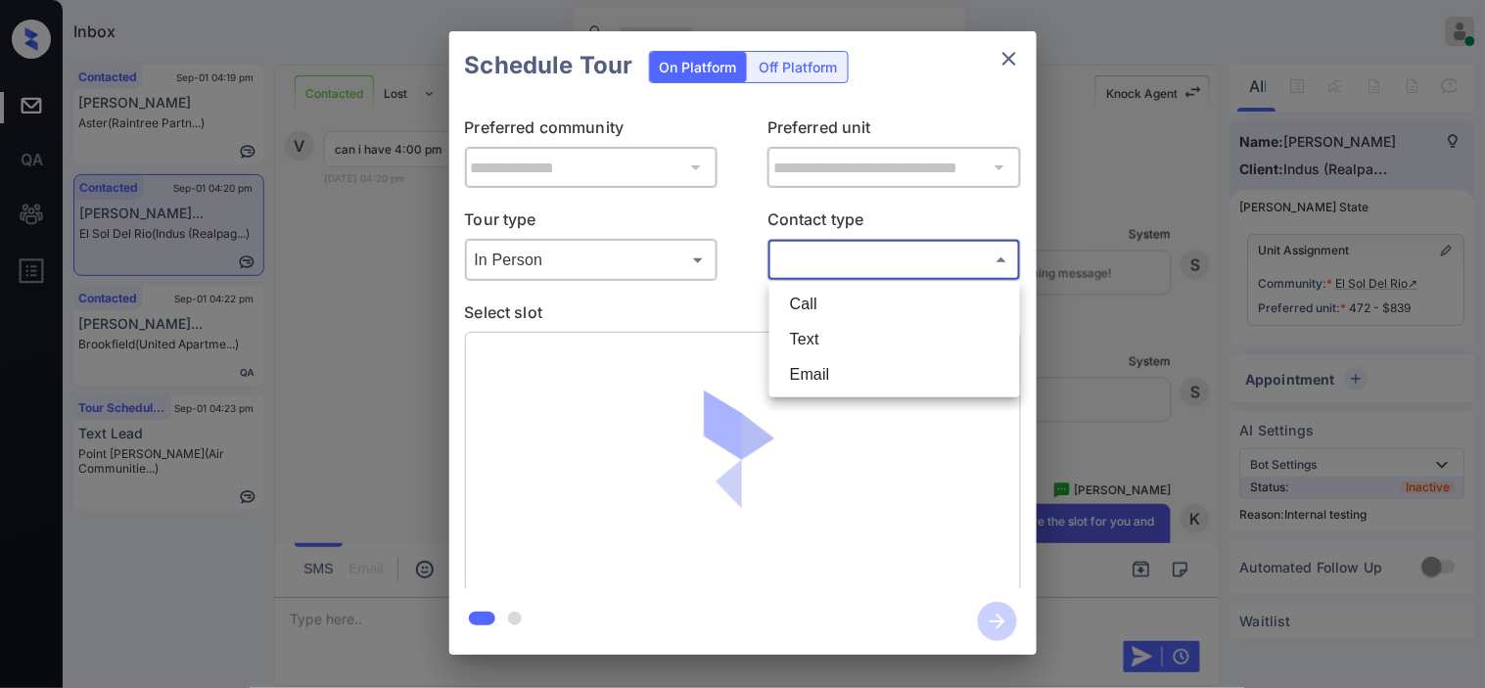
click at [820, 327] on li "Text" at bounding box center [894, 339] width 241 height 35
type input "****"
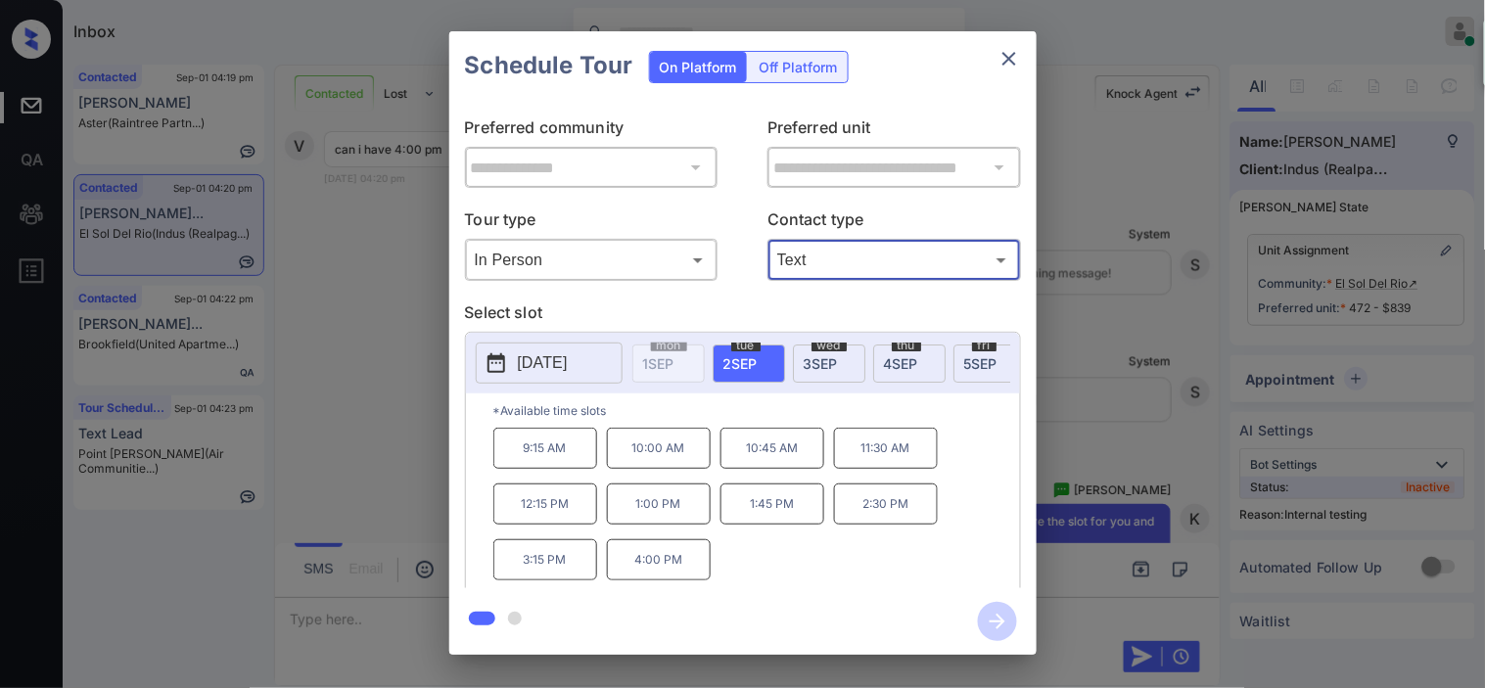
click at [662, 550] on div "9:15 AM 10:00 AM 10:45 AM 11:30 AM 12:15 PM 1:00 PM 1:45 PM 2:30 PM 3:15 PM 4:0…" at bounding box center [756, 506] width 527 height 157
click at [664, 573] on p "4:00 PM" at bounding box center [659, 559] width 104 height 41
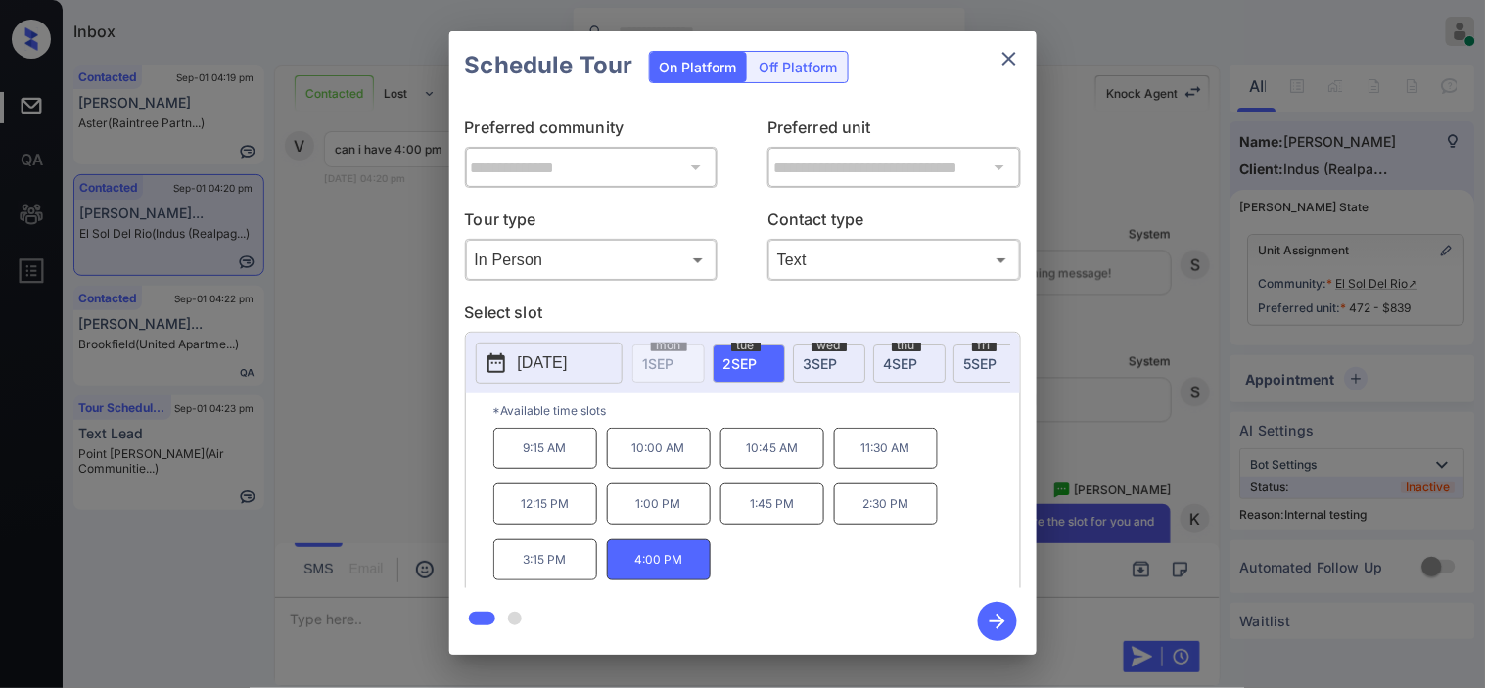
click at [995, 615] on icon "button" at bounding box center [997, 621] width 39 height 39
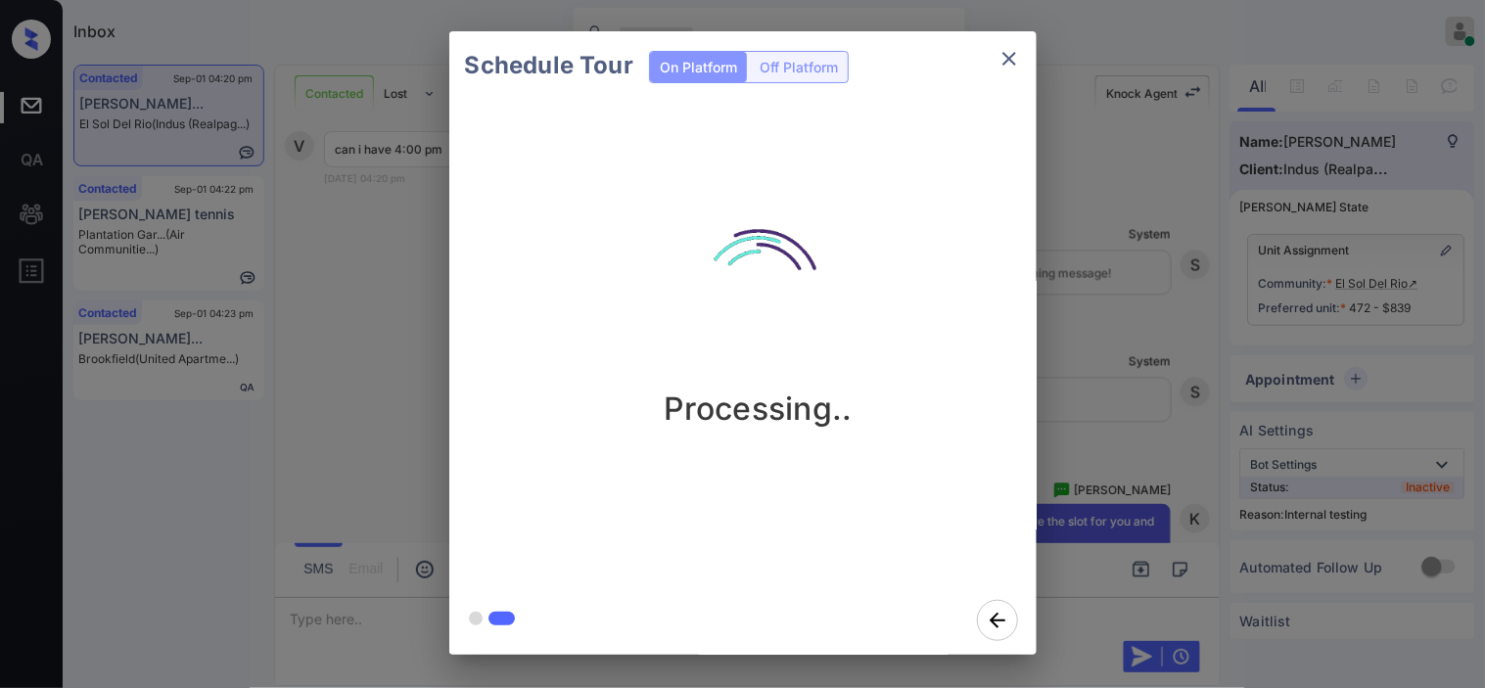
scroll to position [5172, 0]
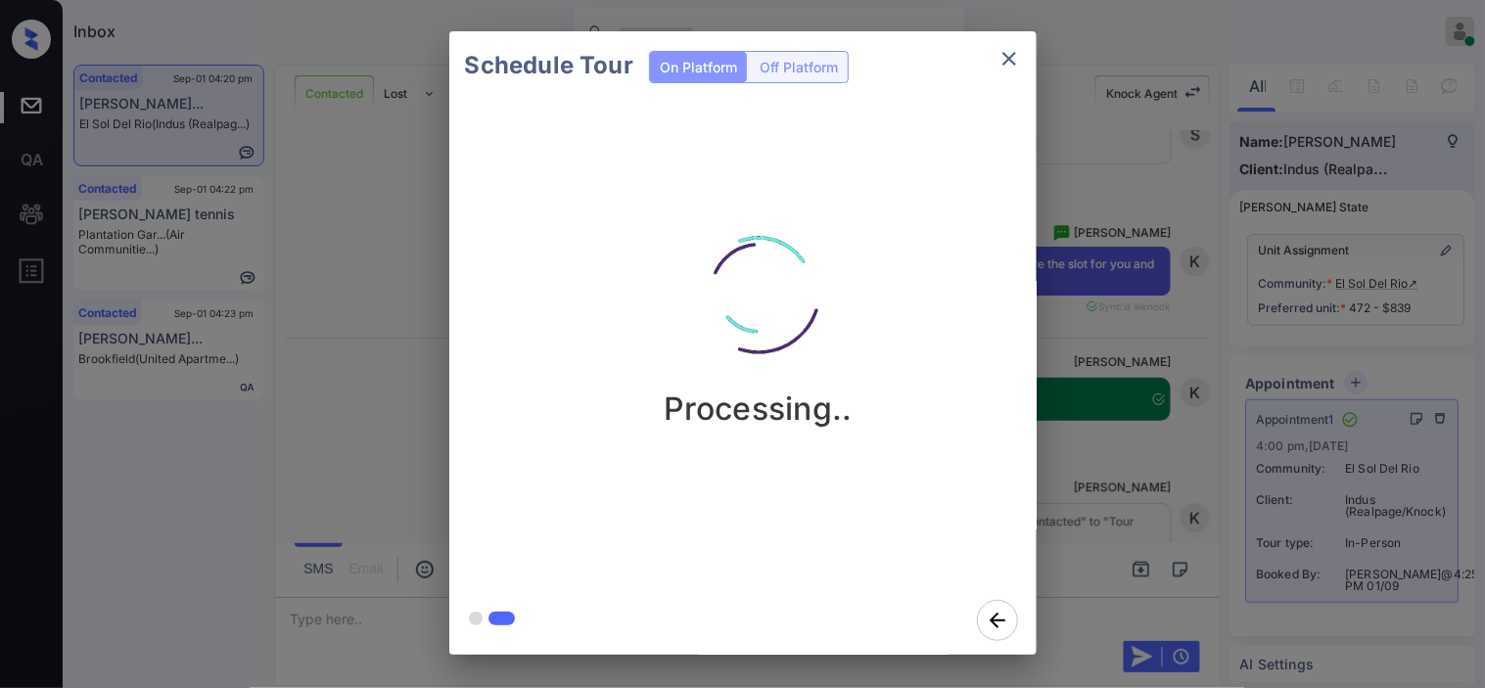
click at [1174, 330] on div "Schedule Tour On Platform Off Platform Processing.." at bounding box center [742, 343] width 1485 height 686
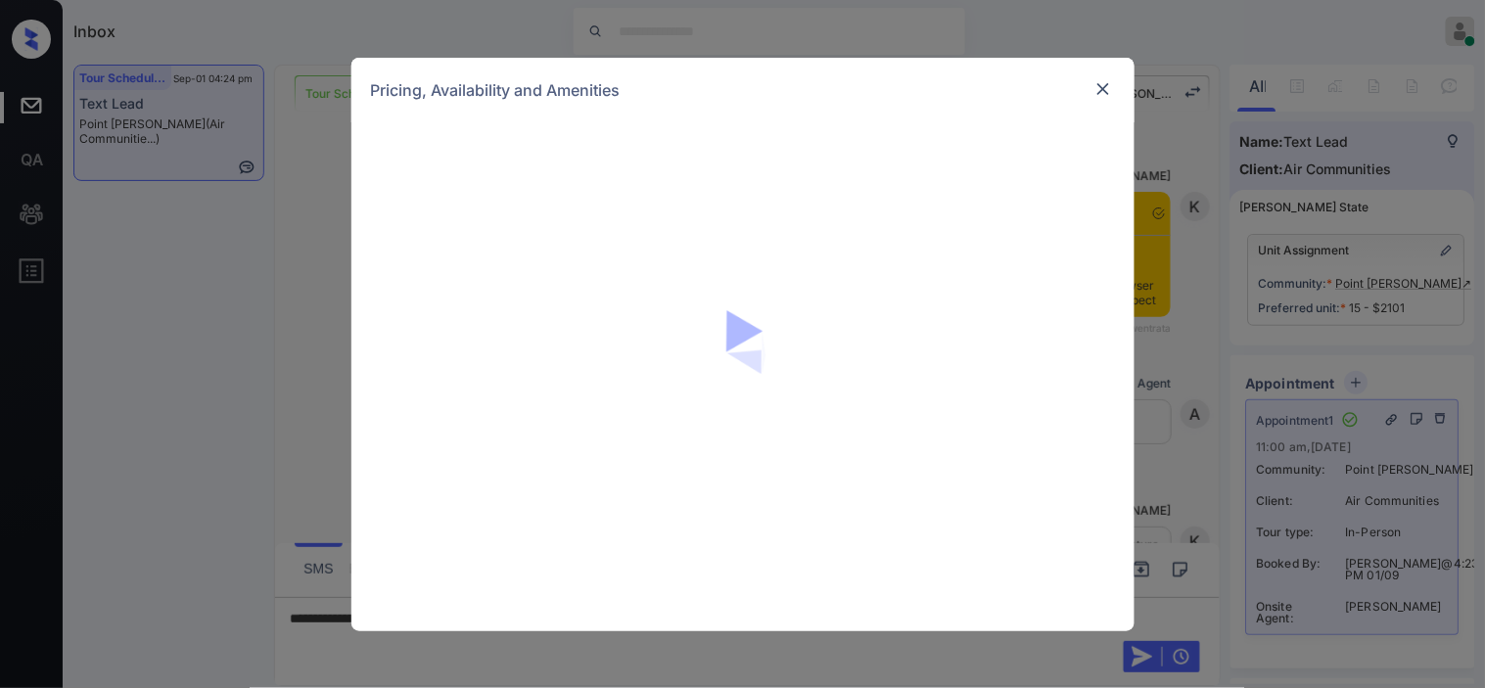
scroll to position [2023, 0]
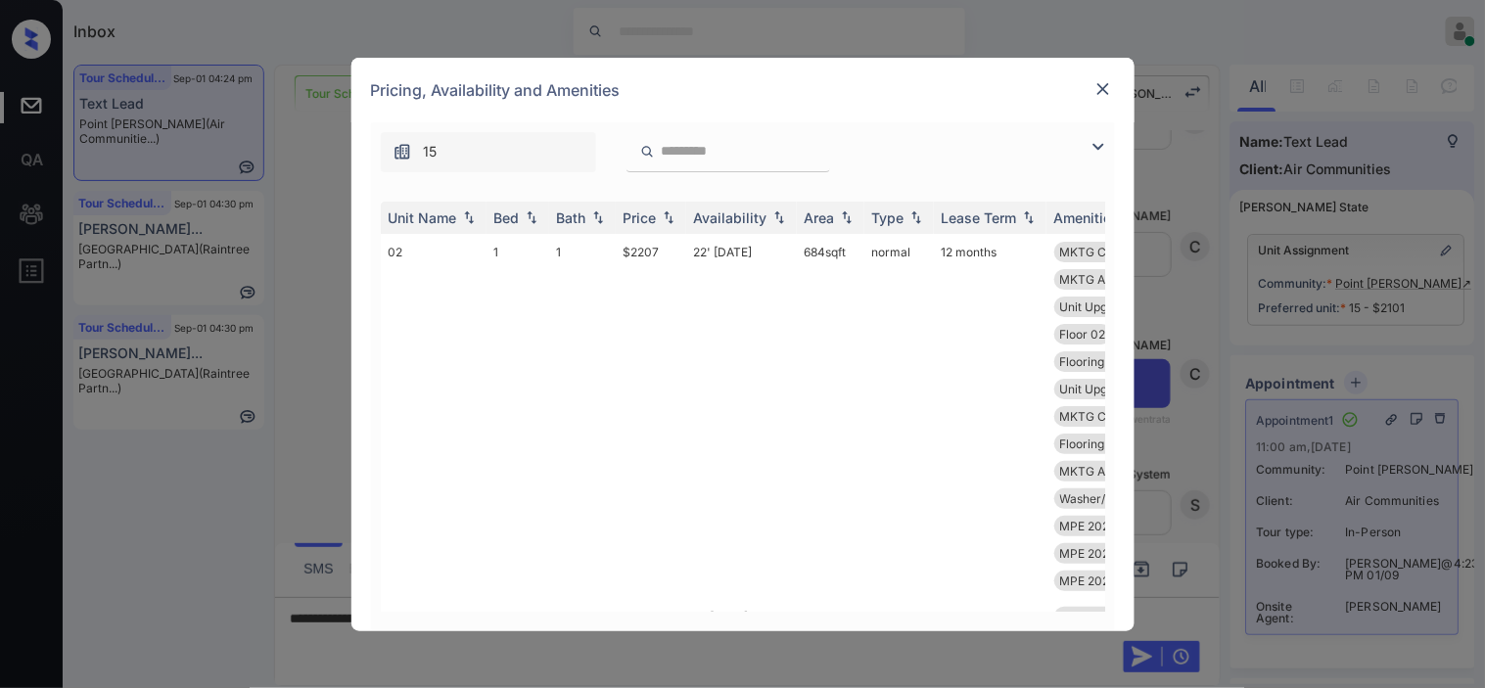
click at [1099, 145] on img at bounding box center [1097, 146] width 23 height 23
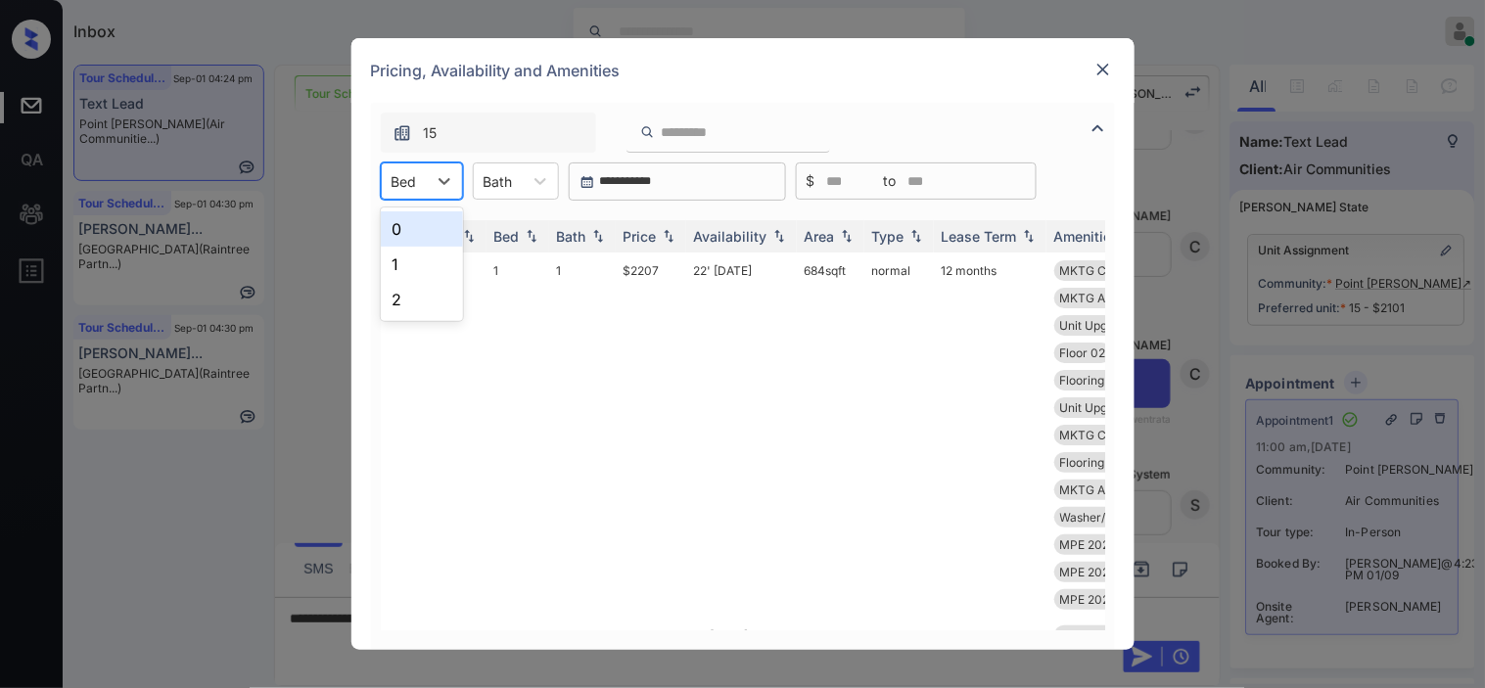
drag, startPoint x: 428, startPoint y: 183, endPoint x: 421, endPoint y: 193, distance: 11.9
click at [427, 184] on div at bounding box center [444, 180] width 35 height 35
click at [406, 257] on div "1" at bounding box center [422, 264] width 82 height 35
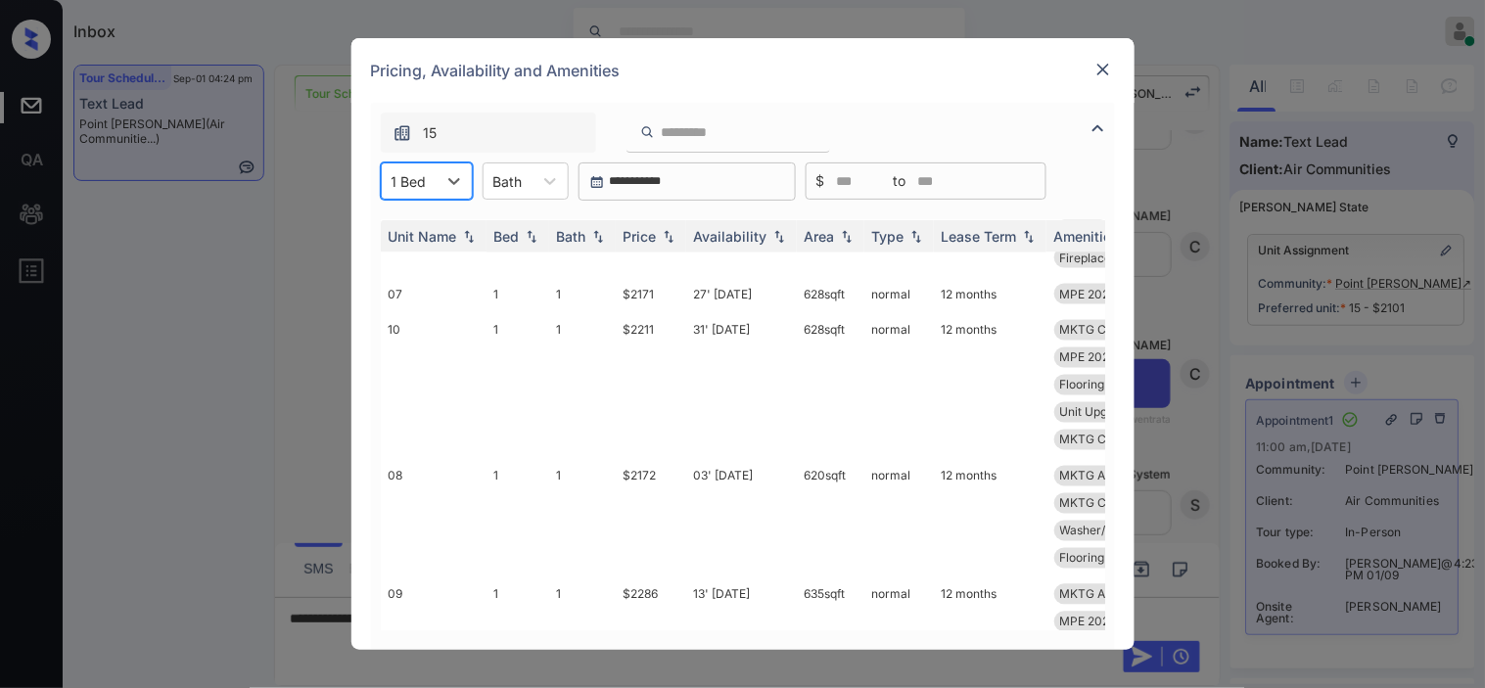
scroll to position [8155, 0]
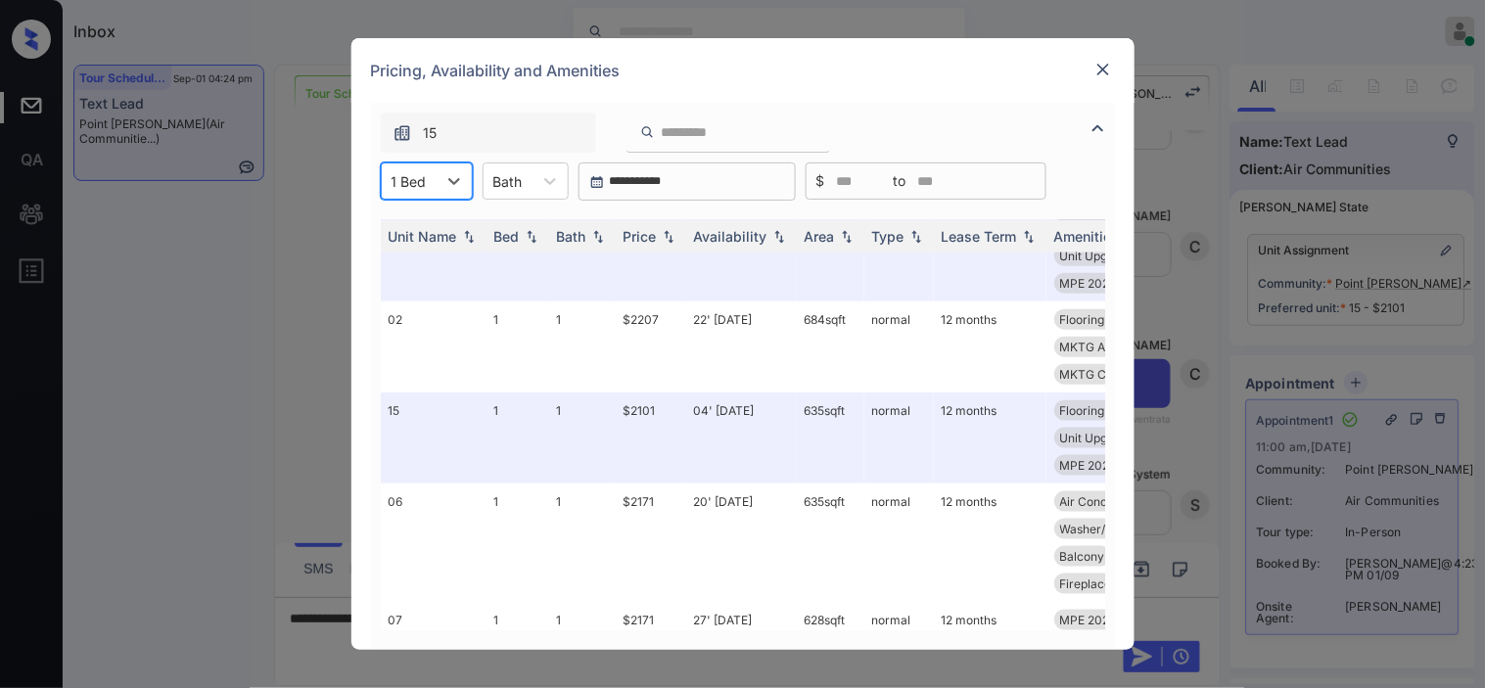
click at [1097, 61] on img at bounding box center [1103, 70] width 20 height 20
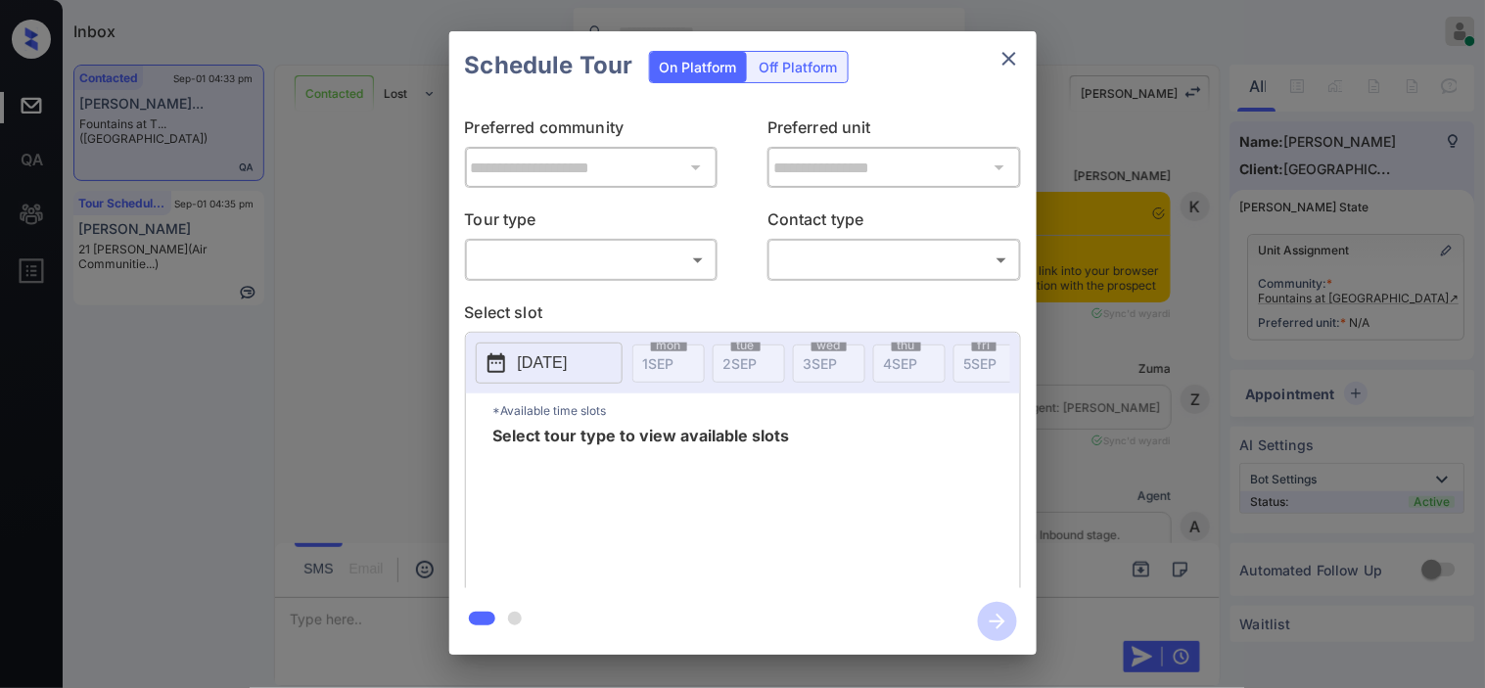
scroll to position [9586, 0]
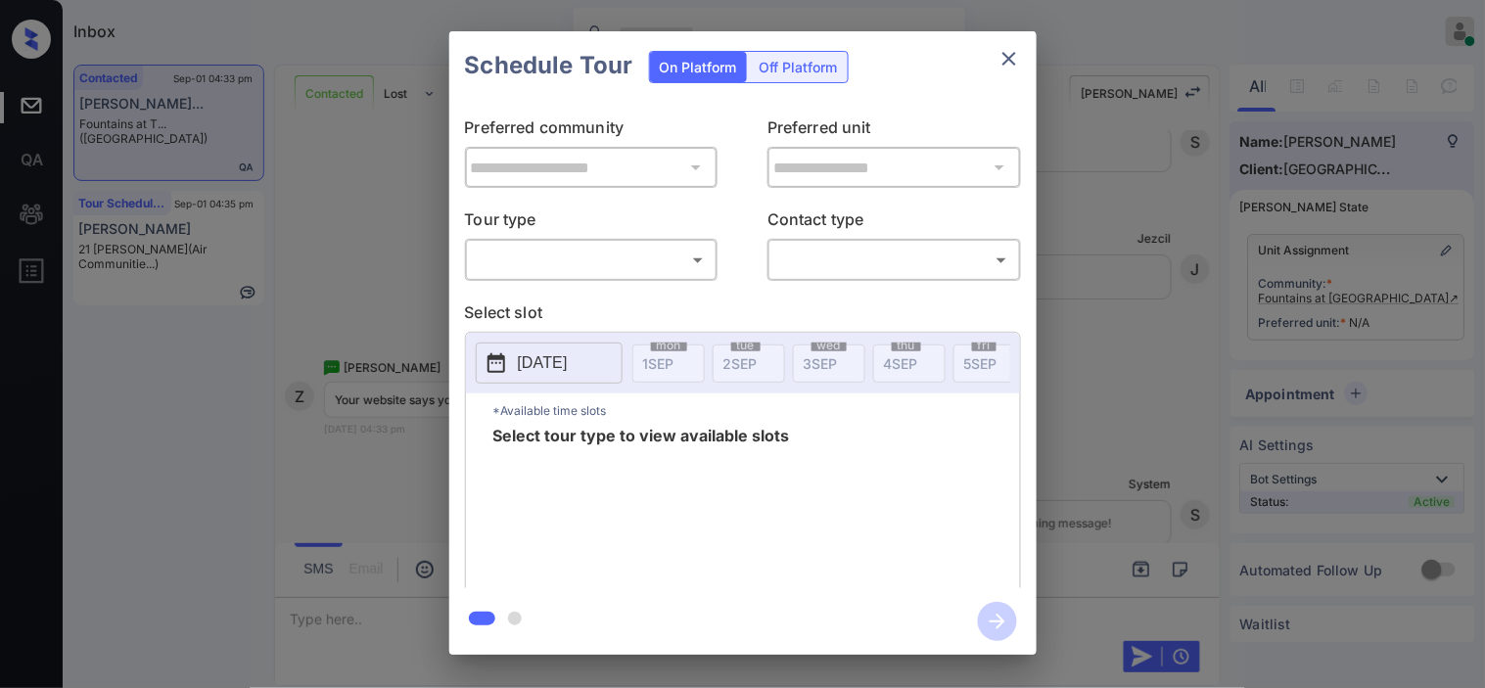
click at [652, 268] on body "Inbox [PERSON_NAME] Online Set yourself offline Set yourself on break Profile S…" at bounding box center [742, 344] width 1485 height 688
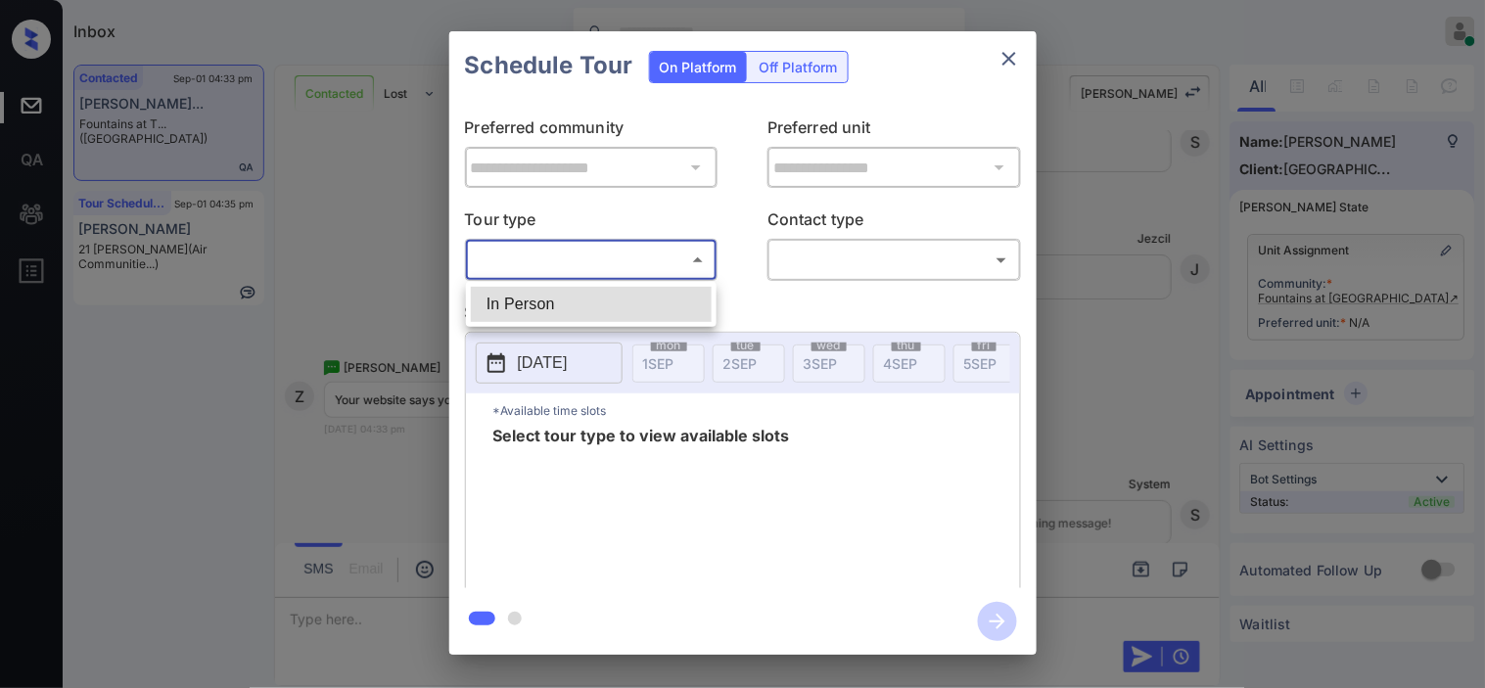
click at [631, 297] on li "In Person" at bounding box center [591, 304] width 241 height 35
type input "********"
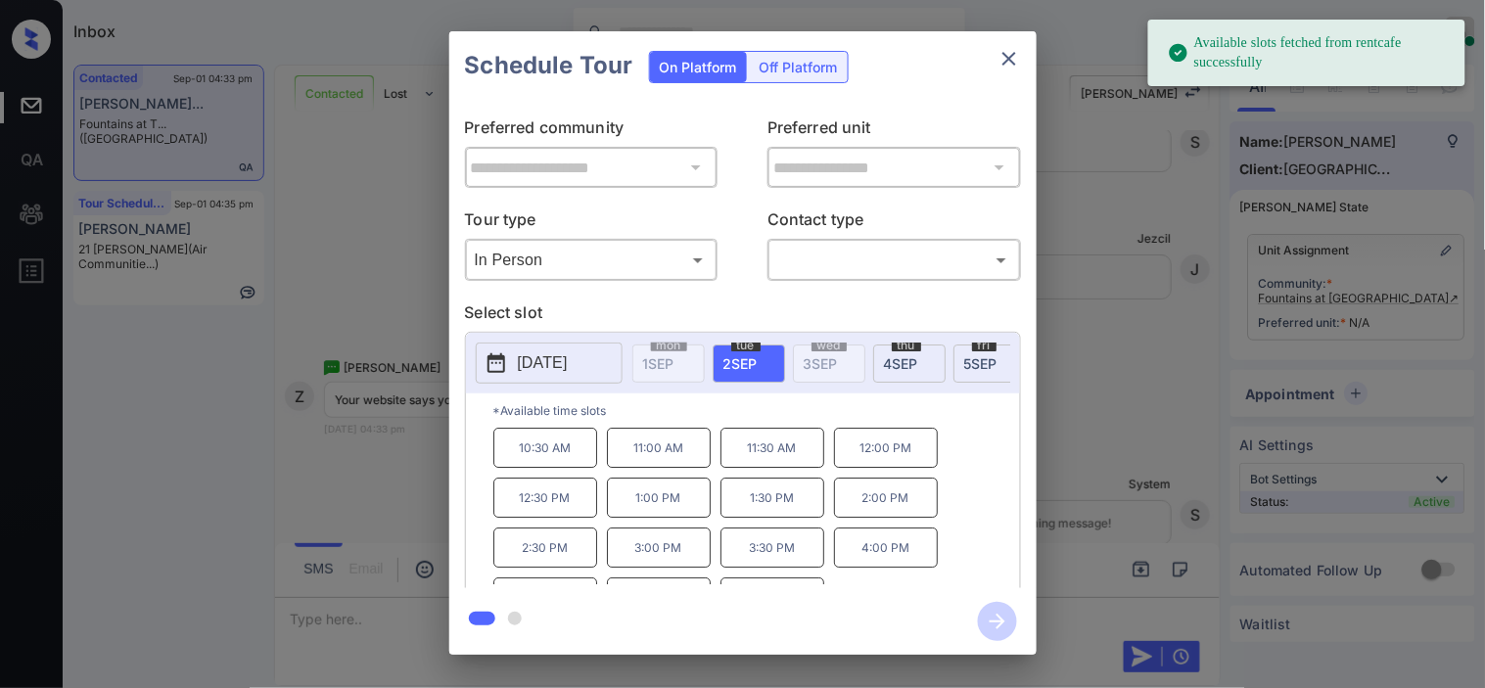
click at [511, 340] on div "[DATE] 1 SEP [DATE] [DATE] [DATE] [DATE] [DATE] [DATE] [DATE] [DATE] [DATE] [DA…" at bounding box center [743, 363] width 554 height 61
click at [885, 359] on span "[DATE]" at bounding box center [901, 363] width 34 height 17
click at [353, 423] on div "**********" at bounding box center [742, 343] width 1485 height 686
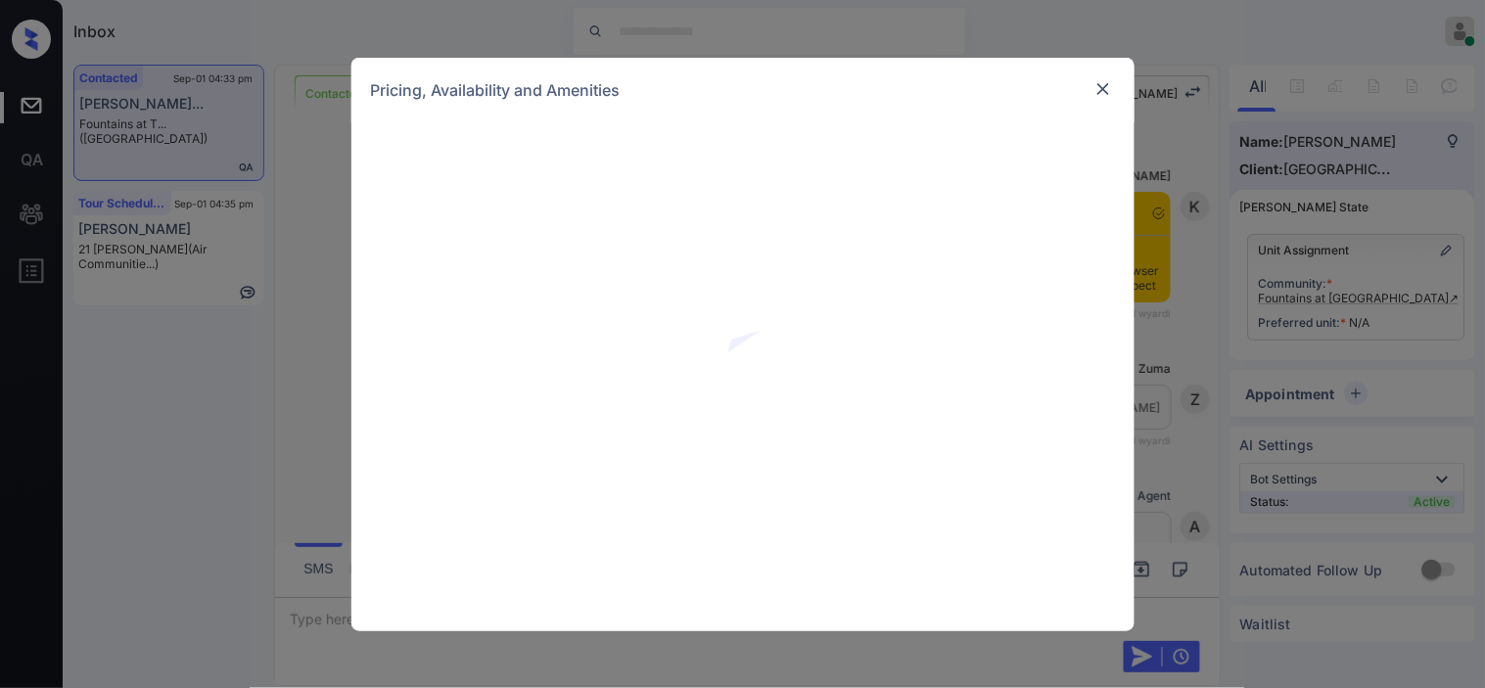
scroll to position [8825, 0]
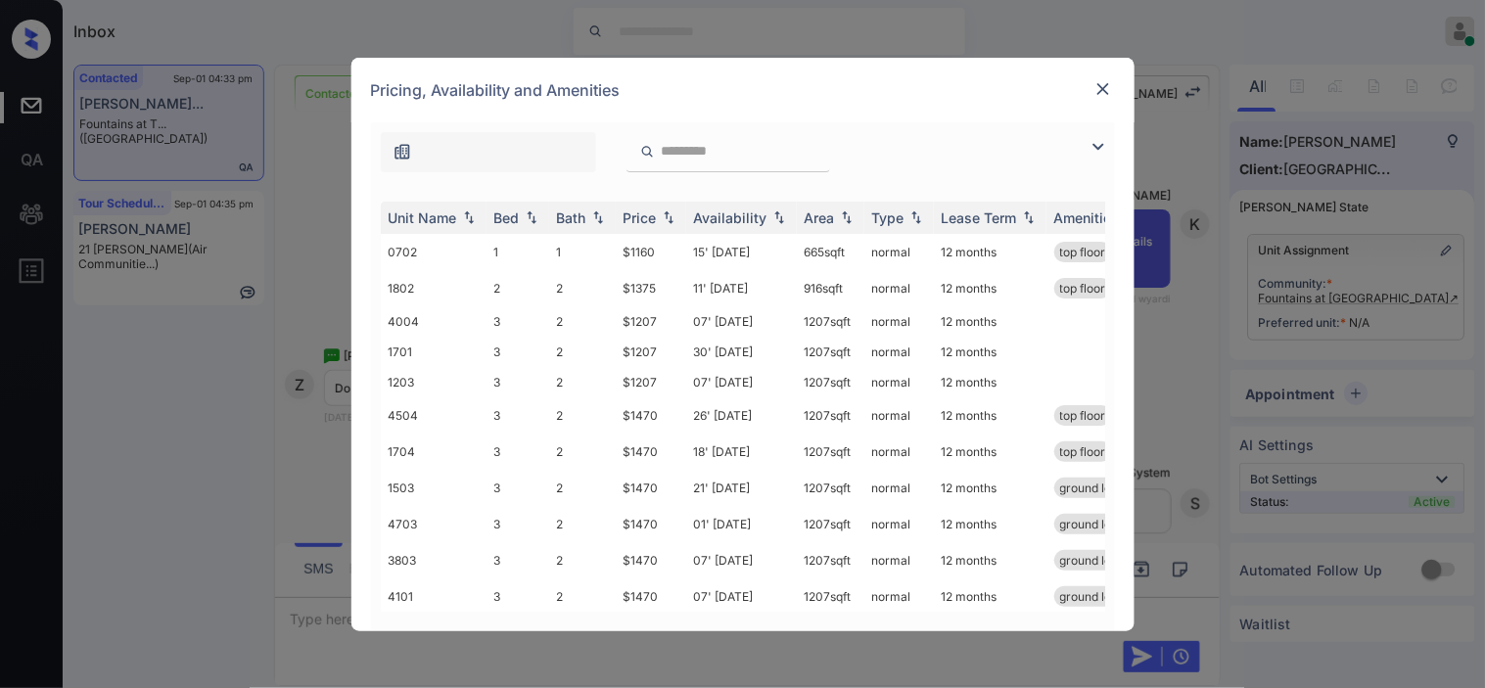
drag, startPoint x: 1103, startPoint y: 137, endPoint x: 767, endPoint y: 167, distance: 337.1
click at [1104, 135] on img at bounding box center [1097, 146] width 23 height 23
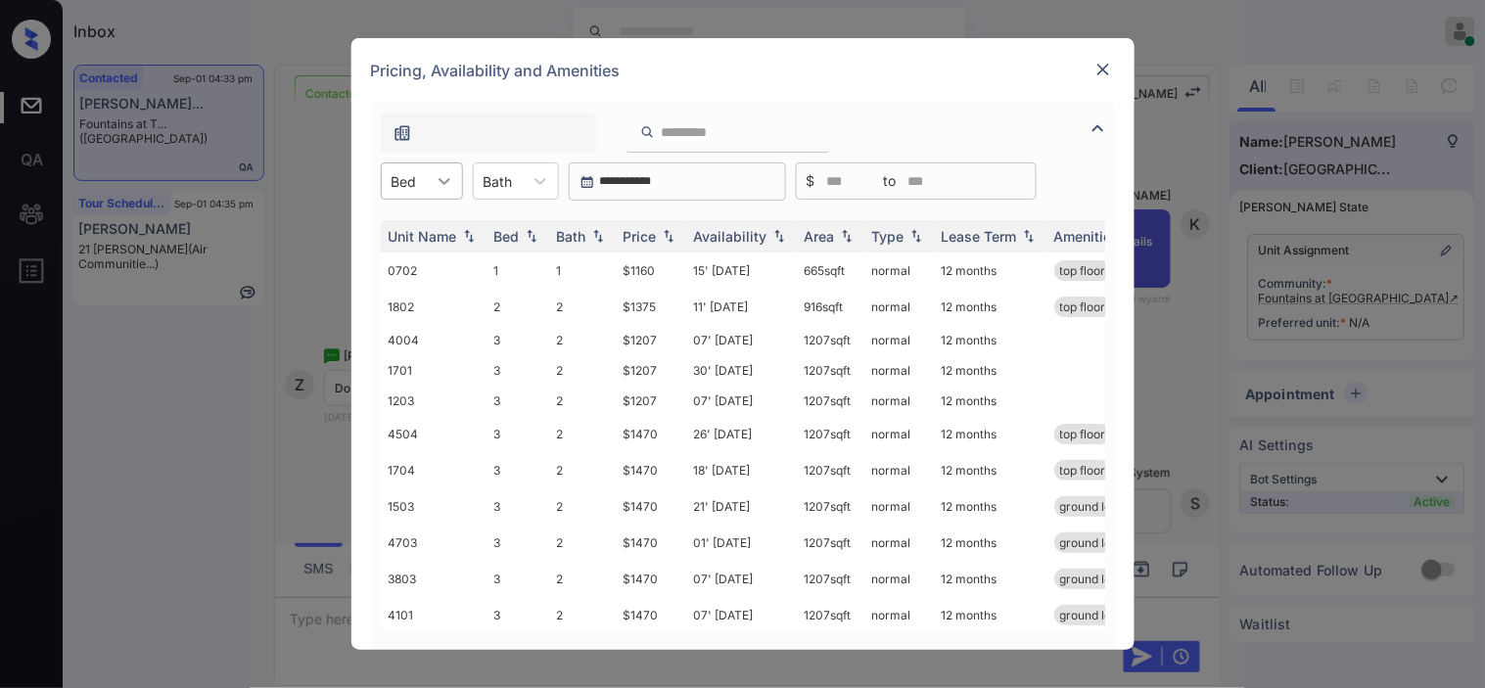
click at [432, 169] on div at bounding box center [444, 180] width 35 height 35
click at [408, 343] on div "4" at bounding box center [422, 334] width 82 height 35
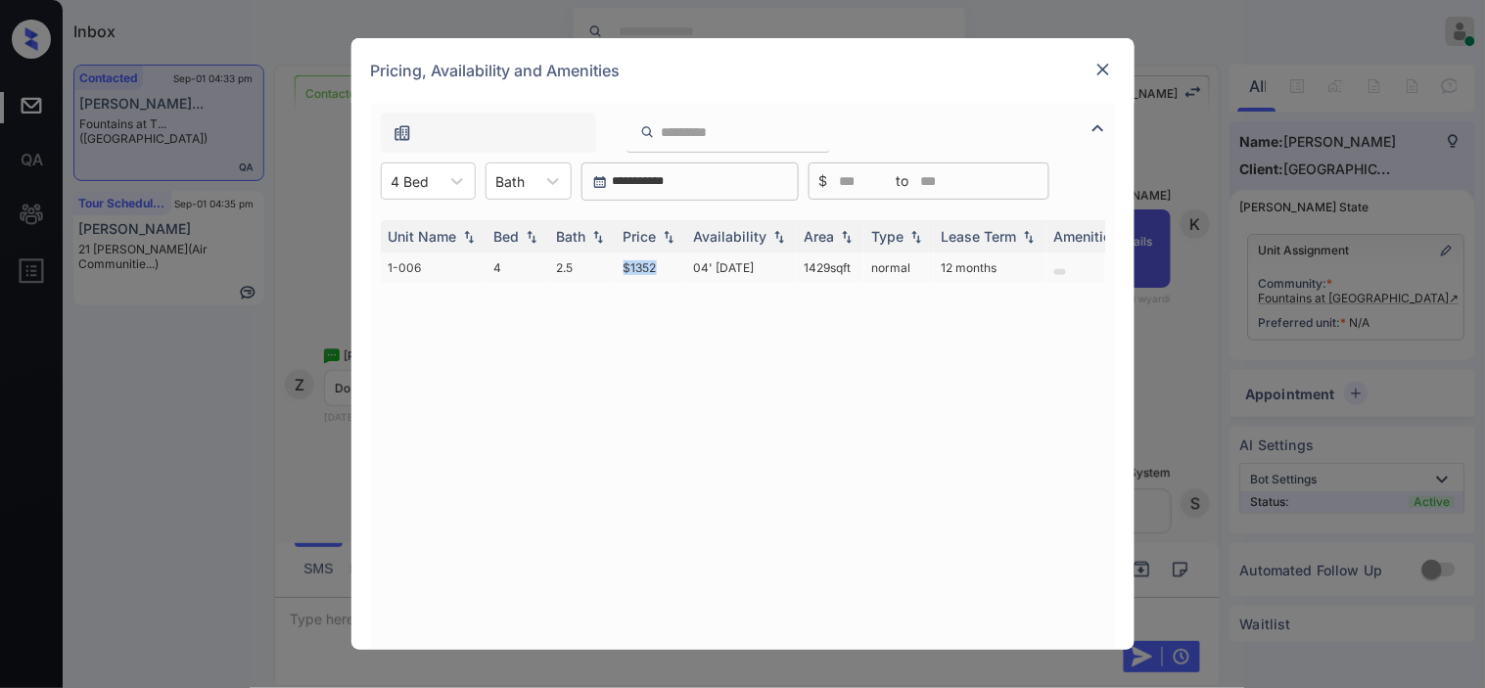
drag, startPoint x: 634, startPoint y: 264, endPoint x: 663, endPoint y: 267, distance: 28.5
click at [663, 267] on td "$1352" at bounding box center [651, 268] width 70 height 30
copy td "$1352"
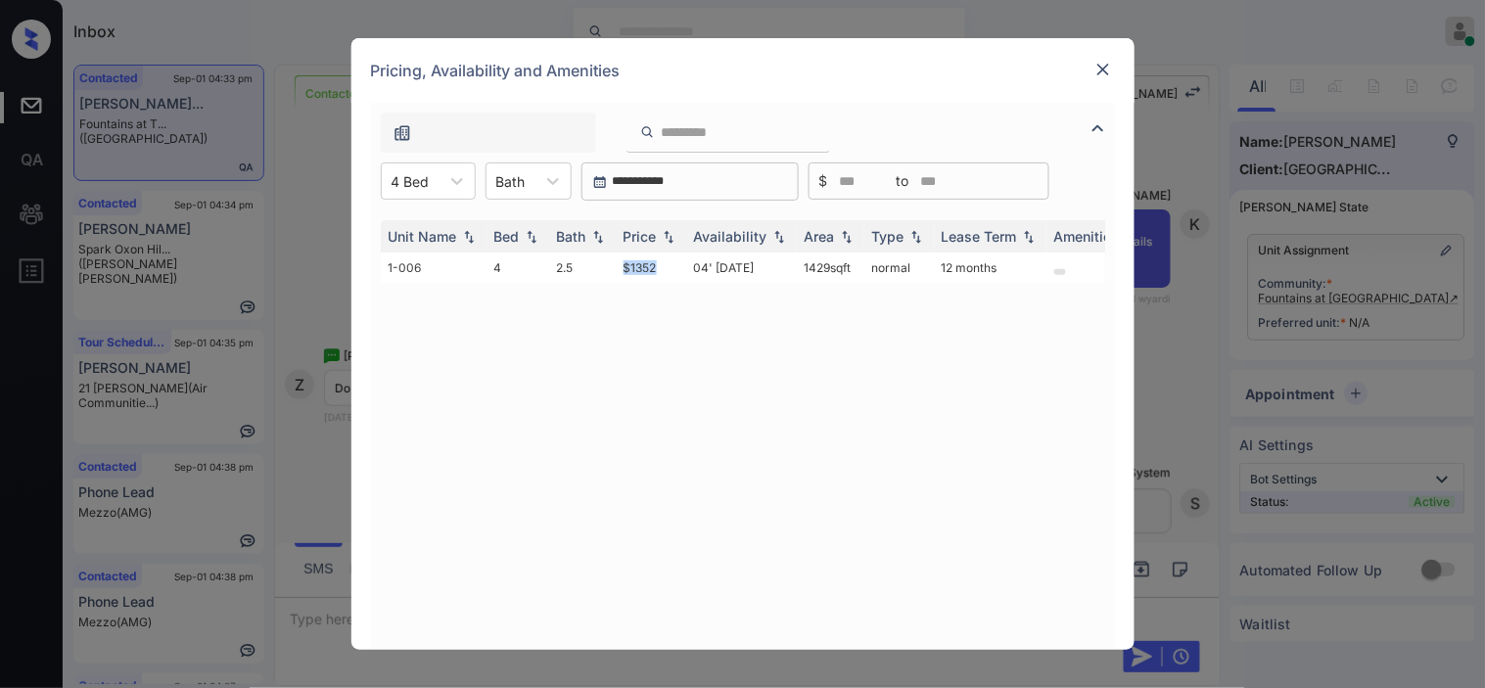
click at [1108, 65] on img at bounding box center [1103, 70] width 20 height 20
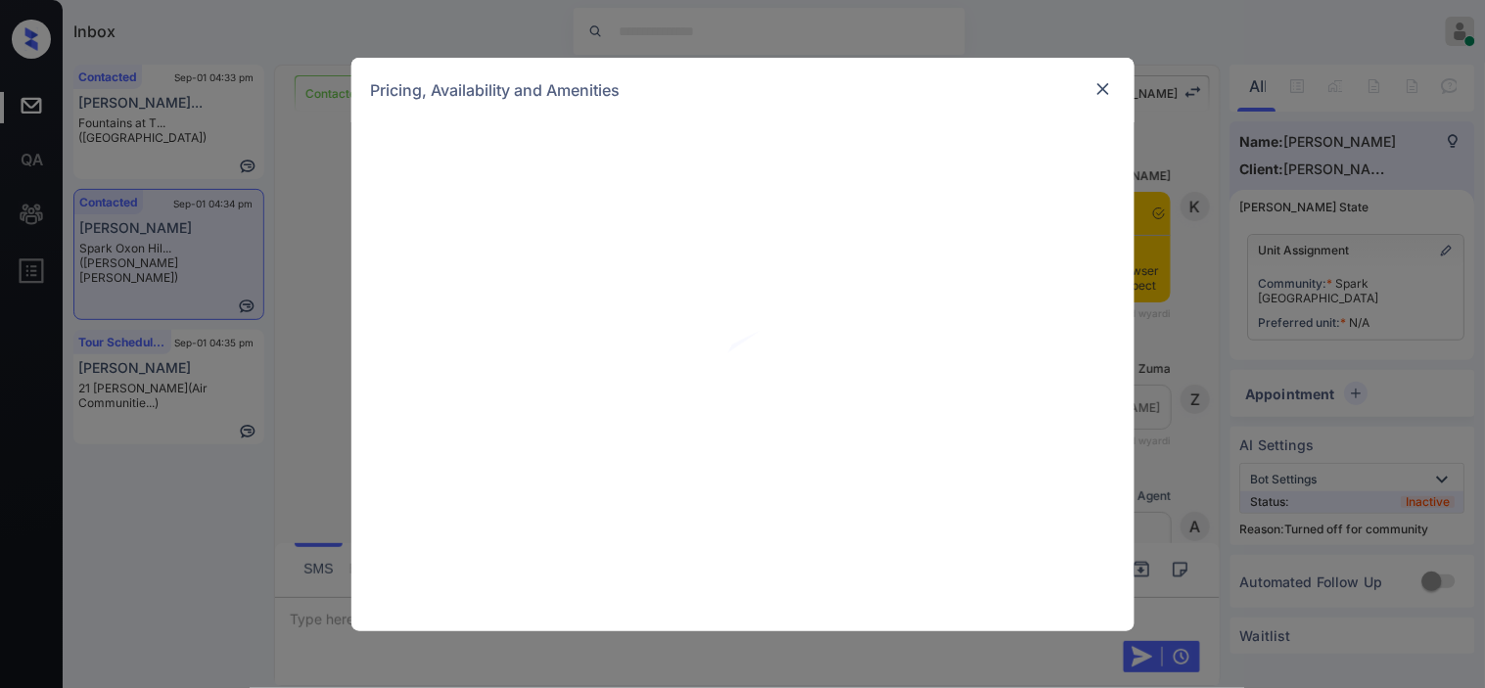
scroll to position [1957, 0]
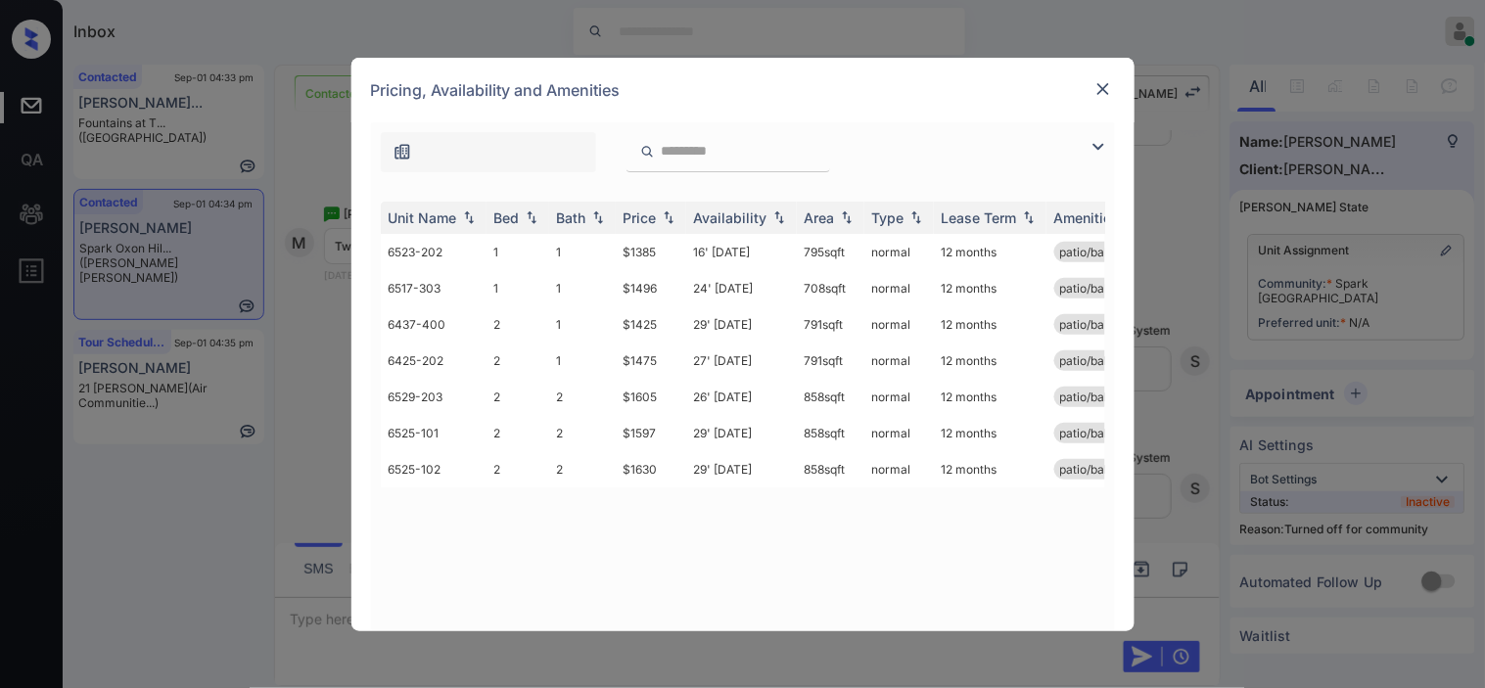
click at [1097, 151] on img at bounding box center [1097, 146] width 23 height 23
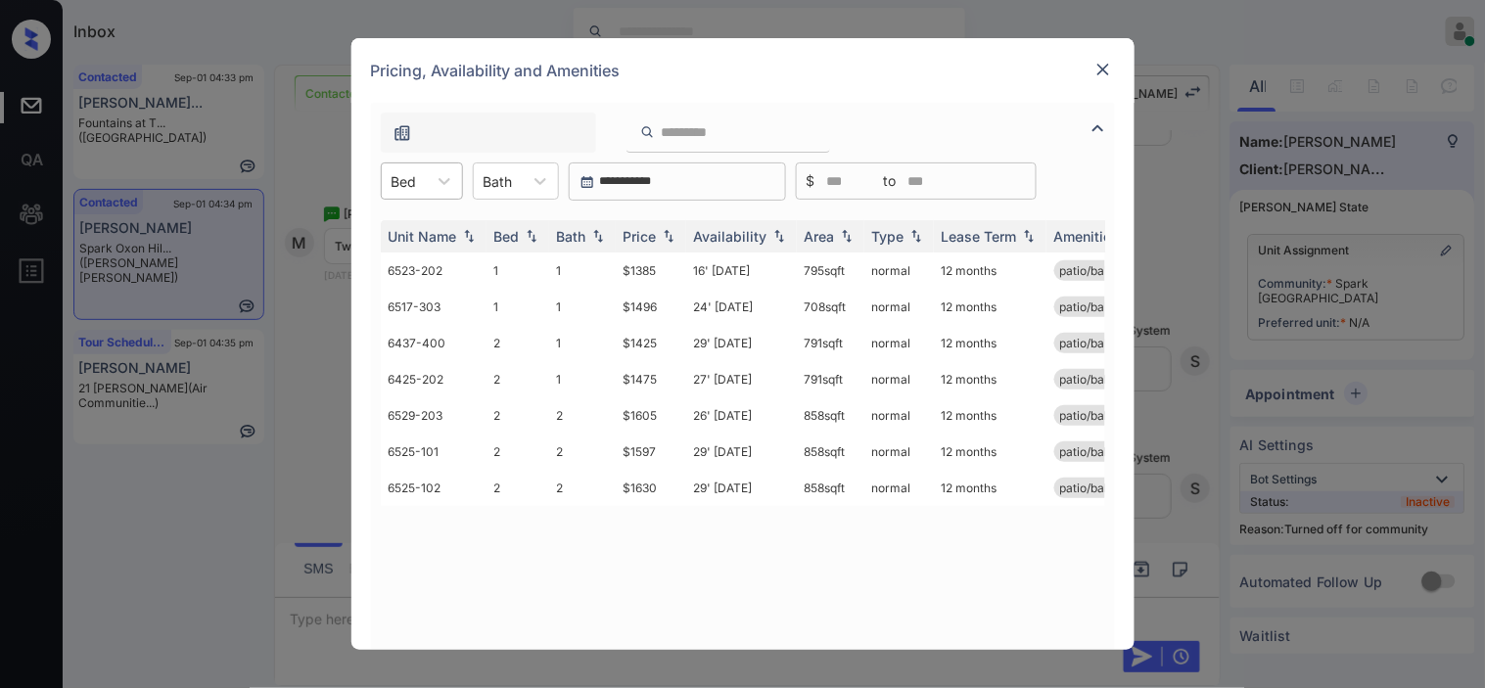
drag, startPoint x: 441, startPoint y: 179, endPoint x: 424, endPoint y: 199, distance: 26.3
click at [441, 181] on icon at bounding box center [445, 181] width 20 height 20
click at [486, 264] on td "1" at bounding box center [517, 271] width 63 height 36
drag, startPoint x: 413, startPoint y: 169, endPoint x: 413, endPoint y: 204, distance: 34.3
click at [413, 172] on div "Bed" at bounding box center [404, 181] width 45 height 28
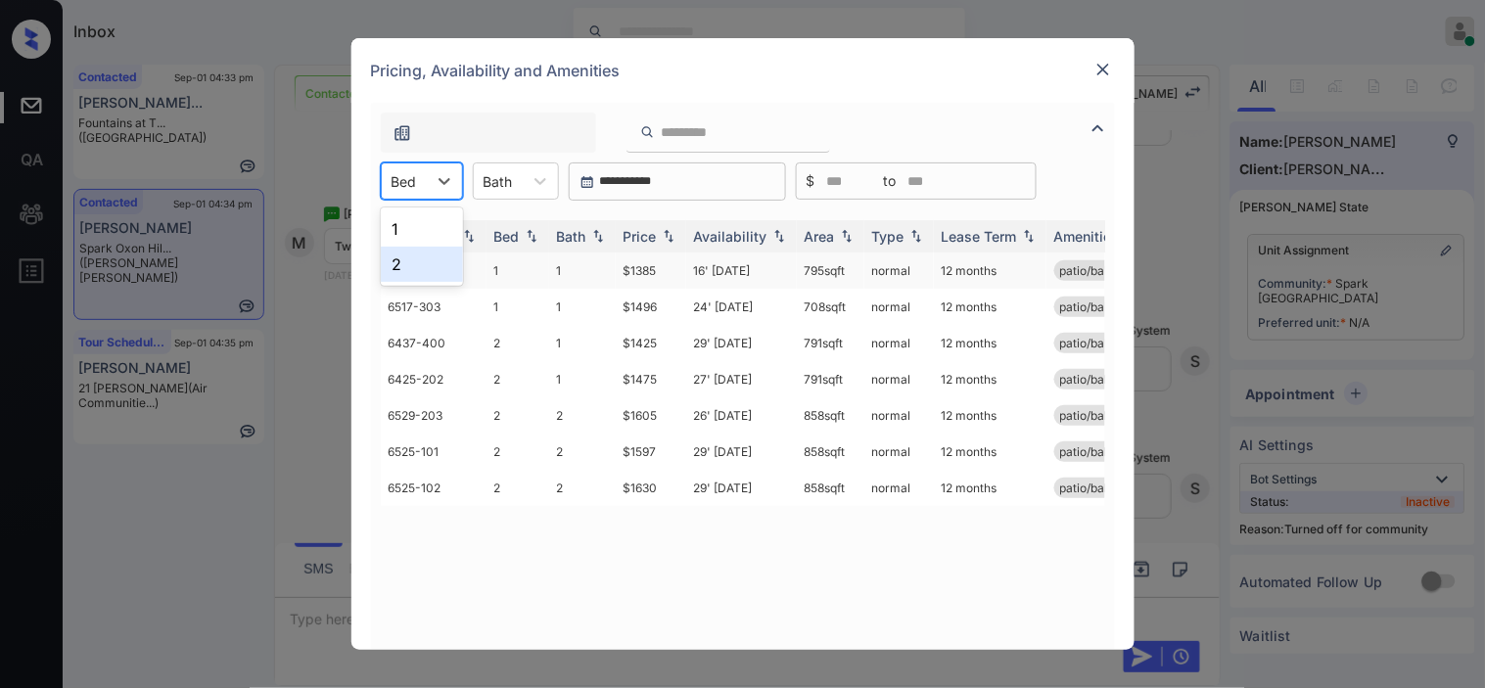
click at [411, 259] on div "2" at bounding box center [422, 264] width 82 height 35
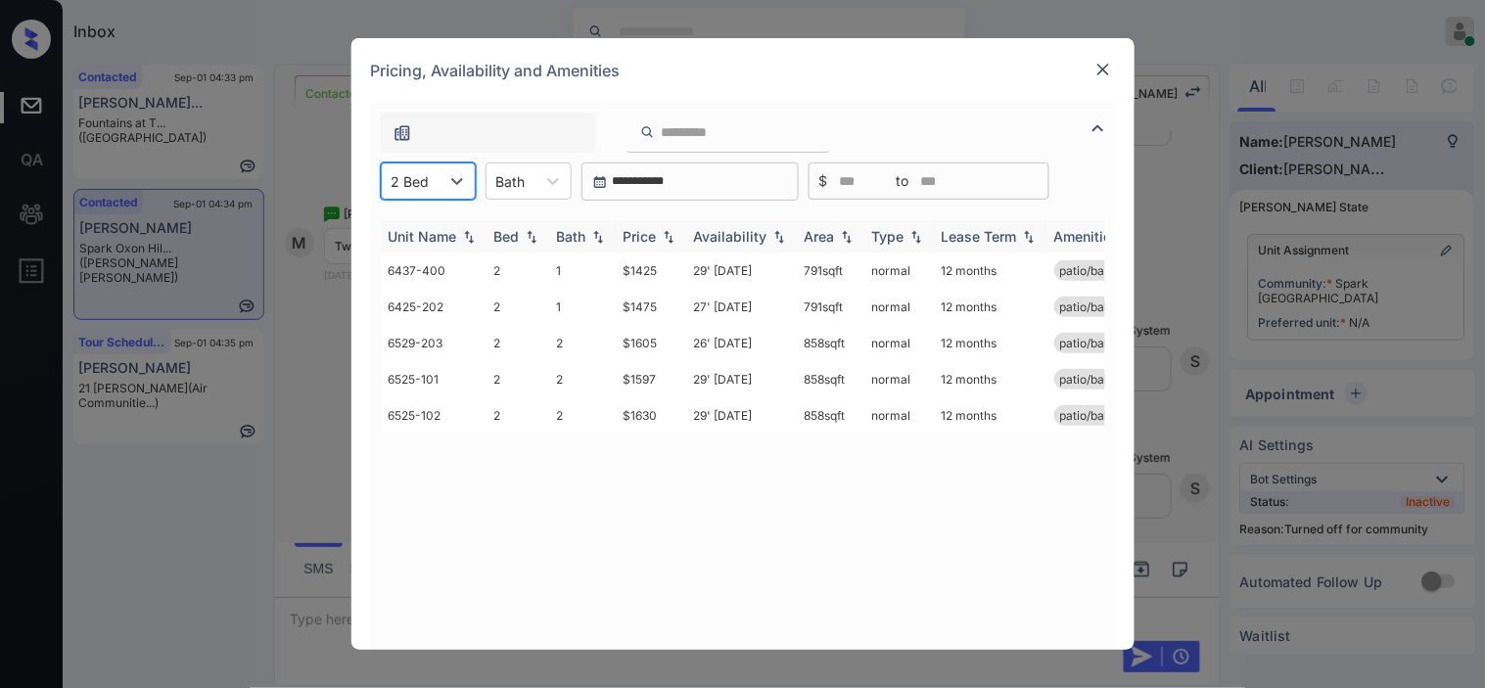
click at [668, 230] on img at bounding box center [669, 237] width 20 height 14
click at [668, 229] on img at bounding box center [669, 236] width 20 height 15
click at [681, 271] on tr "6437-400 2 1 $1425 29' [DATE] 791 sqft normal 12 months patio/balcony renovated" at bounding box center [892, 271] width 1023 height 36
copy tr "$1425"
drag, startPoint x: 632, startPoint y: 260, endPoint x: 677, endPoint y: 194, distance: 80.3
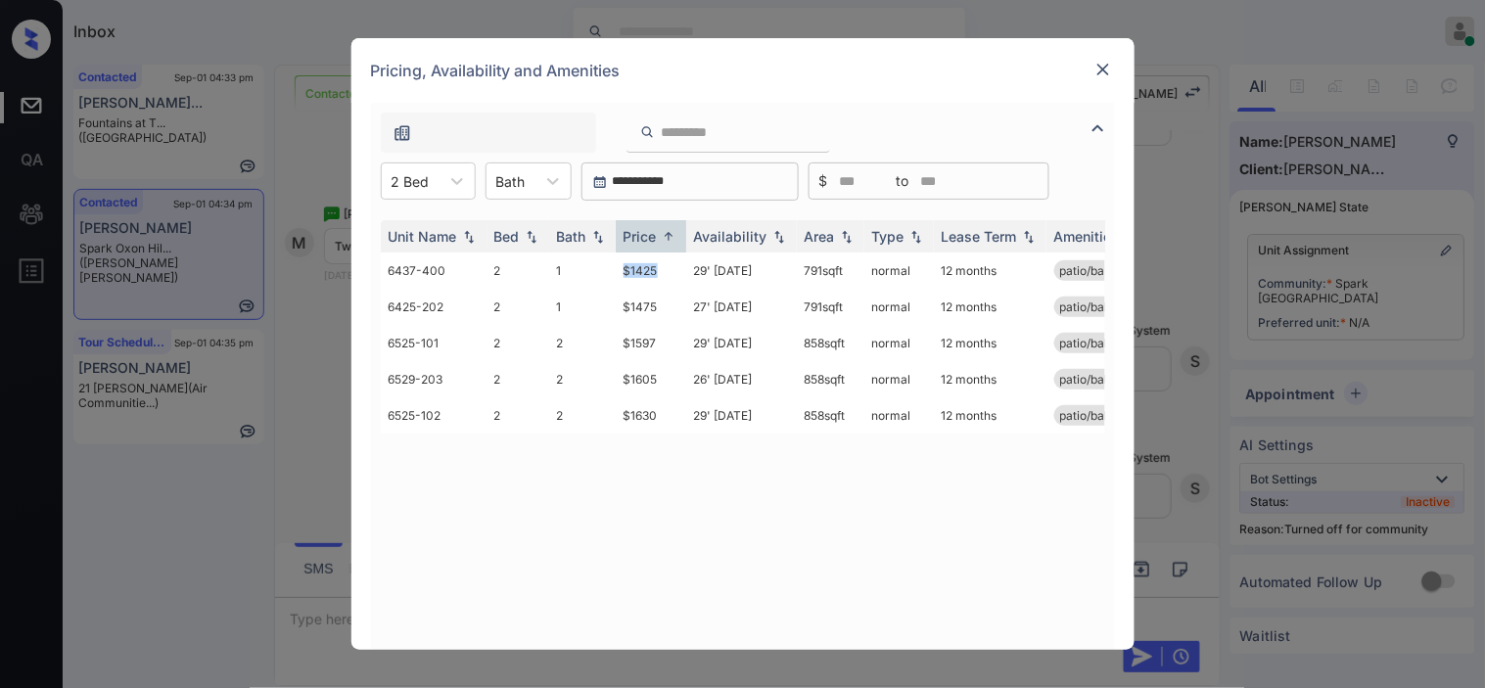
click at [631, 259] on td "$1425" at bounding box center [651, 271] width 70 height 36
click at [632, 267] on td "$1425" at bounding box center [651, 271] width 70 height 36
drag, startPoint x: 632, startPoint y: 267, endPoint x: 768, endPoint y: 11, distance: 290.3
click at [639, 260] on td "$1425" at bounding box center [651, 271] width 70 height 36
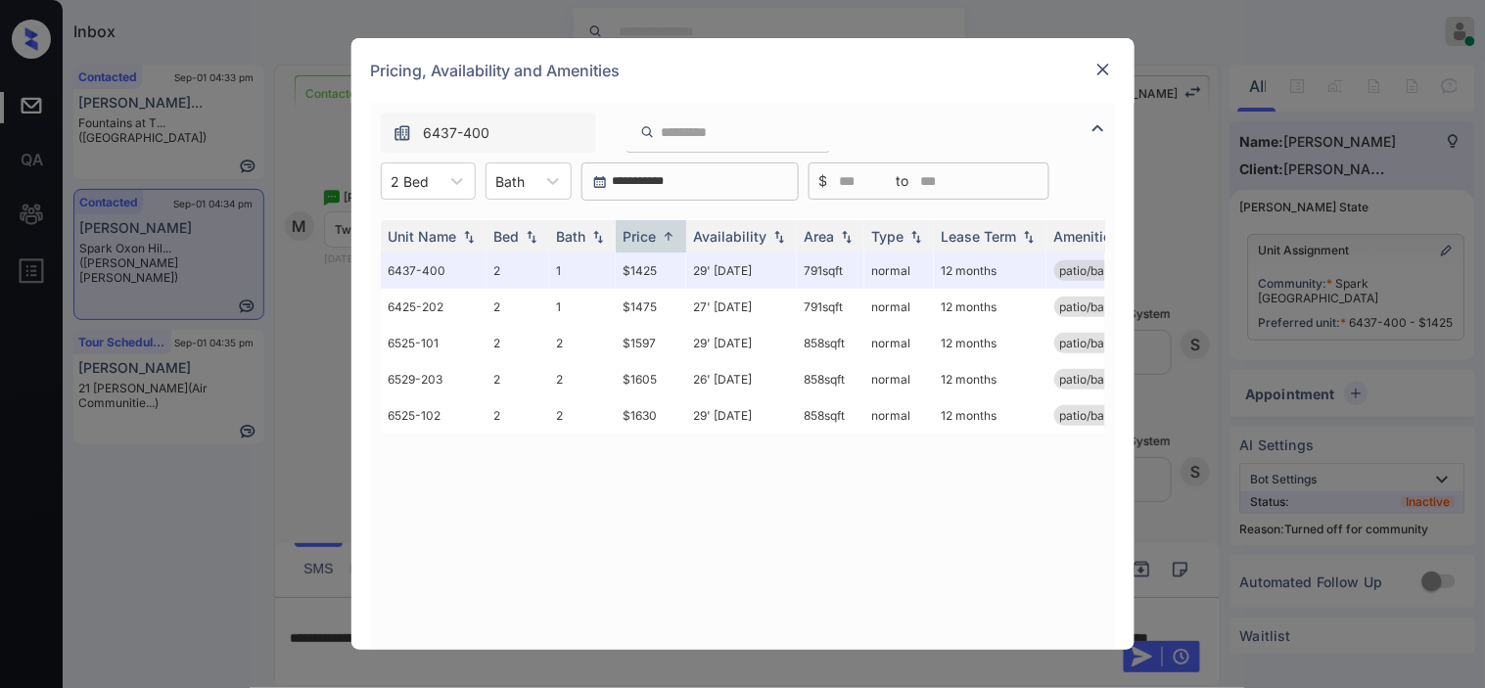
click at [1111, 56] on div "Pricing, Availability and Amenities" at bounding box center [742, 70] width 783 height 65
click at [1103, 59] on div at bounding box center [1102, 69] width 23 height 23
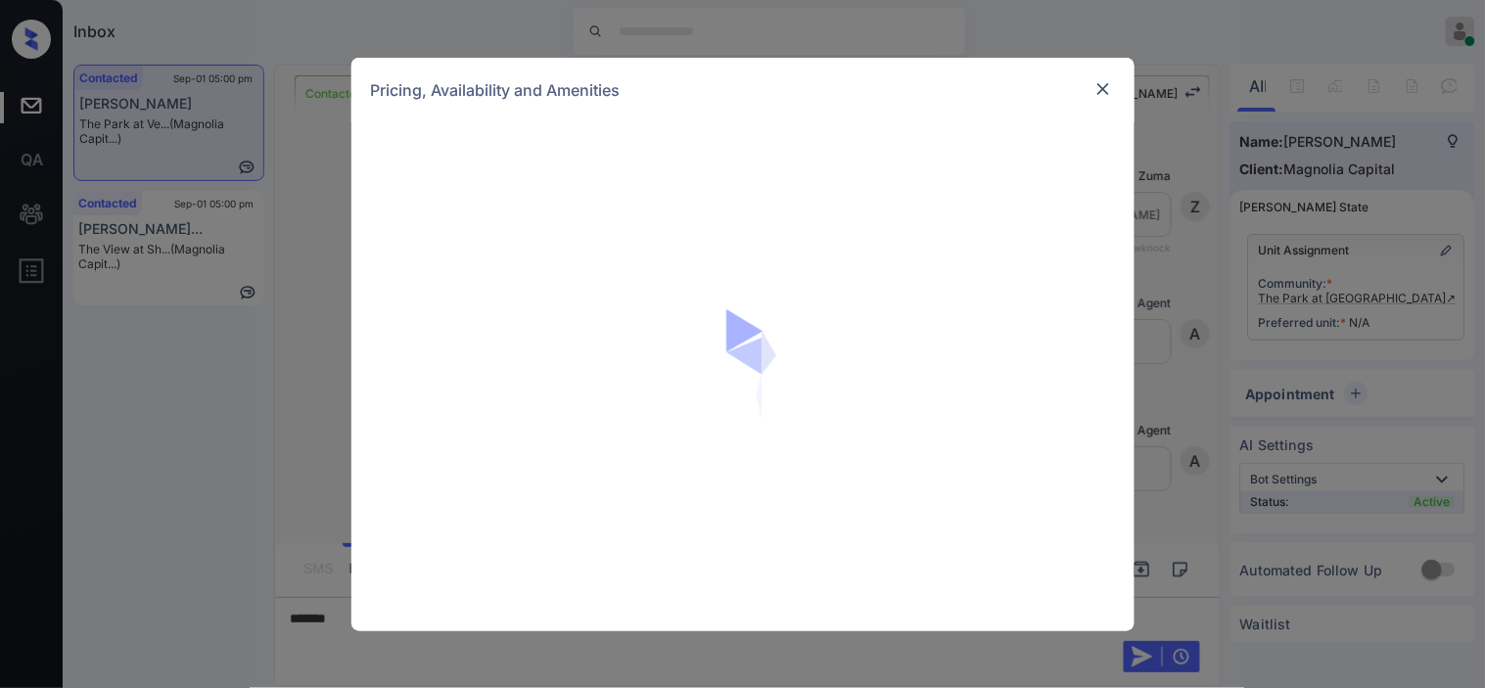
scroll to position [979, 0]
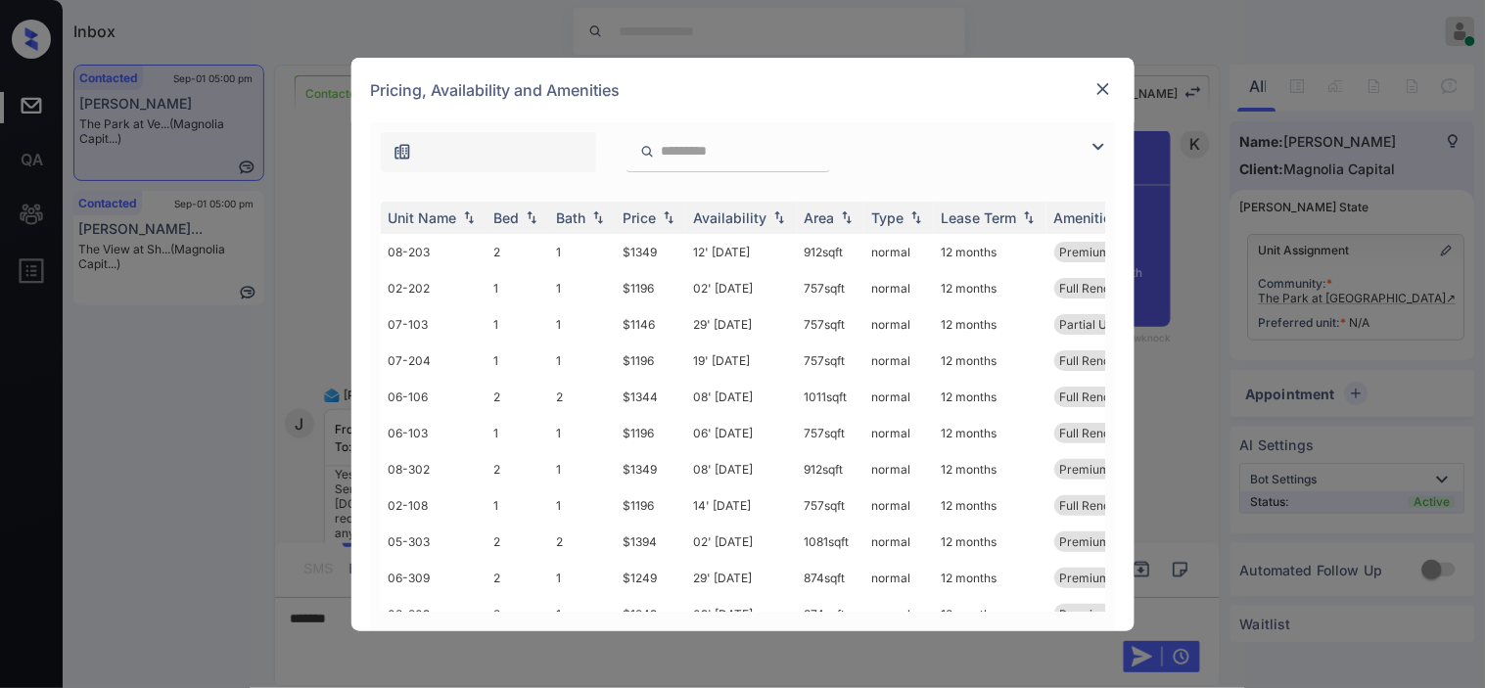
click at [1096, 145] on img at bounding box center [1097, 146] width 23 height 23
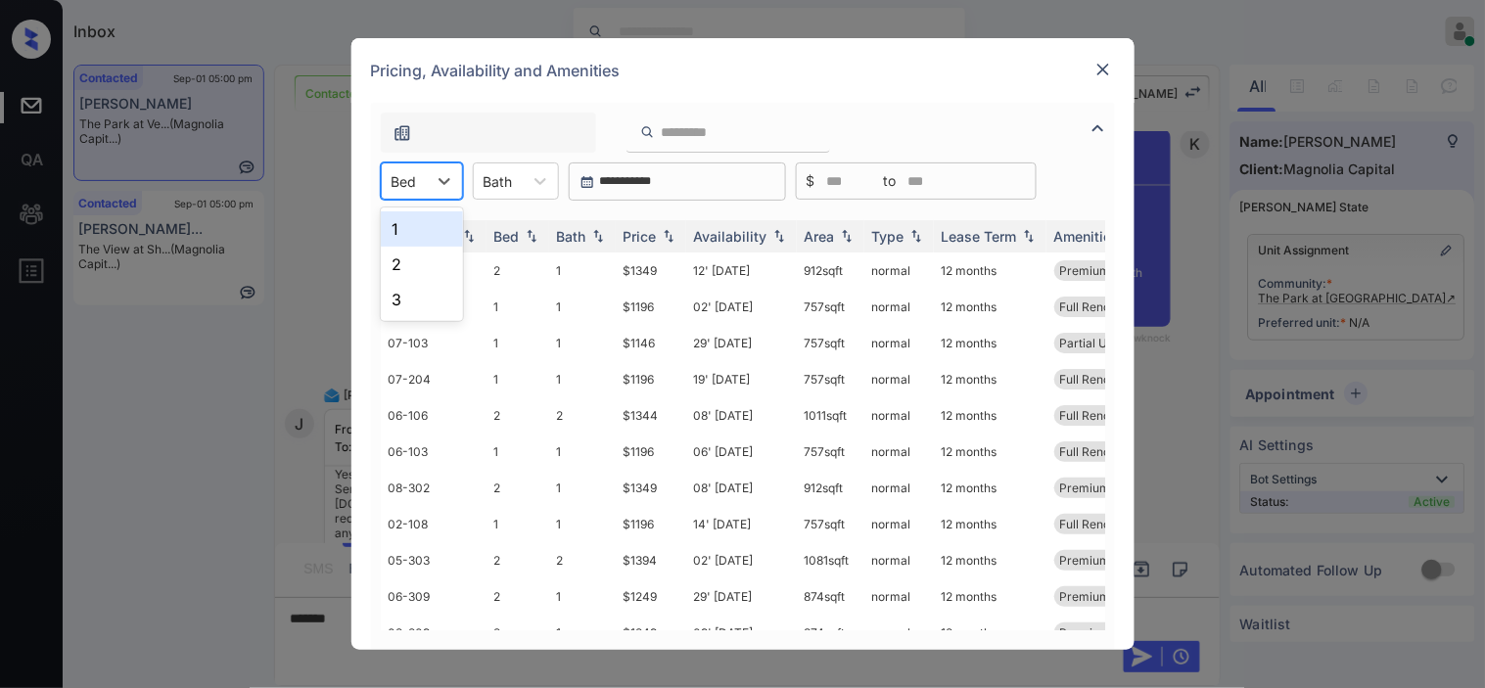
click at [422, 190] on div "Bed" at bounding box center [404, 181] width 45 height 28
click at [421, 231] on div "1" at bounding box center [422, 228] width 82 height 35
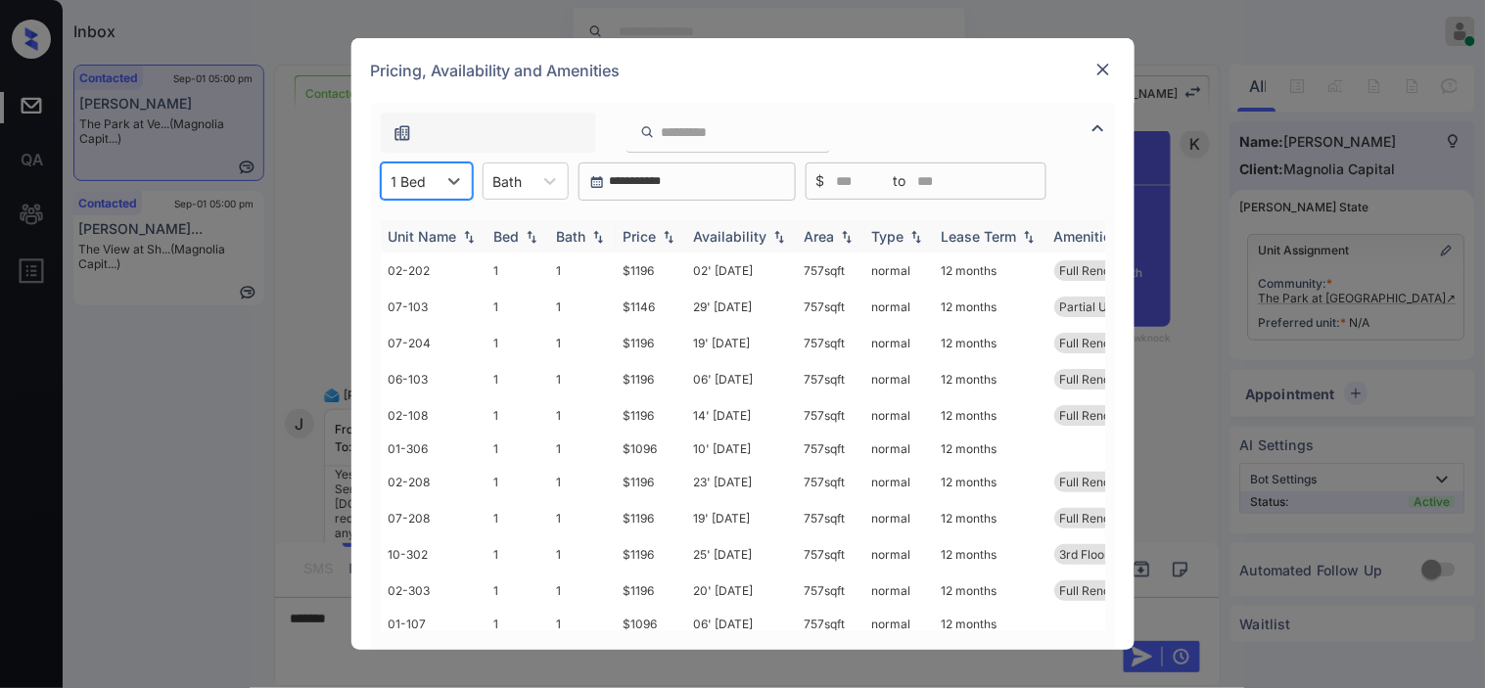
click at [661, 230] on img at bounding box center [669, 237] width 20 height 14
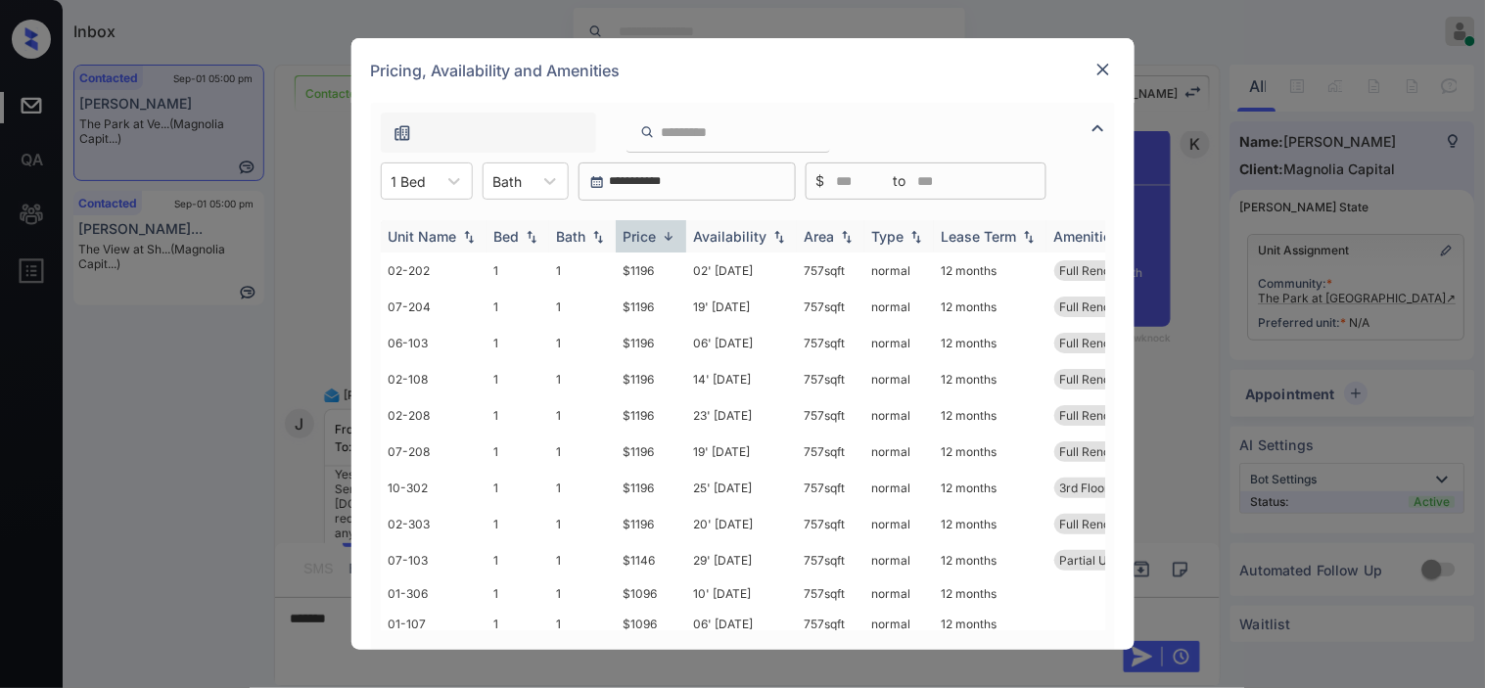
click at [661, 229] on img at bounding box center [669, 236] width 20 height 15
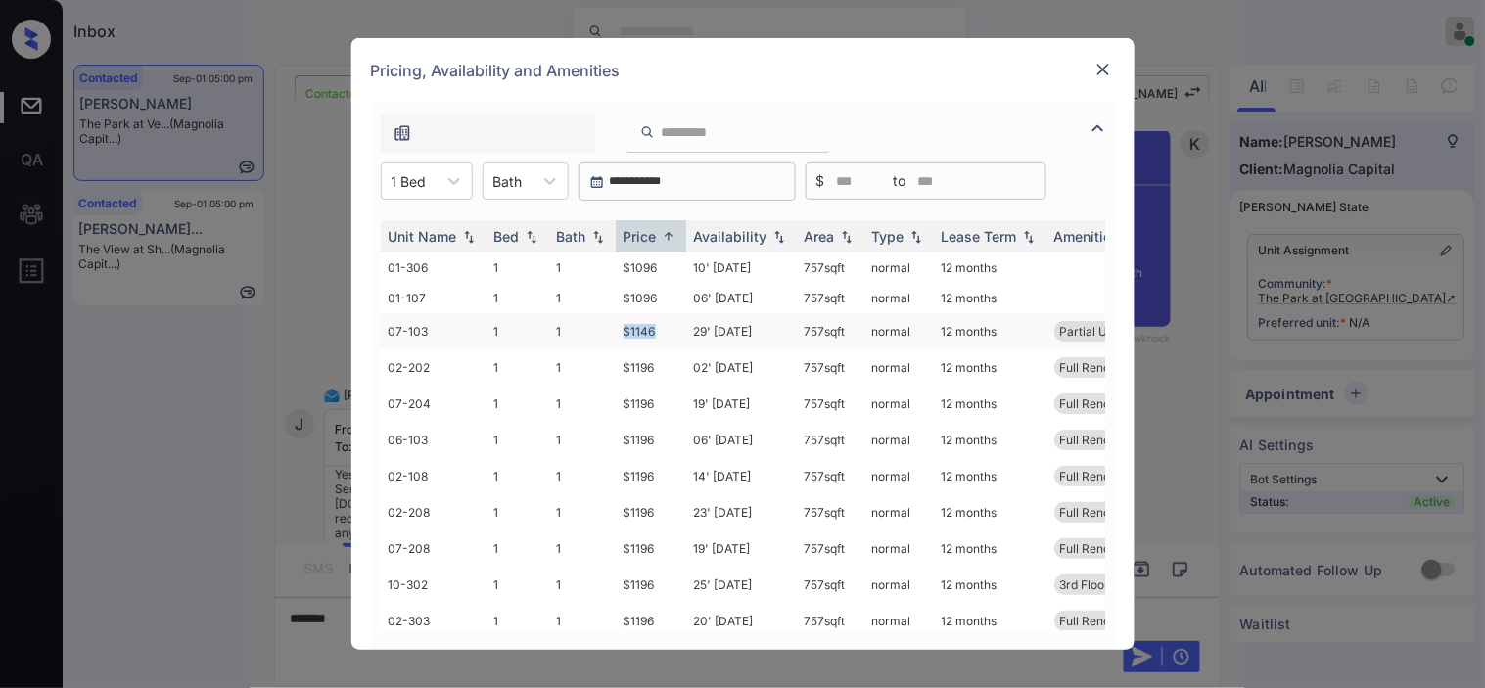
drag, startPoint x: 617, startPoint y: 336, endPoint x: 658, endPoint y: 334, distance: 41.2
click at [658, 334] on td "$1146" at bounding box center [651, 331] width 70 height 36
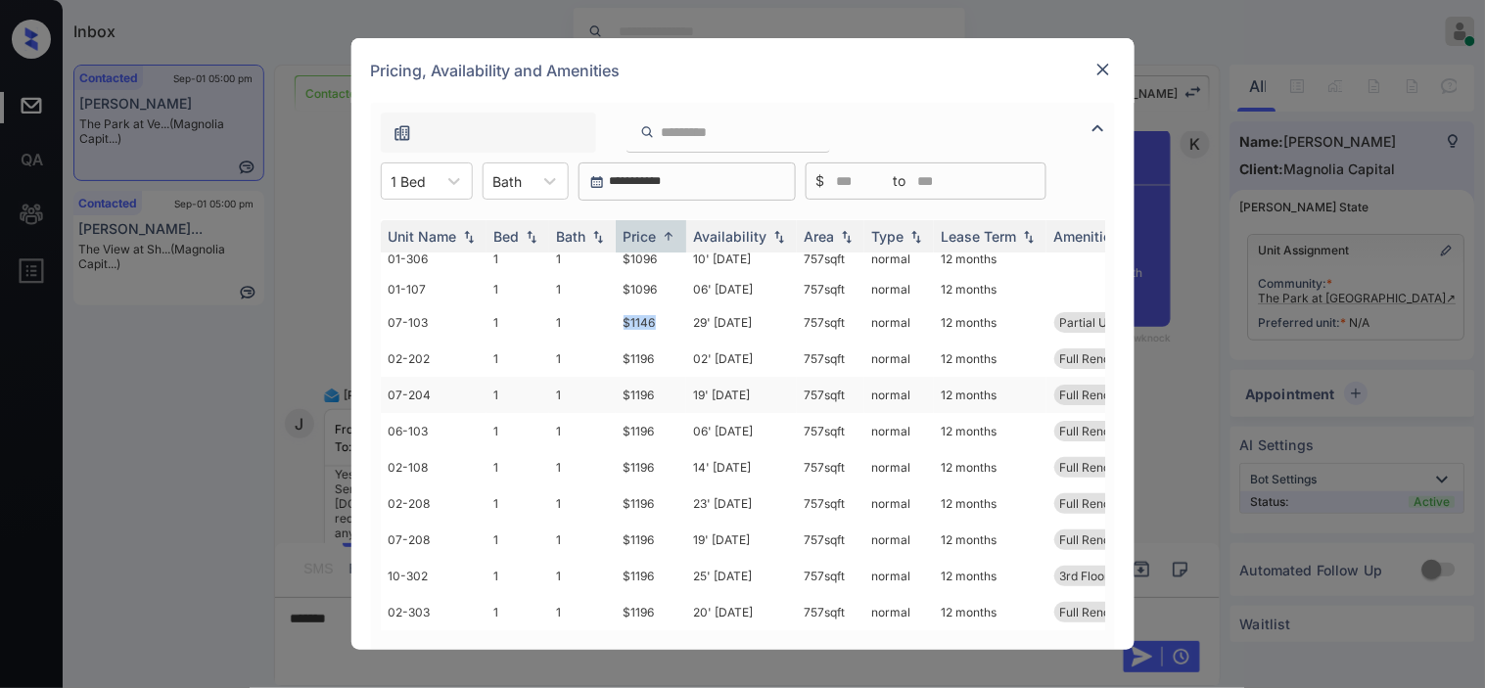
scroll to position [23, 0]
copy td "$1146"
click at [636, 305] on td "$1146" at bounding box center [651, 322] width 70 height 36
drag, startPoint x: 636, startPoint y: 305, endPoint x: 682, endPoint y: 0, distance: 308.8
click at [640, 304] on td "$1146" at bounding box center [651, 322] width 70 height 36
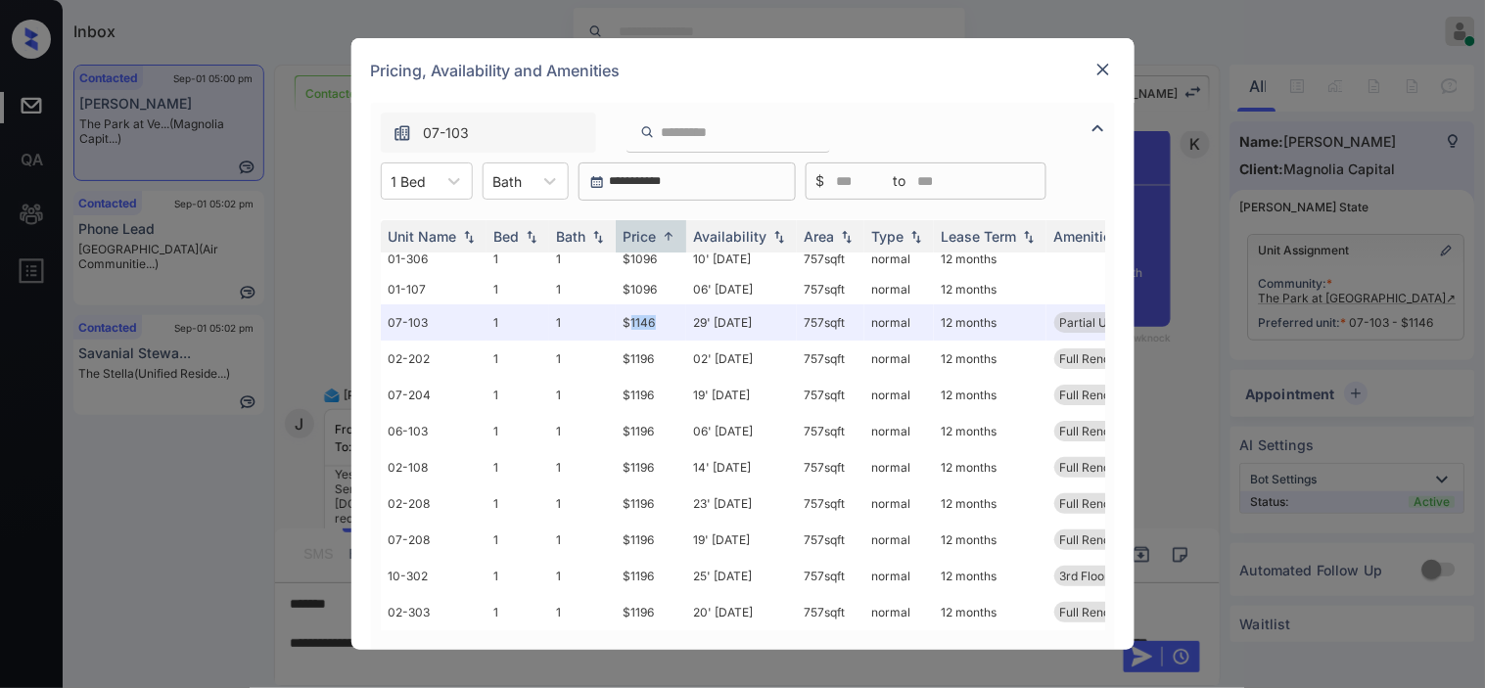
click at [1104, 66] on img at bounding box center [1103, 70] width 20 height 20
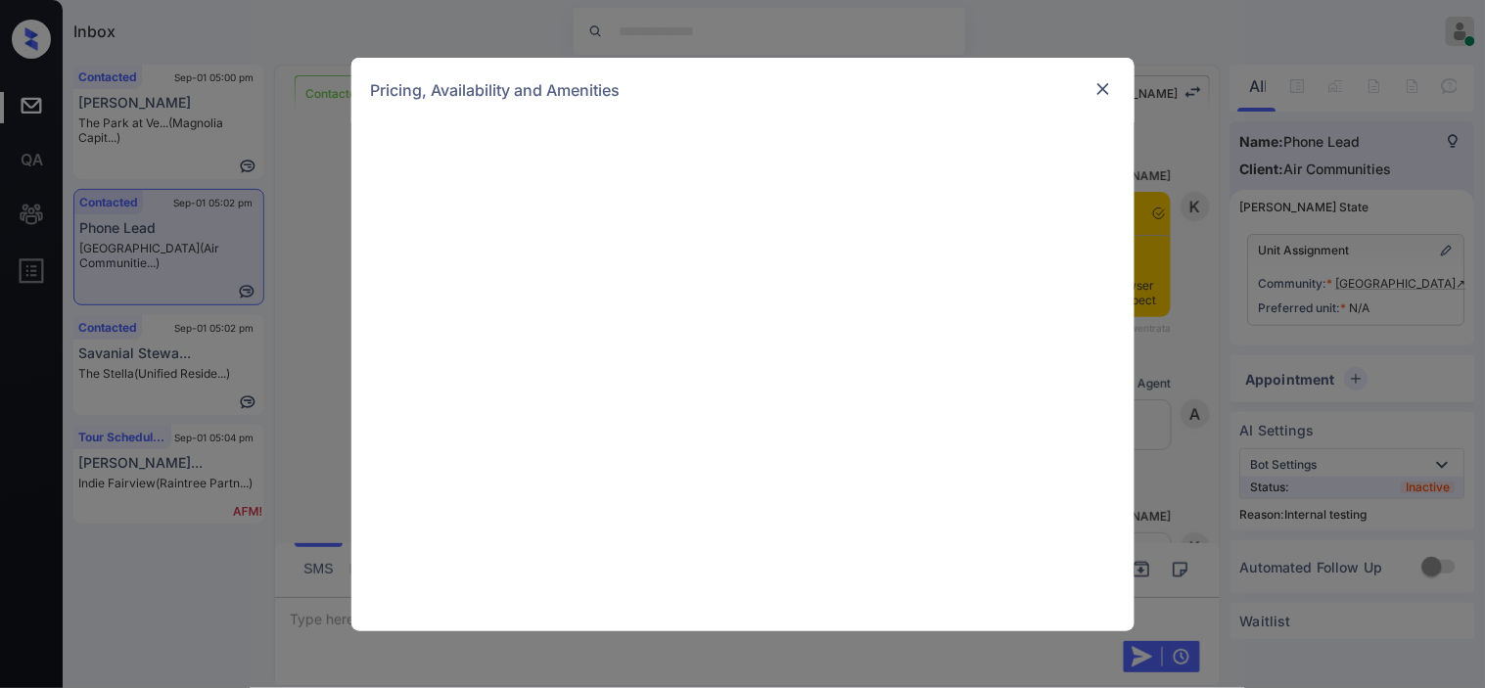
scroll to position [4567, 0]
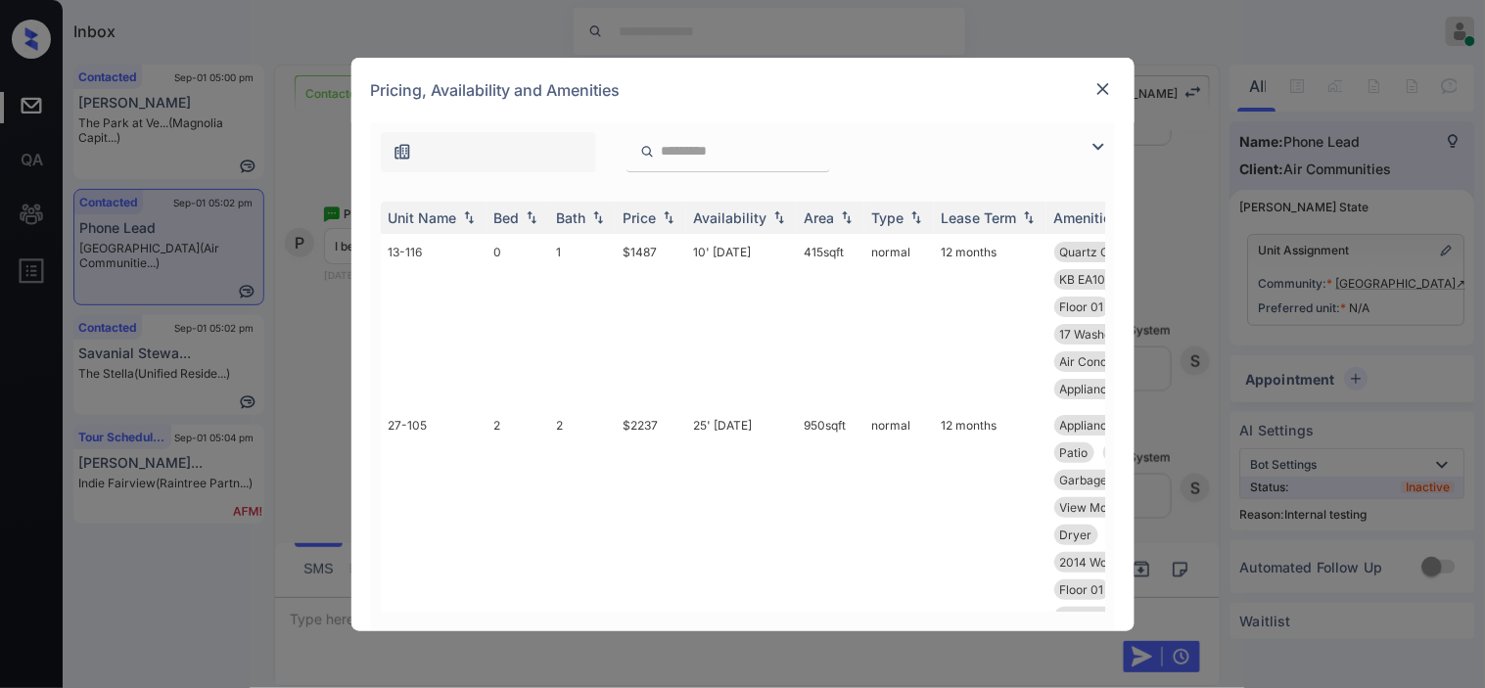
click at [1096, 147] on img at bounding box center [1097, 146] width 23 height 23
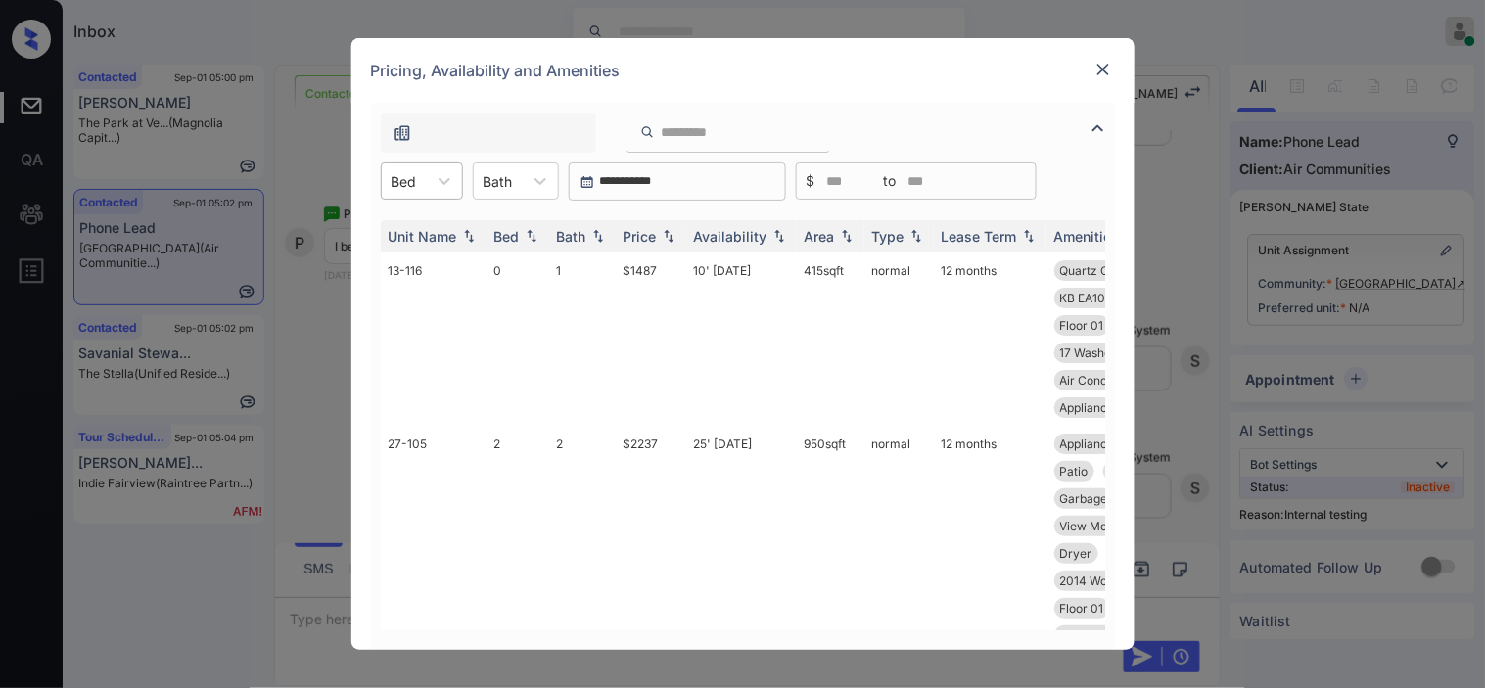
click at [405, 171] on div at bounding box center [403, 181] width 25 height 21
click at [417, 256] on div "2" at bounding box center [422, 264] width 82 height 35
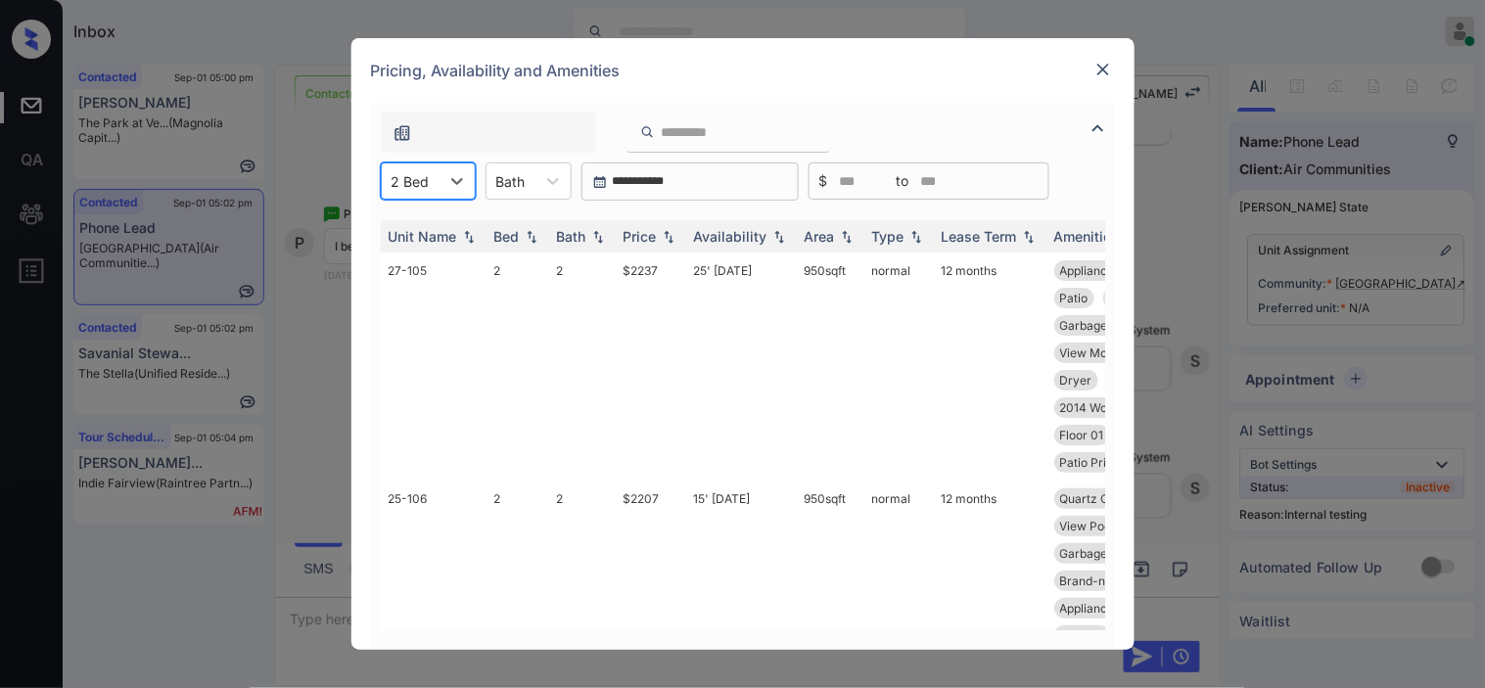
click at [426, 172] on div at bounding box center [410, 181] width 38 height 21
click at [417, 235] on div "0" at bounding box center [428, 228] width 95 height 35
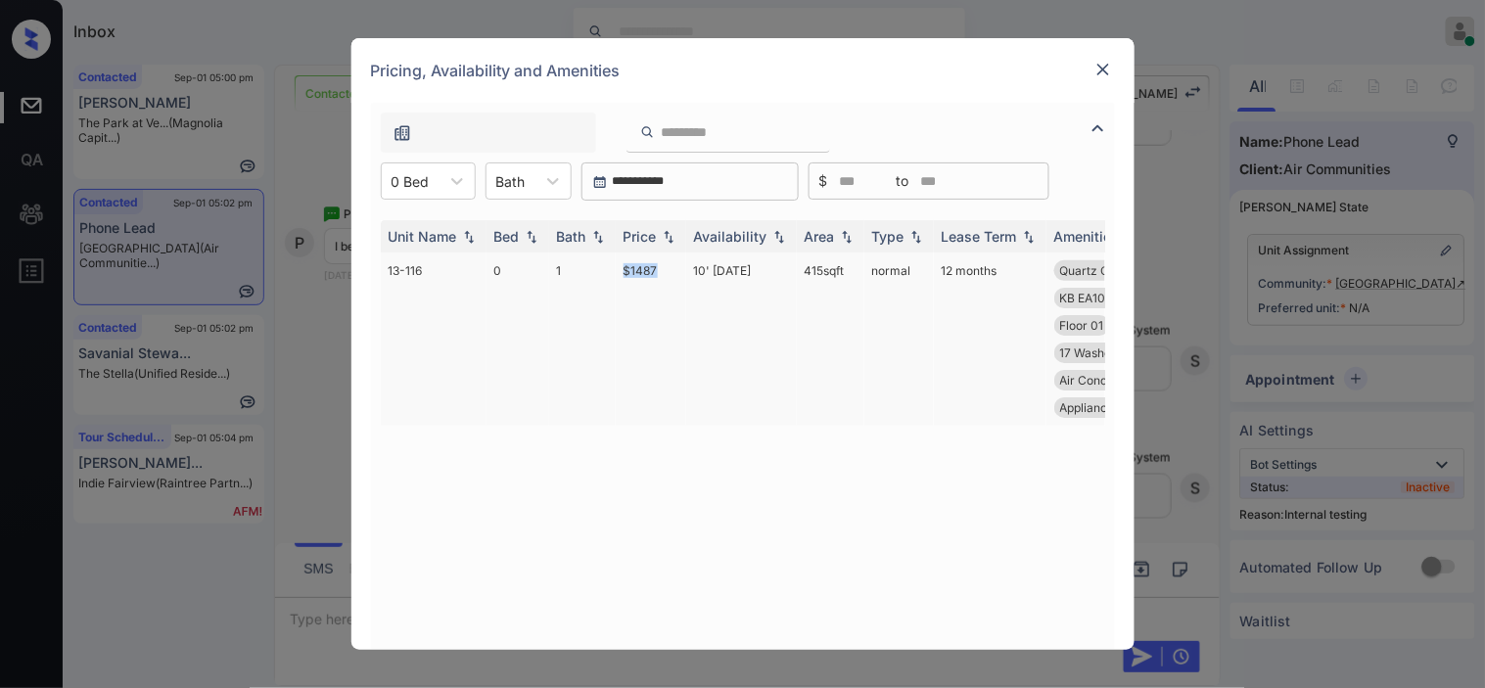
drag, startPoint x: 614, startPoint y: 265, endPoint x: 669, endPoint y: 272, distance: 56.2
click at [669, 272] on tr "13-116 0 1 $1487 10' Feb 25 415 sqft normal 12 months Quartz Counters Smart Hom…" at bounding box center [892, 339] width 1023 height 173
copy tr "$1487"
click at [1110, 71] on img at bounding box center [1103, 70] width 20 height 20
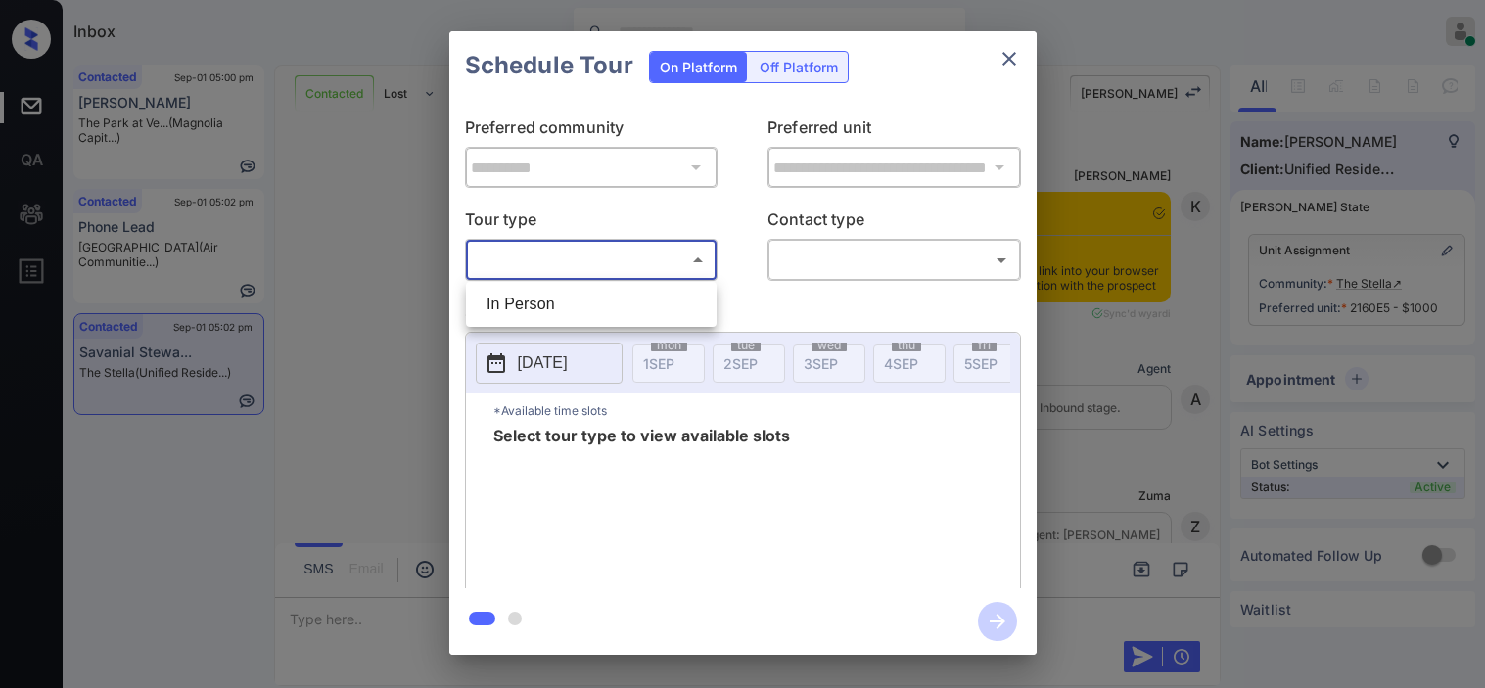
click at [624, 260] on body "Inbox [PERSON_NAME] Online Set yourself offline Set yourself on break Profile S…" at bounding box center [742, 344] width 1485 height 688
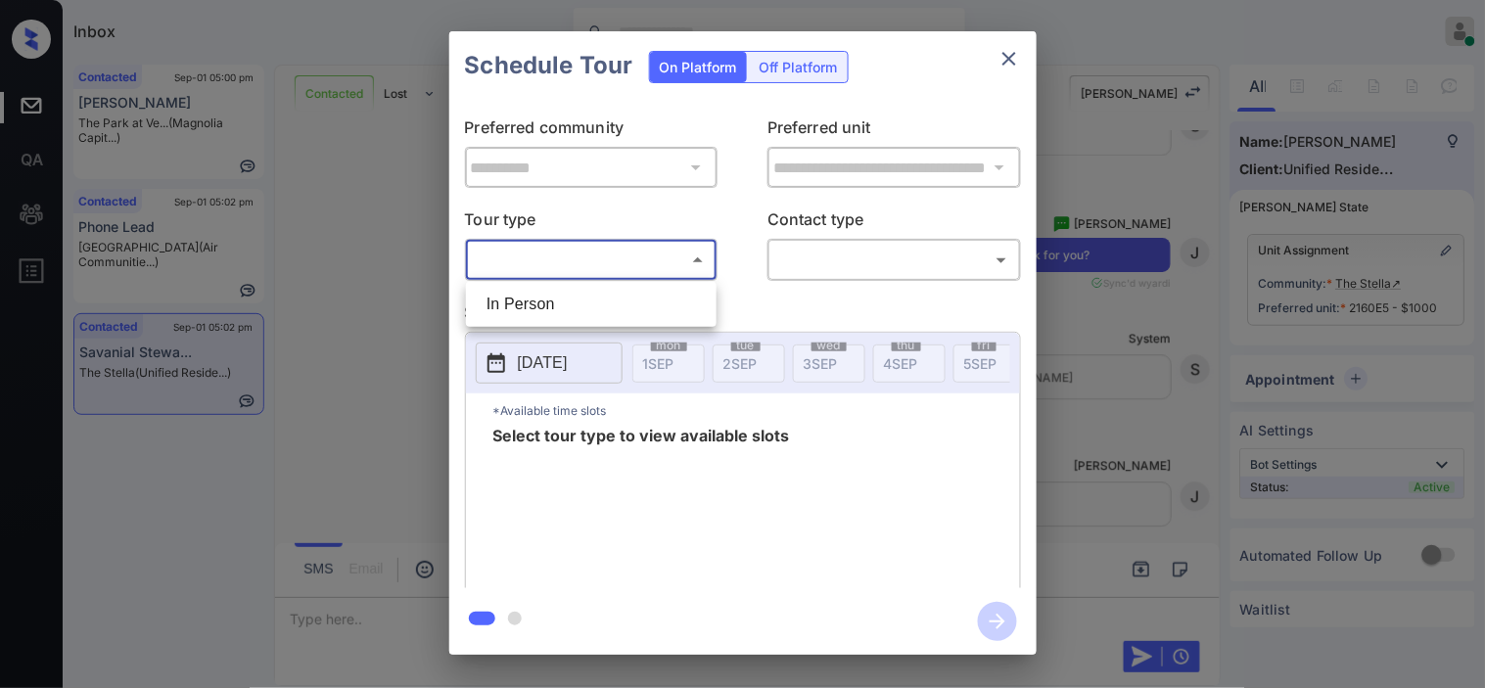
click at [595, 313] on li "In Person" at bounding box center [591, 304] width 241 height 35
type input "********"
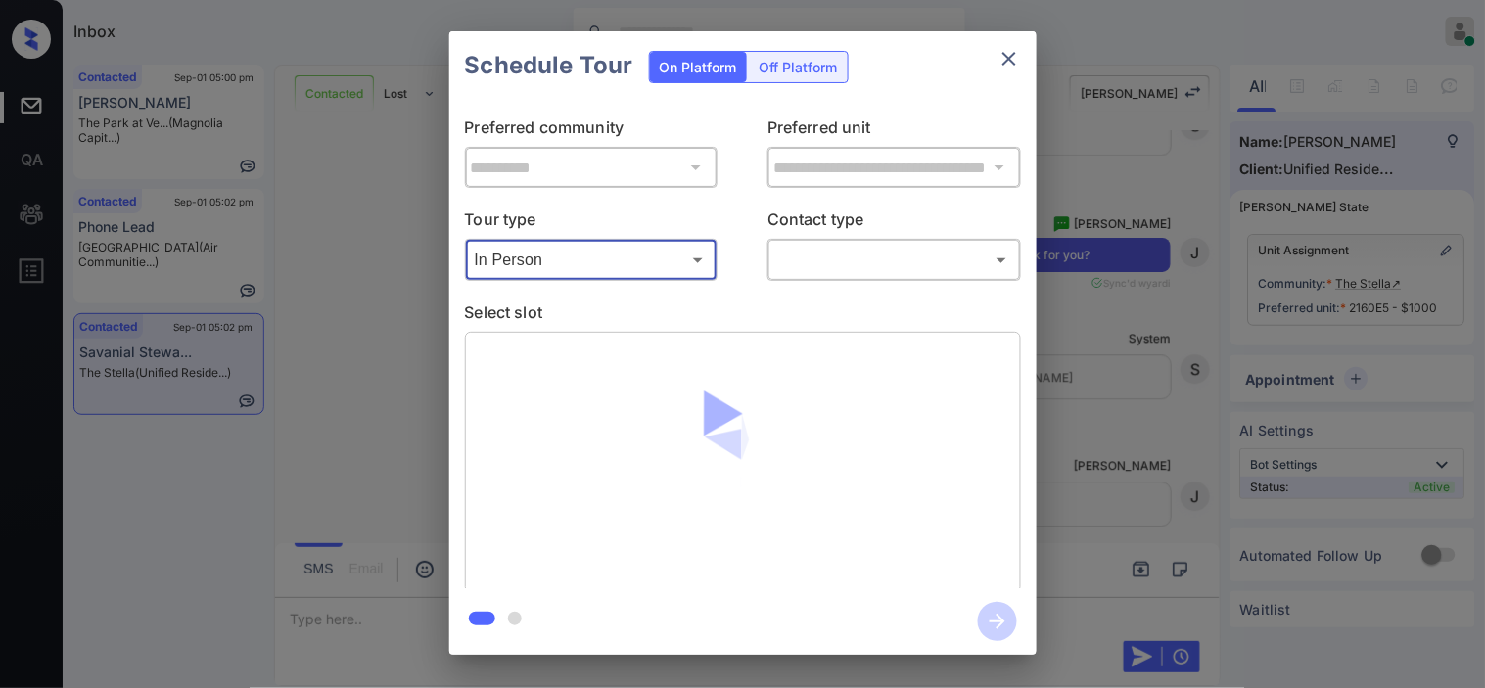
click at [859, 262] on body "Inbox [PERSON_NAME] Online Set yourself offline Set yourself on break Profile S…" at bounding box center [742, 344] width 1485 height 688
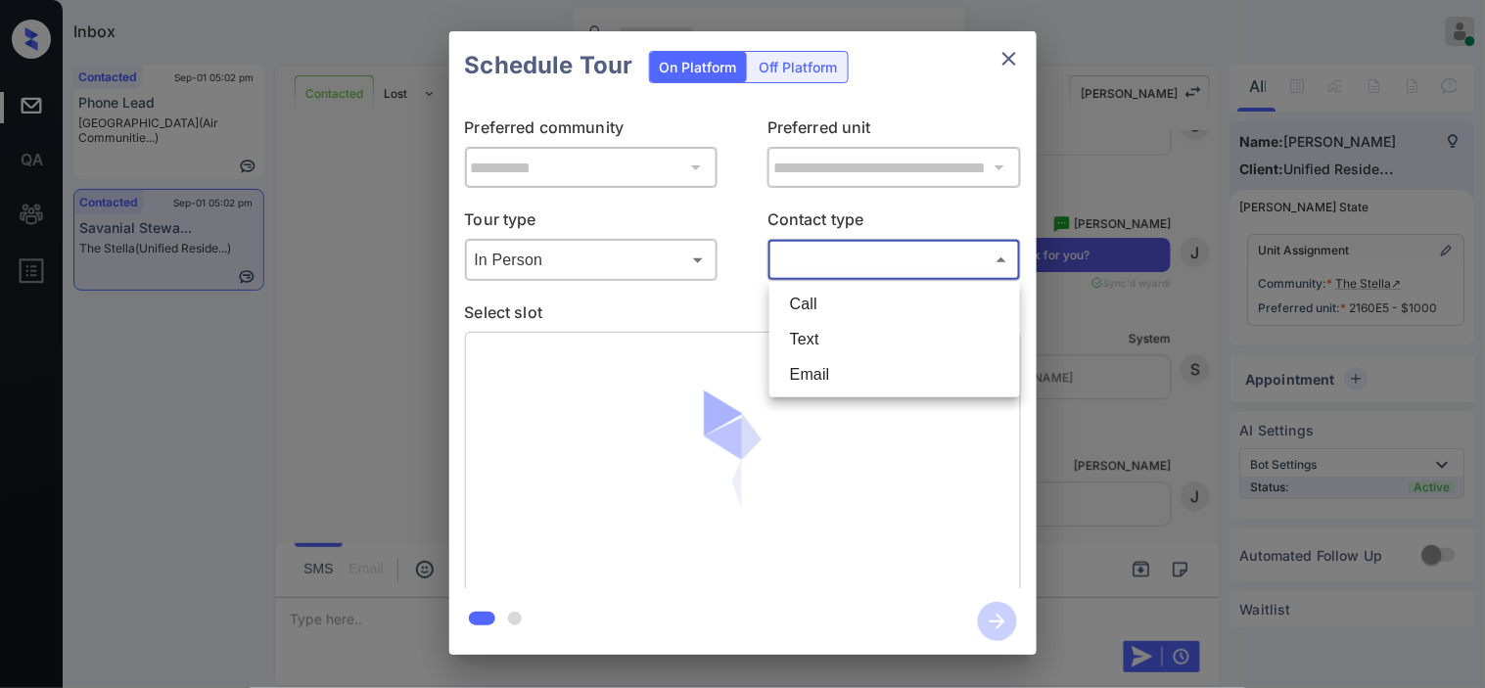
click at [845, 335] on li "Text" at bounding box center [894, 339] width 241 height 35
type input "****"
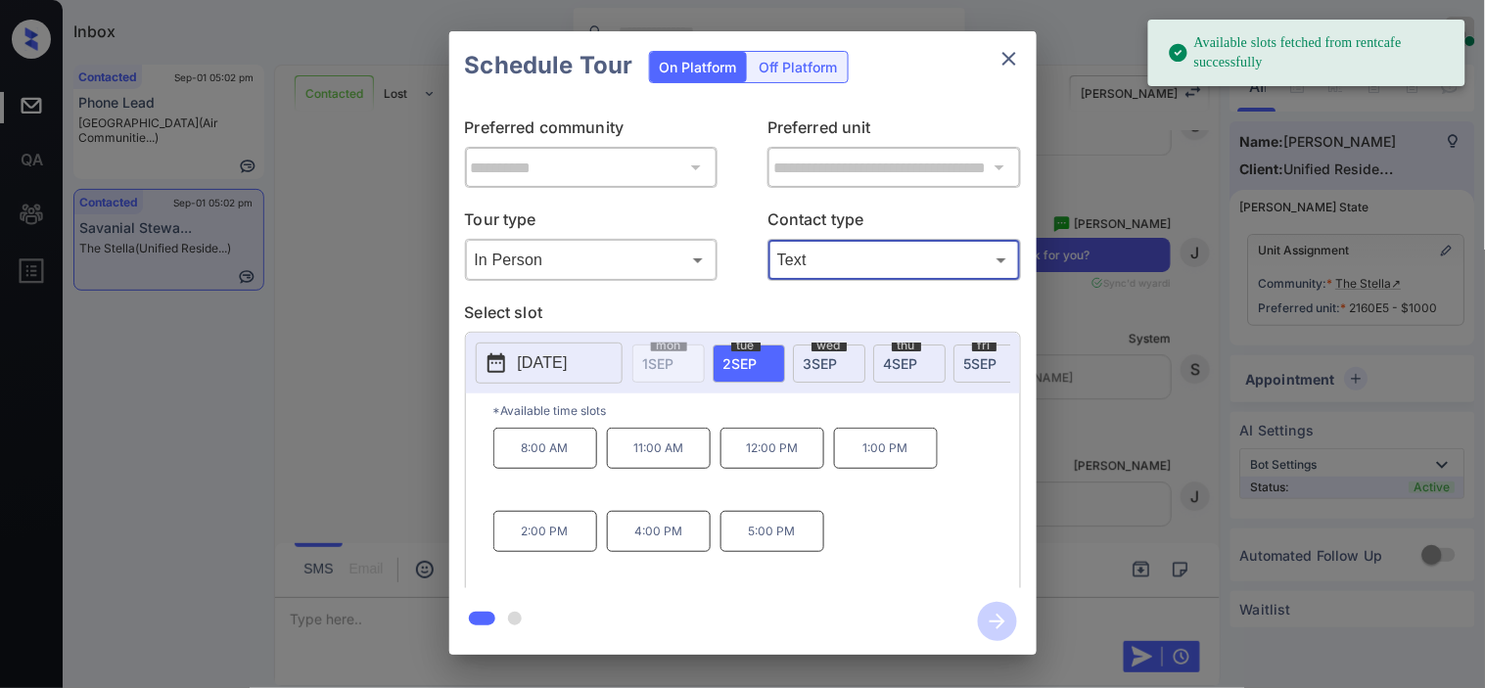
click at [497, 373] on icon at bounding box center [496, 363] width 18 height 20
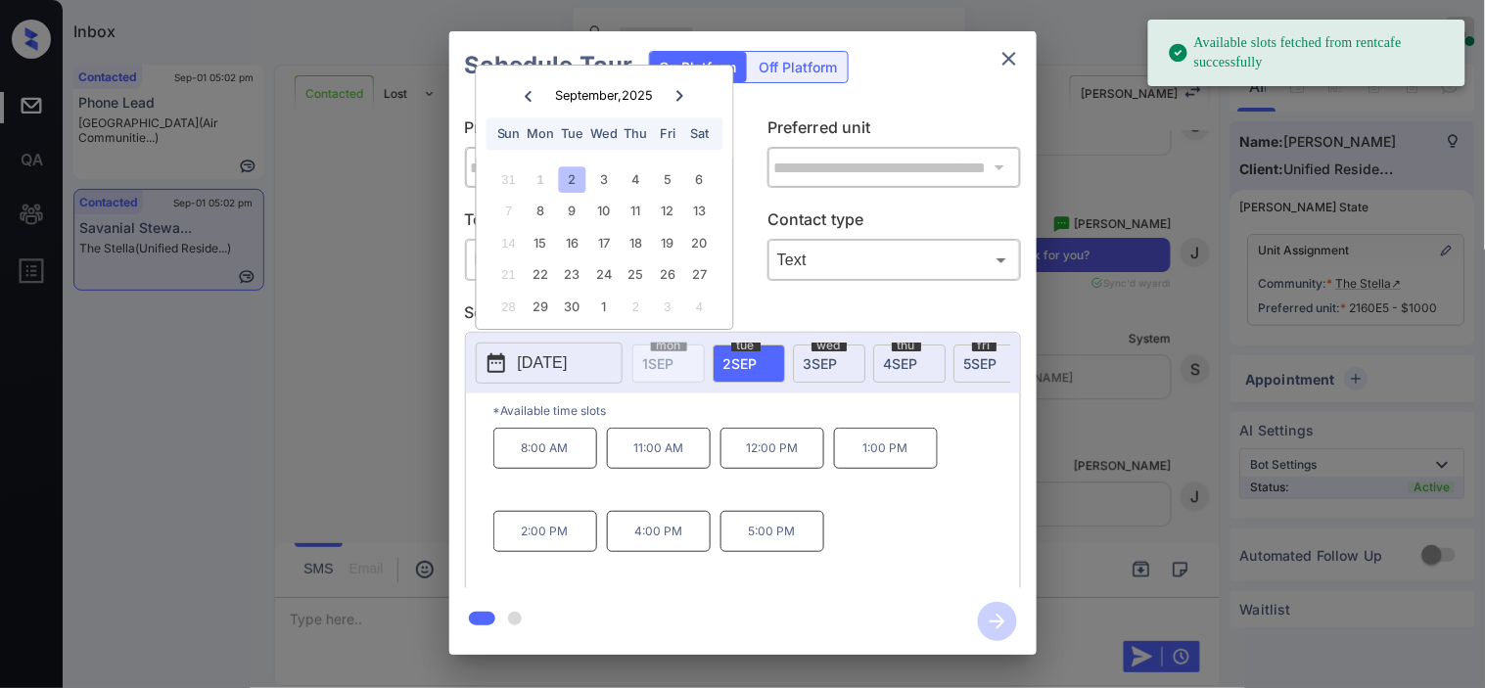
click at [781, 552] on p "5:00 PM" at bounding box center [772, 531] width 104 height 41
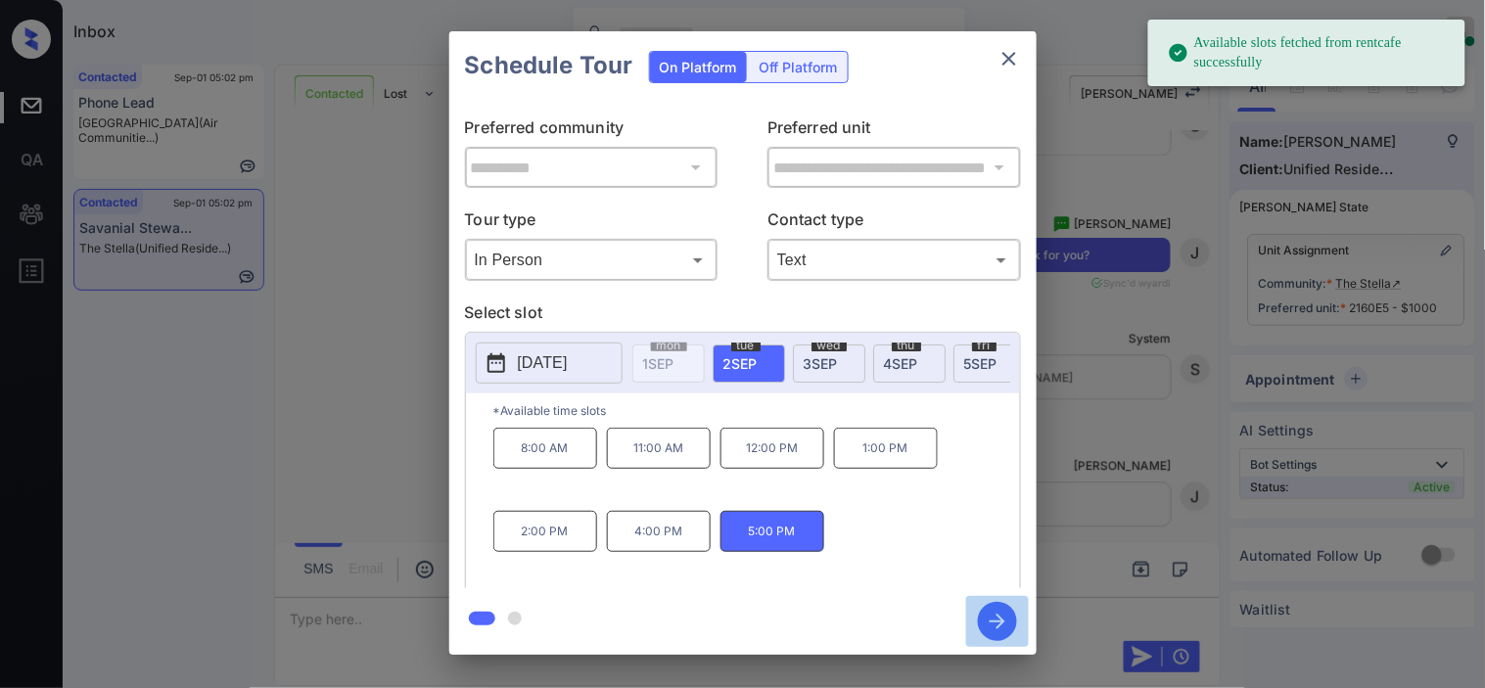
click at [985, 609] on icon "button" at bounding box center [997, 621] width 39 height 39
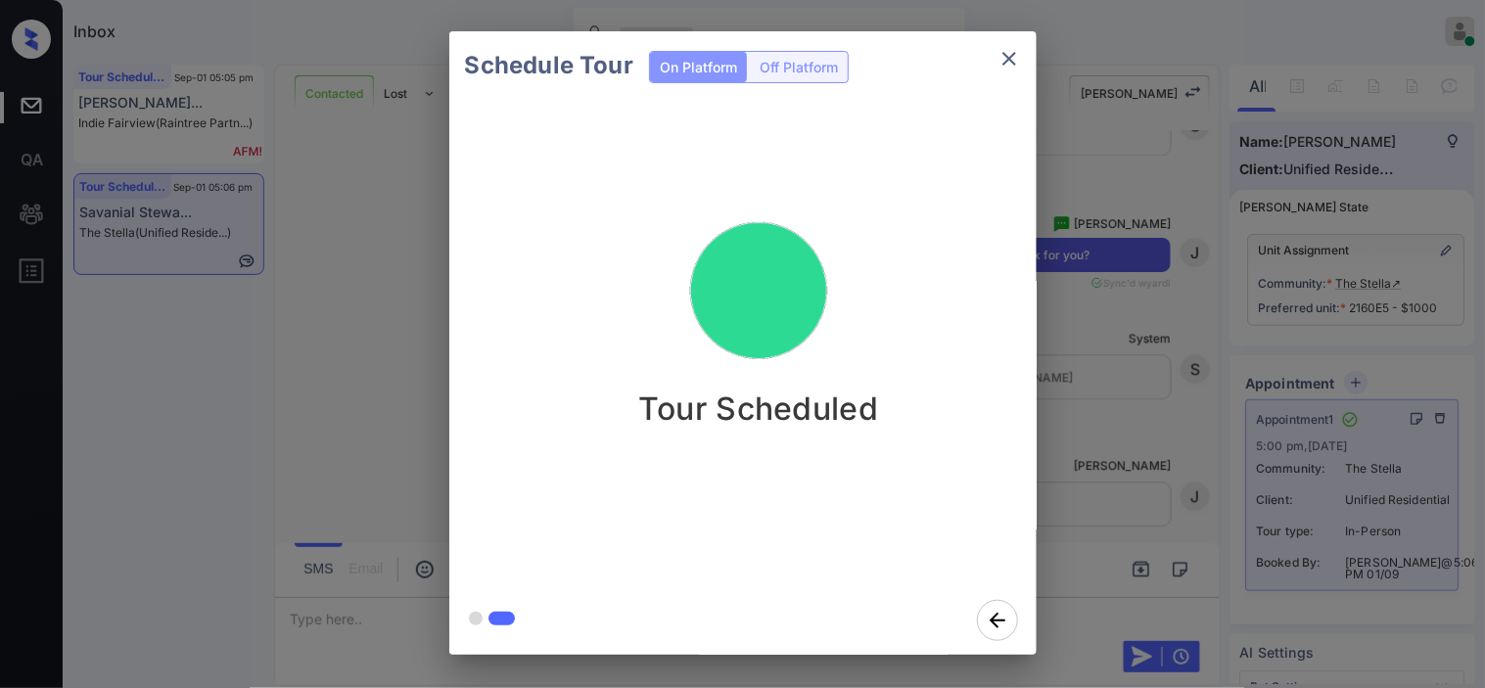
click at [1089, 437] on div "Schedule Tour On Platform Off Platform Tour Scheduled" at bounding box center [742, 343] width 1485 height 686
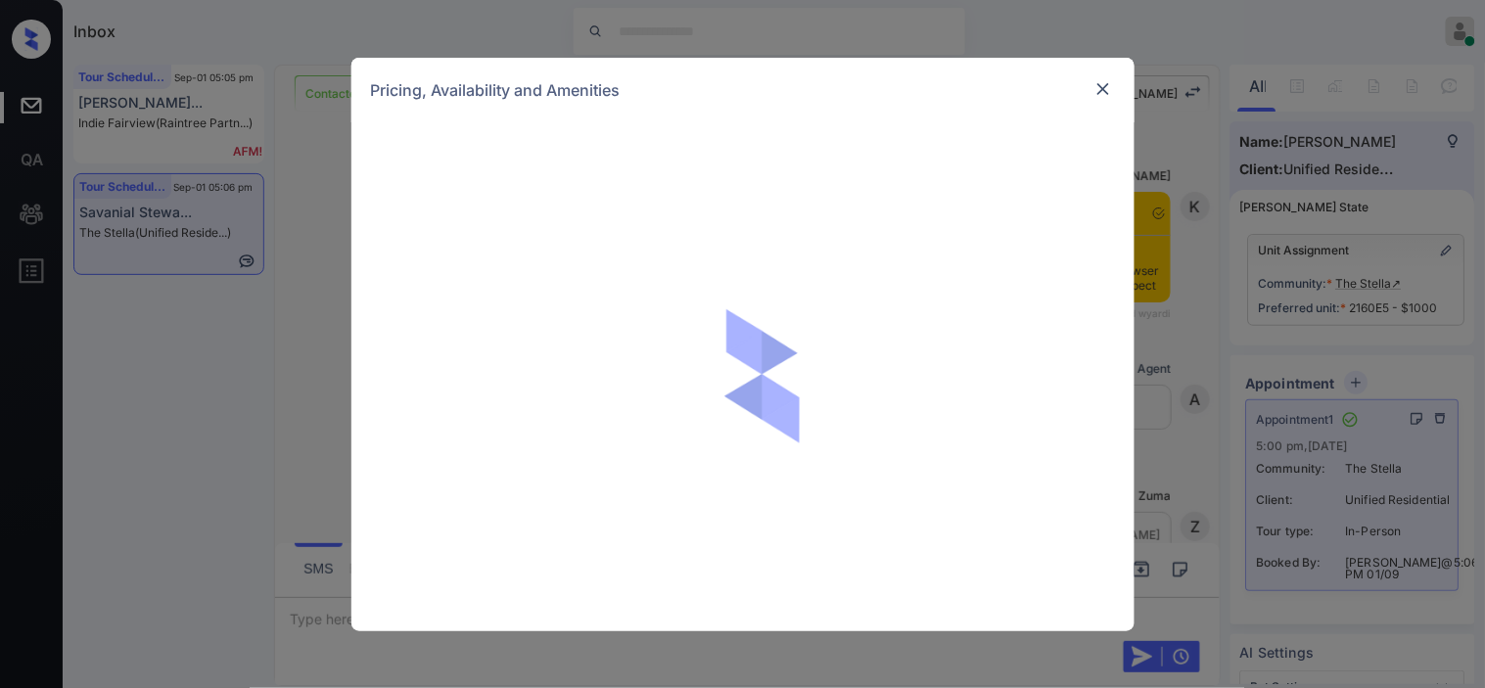
scroll to position [4828, 0]
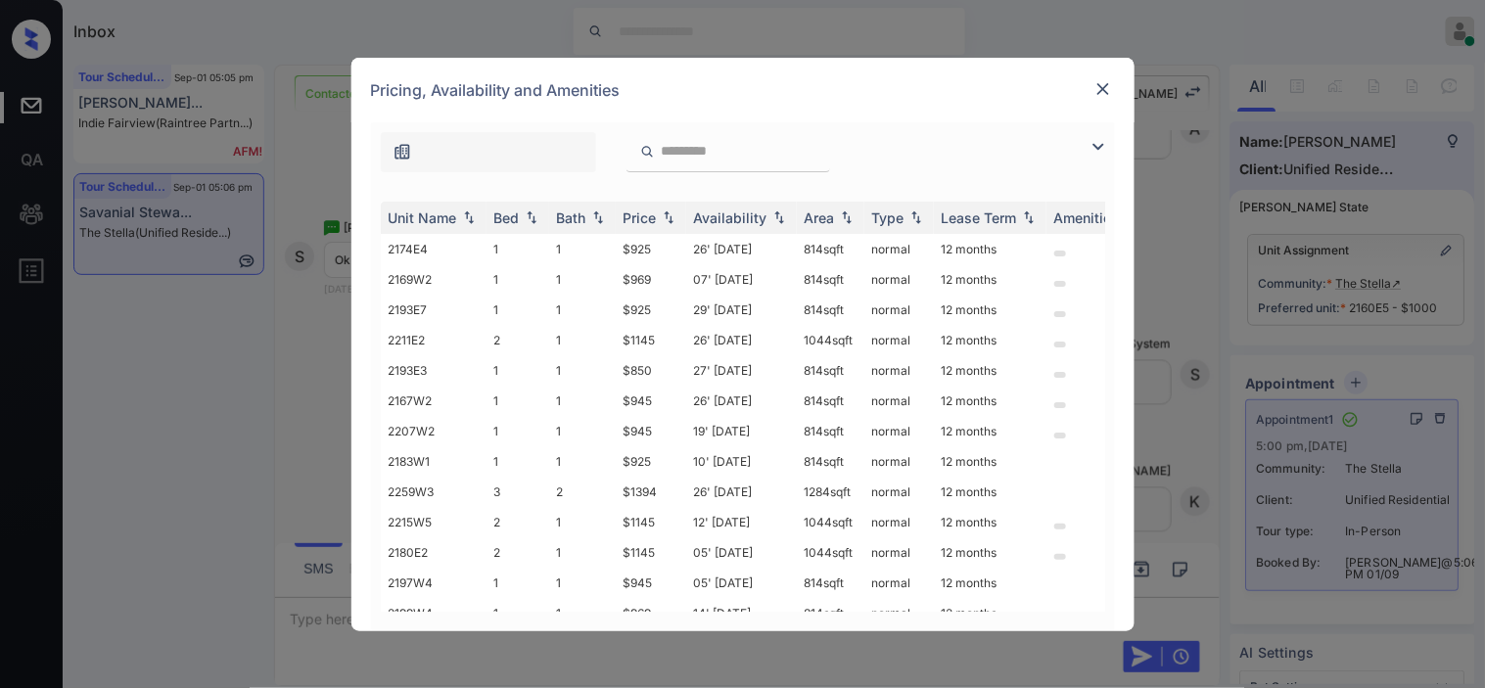
click at [1080, 145] on div at bounding box center [743, 147] width 744 height 50
click at [1097, 144] on img at bounding box center [1097, 146] width 23 height 23
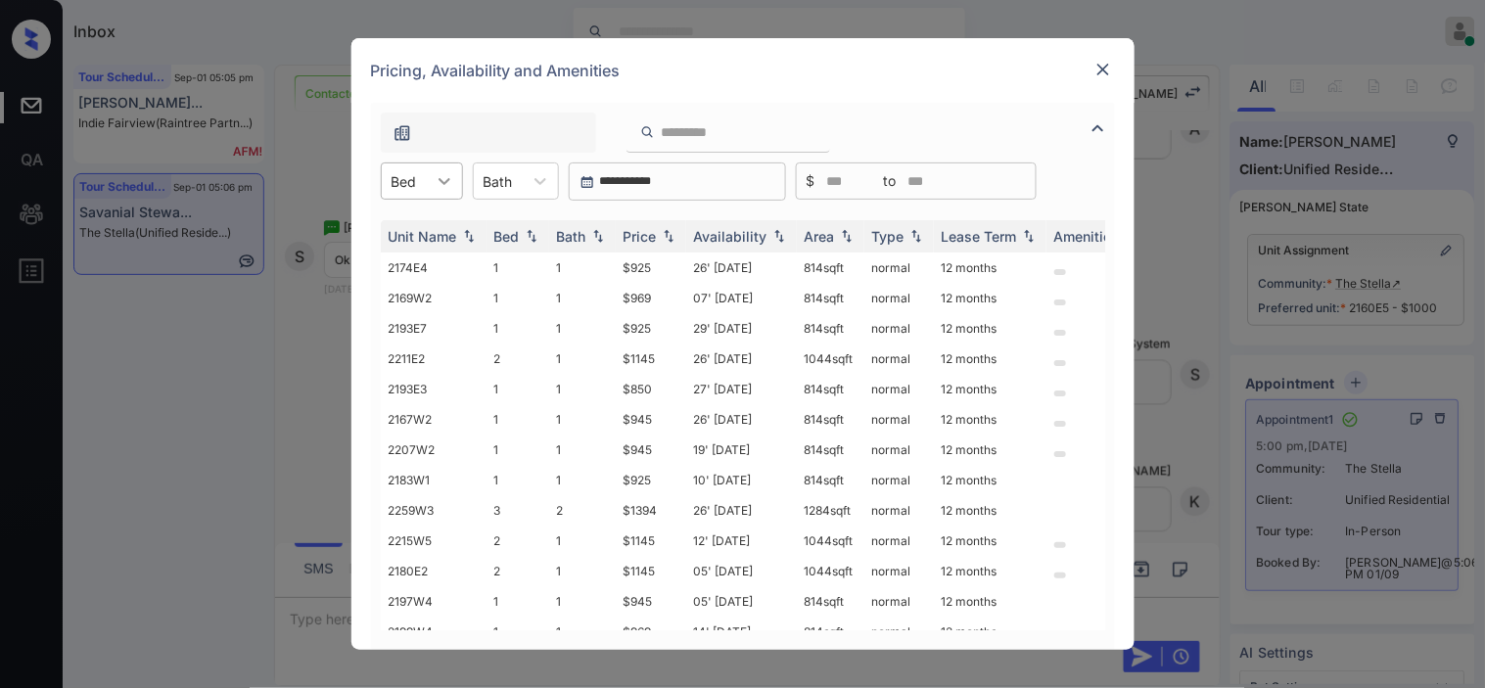
click at [442, 181] on icon at bounding box center [444, 181] width 12 height 7
click at [423, 264] on div "2" at bounding box center [422, 264] width 82 height 35
click at [657, 233] on div "Price" at bounding box center [639, 236] width 33 height 17
click at [654, 232] on div "Price" at bounding box center [639, 236] width 33 height 17
click at [653, 232] on div "Price" at bounding box center [639, 236] width 33 height 17
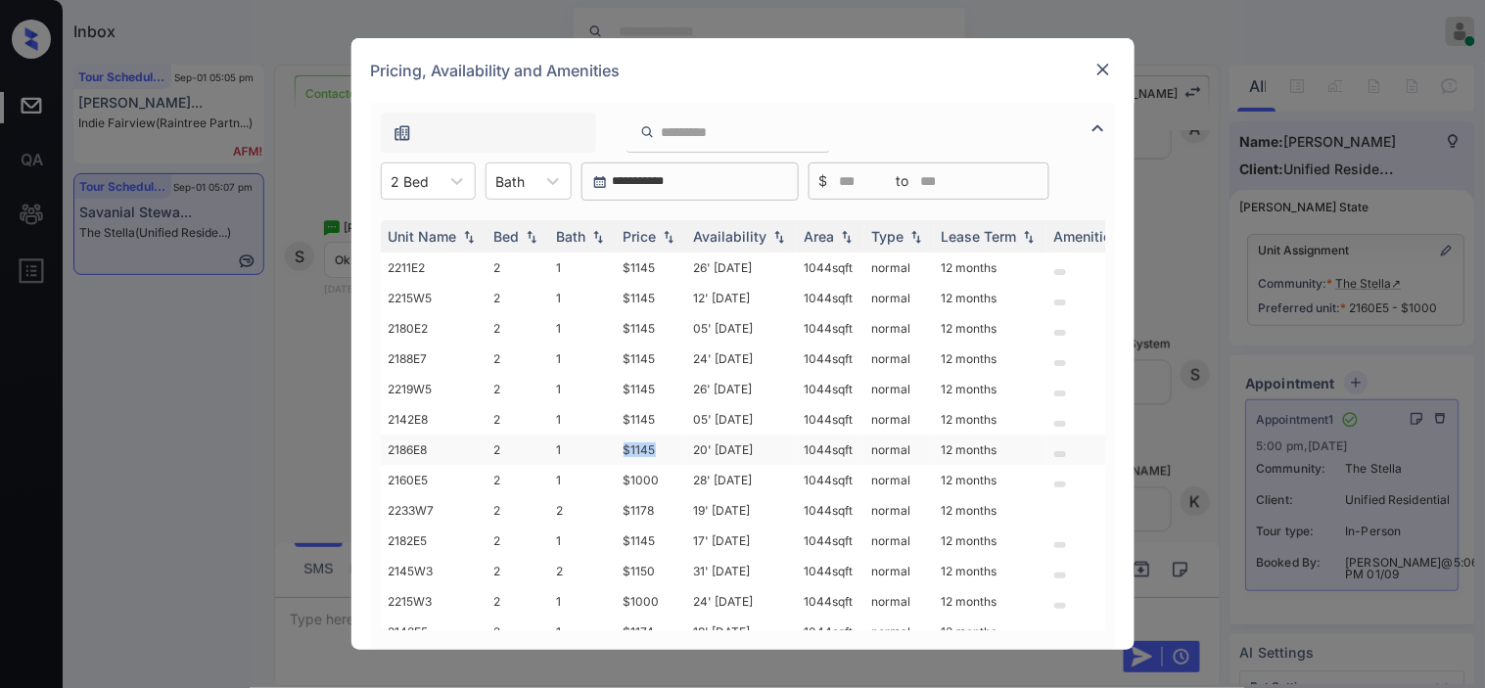
drag, startPoint x: 624, startPoint y: 442, endPoint x: 653, endPoint y: 446, distance: 28.7
click at [653, 446] on td "$1145" at bounding box center [651, 450] width 70 height 30
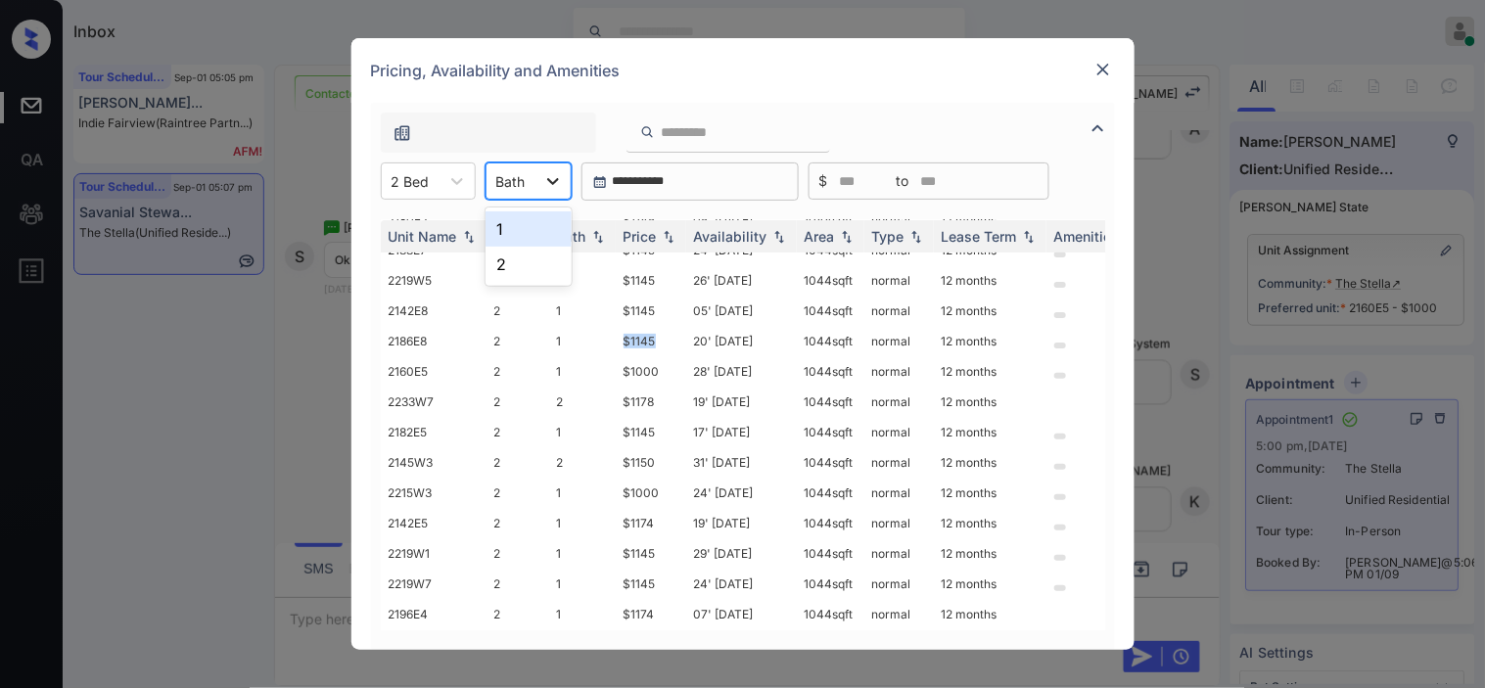
click at [555, 181] on icon at bounding box center [553, 181] width 12 height 7
click at [546, 252] on div "2" at bounding box center [528, 264] width 86 height 35
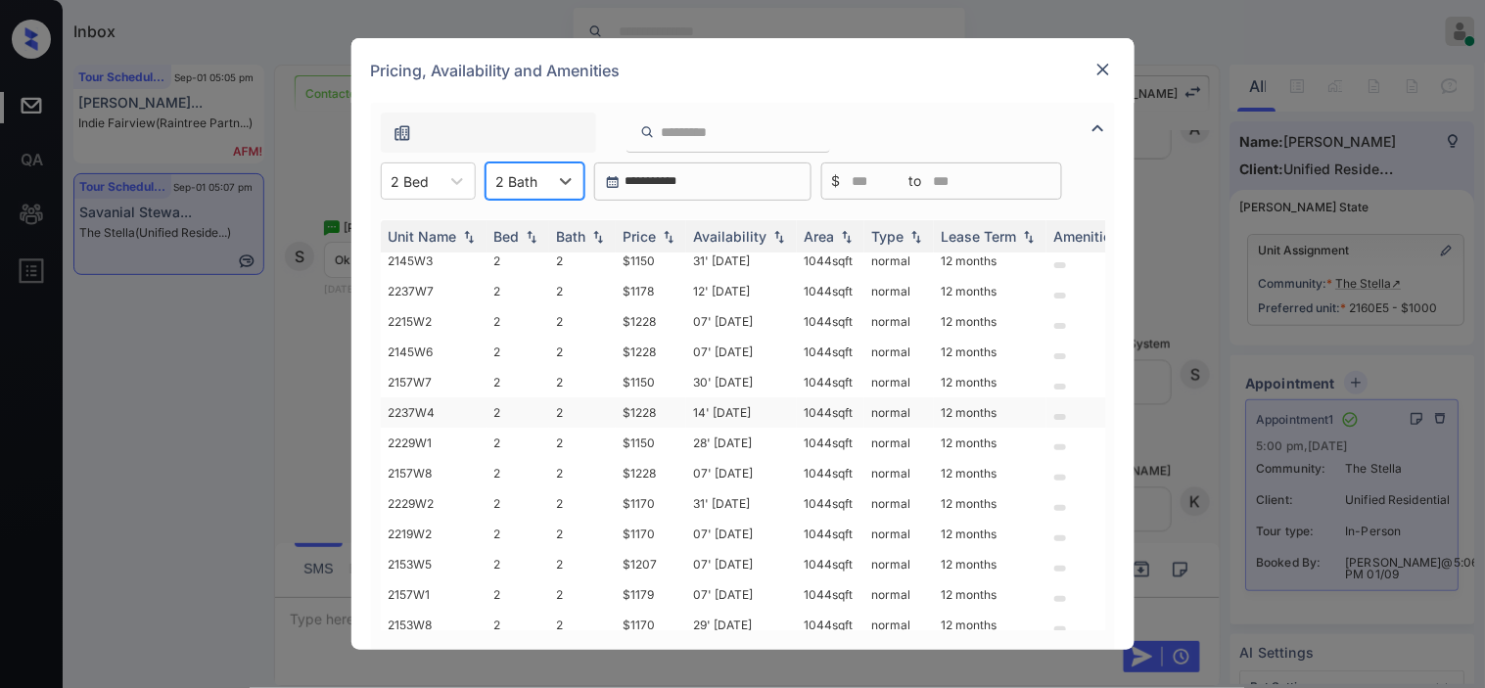
scroll to position [0, 0]
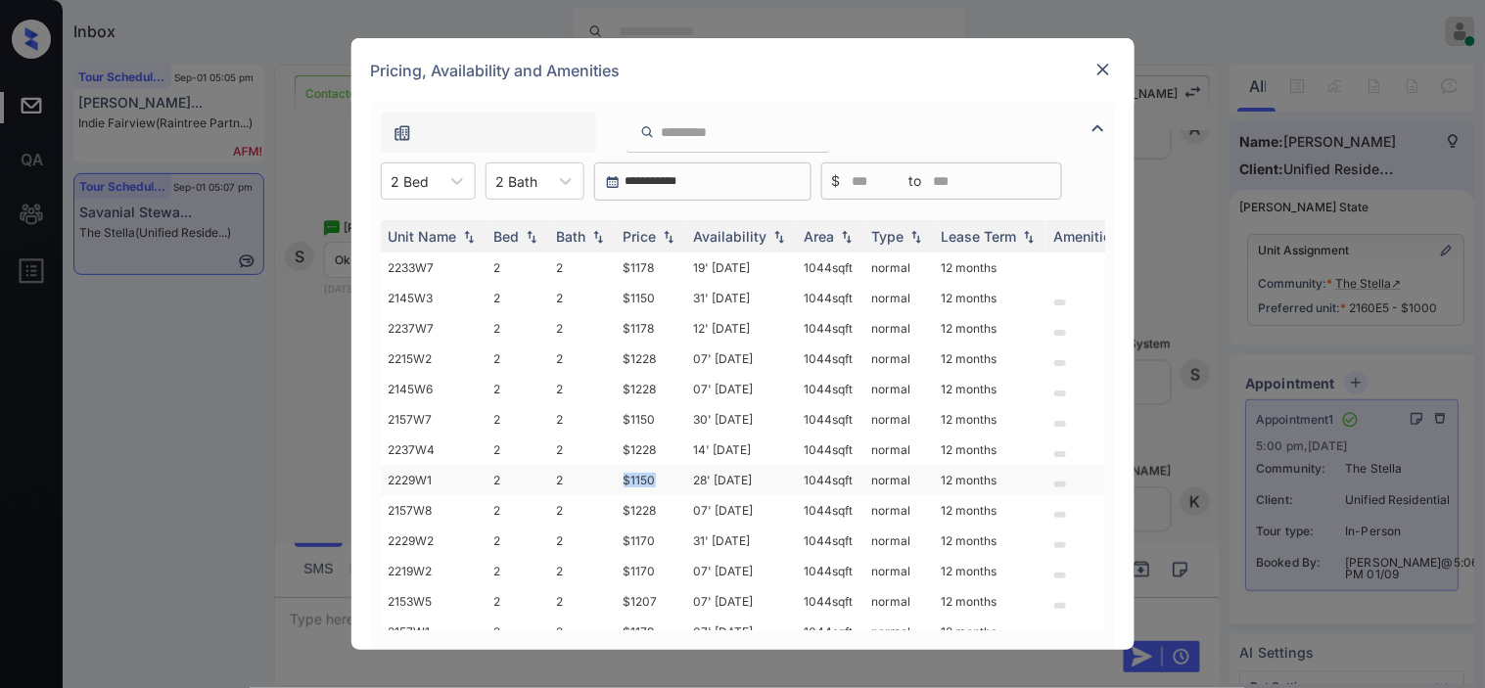
drag, startPoint x: 621, startPoint y: 471, endPoint x: 662, endPoint y: 474, distance: 40.2
click at [662, 474] on td "$1150" at bounding box center [651, 480] width 70 height 30
copy td "$1150"
click at [1101, 67] on img at bounding box center [1103, 70] width 20 height 20
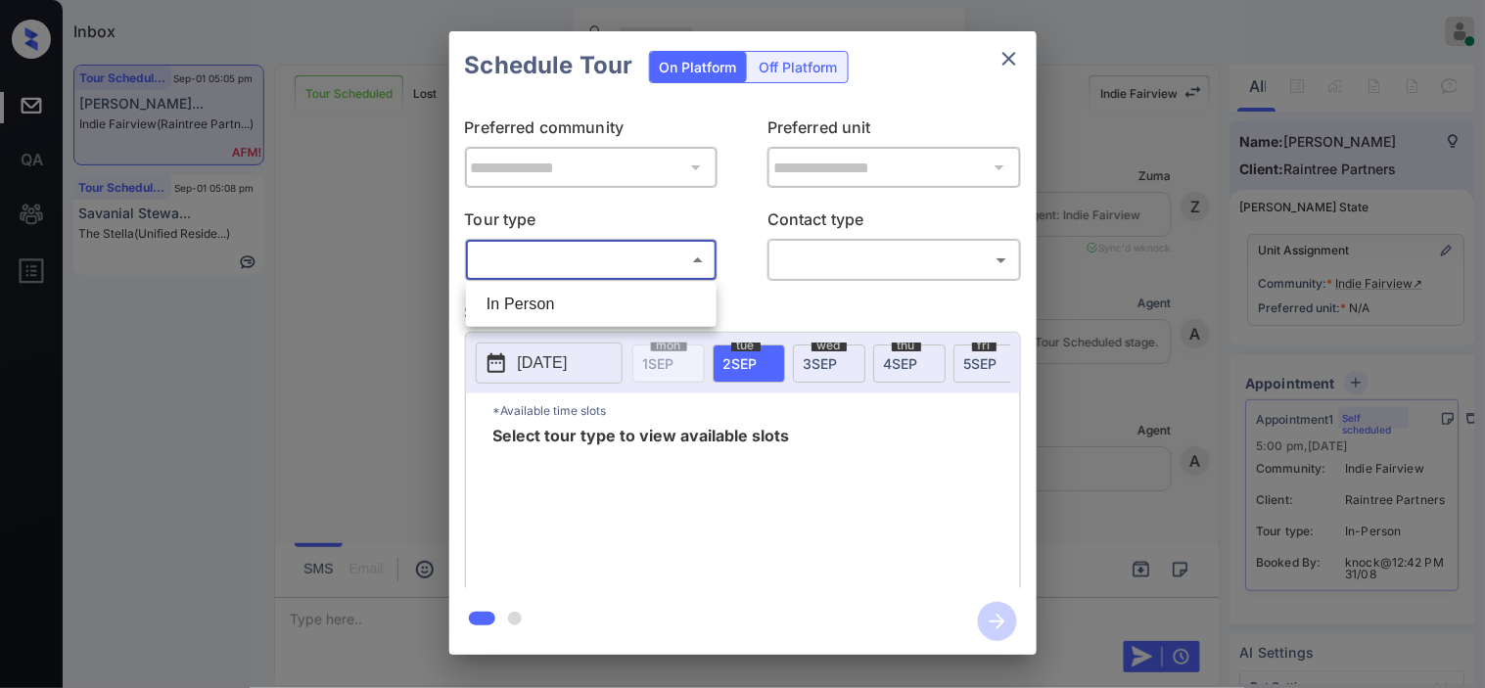
click at [581, 305] on li "In Person" at bounding box center [591, 304] width 241 height 35
type input "********"
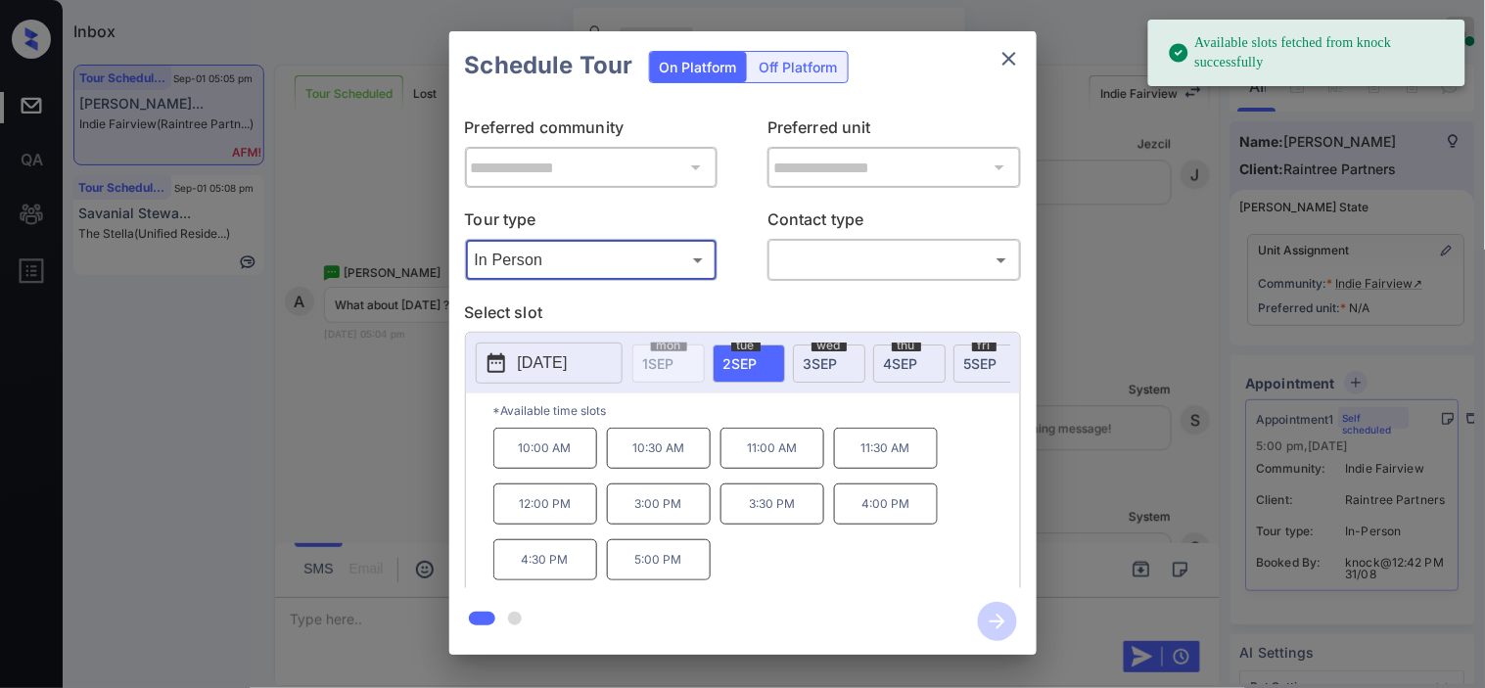
click at [518, 353] on p "2025-09-02" at bounding box center [543, 362] width 50 height 23
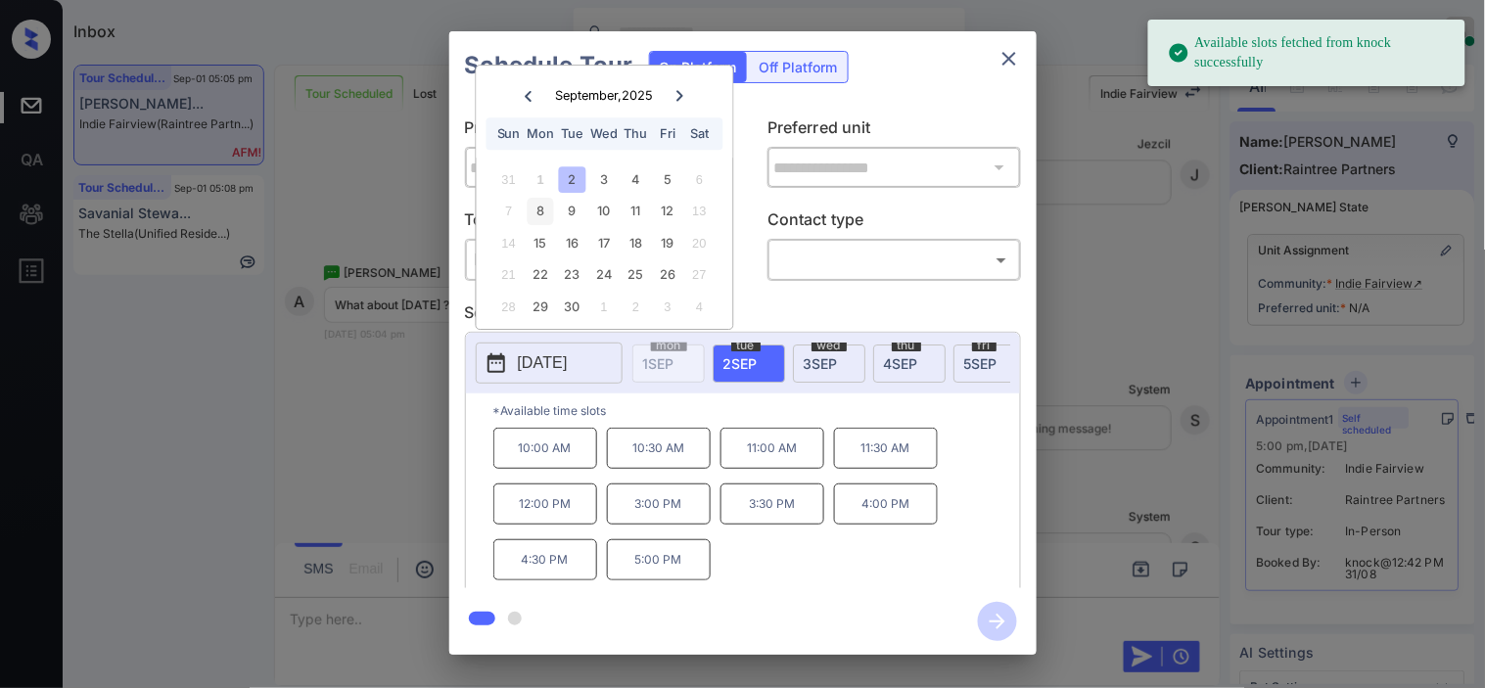
click at [542, 203] on div "8" at bounding box center [541, 212] width 26 height 26
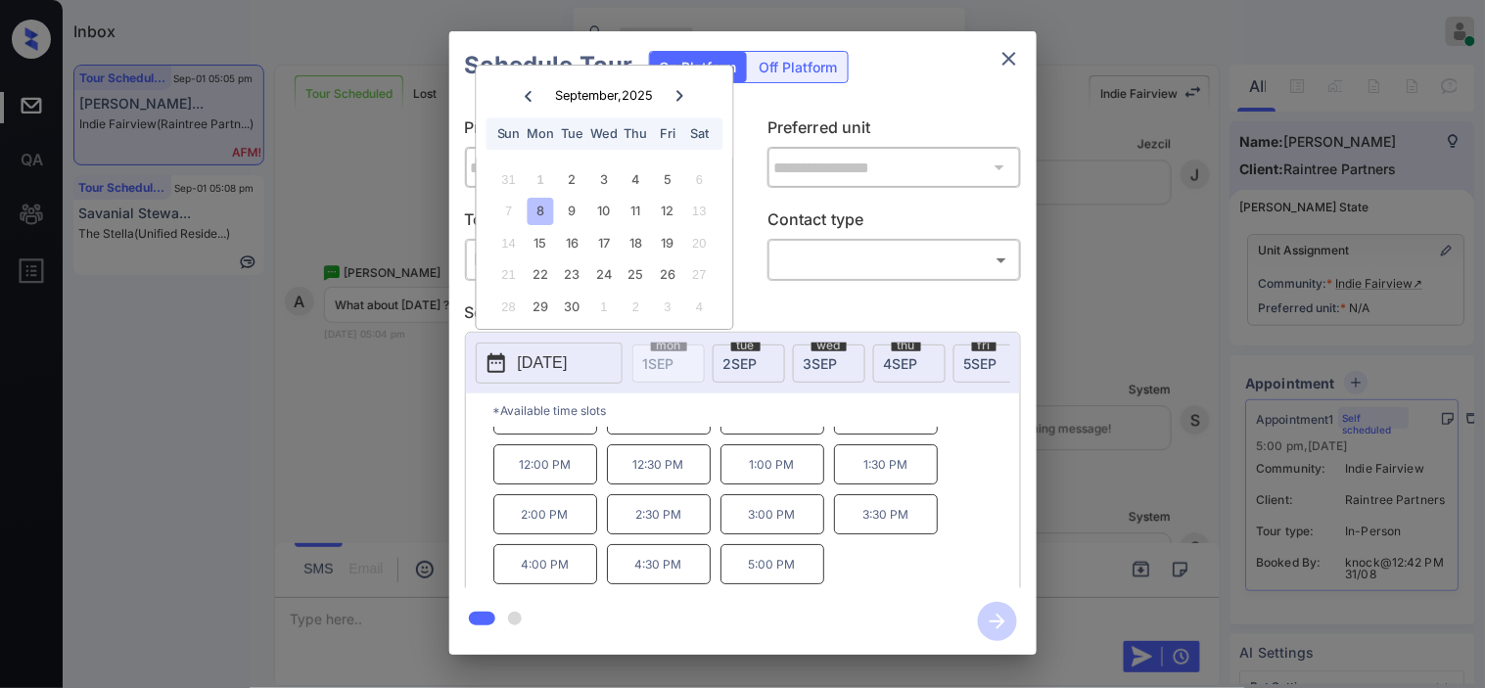
scroll to position [0, 0]
click at [368, 450] on div "**********" at bounding box center [742, 343] width 1485 height 686
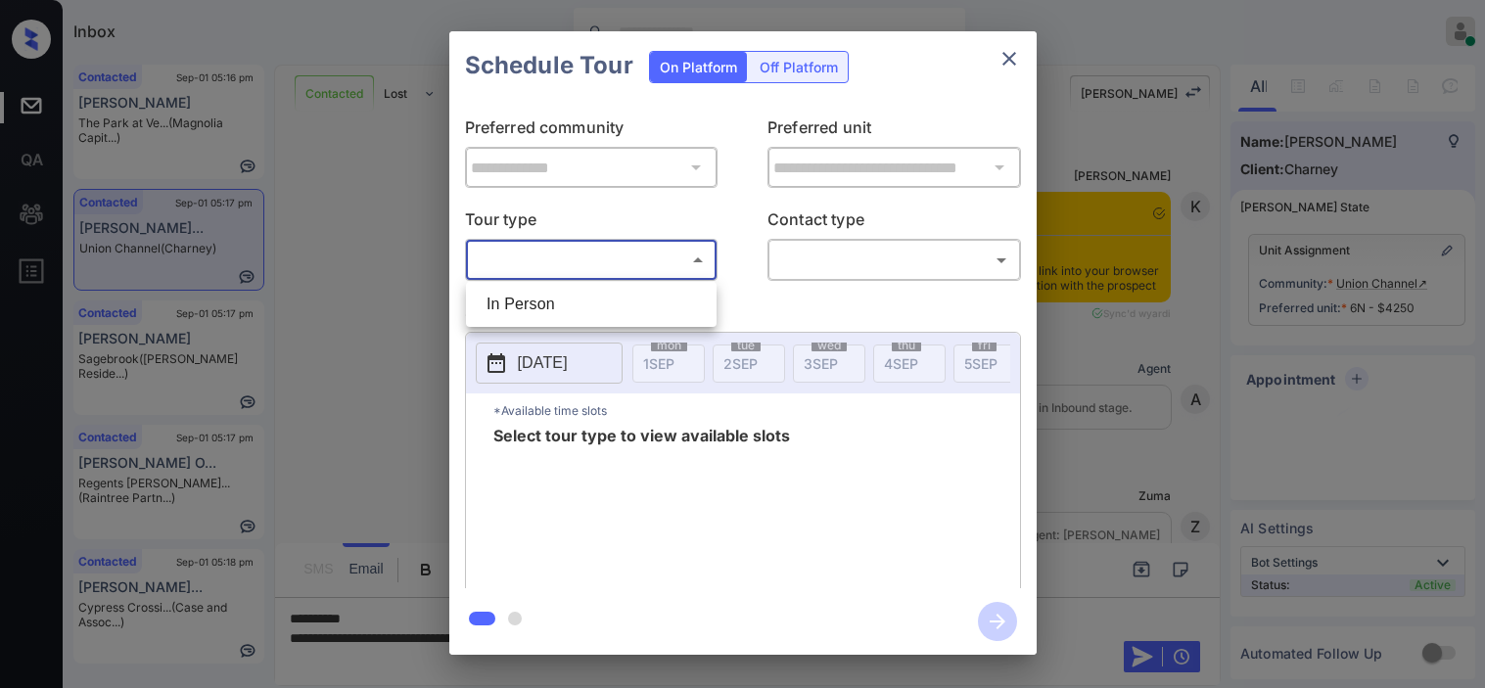
click at [599, 284] on body "Inbox [PERSON_NAME] Online Set yourself offline Set yourself on break Profile S…" at bounding box center [742, 344] width 1485 height 688
click at [598, 318] on li "In Person" at bounding box center [591, 304] width 241 height 35
type input "********"
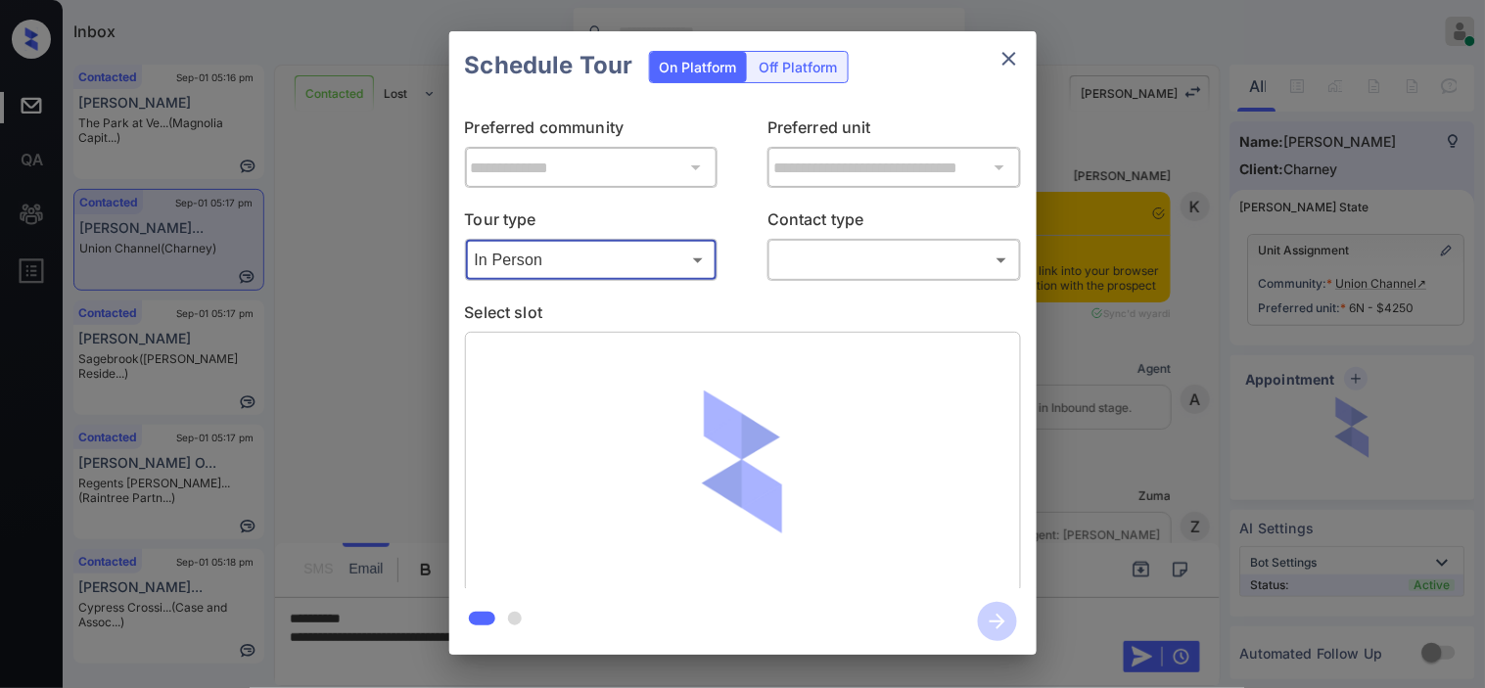
scroll to position [1798, 0]
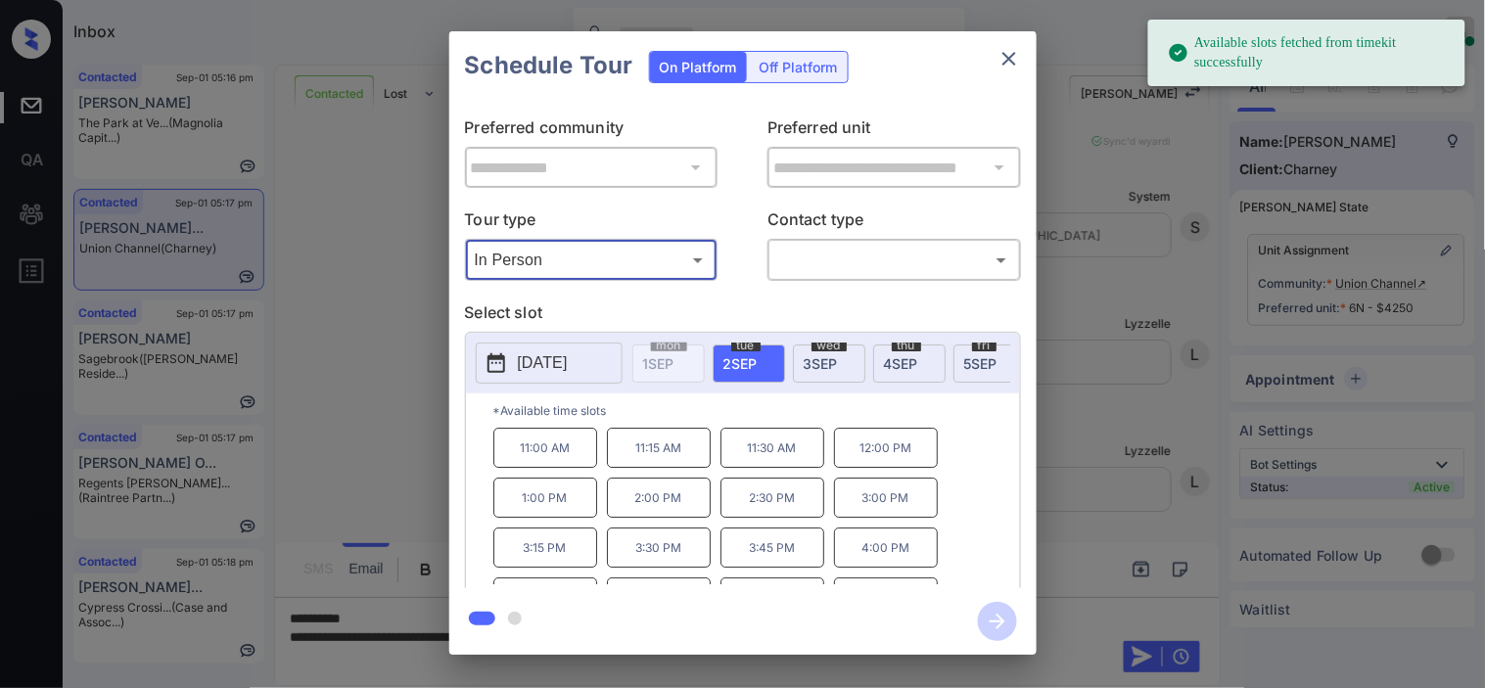
click at [505, 365] on icon at bounding box center [495, 362] width 23 height 23
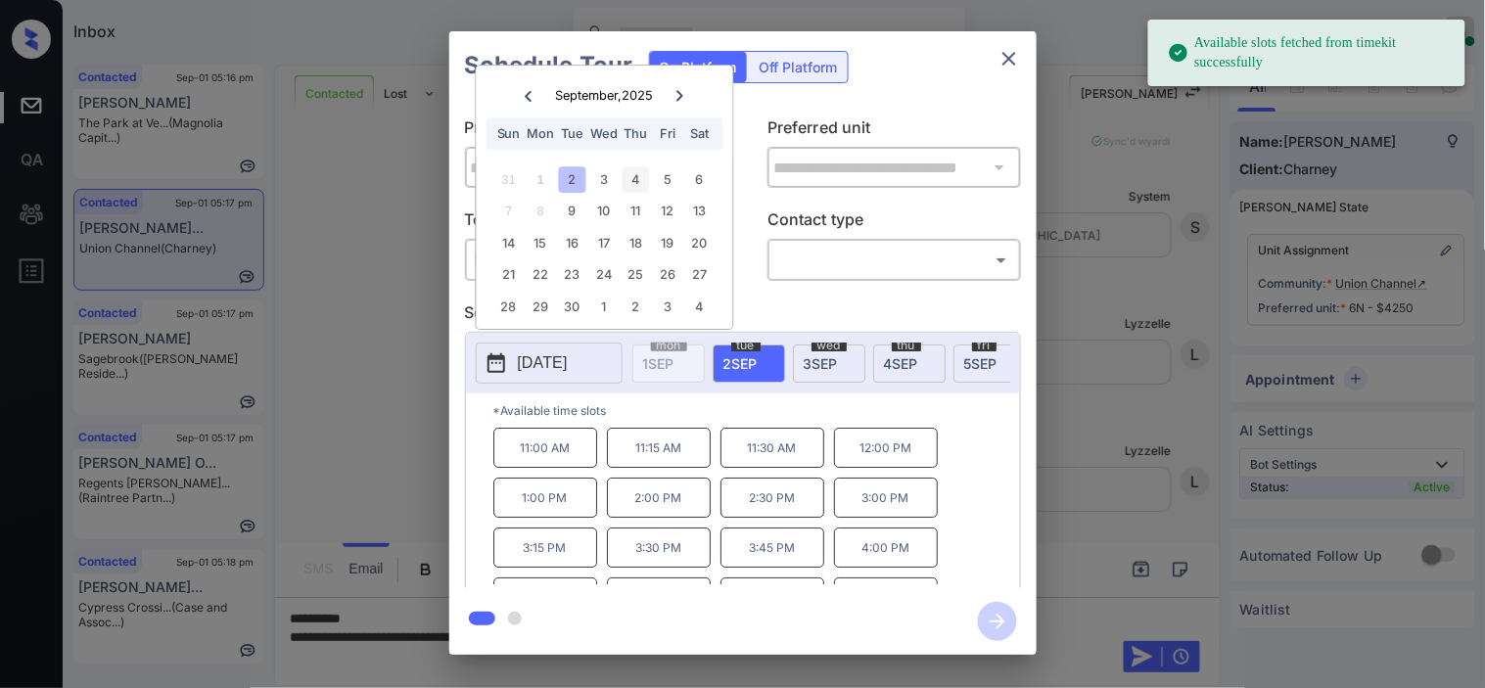
click at [631, 184] on div "4" at bounding box center [635, 179] width 26 height 26
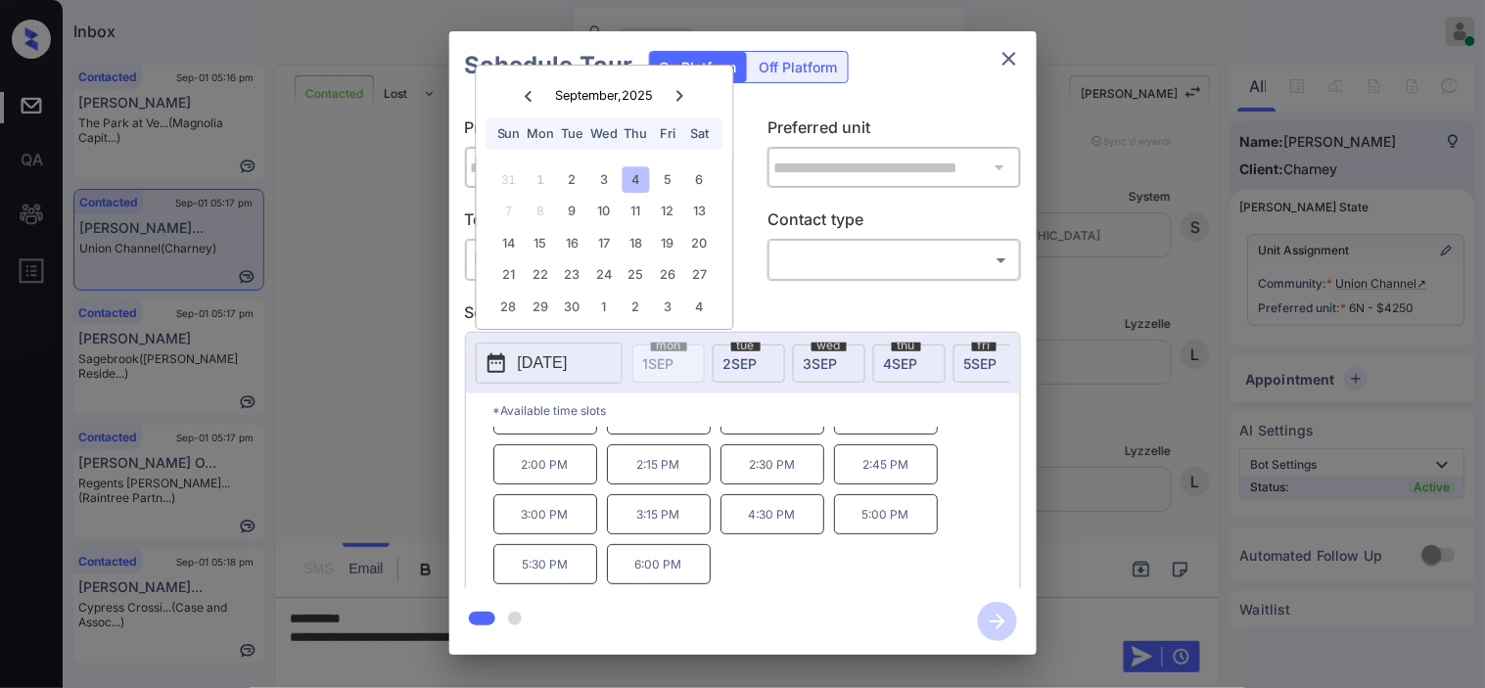
click at [398, 434] on div "**********" at bounding box center [742, 343] width 1485 height 686
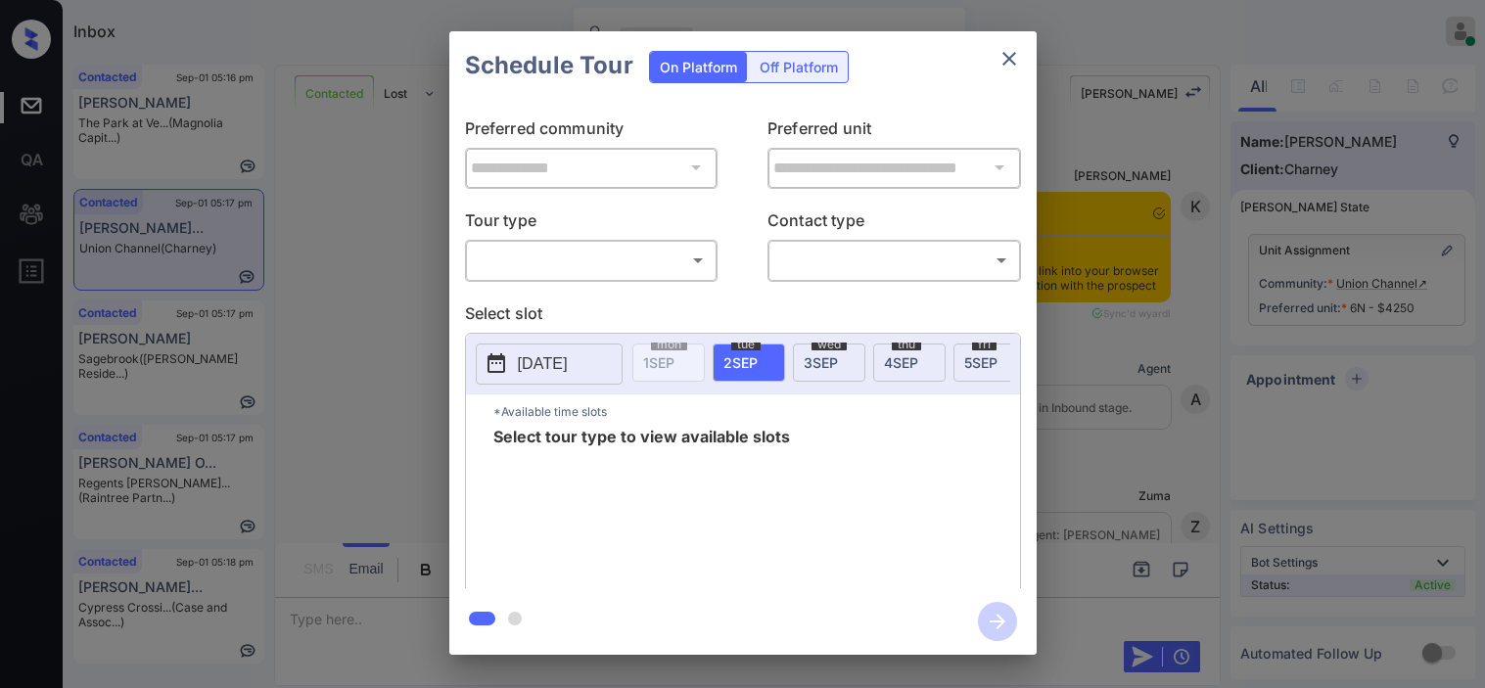
click at [577, 232] on p "Tour type" at bounding box center [591, 222] width 253 height 31
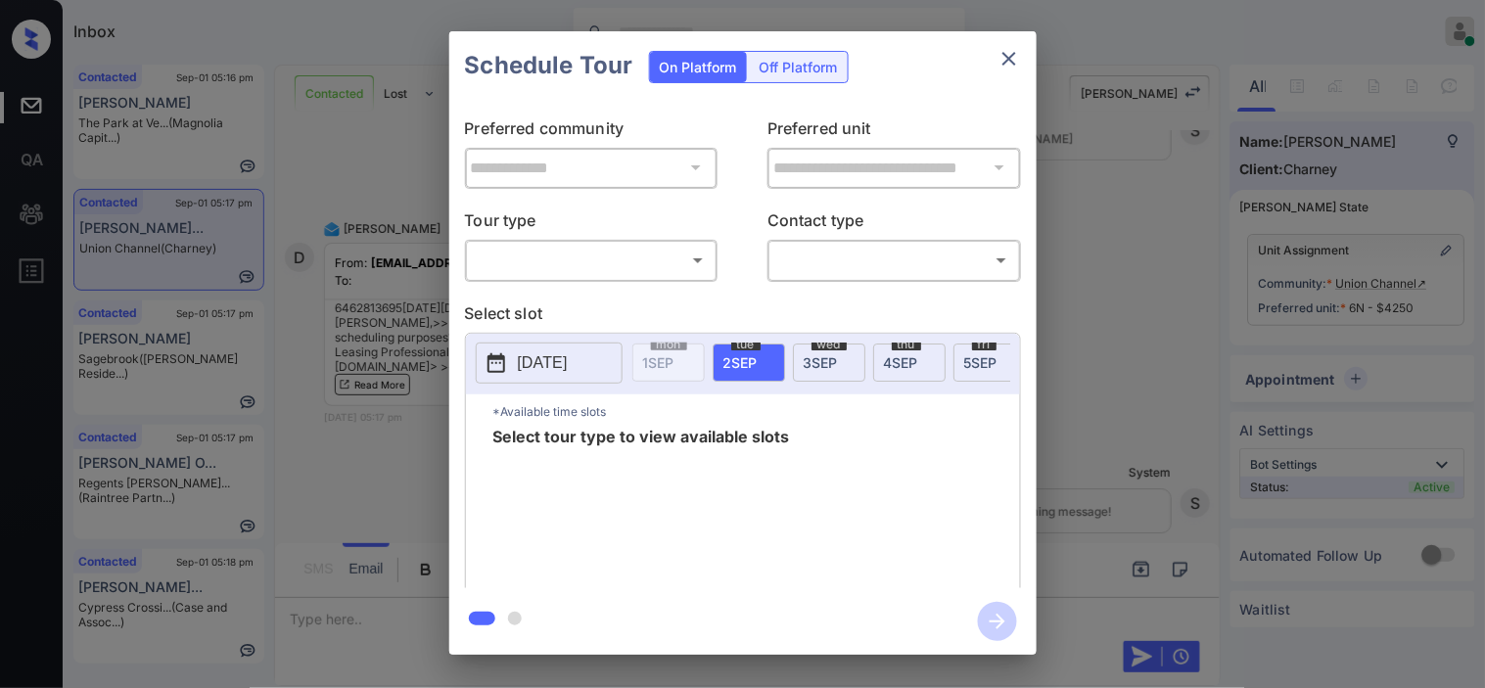
click at [581, 262] on body "Inbox [PERSON_NAME] Online Set yourself offline Set yourself on break Profile S…" at bounding box center [742, 344] width 1485 height 688
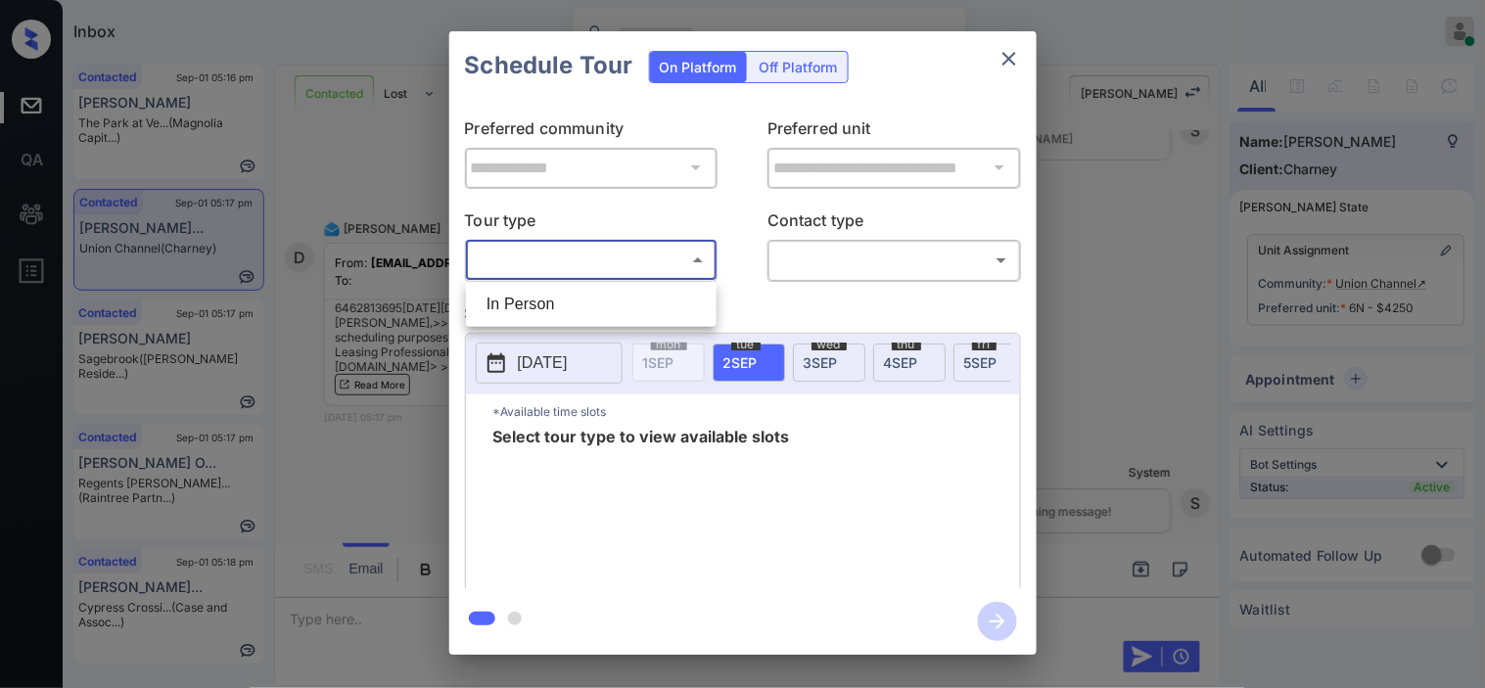
click at [582, 292] on li "In Person" at bounding box center [591, 304] width 241 height 35
type input "********"
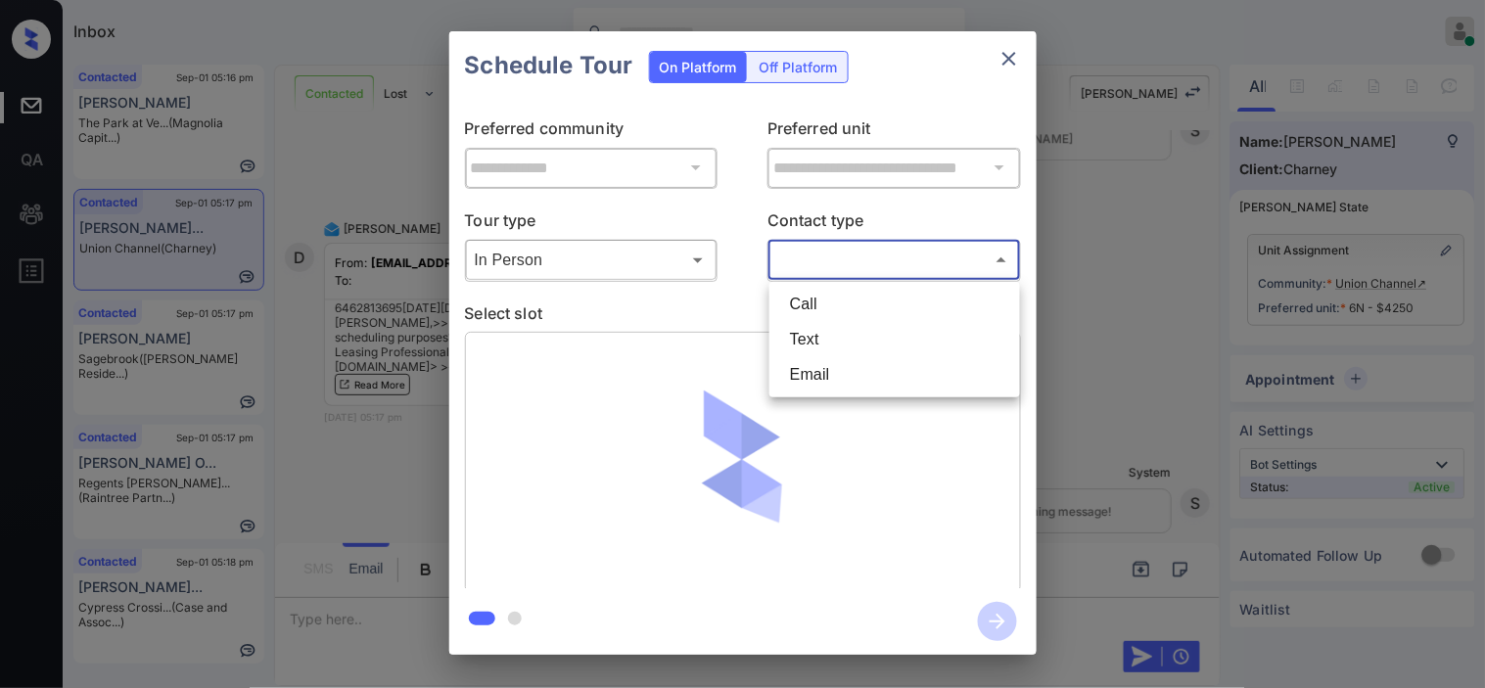
click at [826, 251] on body "Inbox [PERSON_NAME] Online Set yourself offline Set yourself on break Profile S…" at bounding box center [742, 344] width 1485 height 688
click at [806, 331] on li "Text" at bounding box center [894, 339] width 241 height 35
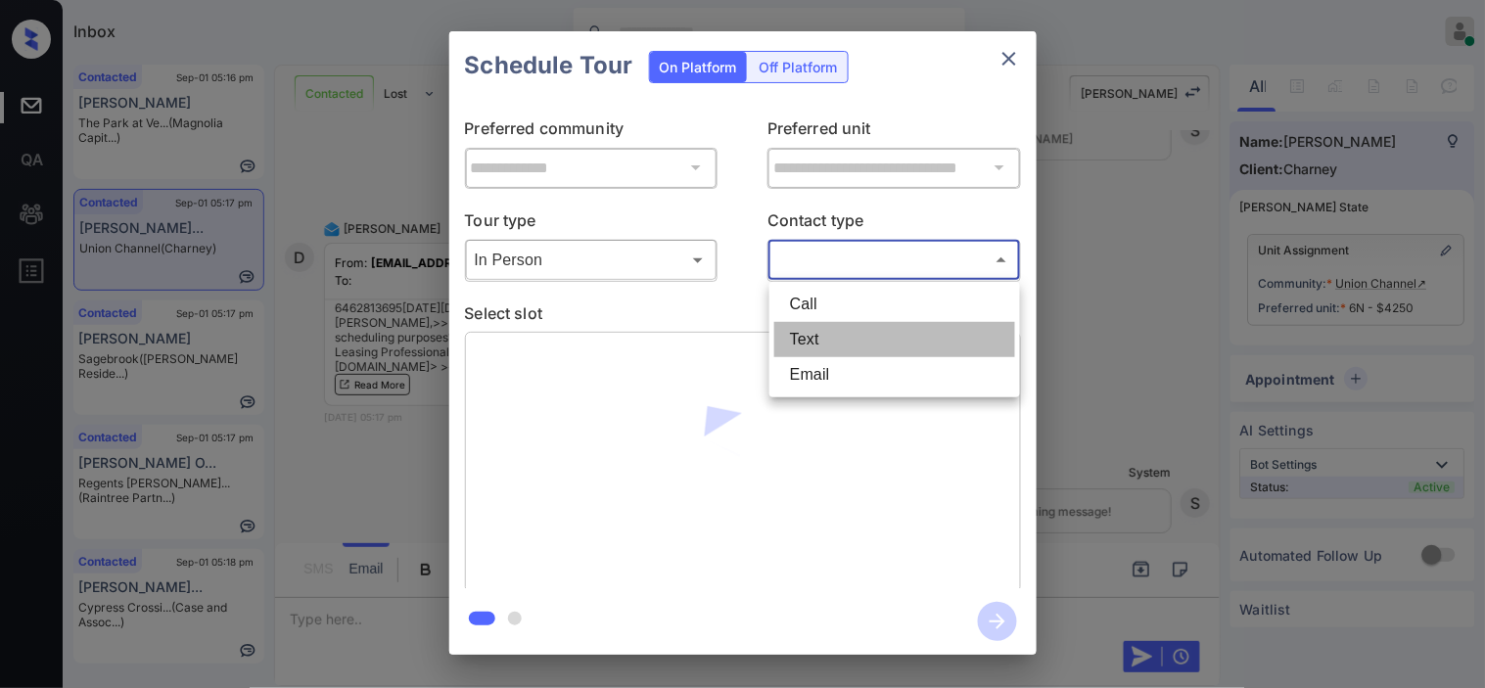
type input "****"
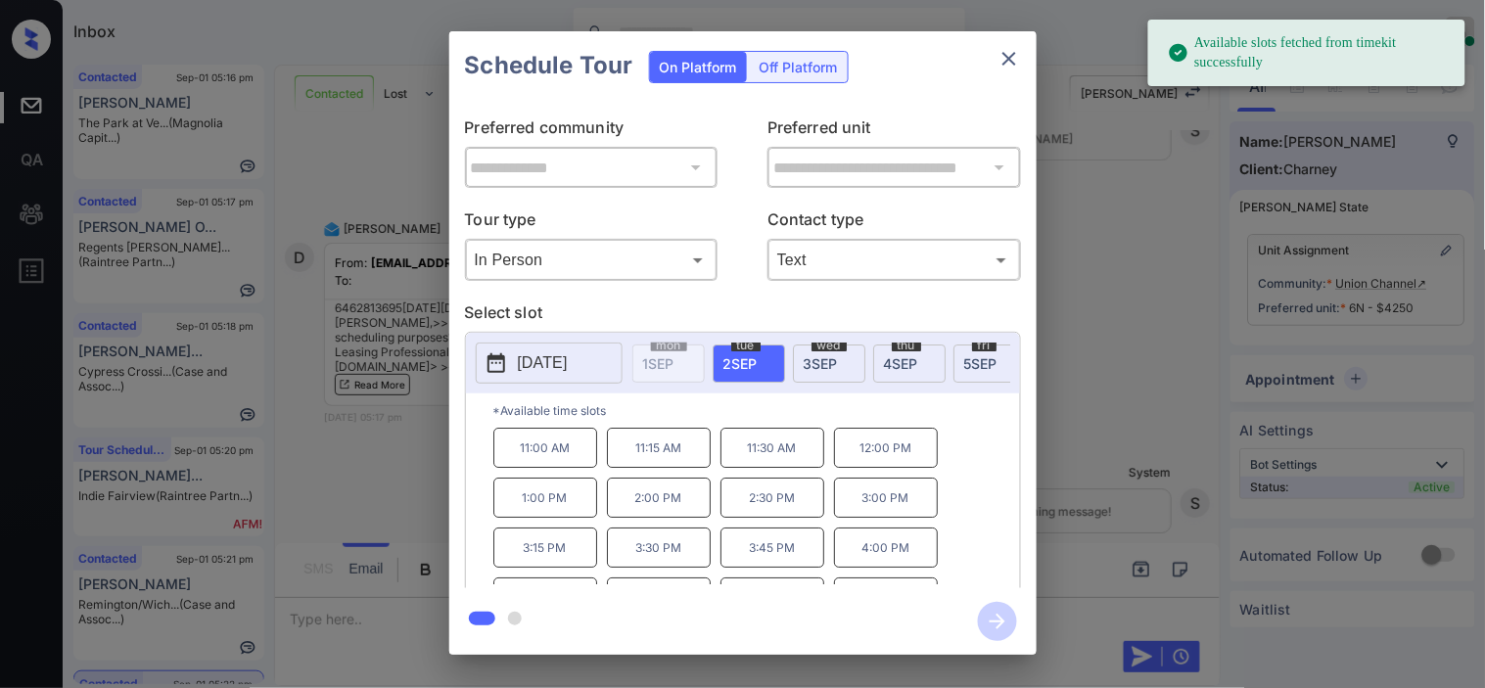
click at [527, 352] on p "[DATE]" at bounding box center [543, 362] width 50 height 23
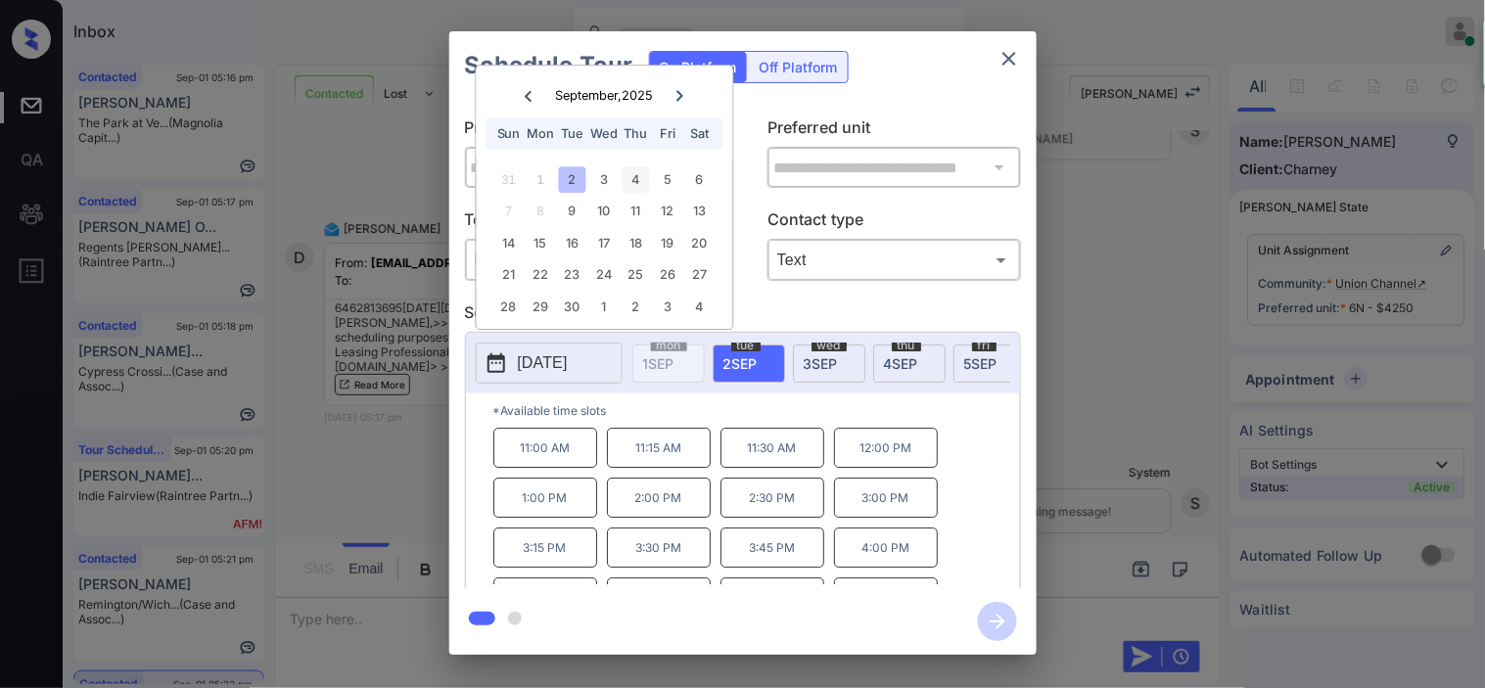
click at [631, 189] on div "4" at bounding box center [635, 179] width 26 height 26
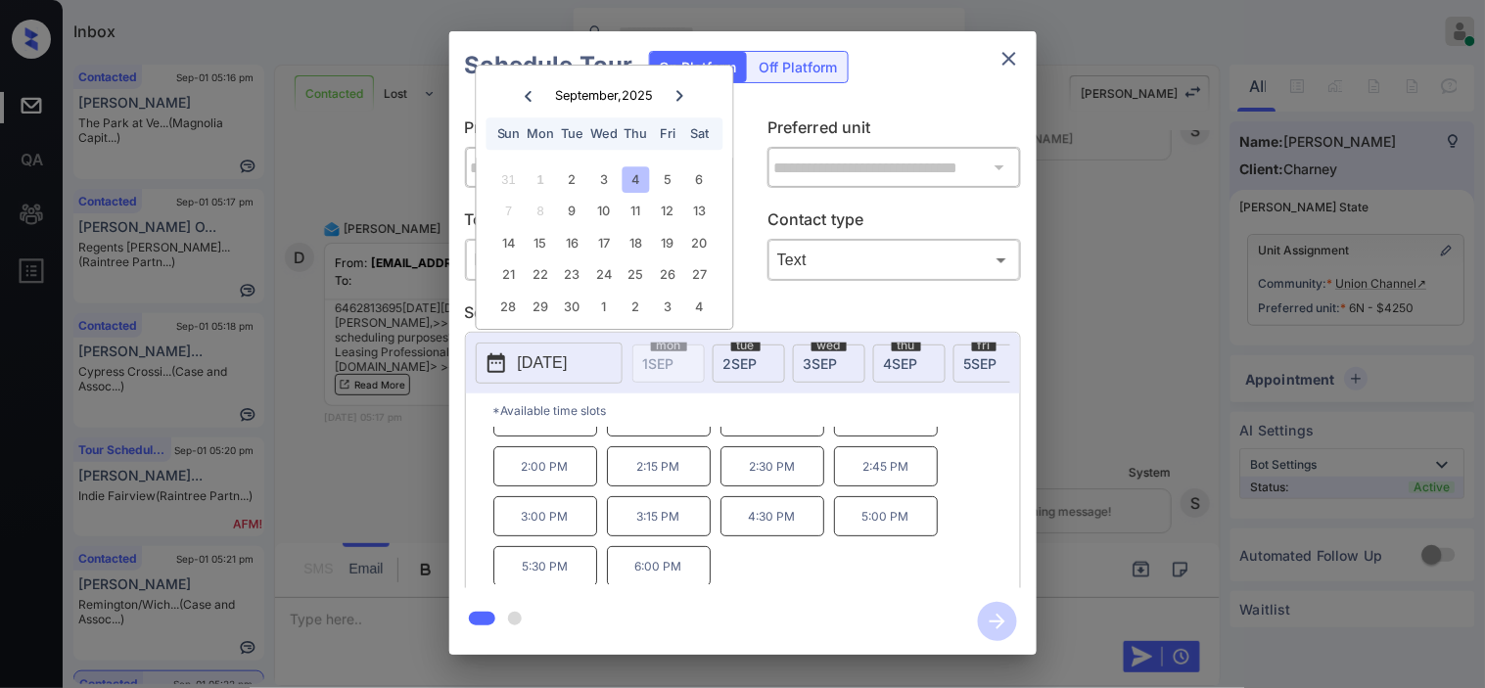
scroll to position [133, 0]
click at [679, 562] on p "6:00 PM" at bounding box center [659, 564] width 104 height 40
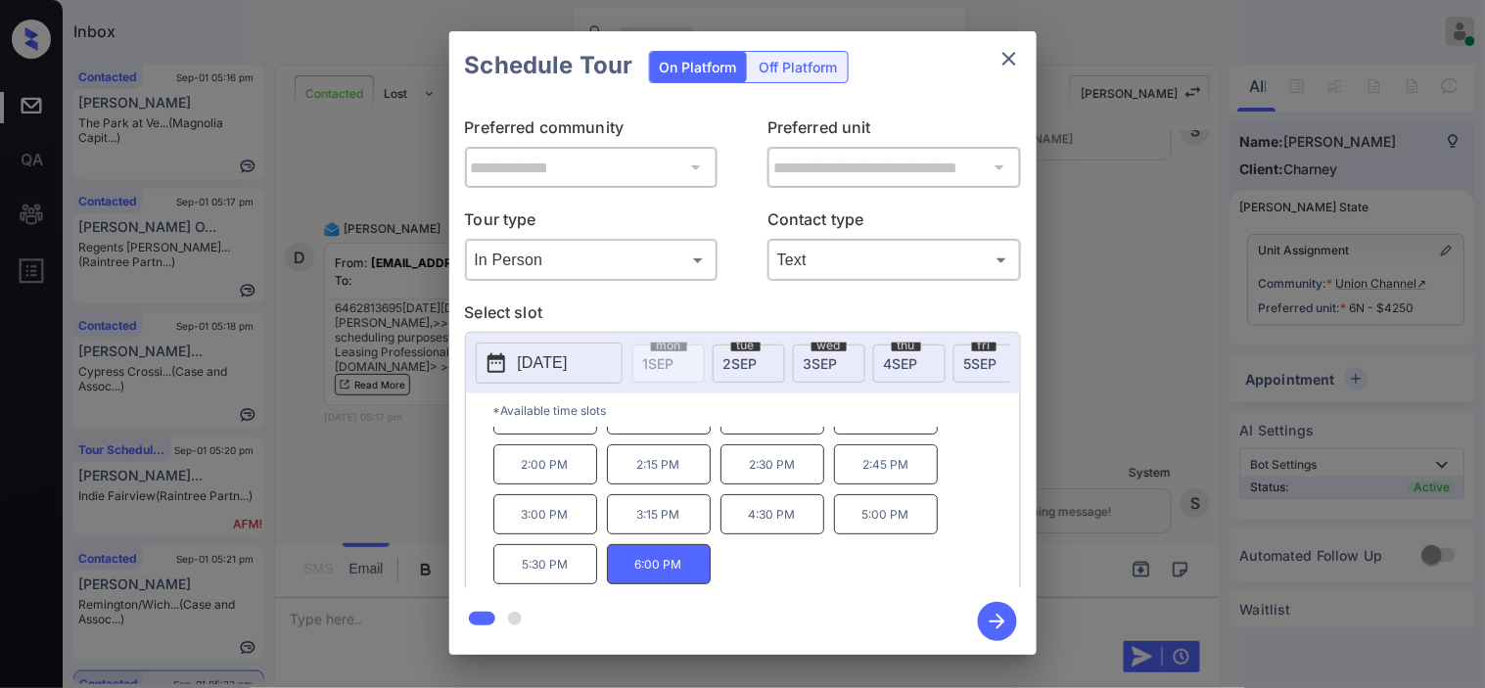
click at [991, 618] on icon "button" at bounding box center [997, 621] width 39 height 39
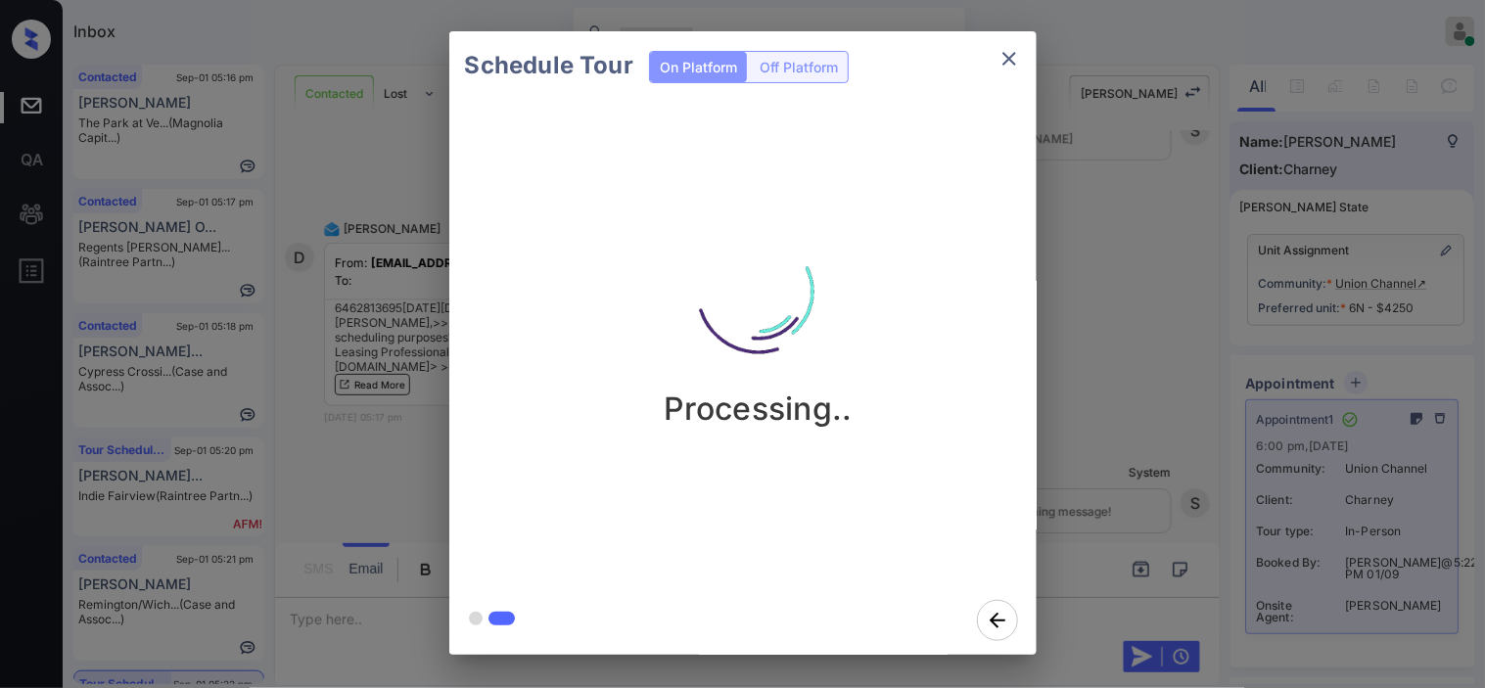
click at [1110, 406] on div "Schedule Tour On Platform Off Platform Processing.." at bounding box center [742, 343] width 1485 height 686
